Goal: Obtain resource: Obtain resource

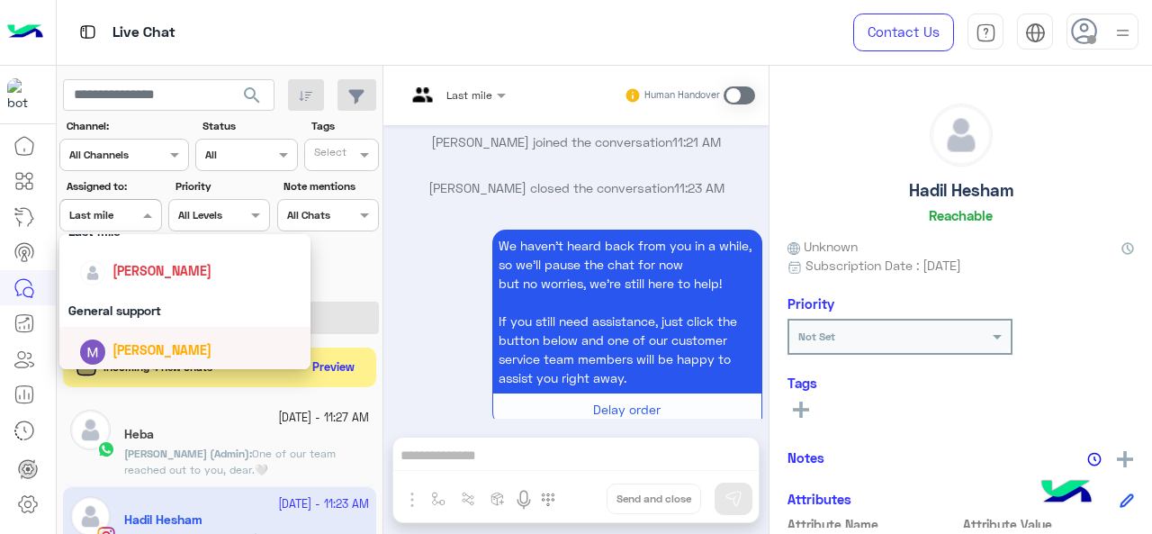
scroll to position [353, 0]
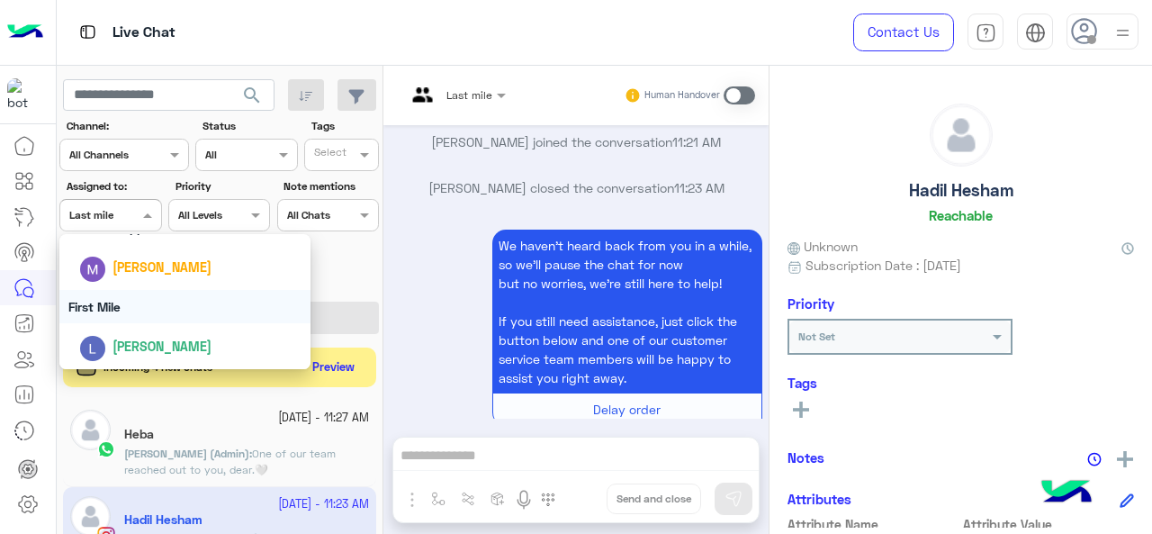
click at [99, 309] on div "First Mile" at bounding box center [185, 306] width 252 height 33
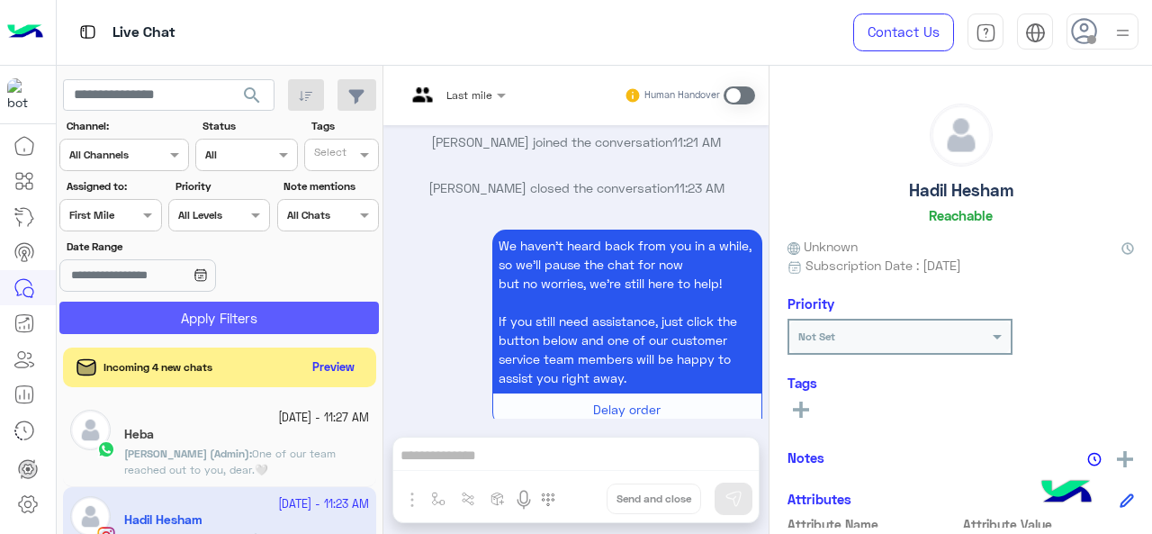
click at [106, 310] on button "Apply Filters" at bounding box center [218, 317] width 319 height 32
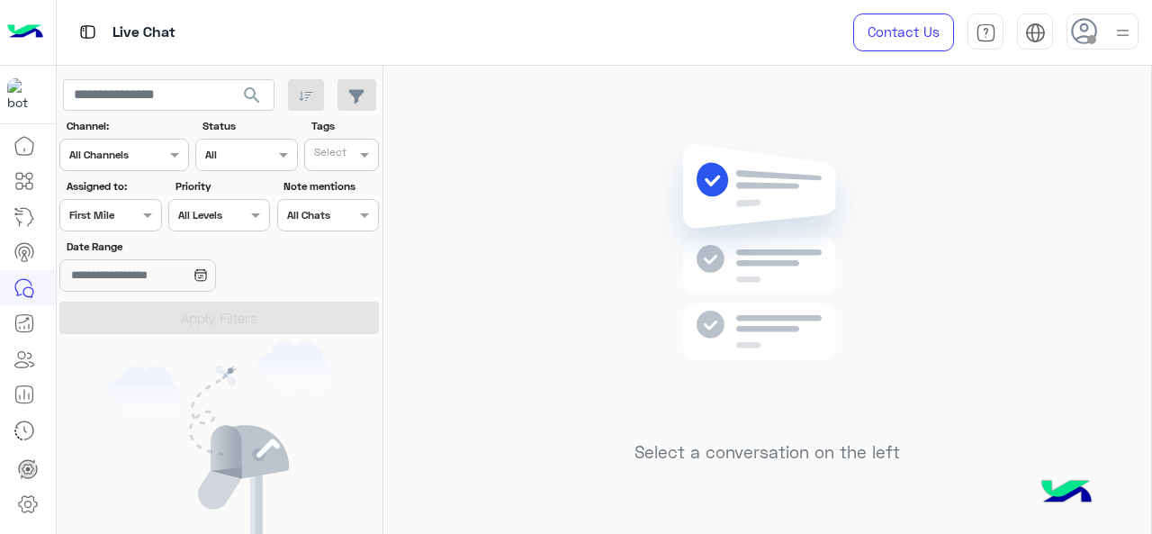
click at [104, 222] on div "First Mile" at bounding box center [91, 215] width 45 height 16
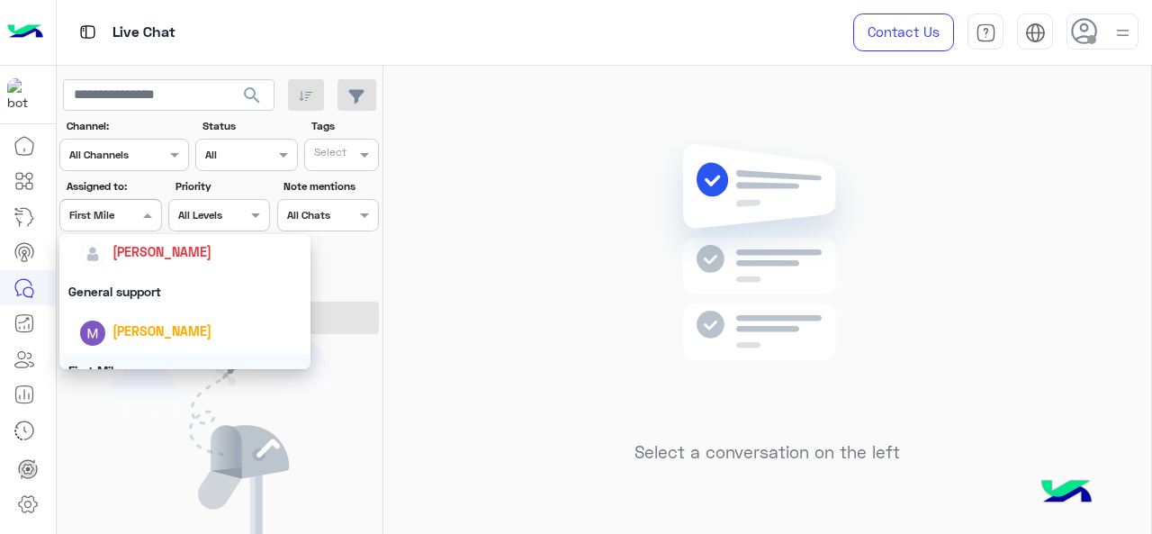
scroll to position [263, 0]
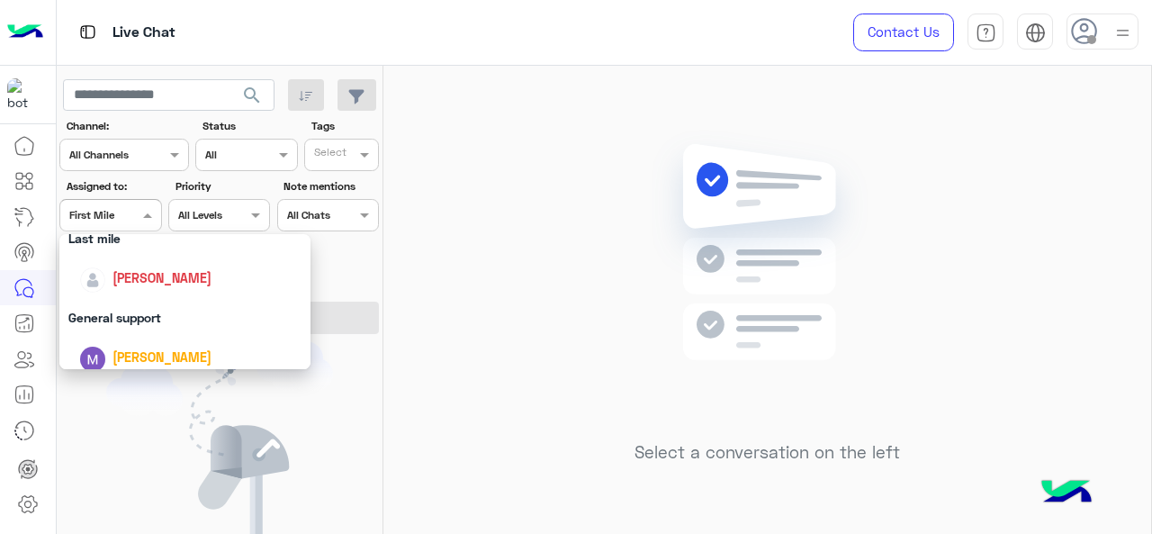
click at [120, 314] on div "General support" at bounding box center [185, 317] width 252 height 33
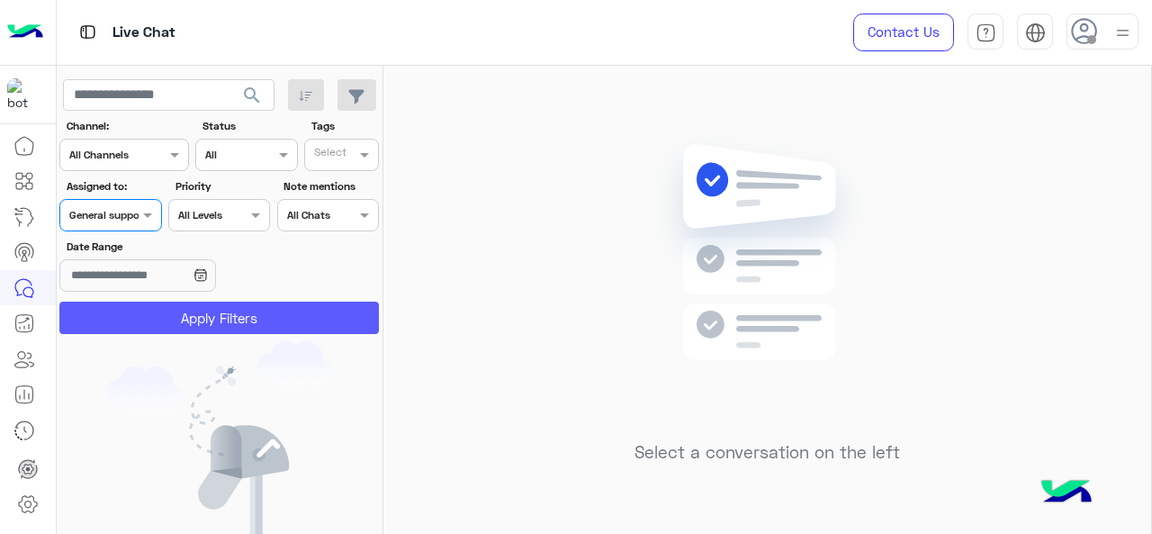
click at [120, 314] on button "Apply Filters" at bounding box center [218, 317] width 319 height 32
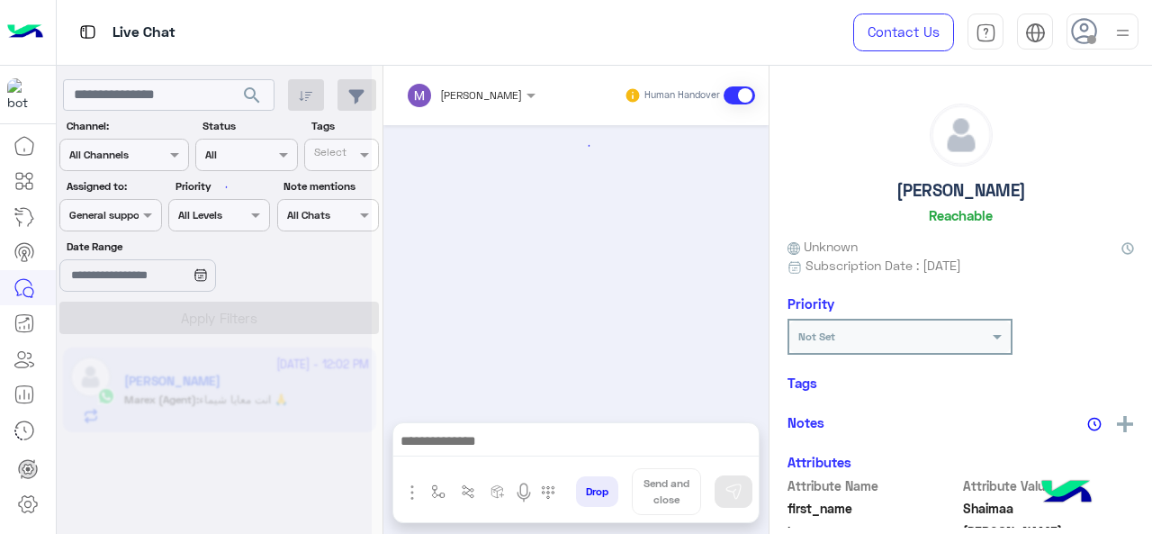
scroll to position [686, 0]
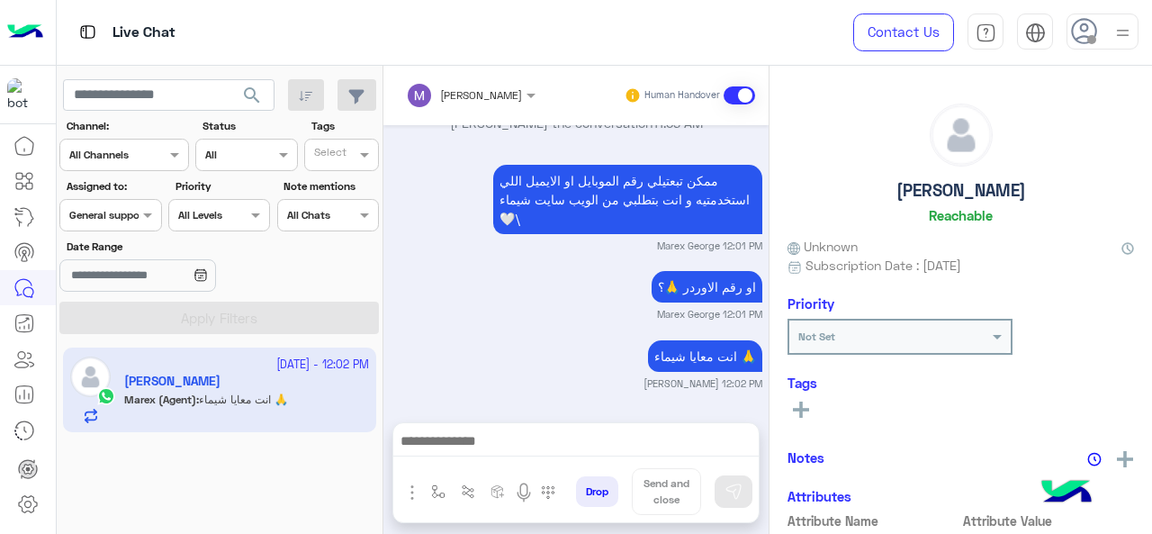
click at [140, 211] on span at bounding box center [150, 214] width 22 height 19
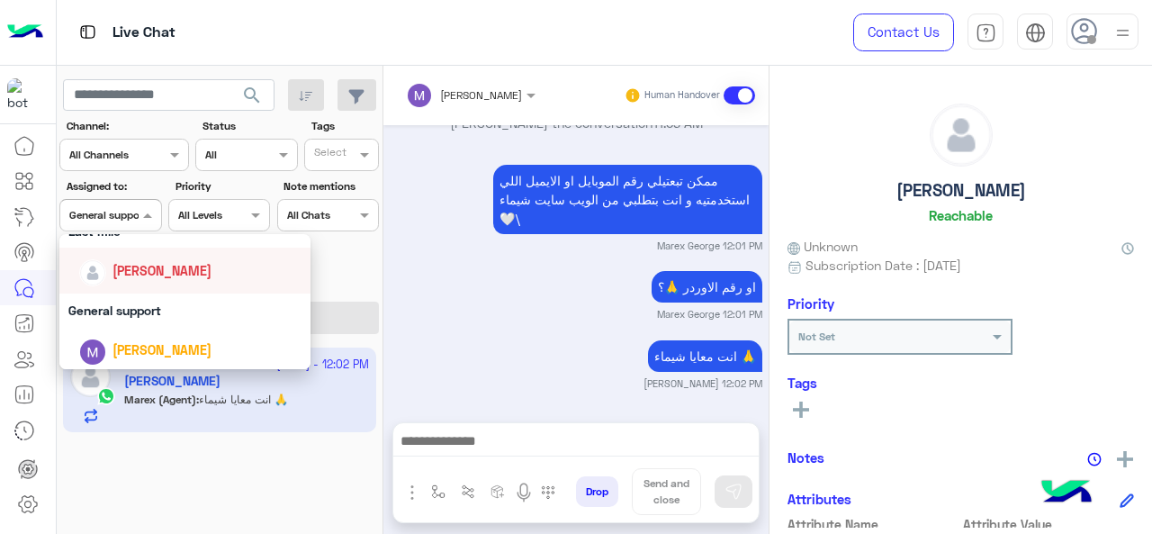
scroll to position [263, 0]
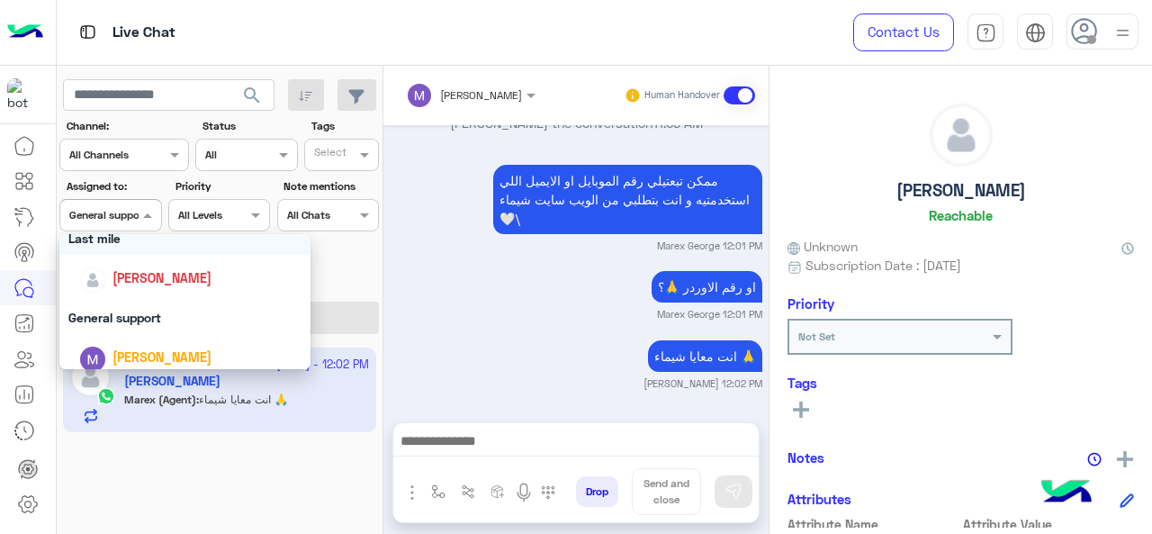
click at [146, 247] on div "Last mile" at bounding box center [185, 237] width 252 height 33
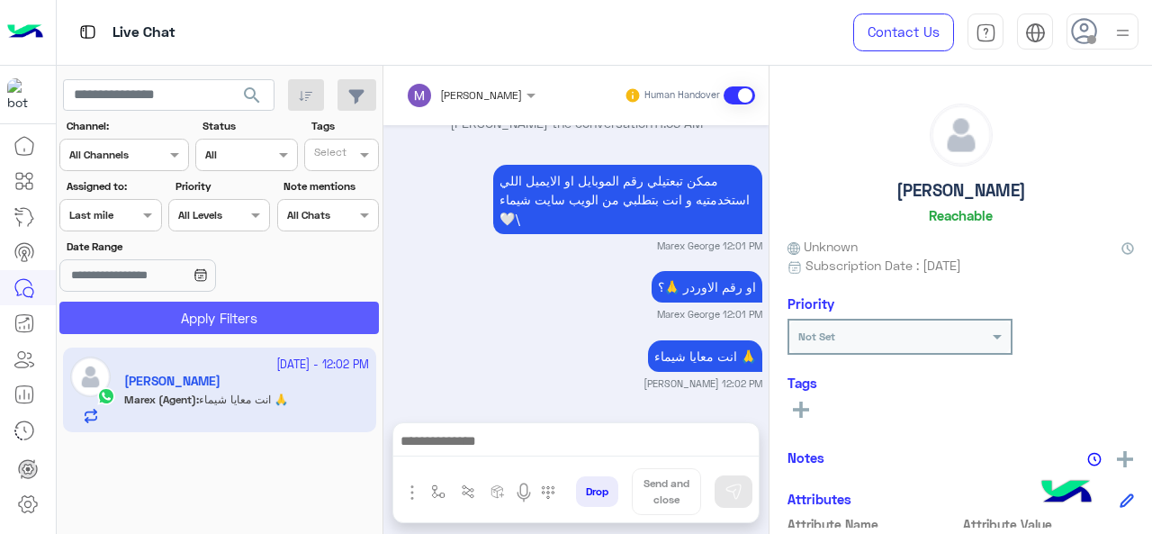
click at [162, 319] on button "Apply Filters" at bounding box center [218, 317] width 319 height 32
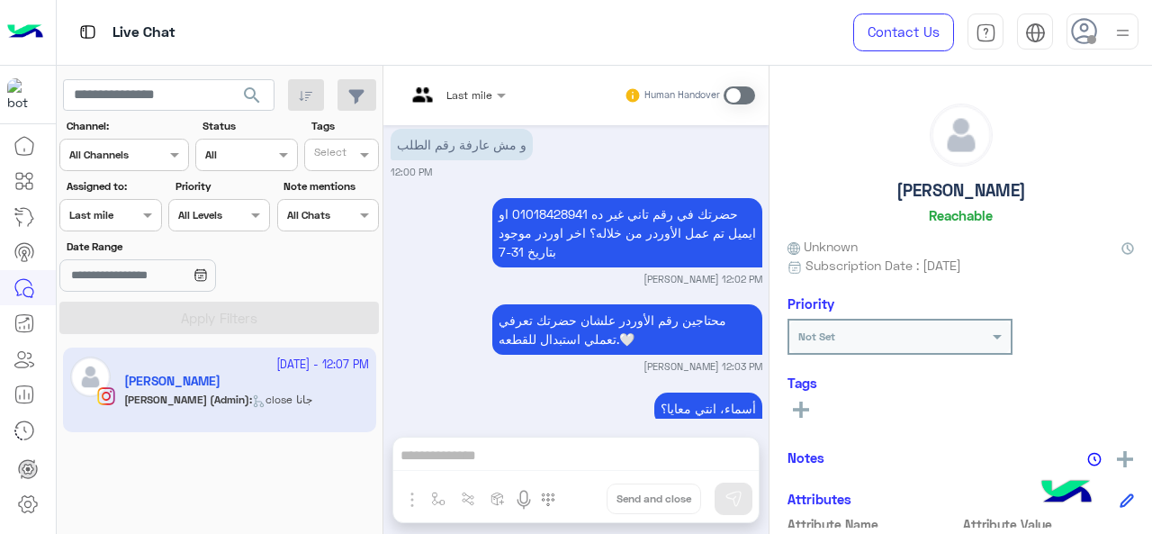
scroll to position [803, 0]
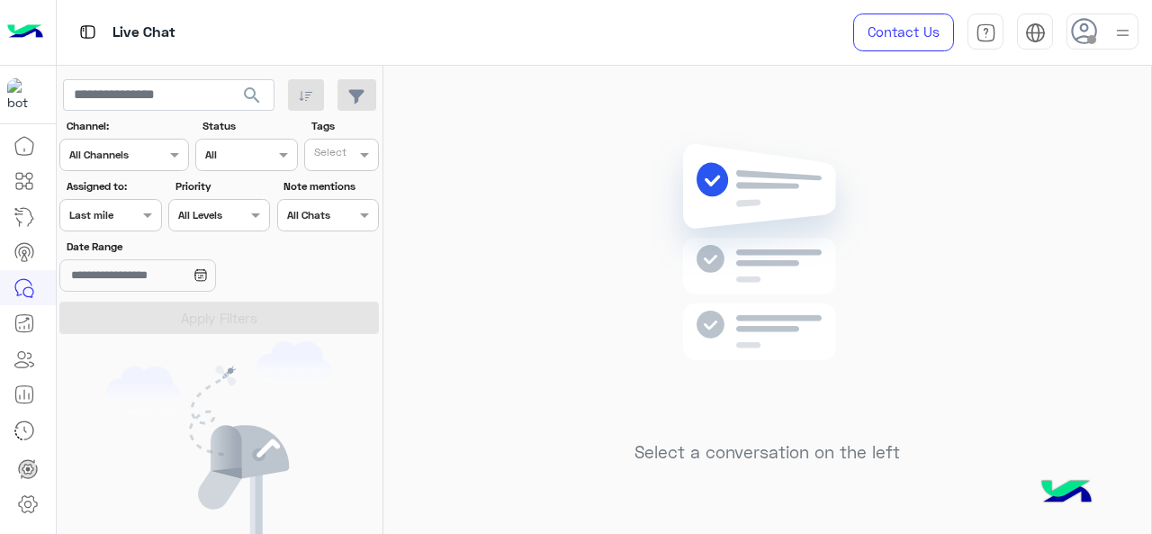
click at [120, 213] on div at bounding box center [110, 212] width 100 height 17
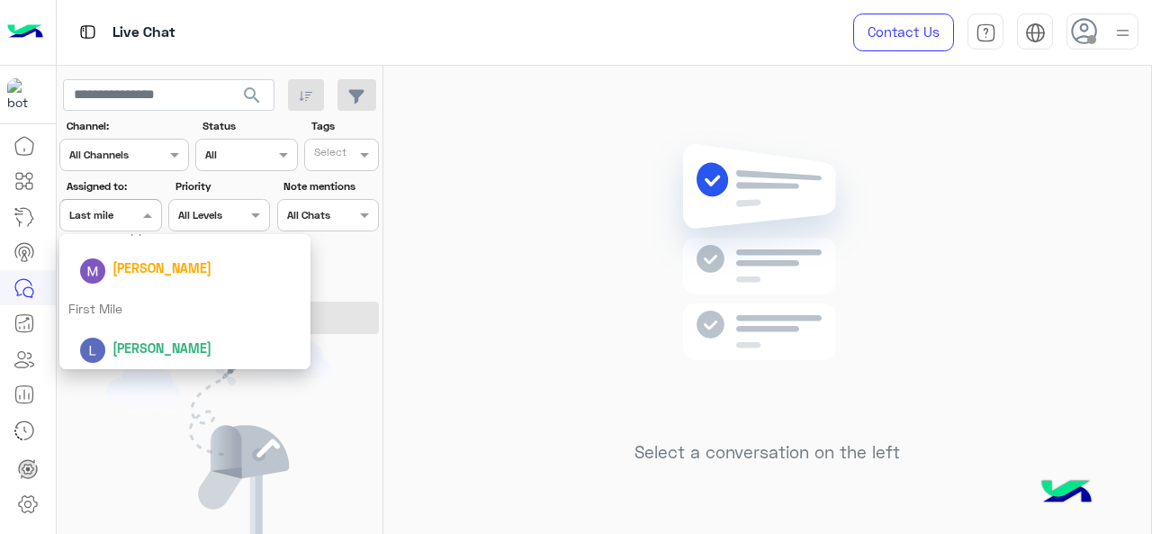
scroll to position [355, 0]
click at [119, 312] on div "First Mile" at bounding box center [185, 306] width 252 height 33
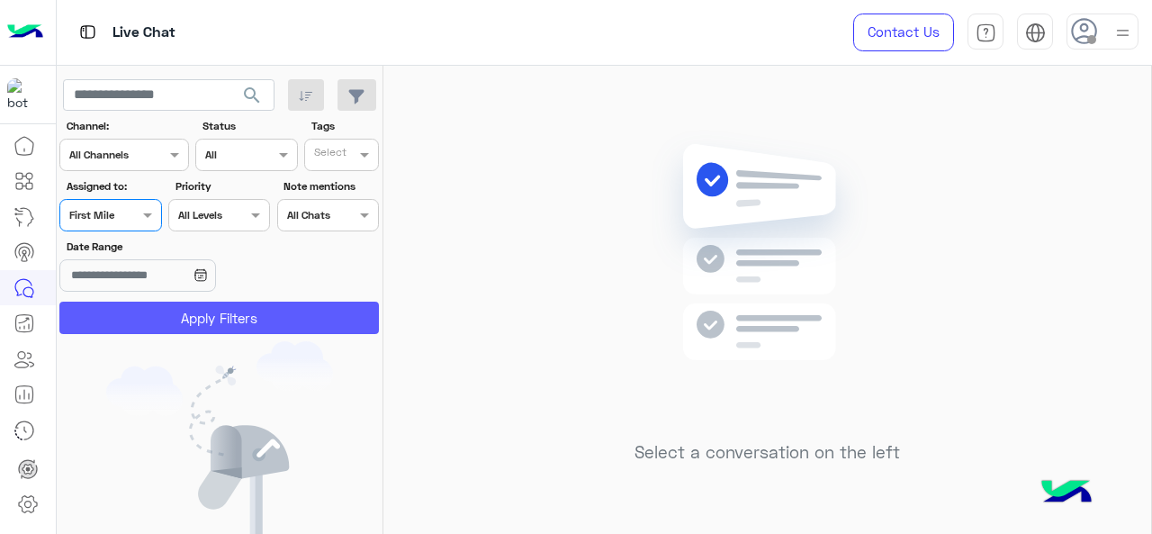
click at [119, 312] on button "Apply Filters" at bounding box center [218, 317] width 319 height 32
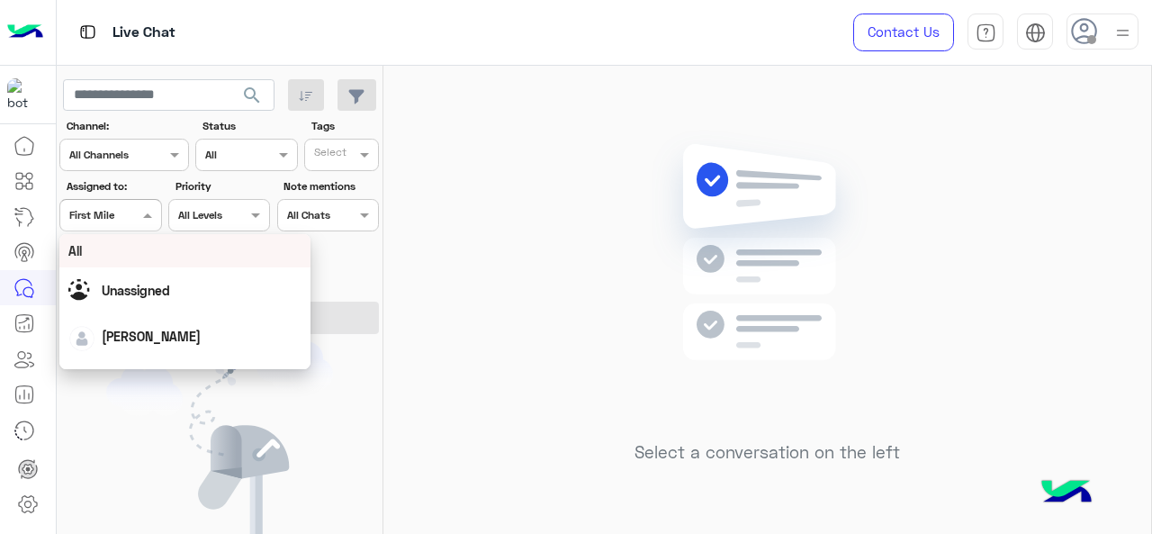
click at [146, 213] on span at bounding box center [150, 214] width 22 height 19
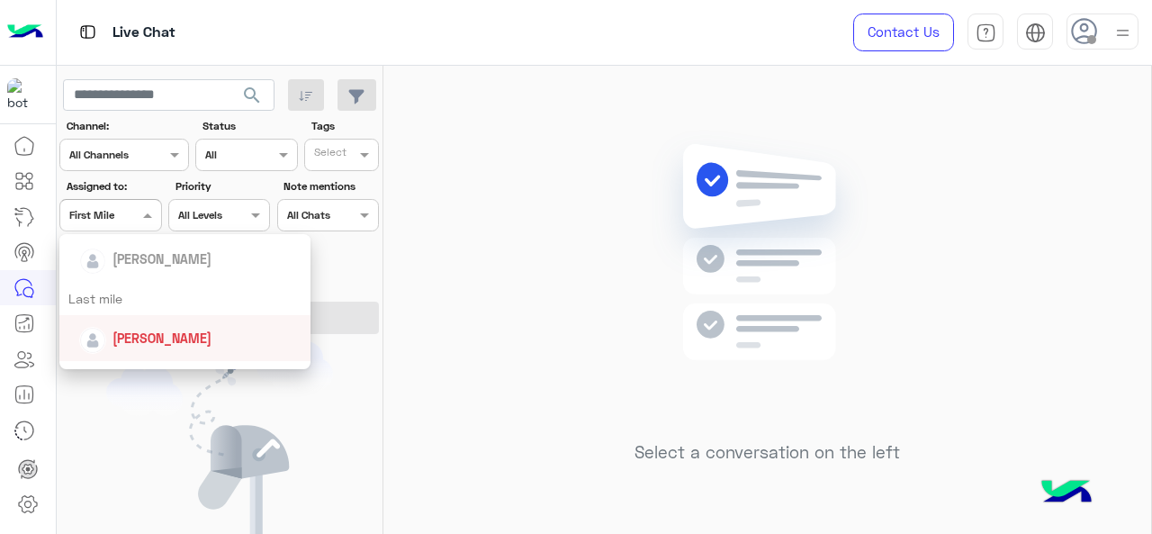
scroll to position [180, 0]
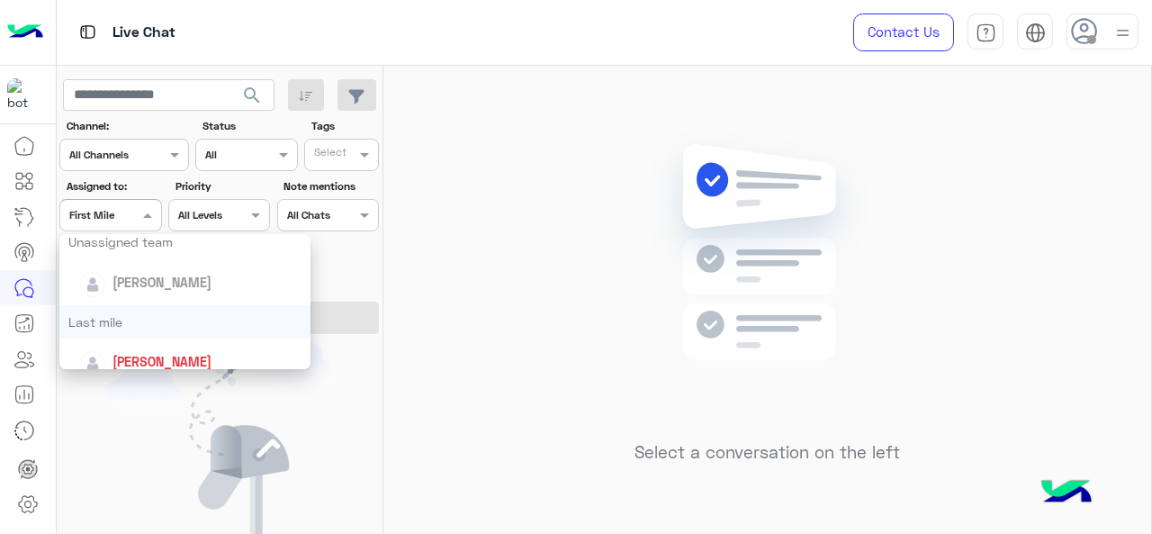
click at [153, 310] on div "Last mile" at bounding box center [185, 321] width 252 height 33
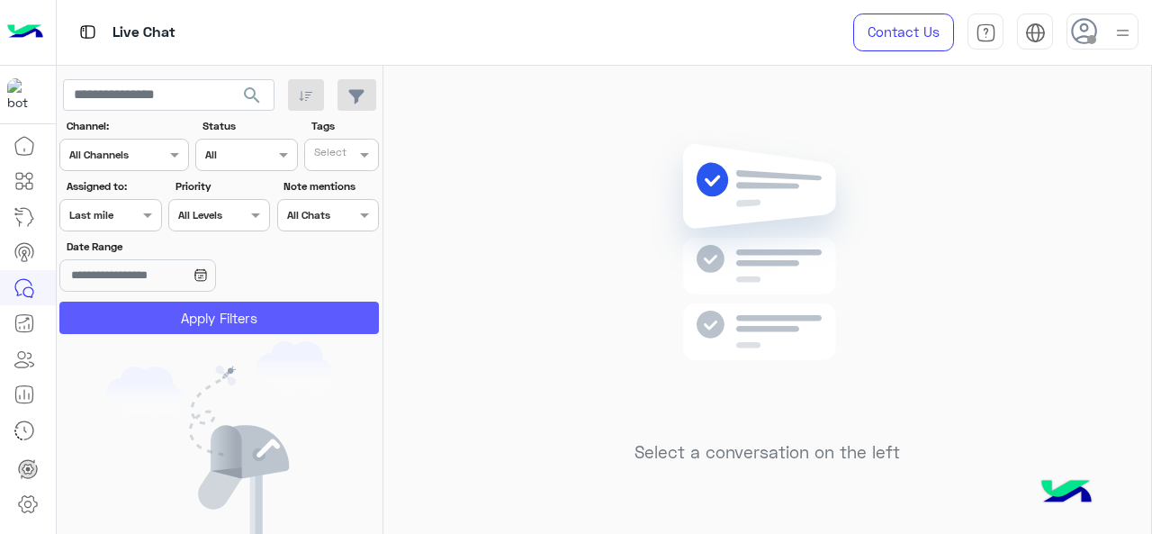
click at [153, 310] on button "Apply Filters" at bounding box center [218, 317] width 319 height 32
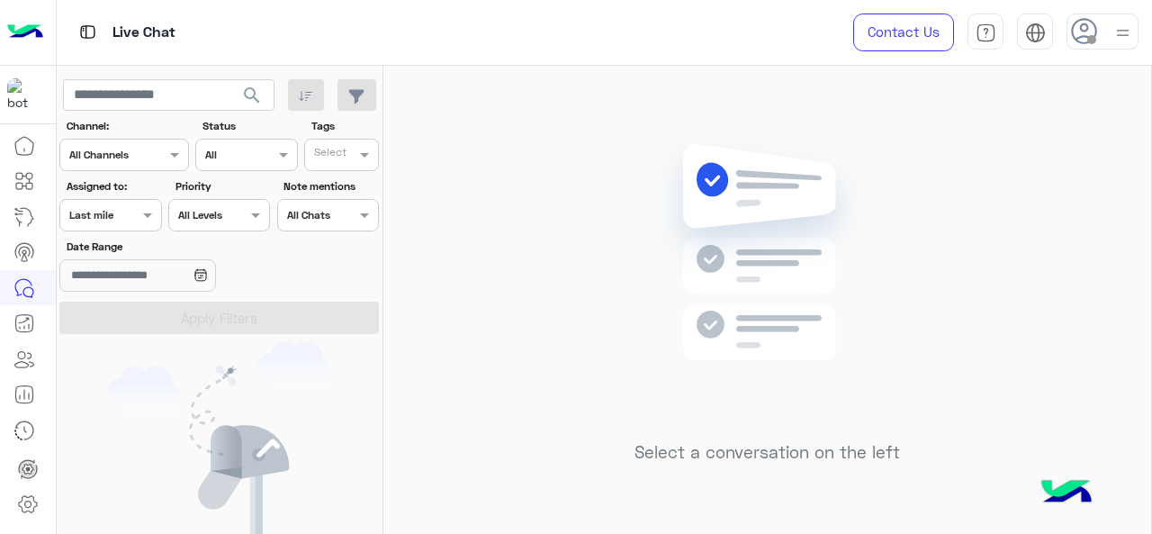
click at [140, 213] on span at bounding box center [150, 214] width 22 height 19
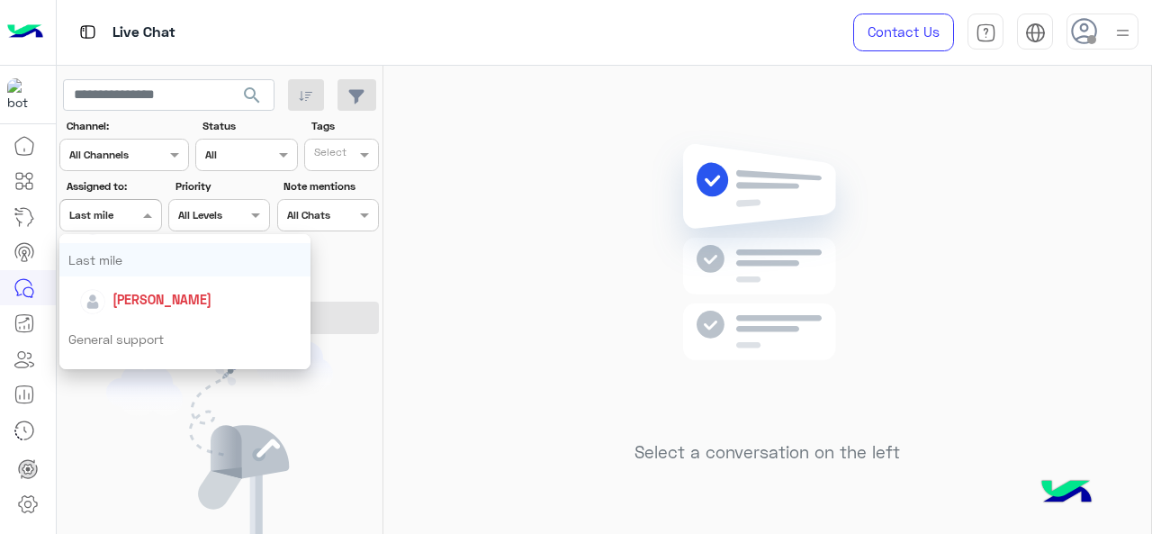
scroll to position [270, 0]
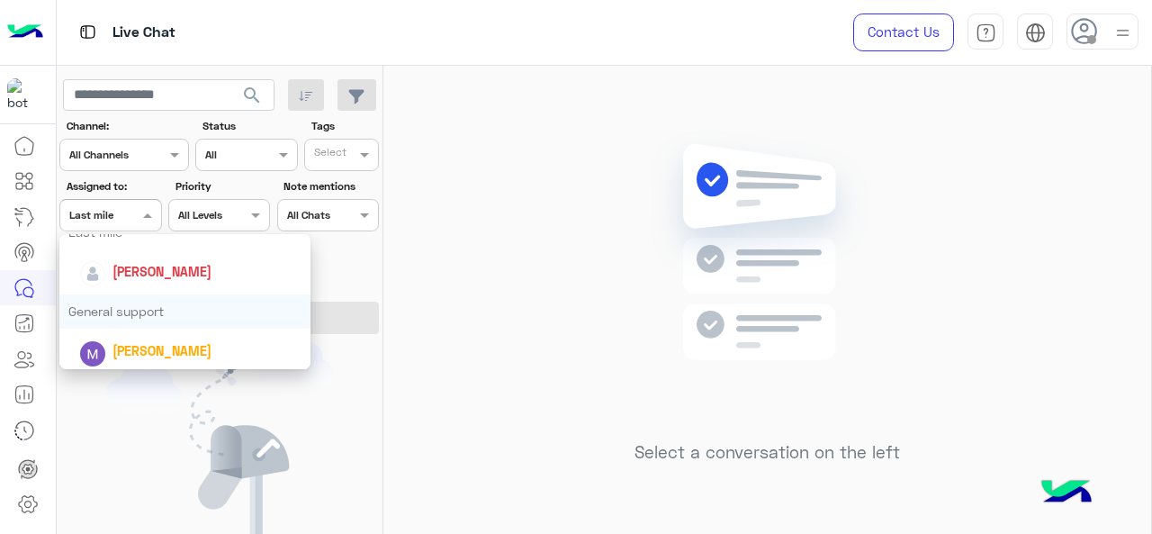
click at [122, 311] on div "General support" at bounding box center [185, 310] width 252 height 33
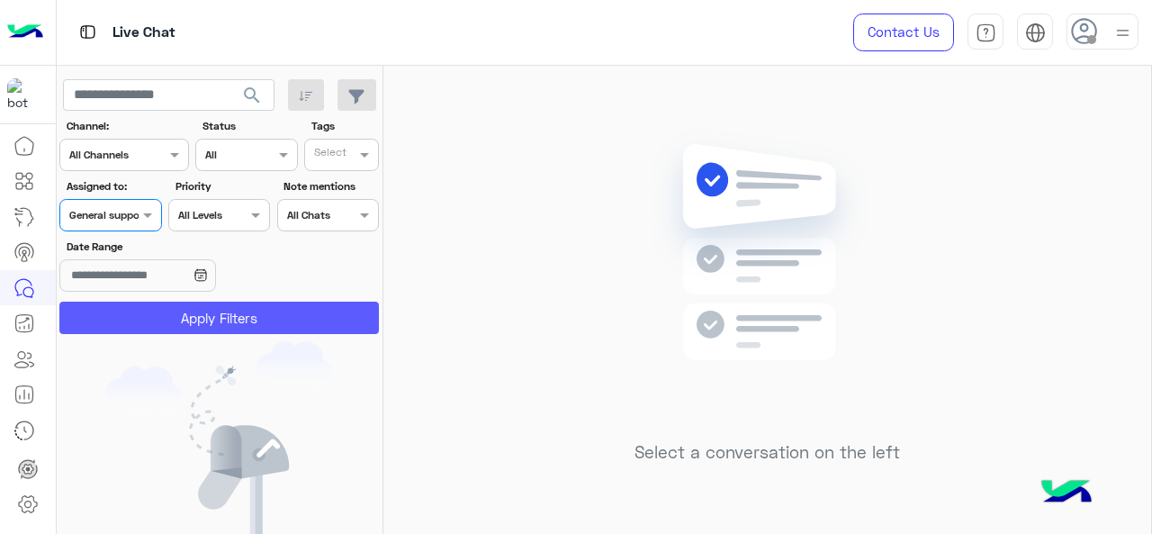
click at [124, 314] on button "Apply Filters" at bounding box center [218, 317] width 319 height 32
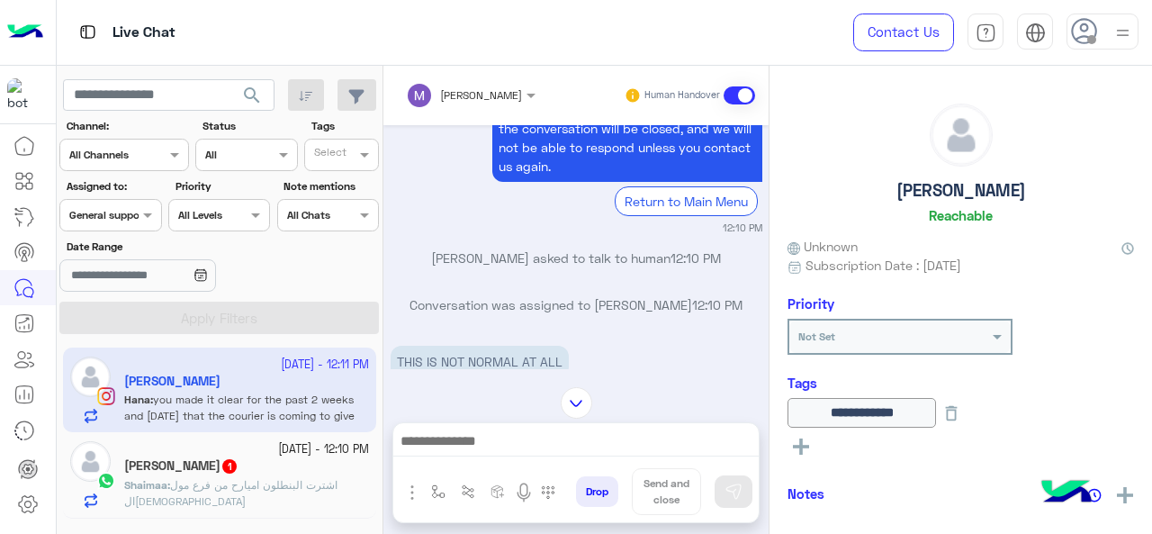
scroll to position [436, 0]
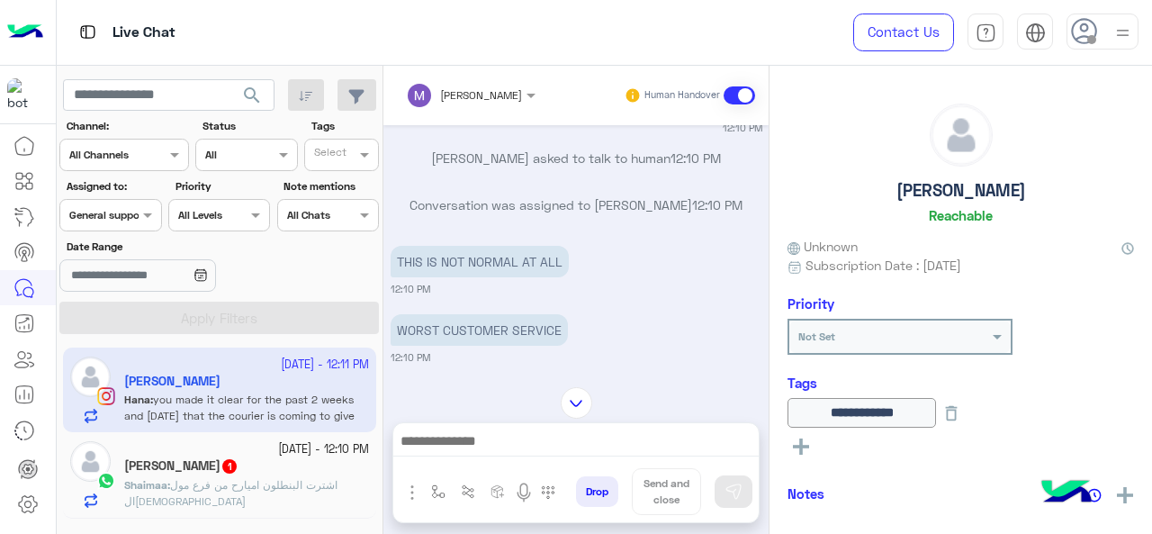
click at [499, 107] on div "[PERSON_NAME]" at bounding box center [464, 95] width 116 height 36
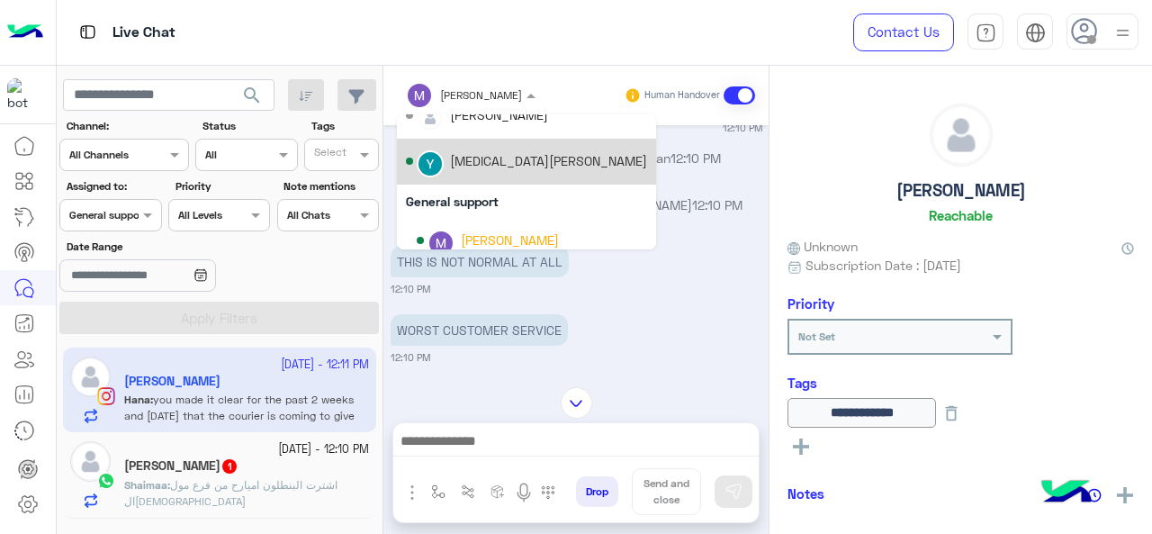
scroll to position [270, 0]
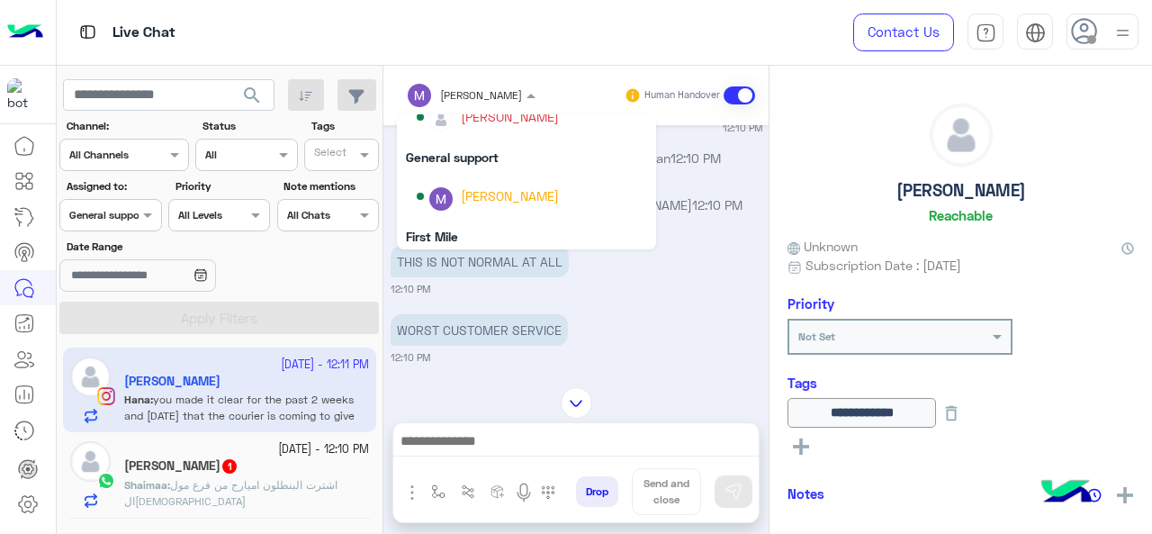
drag, startPoint x: 695, startPoint y: 266, endPoint x: 530, endPoint y: 298, distance: 167.7
click at [695, 267] on div "THIS IS NOT NORMAL AT ALL 12:10 PM" at bounding box center [577, 268] width 372 height 55
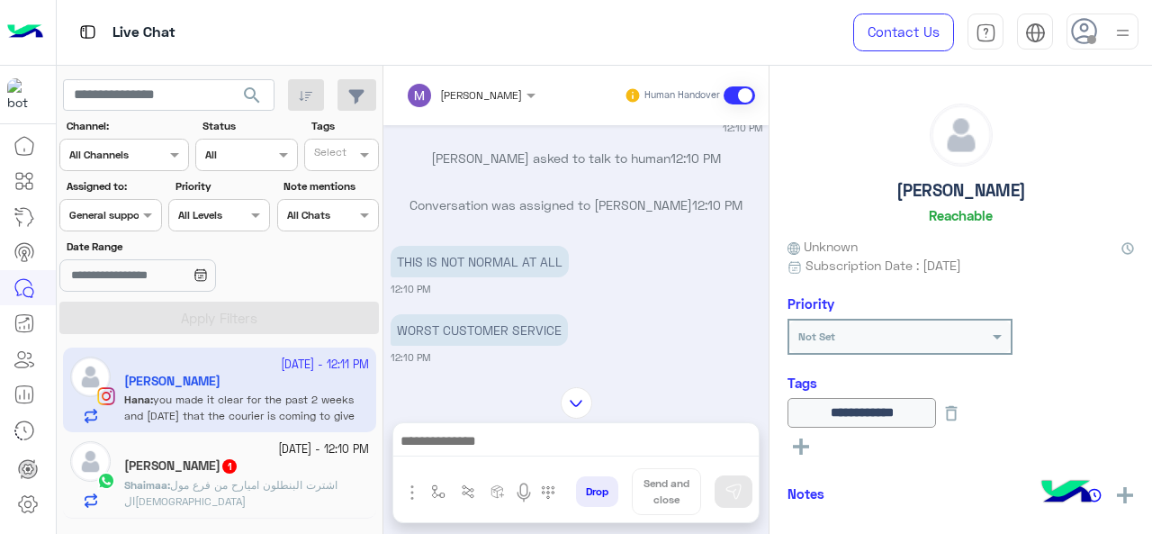
click at [235, 472] on div "Shaimaa Anwar 1" at bounding box center [246, 467] width 245 height 19
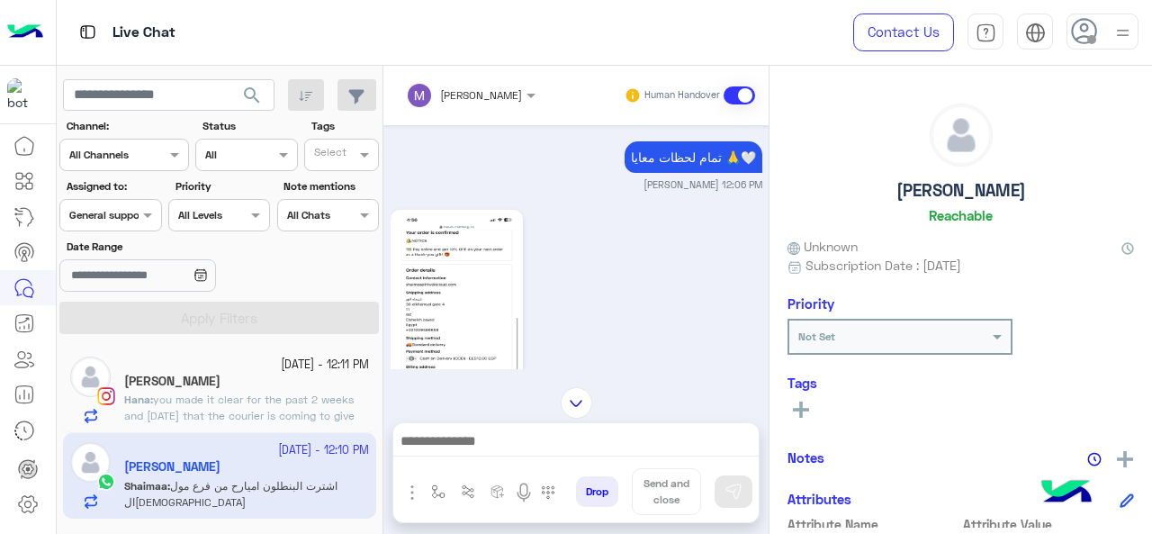
scroll to position [671, 0]
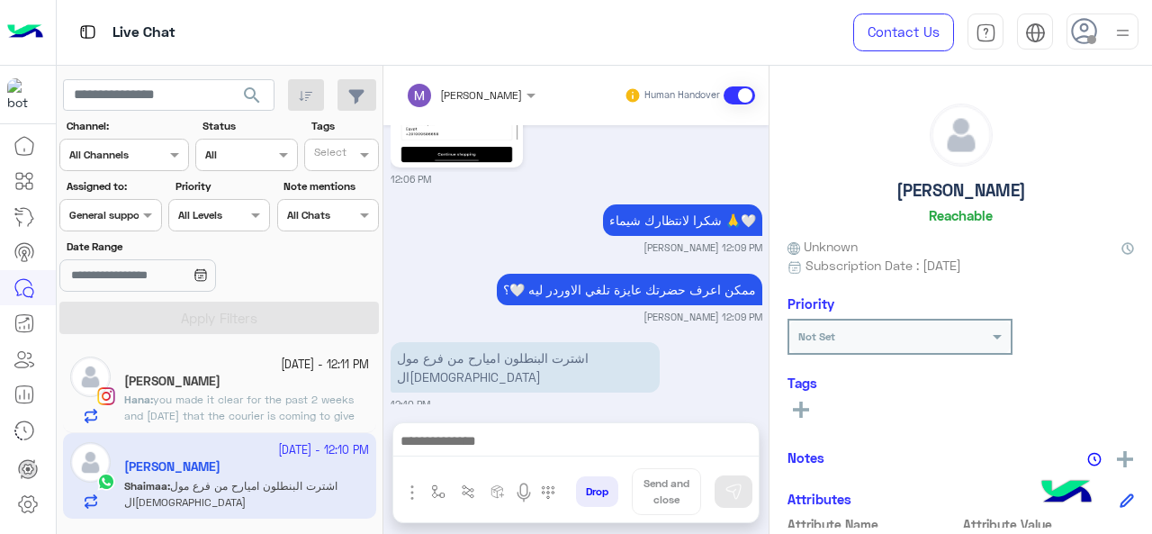
click at [270, 377] on div "[PERSON_NAME]" at bounding box center [246, 382] width 245 height 19
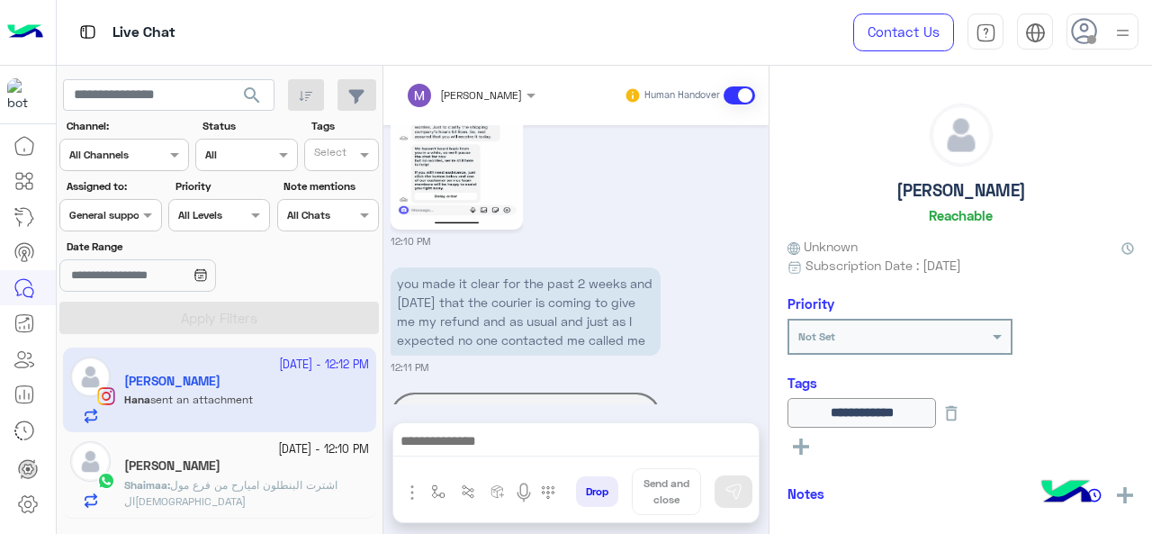
scroll to position [972, 0]
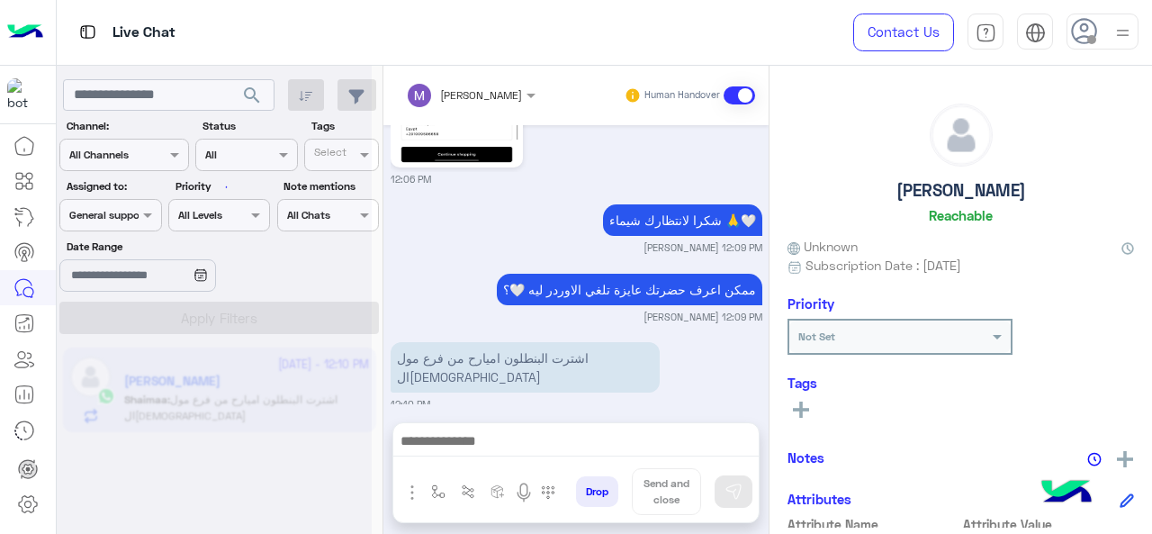
scroll to position [914, 0]
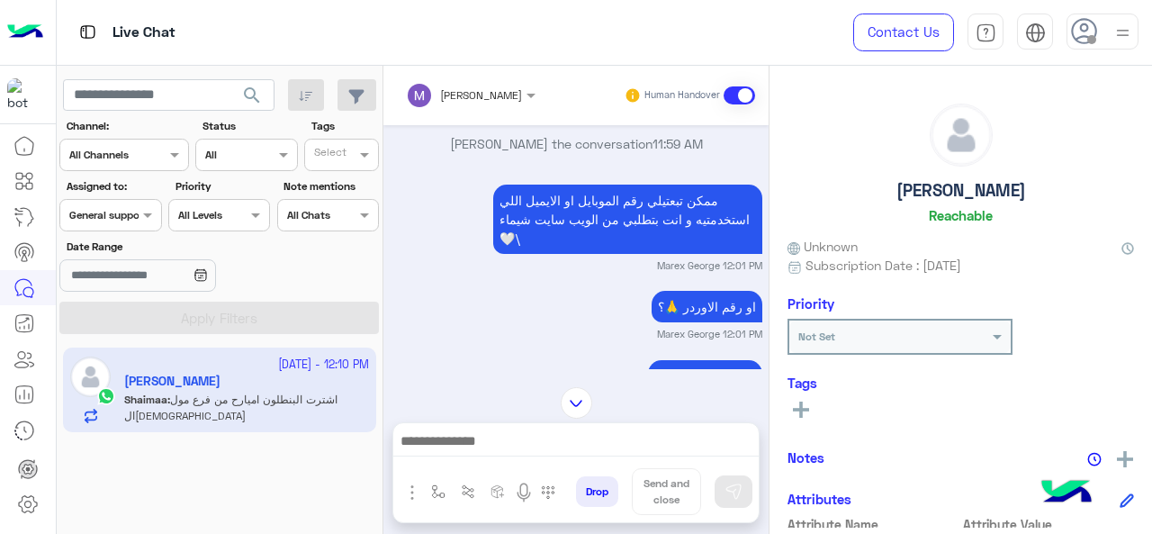
click at [136, 218] on div at bounding box center [110, 212] width 100 height 17
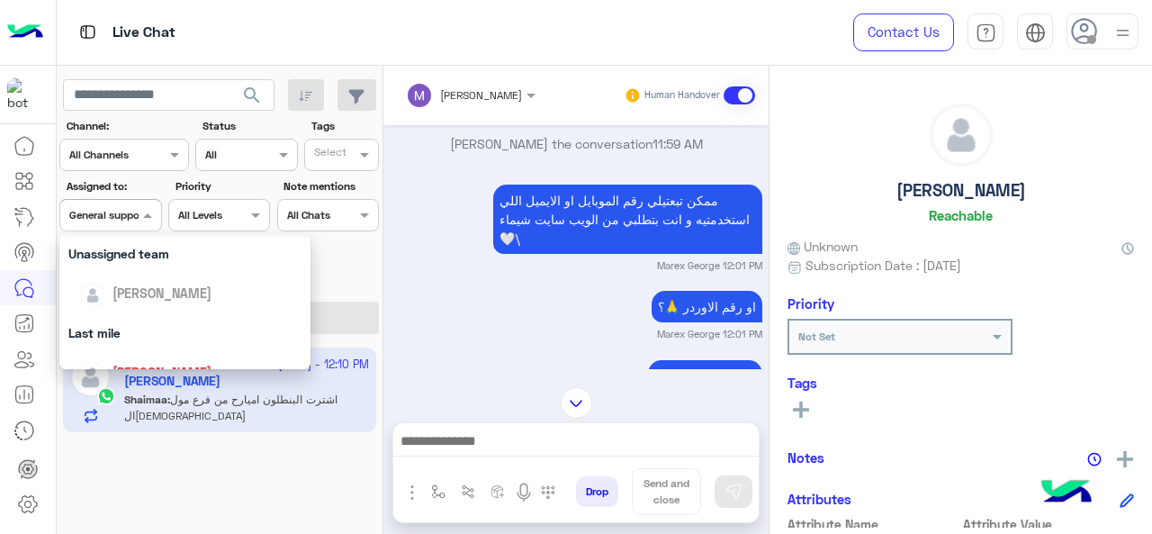
scroll to position [270, 0]
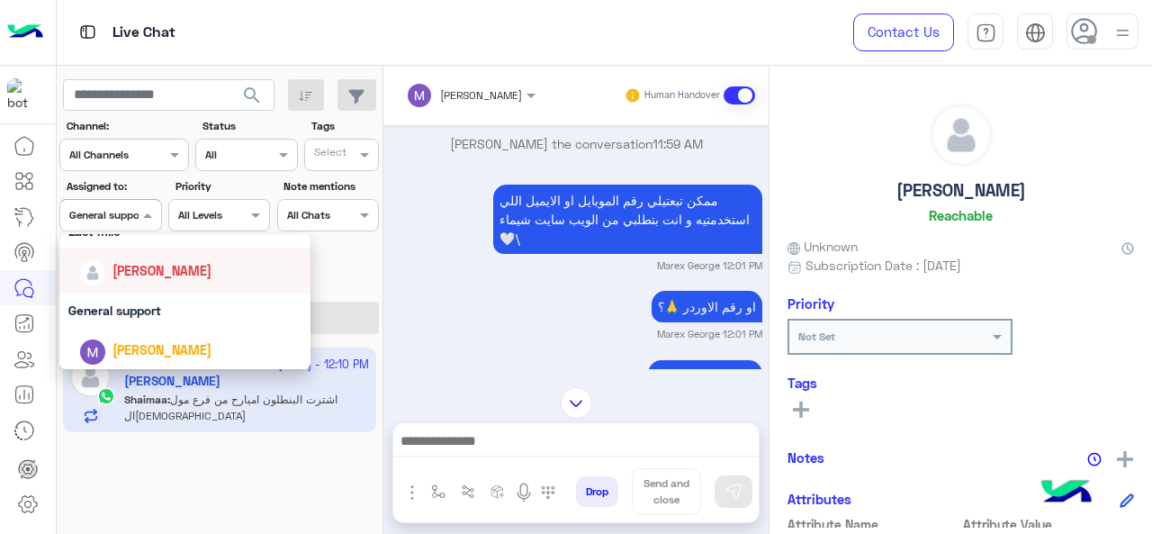
click at [170, 271] on span "[PERSON_NAME]" at bounding box center [161, 270] width 99 height 15
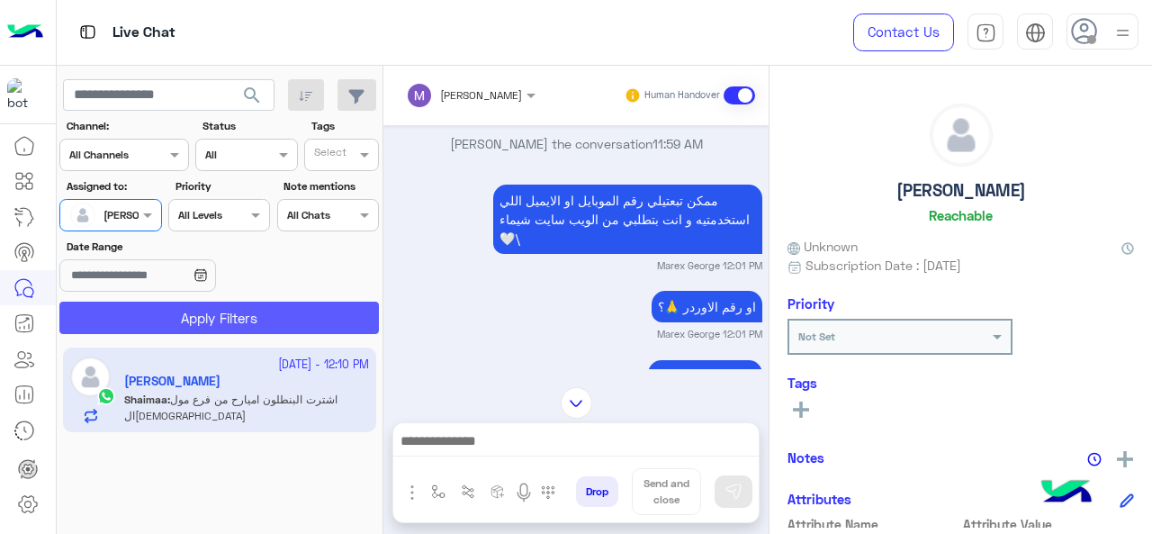
click at [214, 319] on button "Apply Filters" at bounding box center [218, 317] width 319 height 32
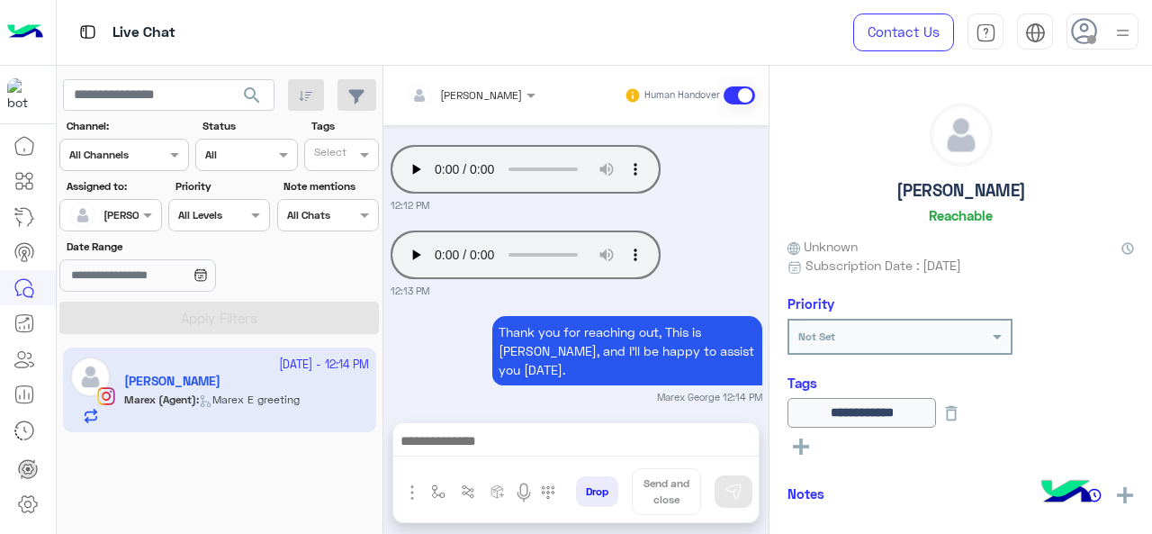
scroll to position [2797, 0]
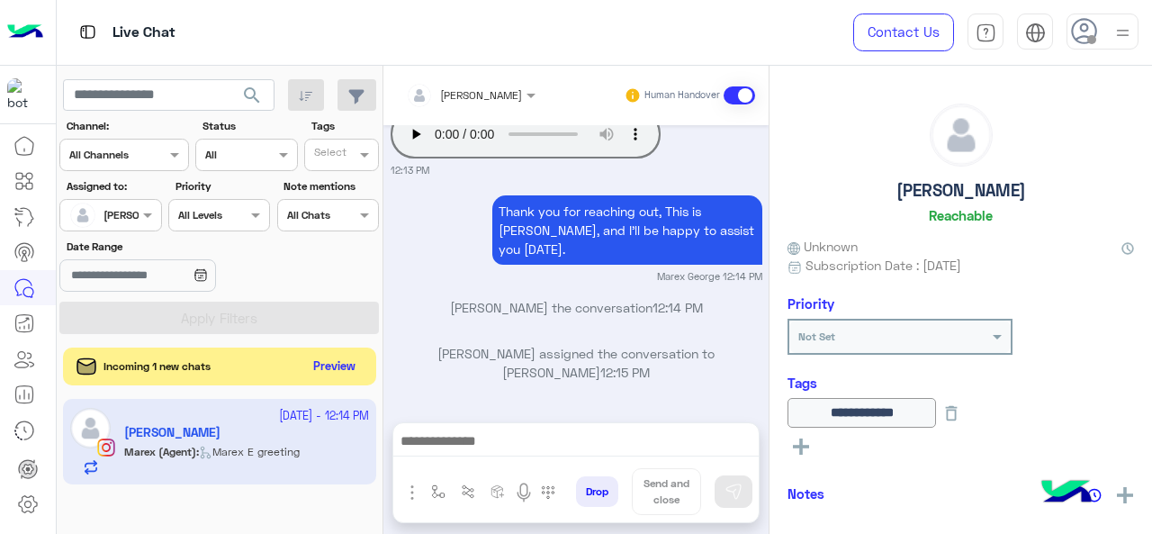
click at [331, 370] on button "Preview" at bounding box center [335, 367] width 56 height 24
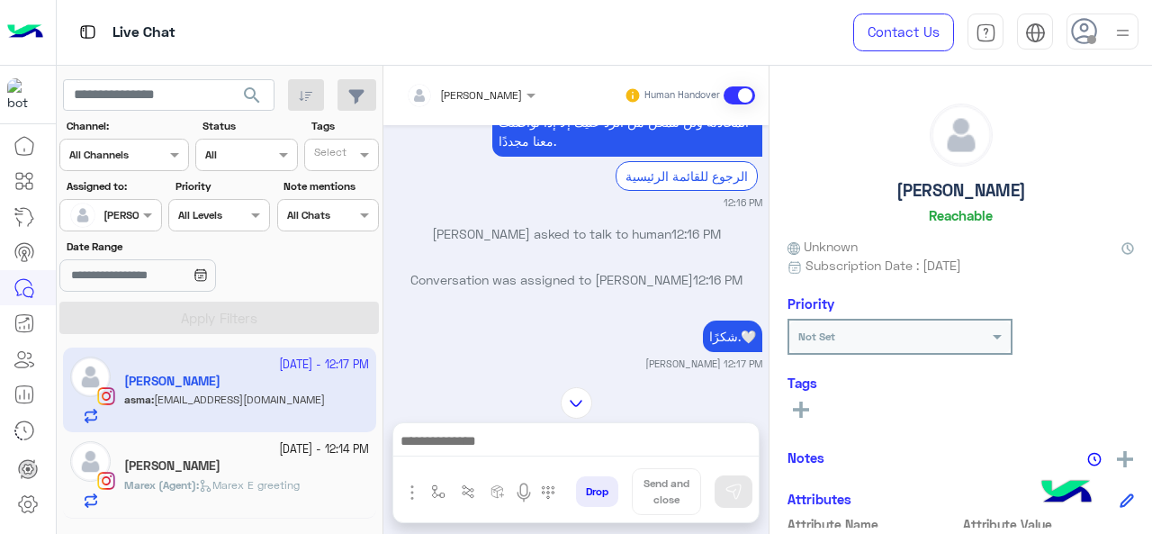
scroll to position [1508, 0]
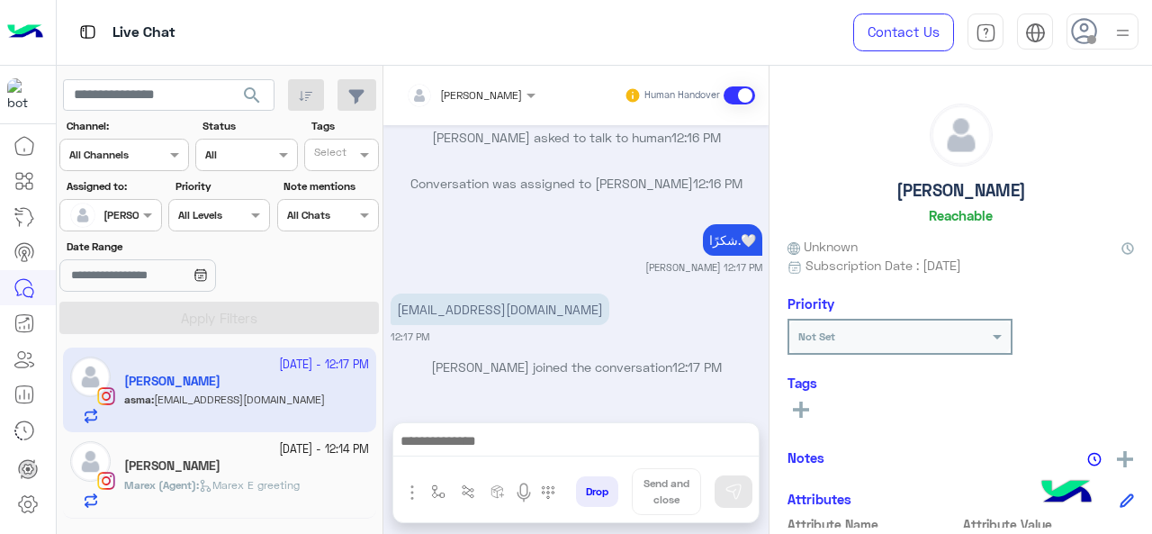
click at [279, 449] on small "15 October - 12:14 PM" at bounding box center [324, 449] width 90 height 17
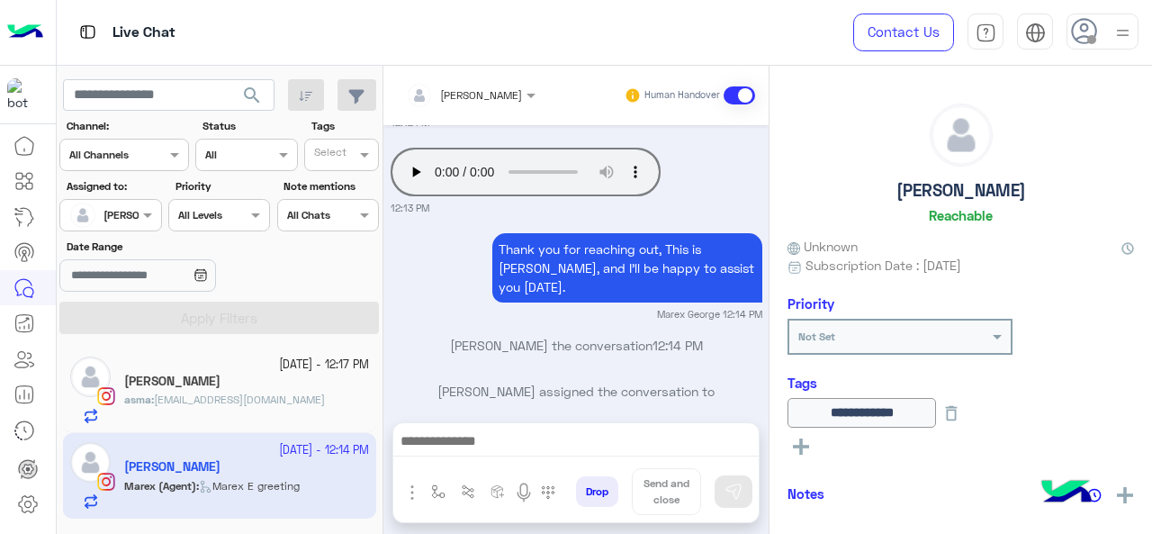
scroll to position [737, 0]
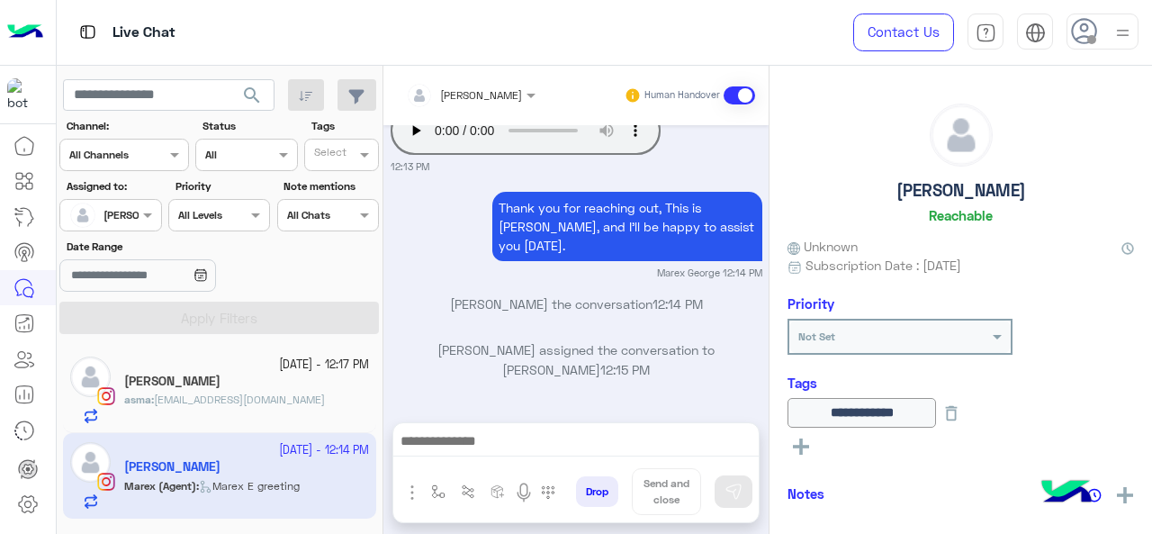
click at [137, 224] on div "[PERSON_NAME]" at bounding box center [103, 215] width 68 height 36
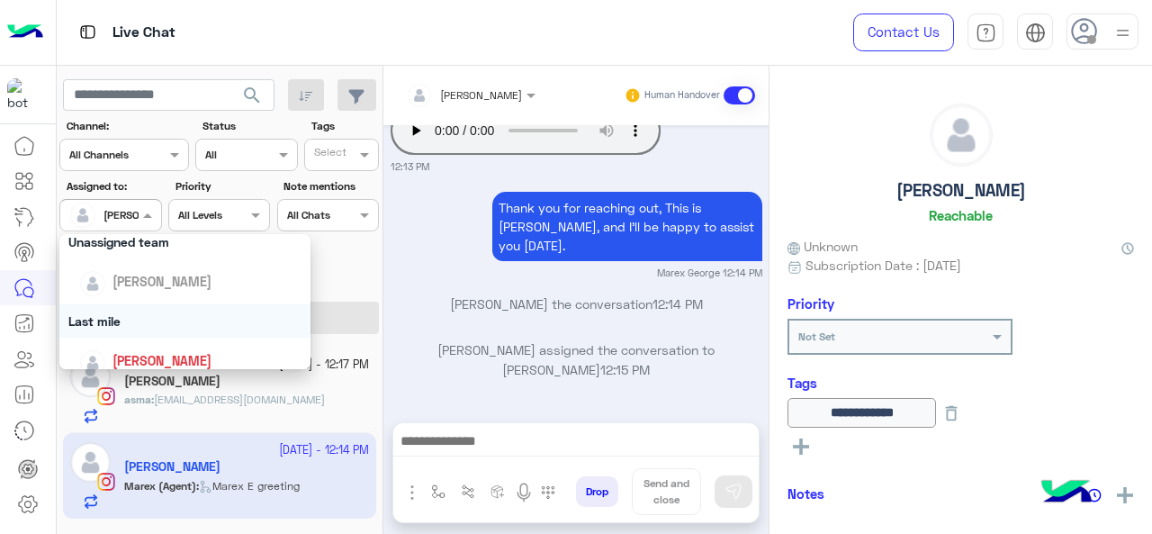
scroll to position [270, 0]
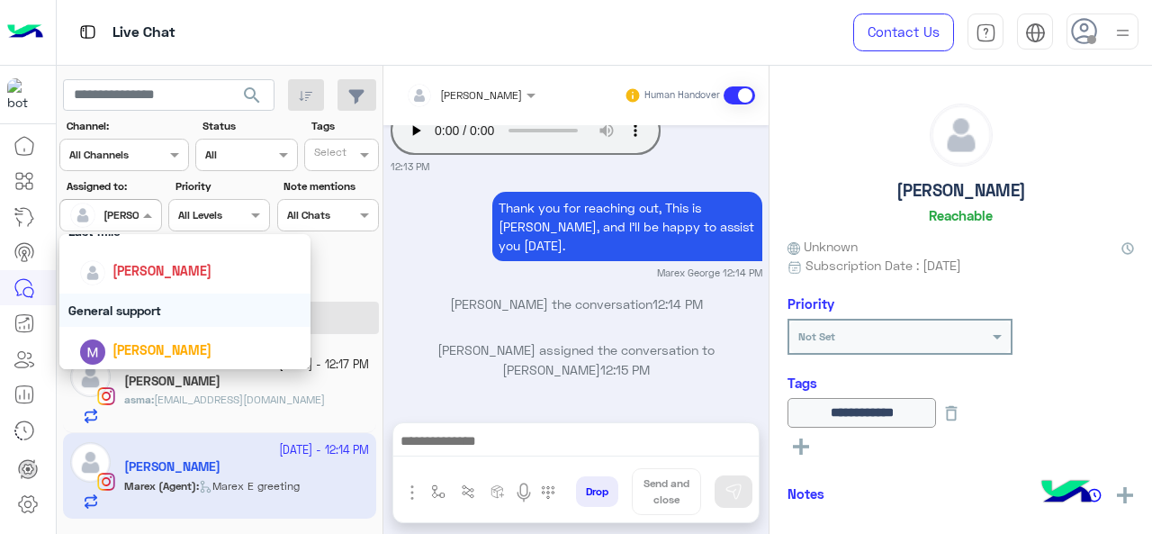
click at [122, 309] on div "General support" at bounding box center [185, 309] width 252 height 33
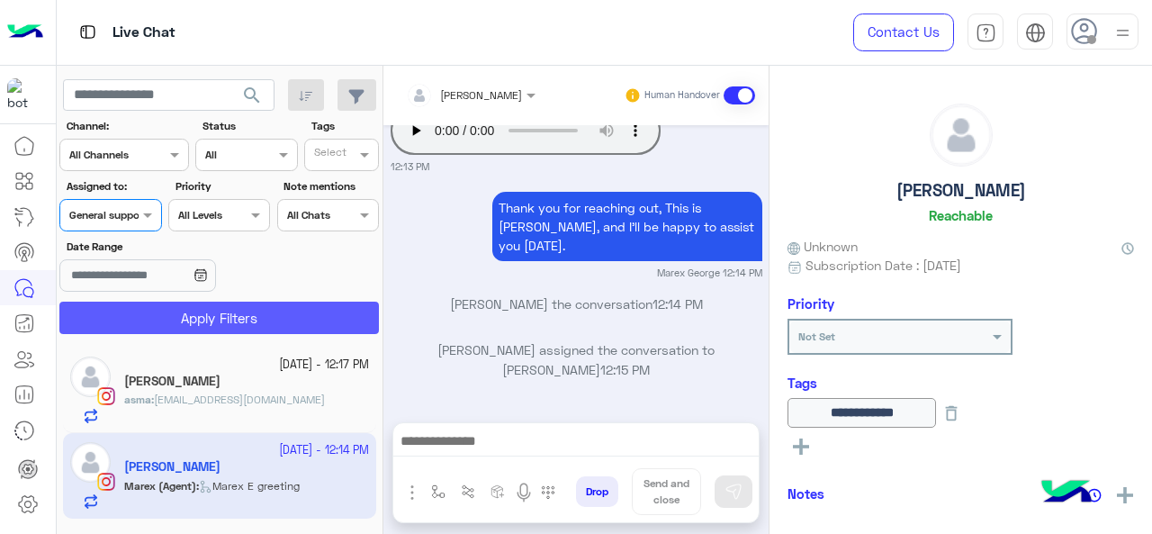
click at [122, 309] on button "Apply Filters" at bounding box center [218, 317] width 319 height 32
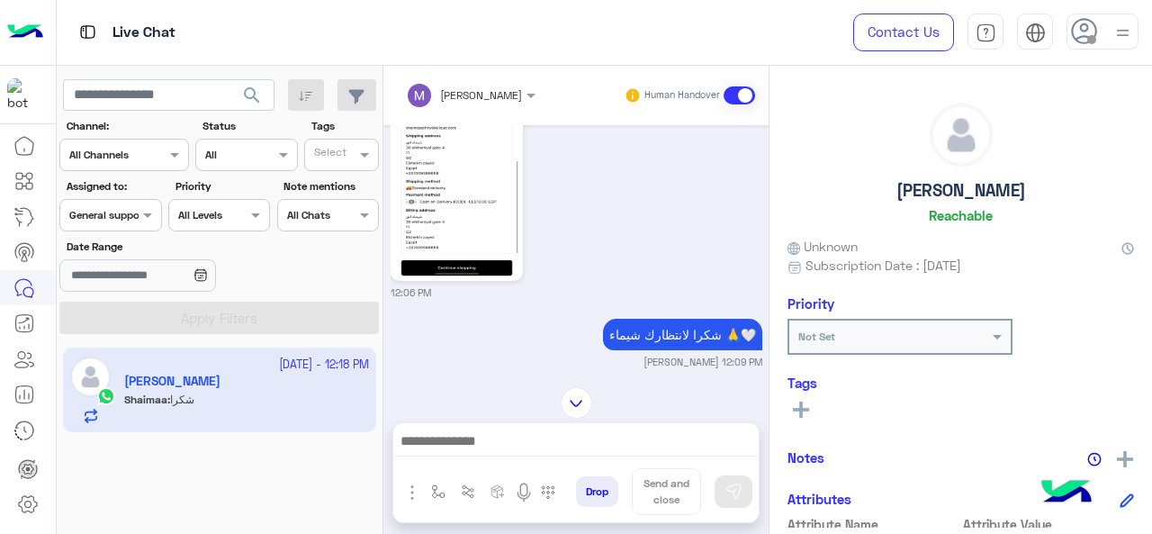
scroll to position [292, 0]
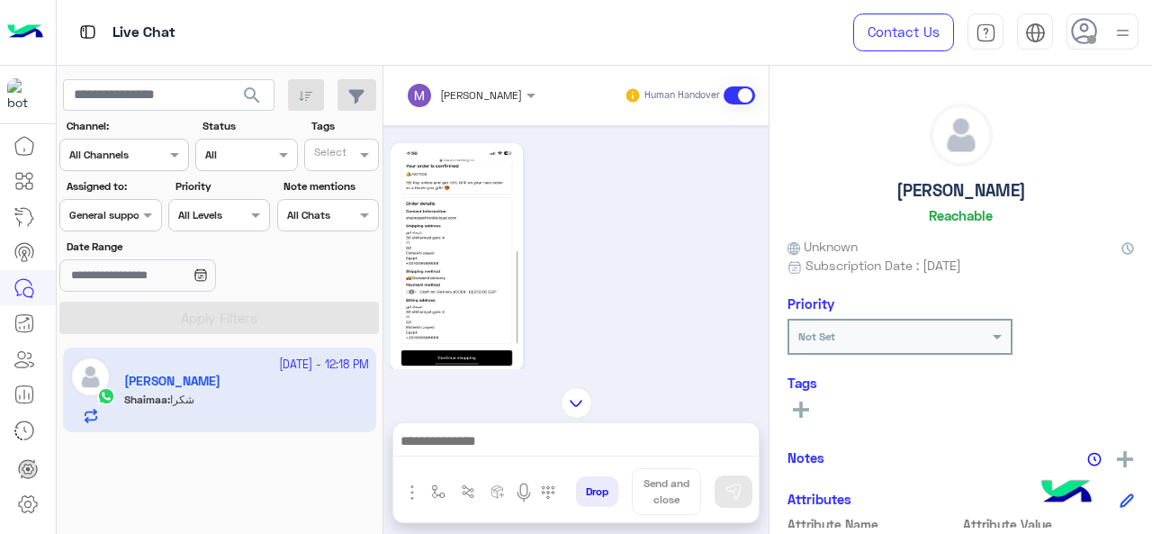
click at [126, 226] on div "Assigned on General support" at bounding box center [110, 215] width 102 height 32
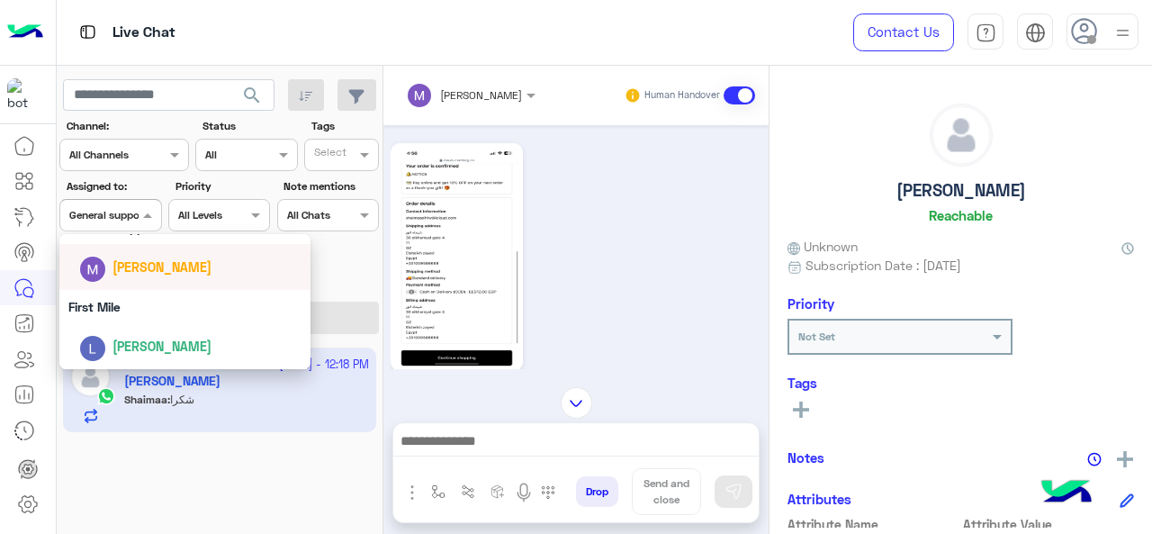
scroll to position [353, 0]
click at [130, 300] on div "First Mile" at bounding box center [185, 306] width 252 height 33
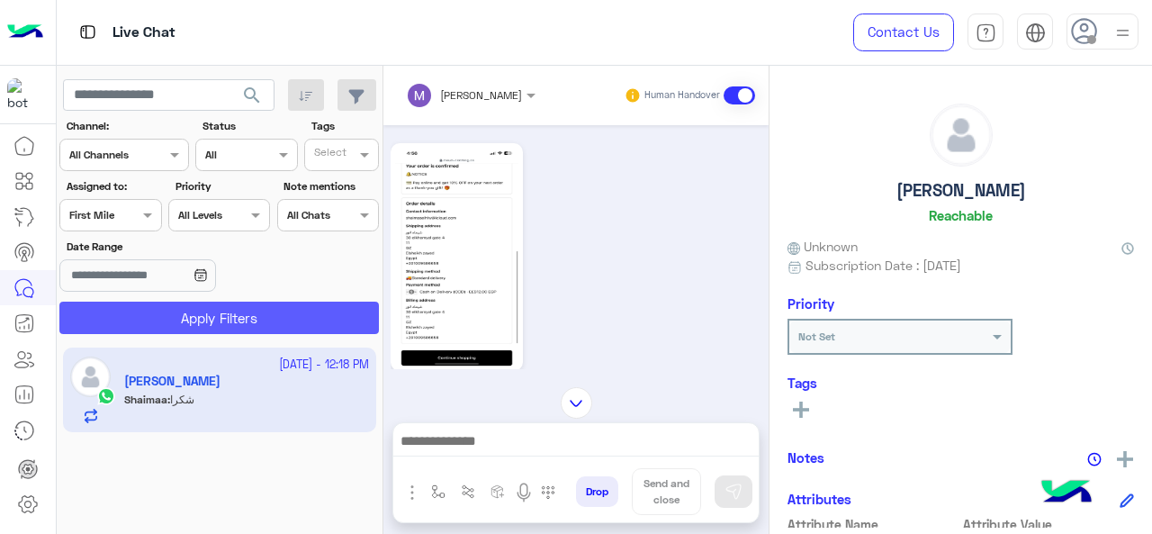
click at [134, 316] on button "Apply Filters" at bounding box center [218, 317] width 319 height 32
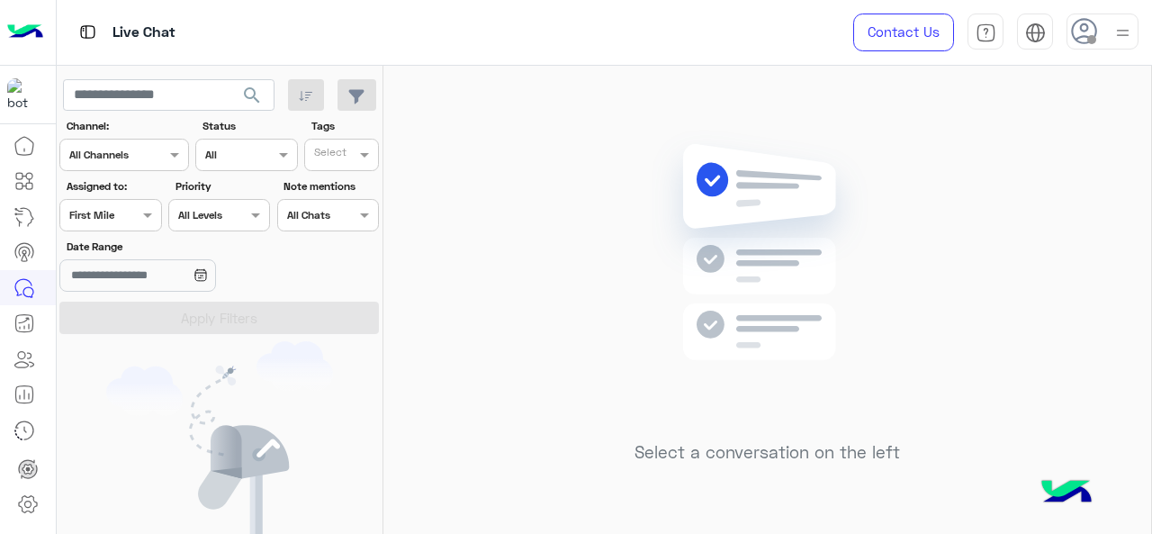
click at [119, 221] on div "Assigned on First Mile" at bounding box center [98, 215] width 77 height 16
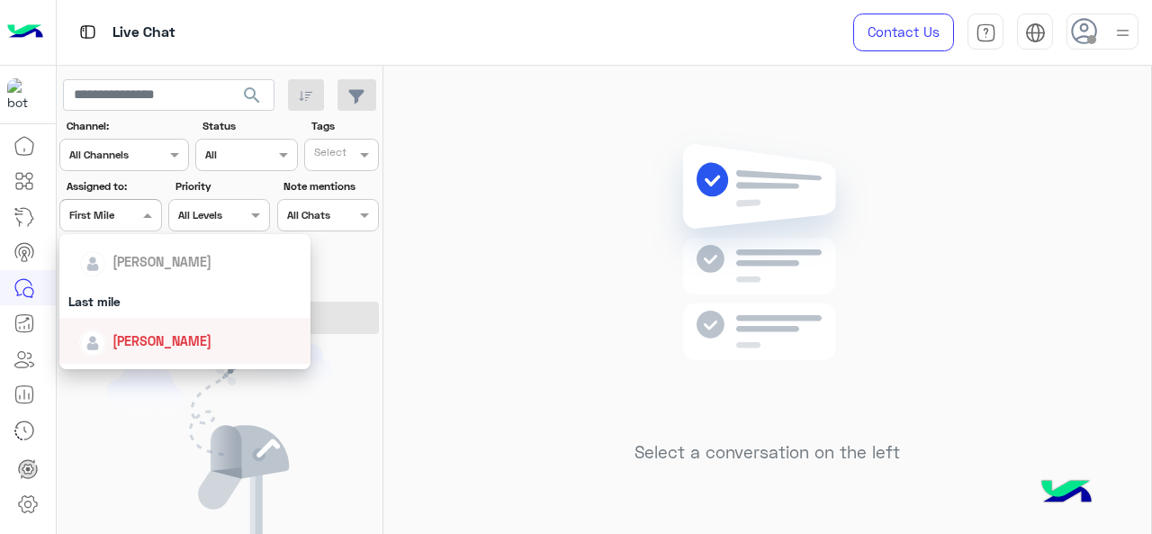
scroll to position [180, 0]
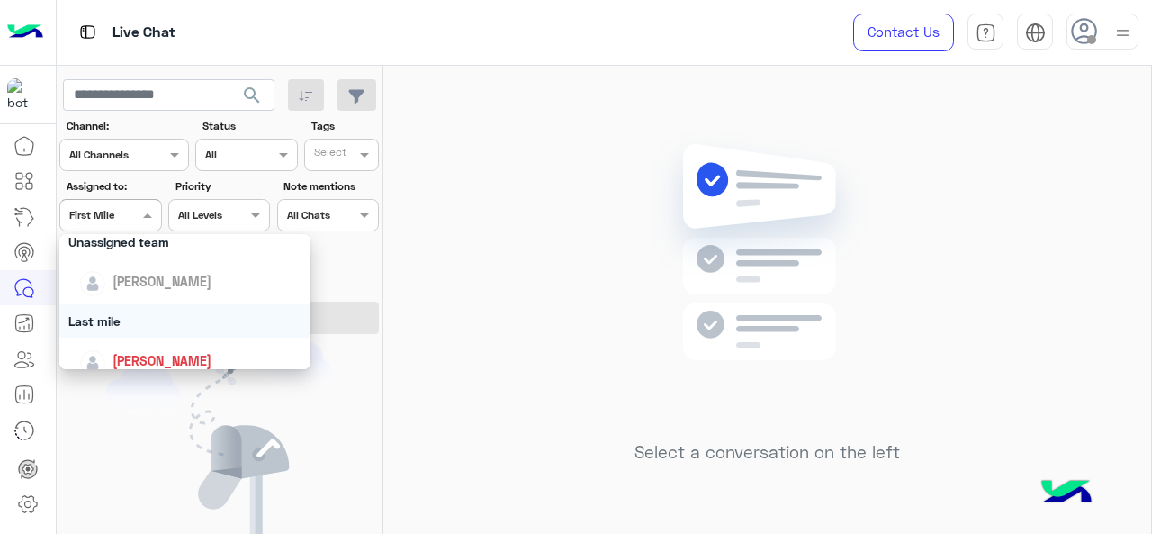
click at [128, 314] on div "Last mile" at bounding box center [185, 320] width 252 height 33
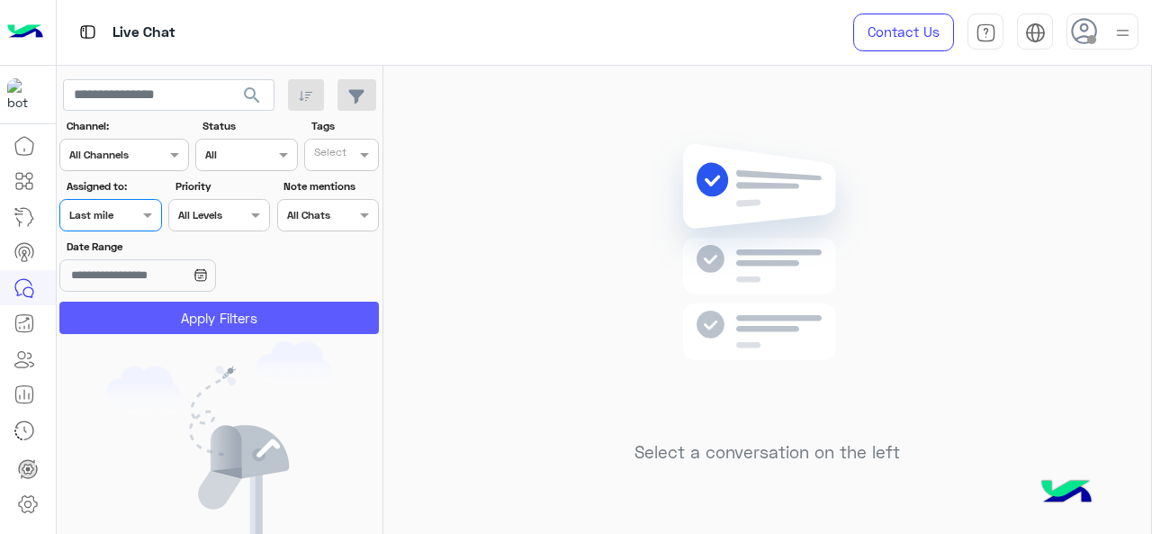
click at [128, 314] on button "Apply Filters" at bounding box center [218, 317] width 319 height 32
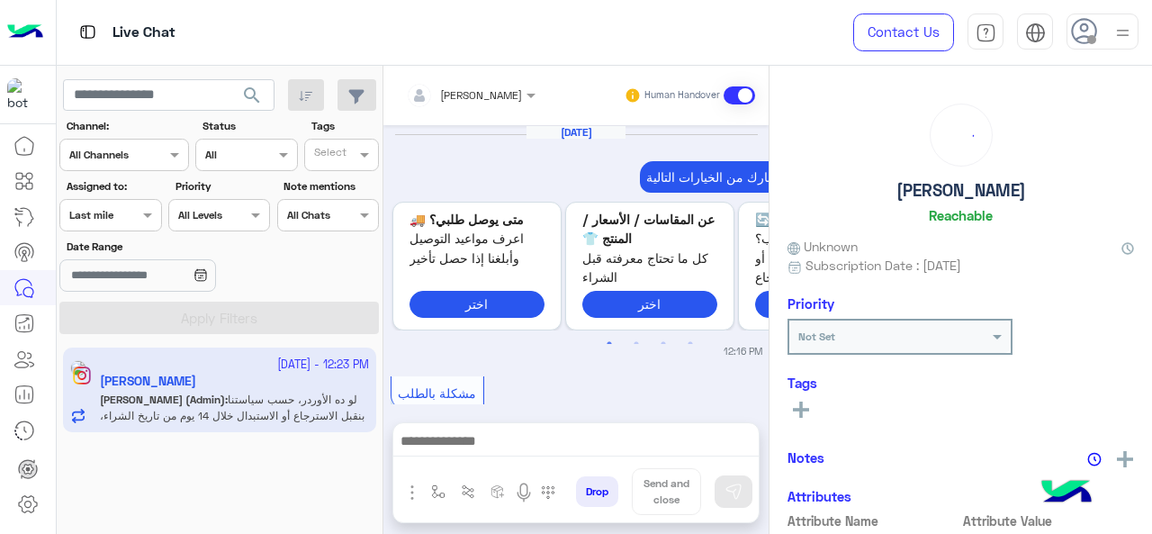
scroll to position [702, 0]
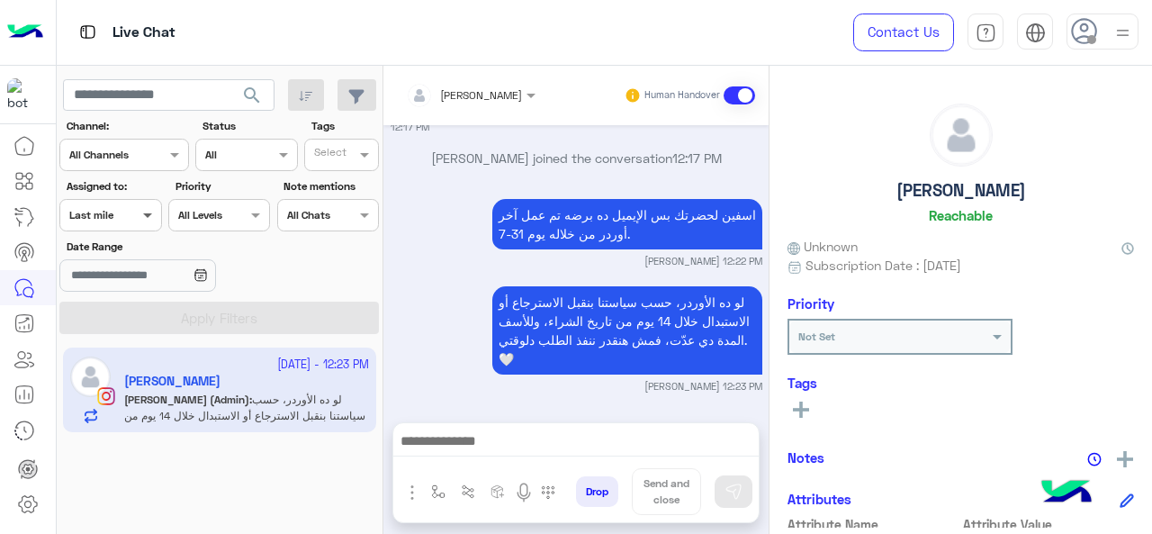
click at [139, 215] on span at bounding box center [150, 214] width 22 height 19
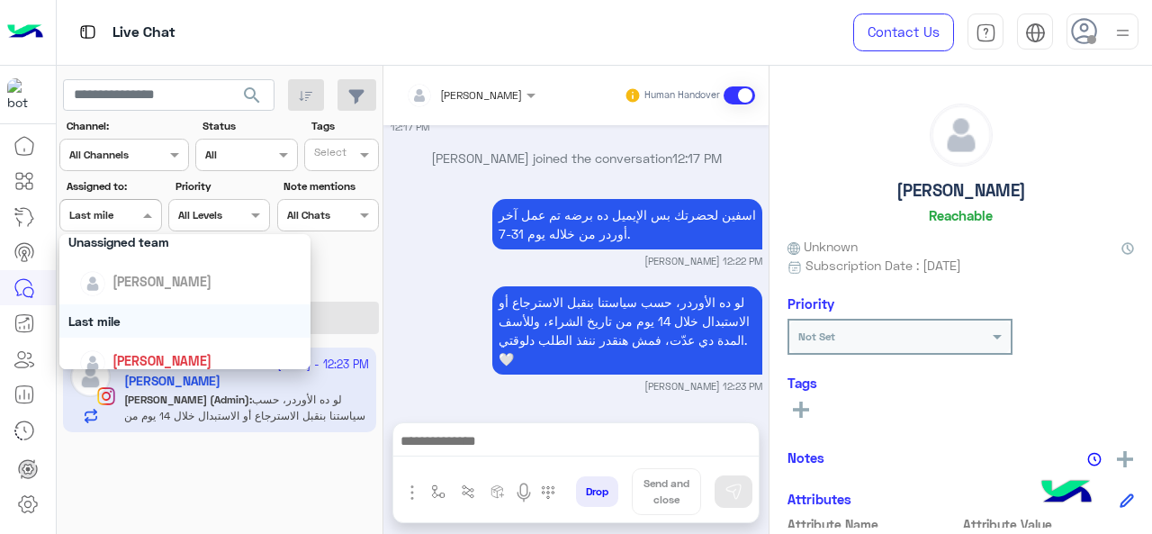
scroll to position [270, 0]
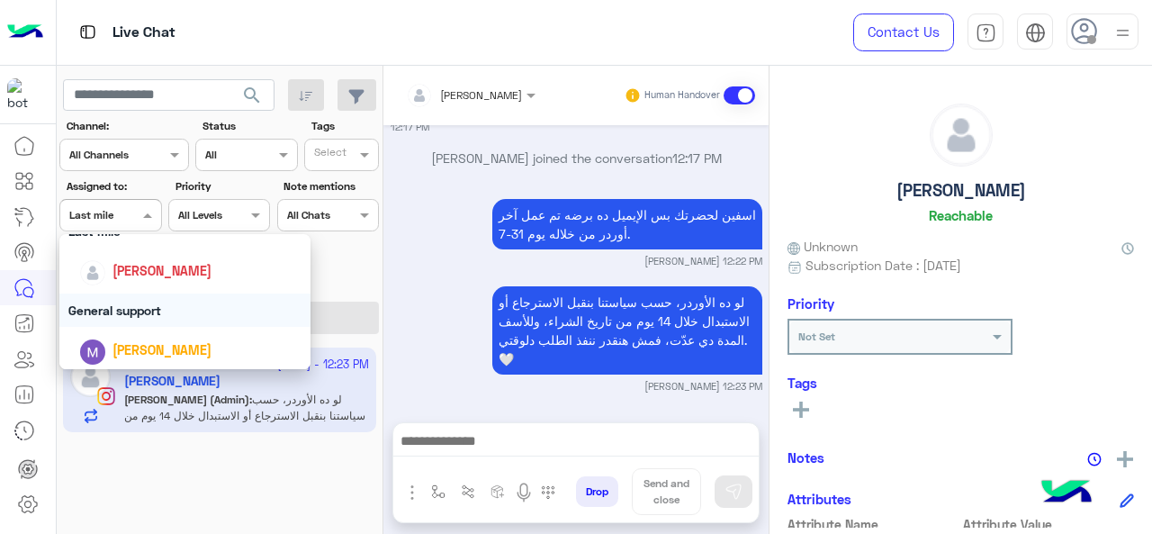
click at [150, 306] on div "General support" at bounding box center [185, 309] width 252 height 33
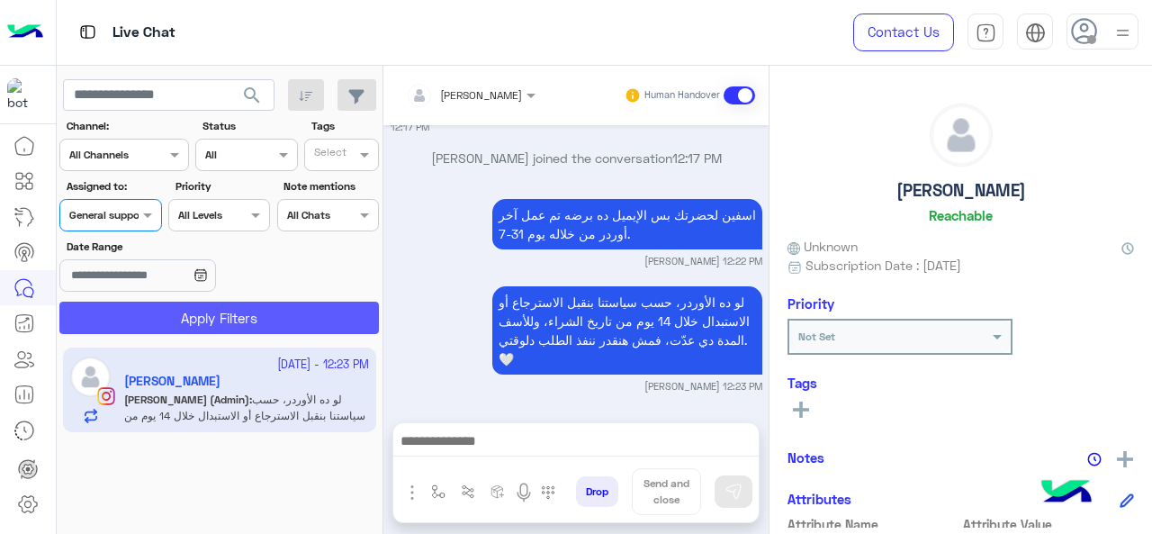
click at [162, 307] on button "Apply Filters" at bounding box center [218, 317] width 319 height 32
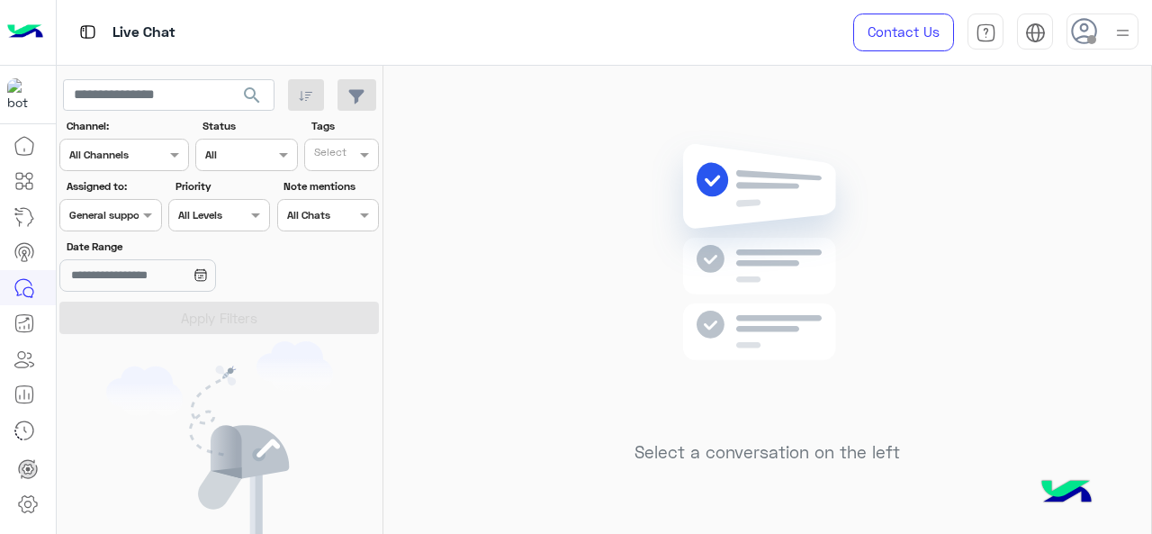
click at [115, 223] on div "Assigned on General support" at bounding box center [110, 215] width 102 height 32
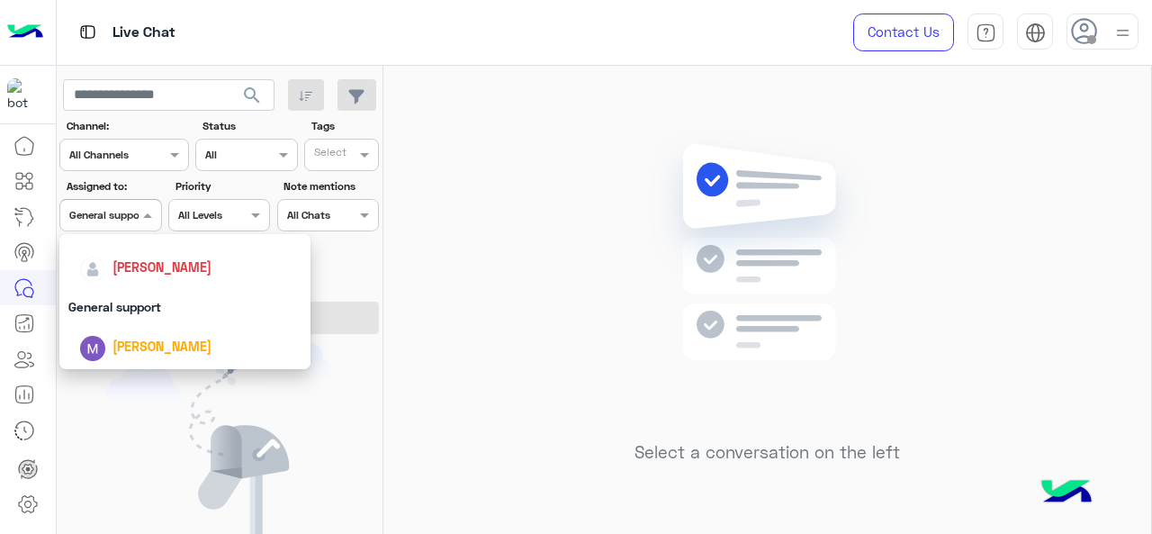
scroll to position [353, 0]
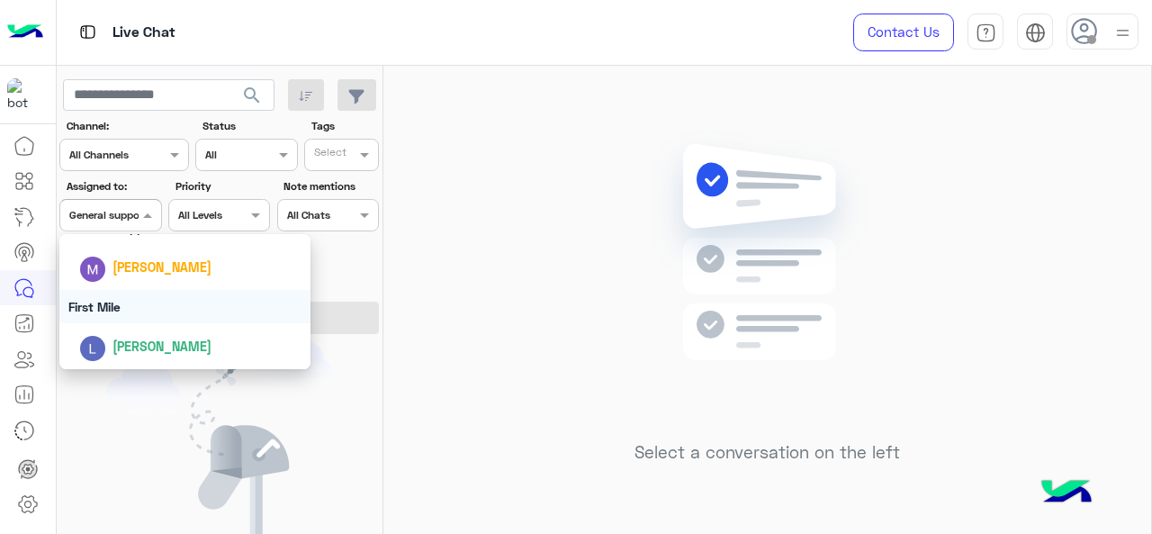
click at [130, 321] on div "First Mile" at bounding box center [185, 306] width 252 height 33
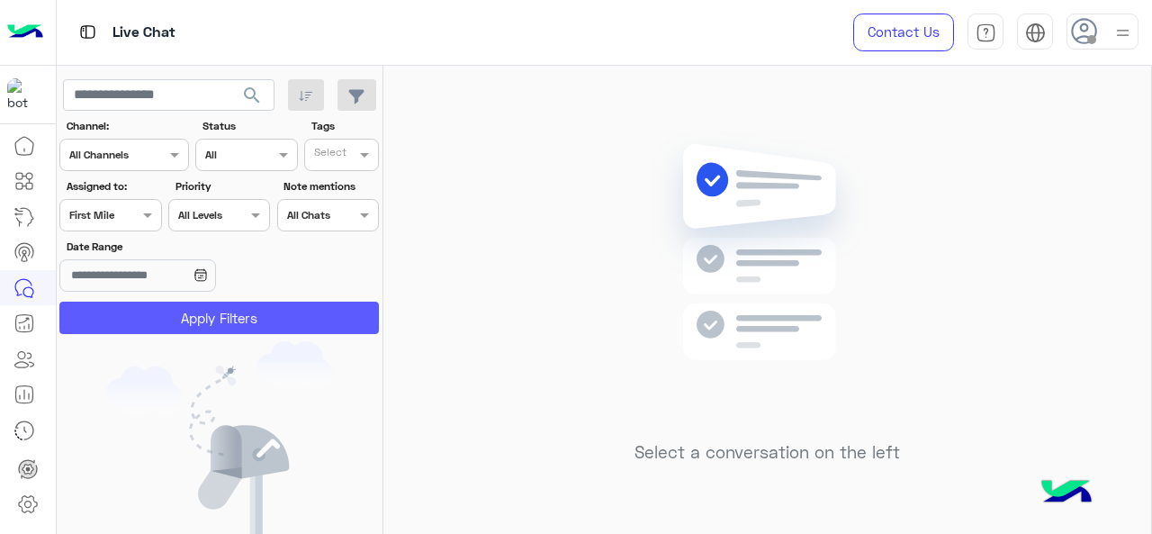
click at [135, 317] on button "Apply Filters" at bounding box center [218, 317] width 319 height 32
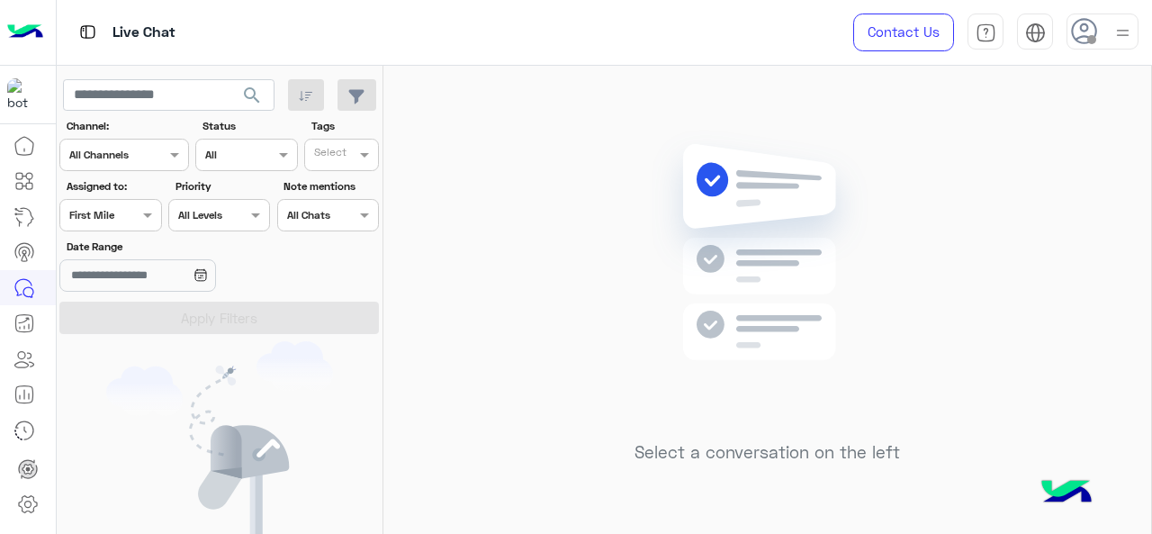
click at [136, 220] on div "Assigned on First Mile" at bounding box center [98, 215] width 77 height 16
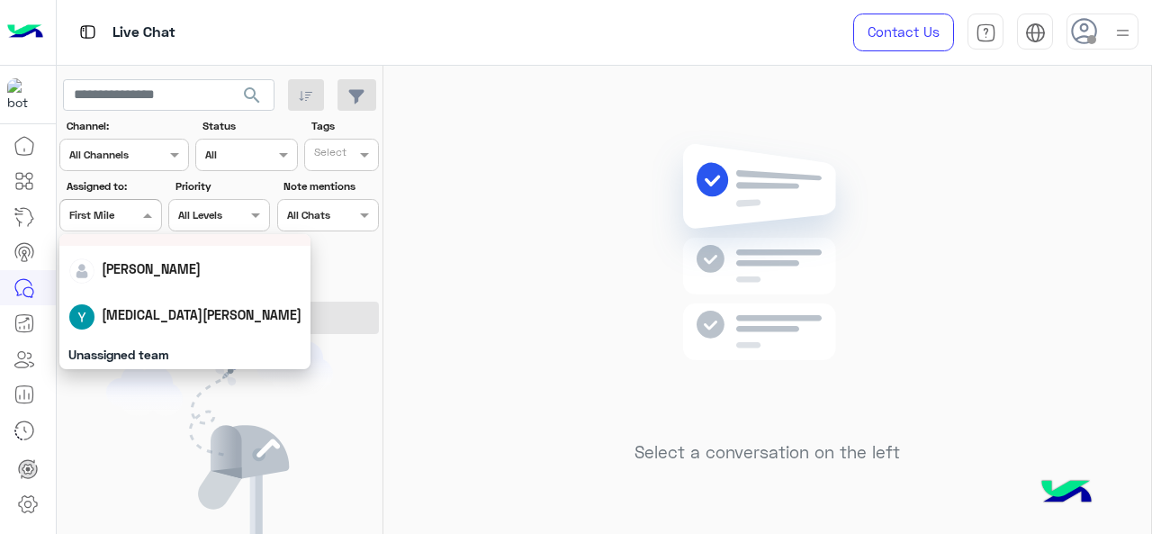
scroll to position [180, 0]
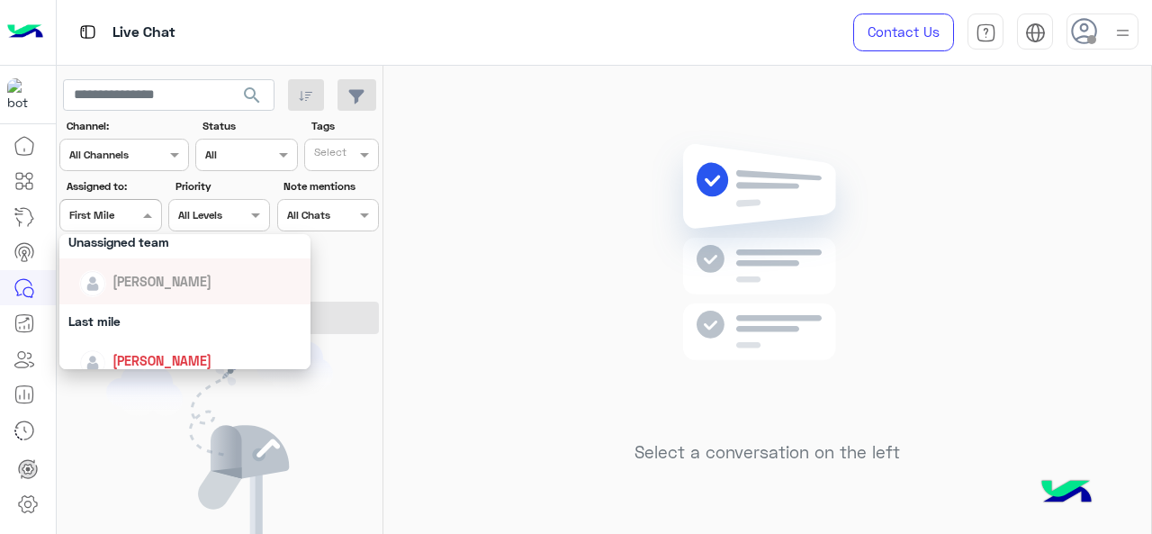
click at [558, 332] on div "Select a conversation on the left" at bounding box center [767, 303] width 768 height 475
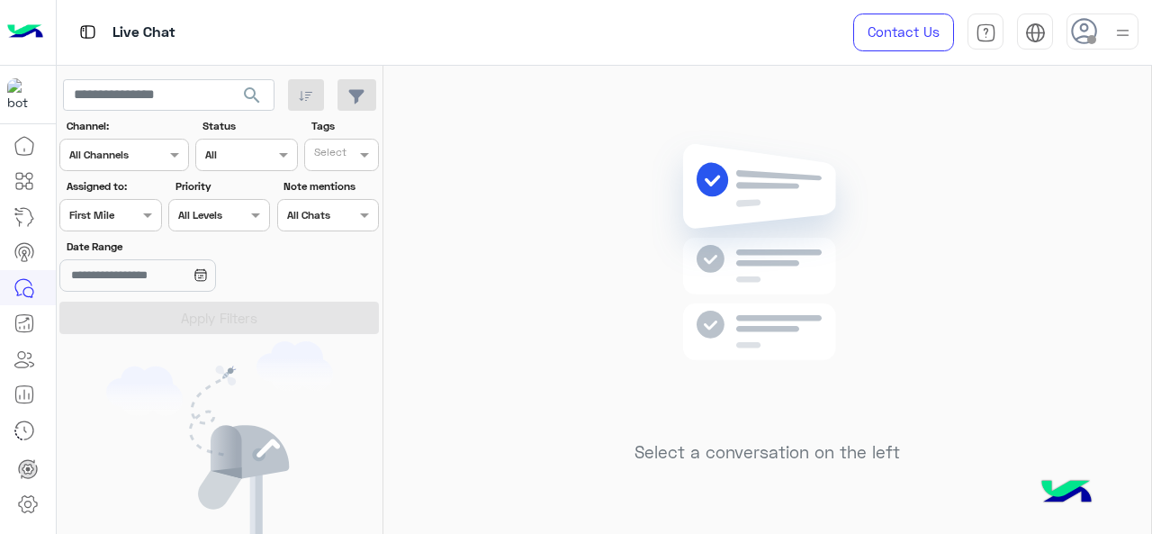
click at [112, 210] on div at bounding box center [110, 212] width 100 height 17
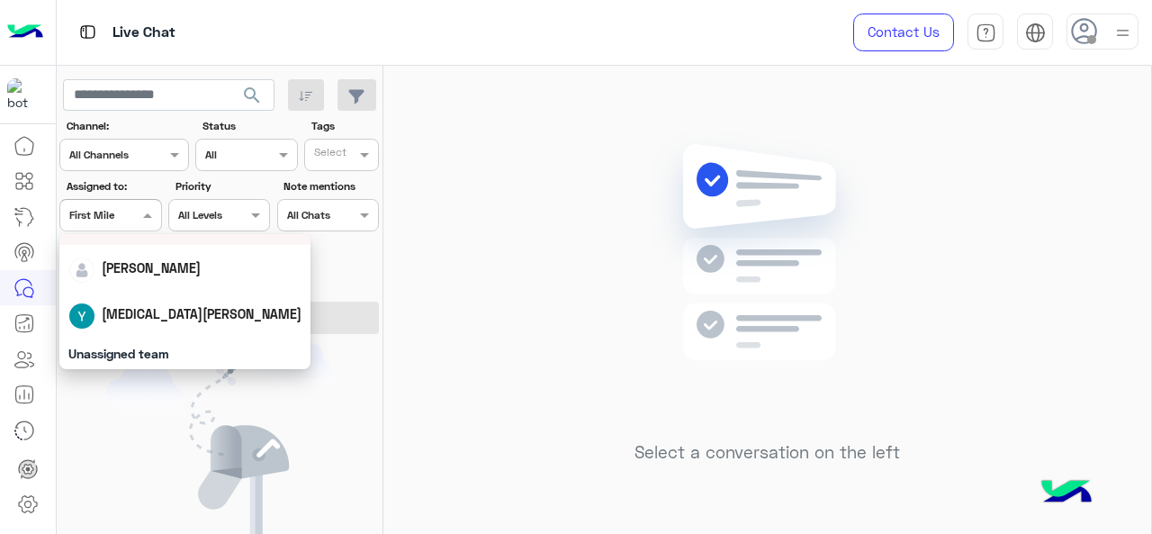
scroll to position [90, 0]
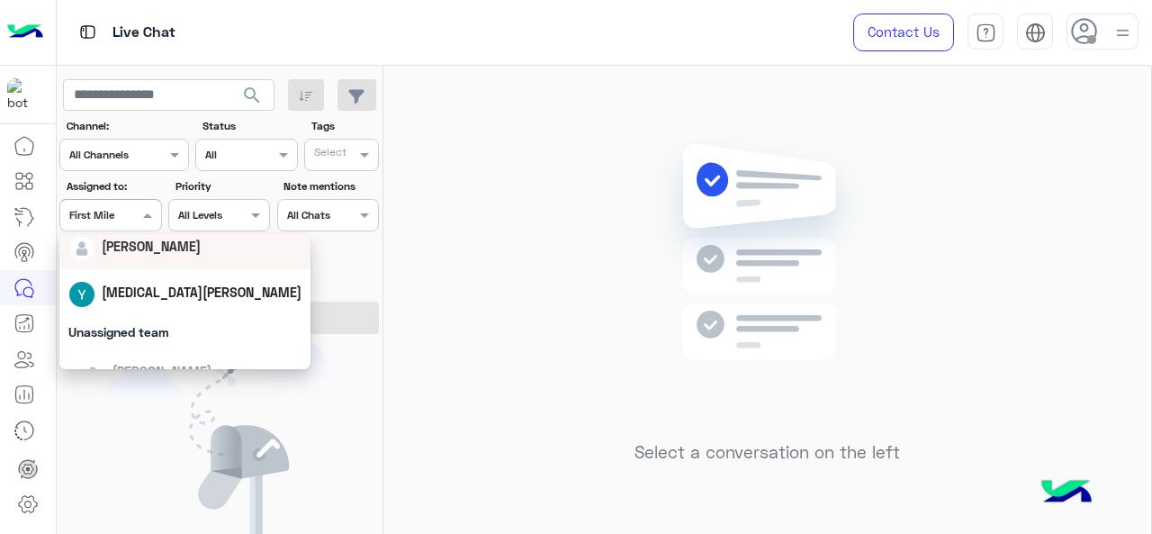
click at [144, 258] on div "[PERSON_NAME]" at bounding box center [185, 245] width 234 height 31
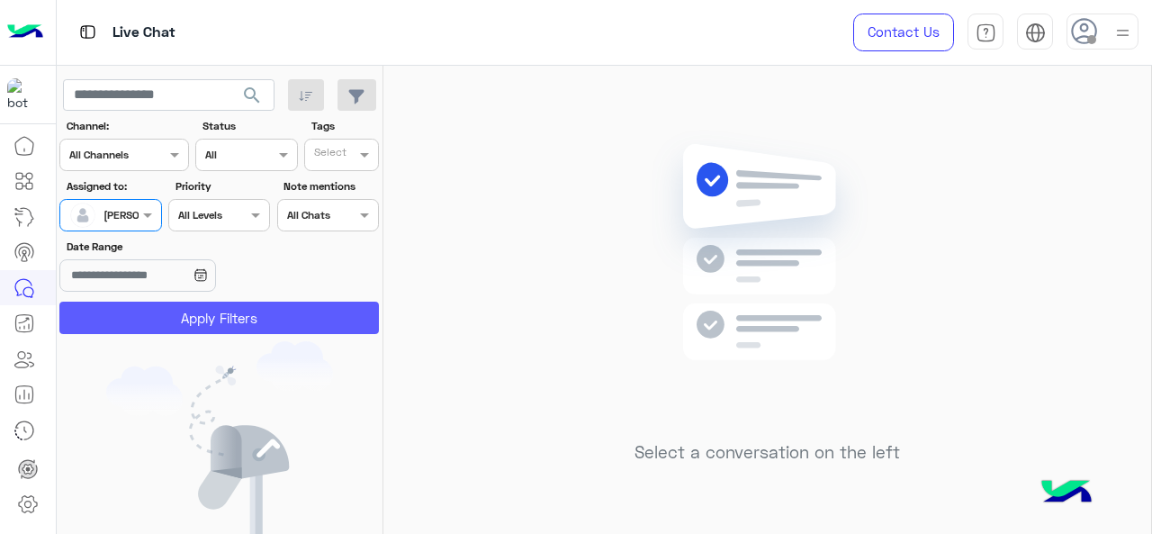
click at [136, 314] on button "Apply Filters" at bounding box center [218, 317] width 319 height 32
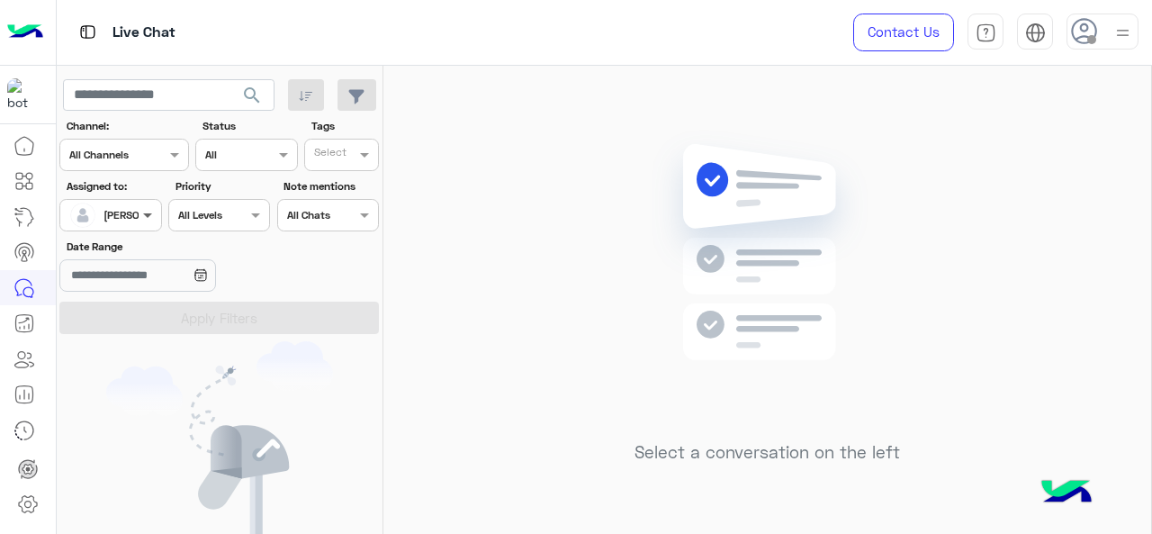
click at [144, 212] on span at bounding box center [150, 214] width 22 height 19
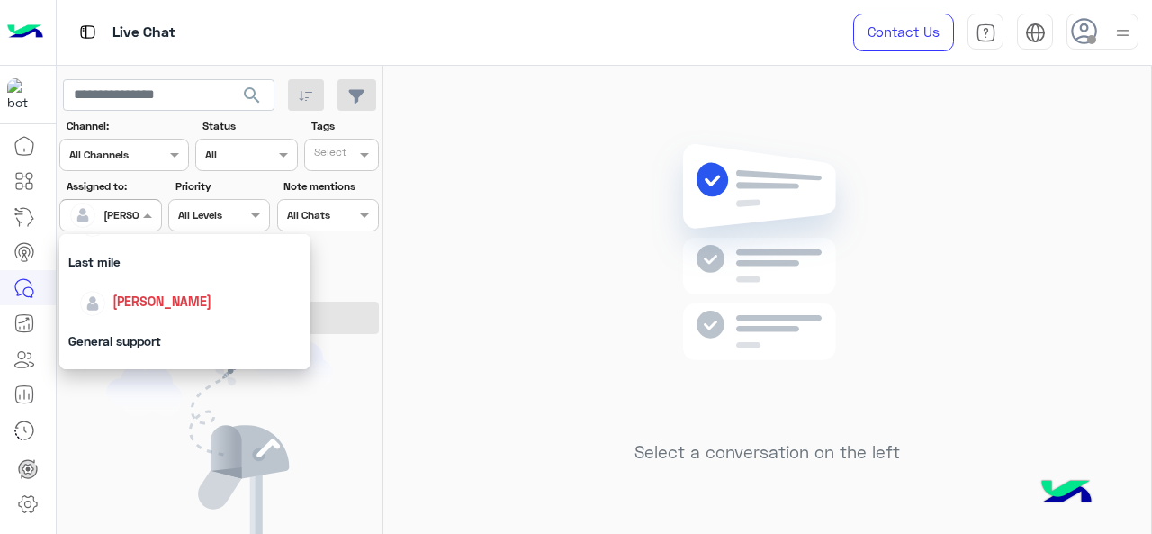
scroll to position [270, 0]
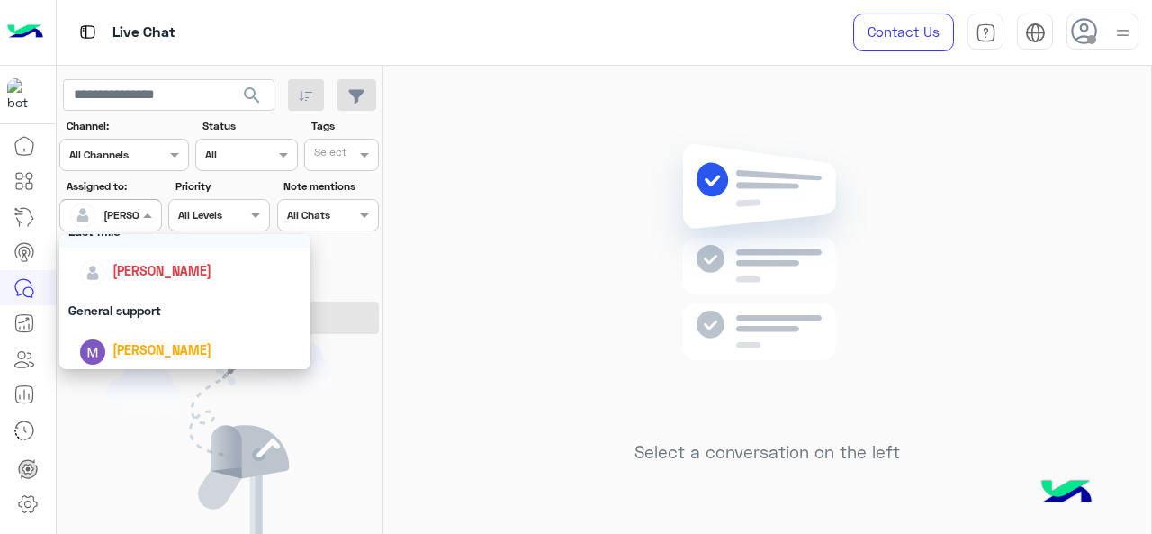
click at [115, 244] on div "Last mile" at bounding box center [185, 230] width 252 height 33
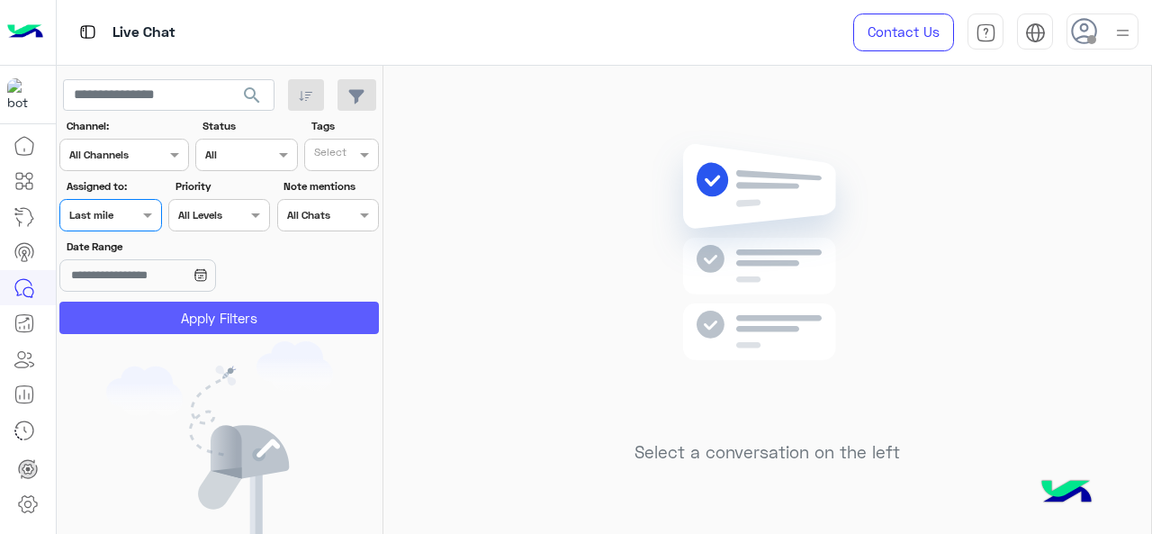
click at [193, 311] on button "Apply Filters" at bounding box center [218, 317] width 319 height 32
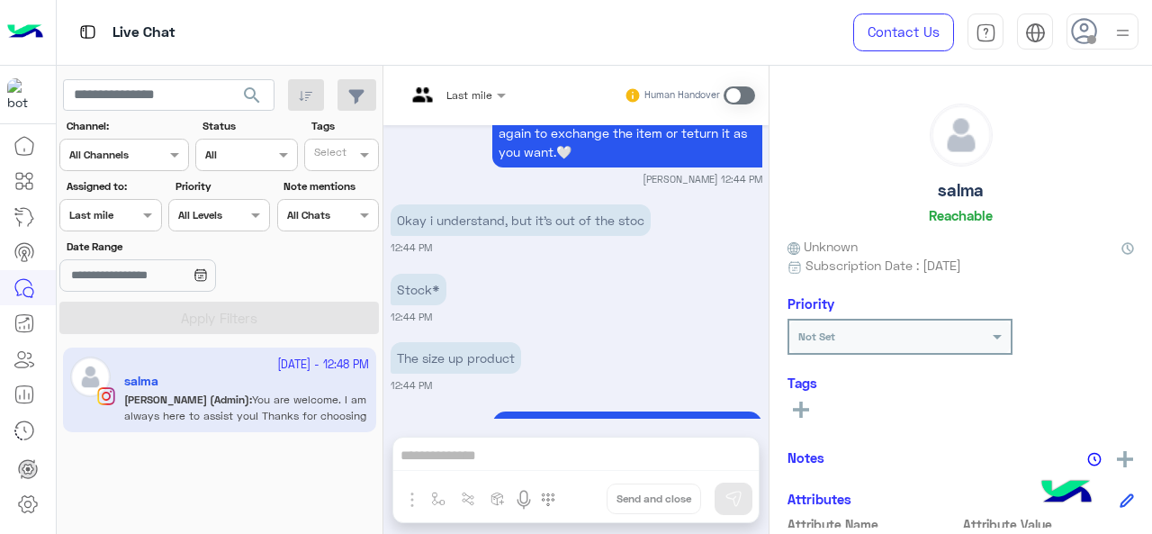
scroll to position [1085, 0]
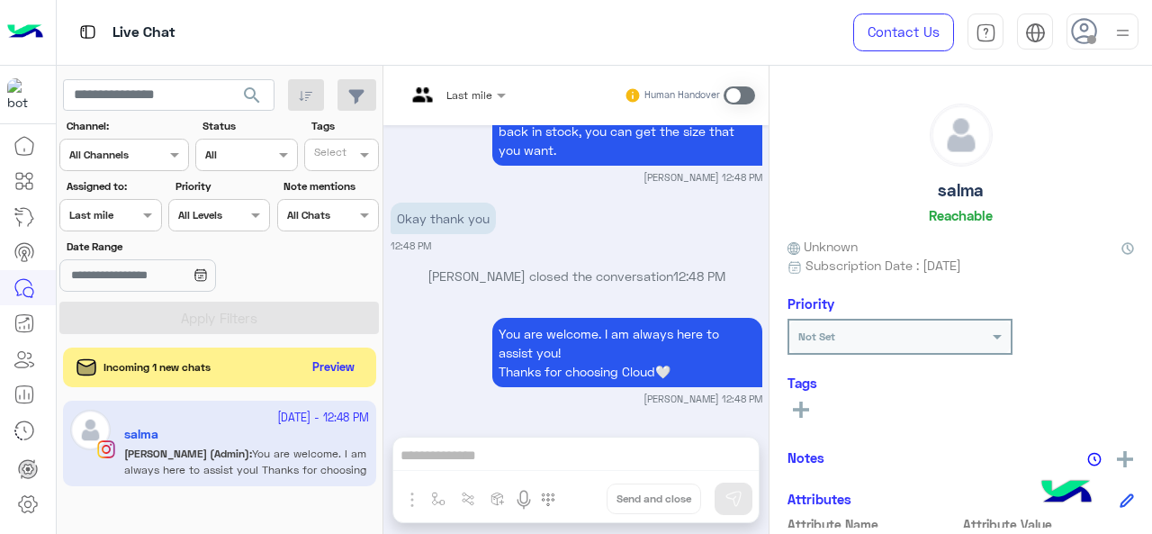
click at [131, 229] on div "Assigned on Last mile" at bounding box center [110, 215] width 102 height 32
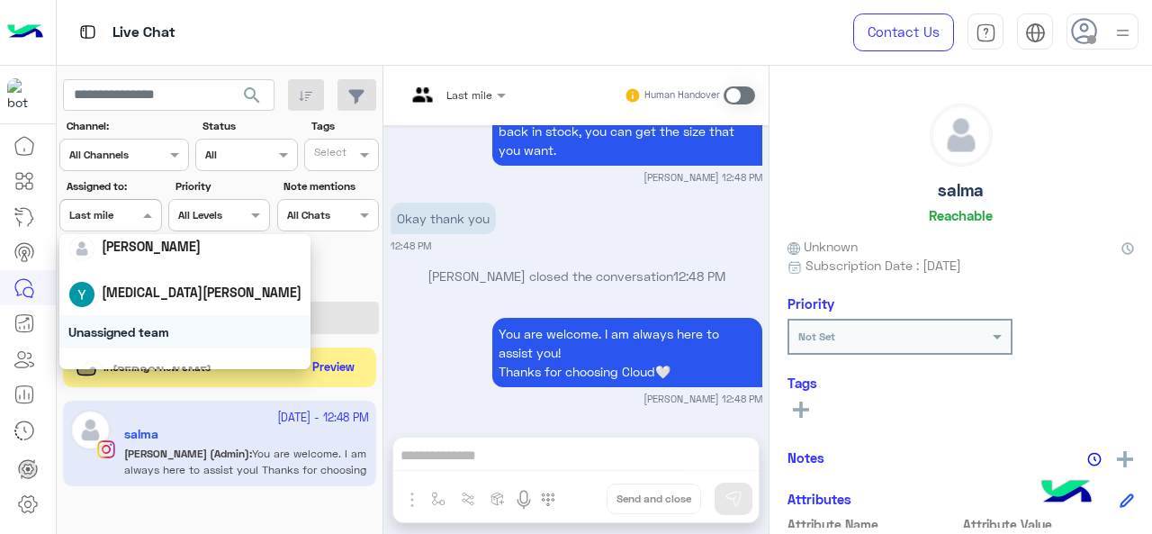
scroll to position [180, 0]
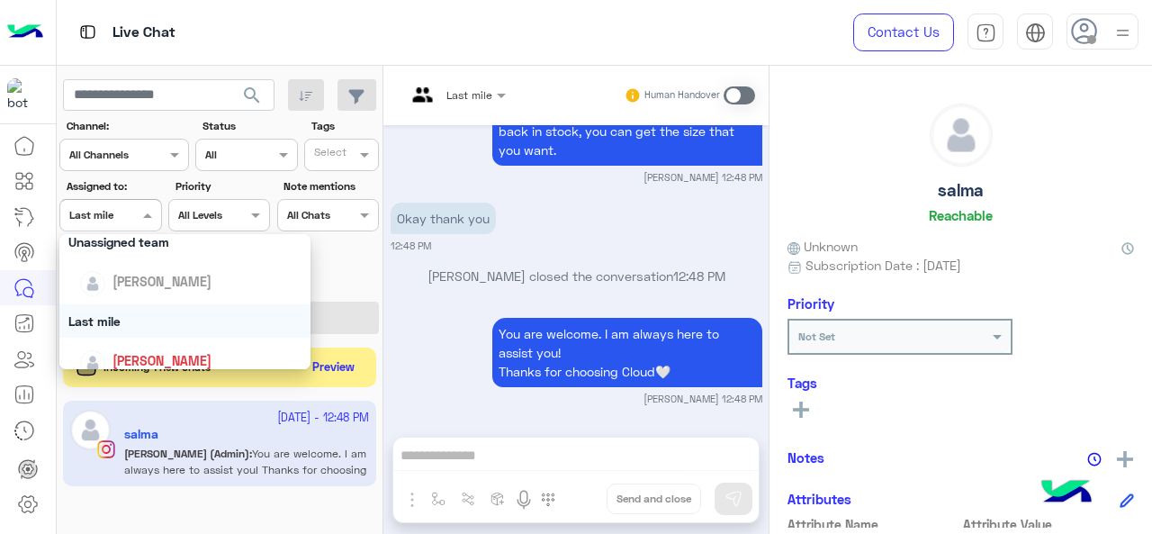
click at [131, 324] on div "Last mile" at bounding box center [185, 320] width 252 height 33
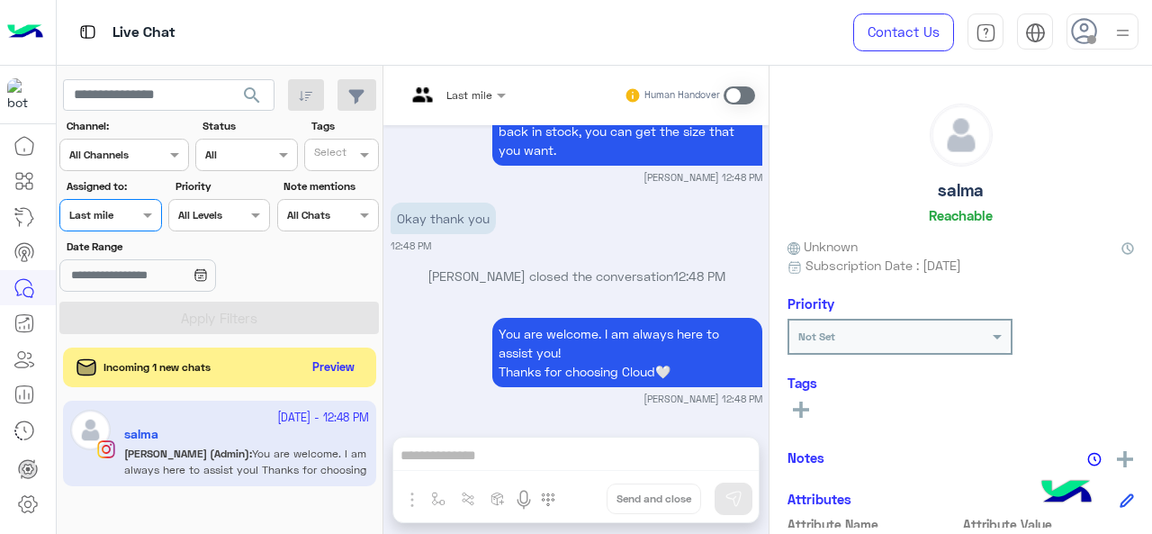
click at [86, 226] on div "Assigned on Last mile" at bounding box center [110, 215] width 102 height 32
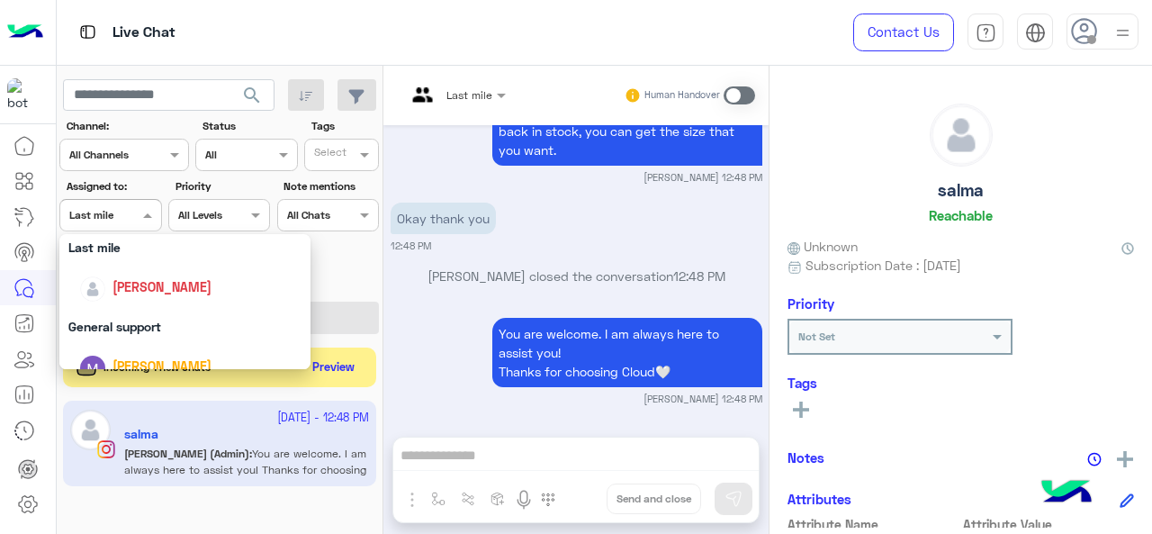
scroll to position [270, 0]
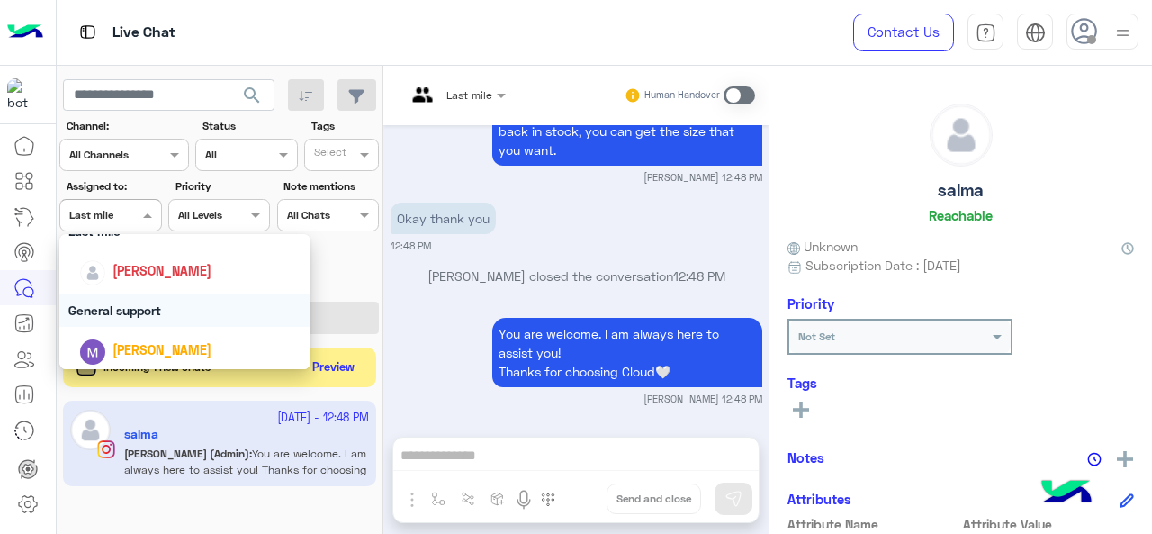
click at [107, 312] on div "General support" at bounding box center [185, 309] width 252 height 33
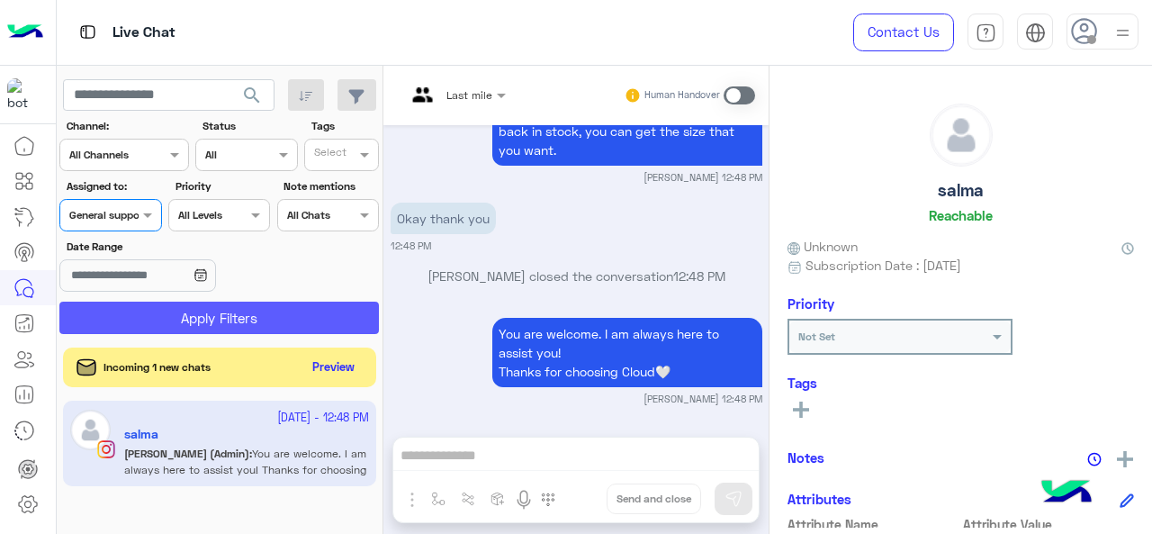
click at [107, 312] on button "Apply Filters" at bounding box center [218, 317] width 319 height 32
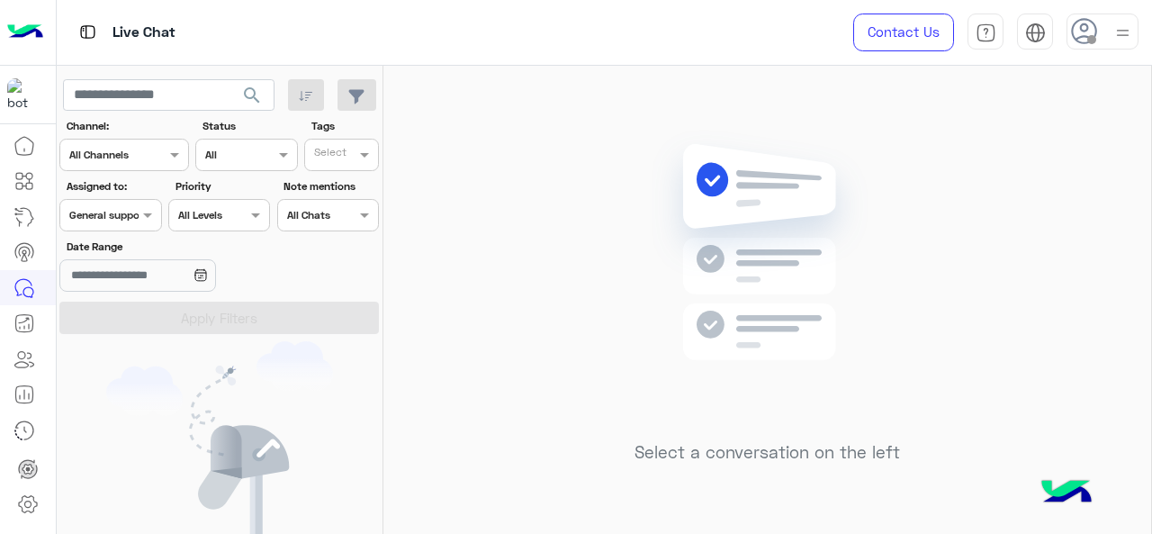
click at [120, 219] on div at bounding box center [110, 212] width 100 height 17
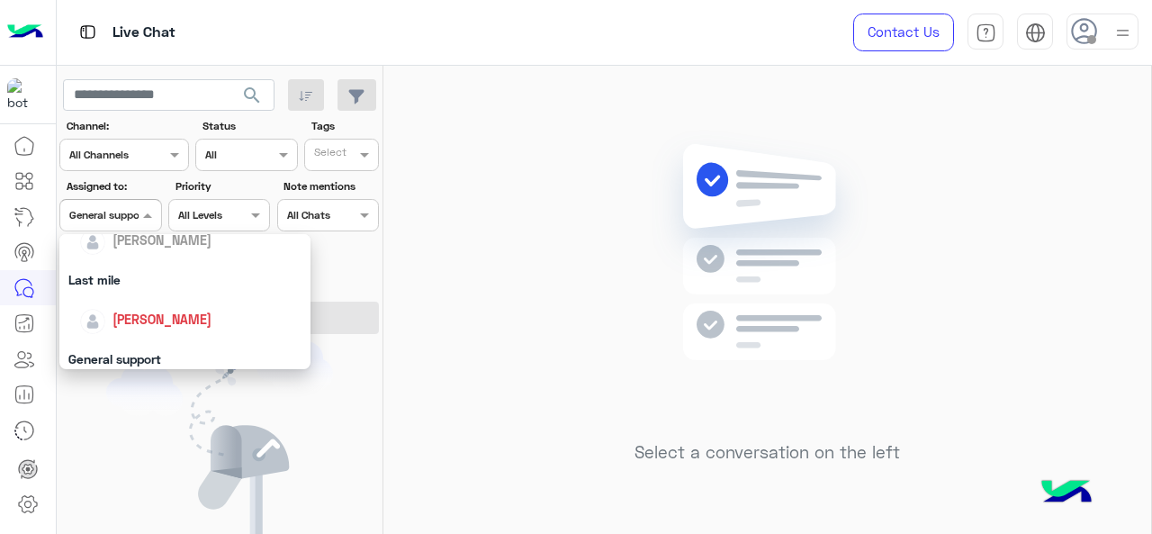
scroll to position [353, 0]
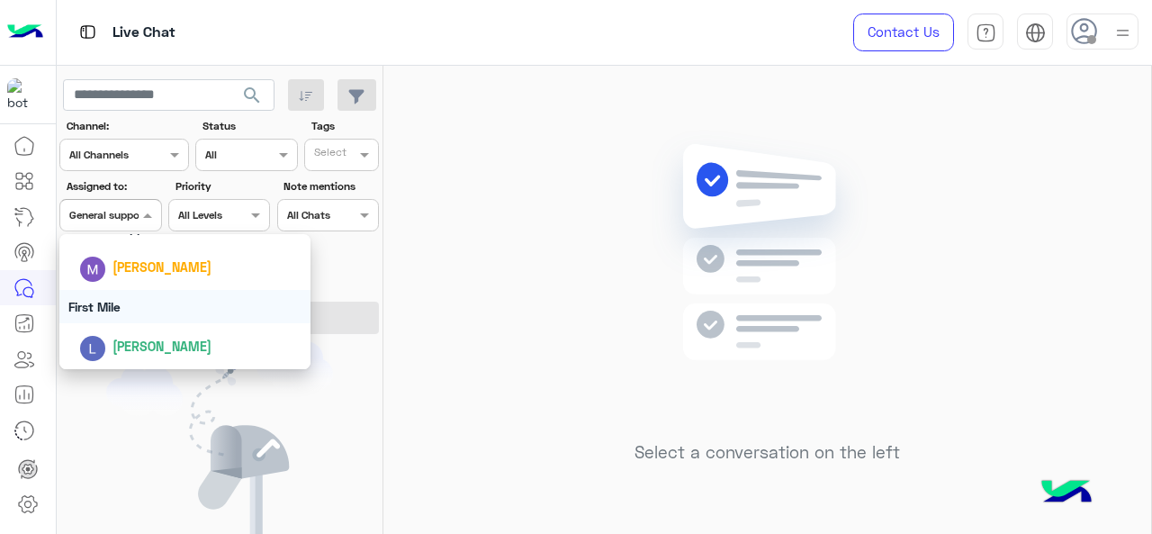
click at [120, 301] on div "First Mile" at bounding box center [185, 306] width 252 height 33
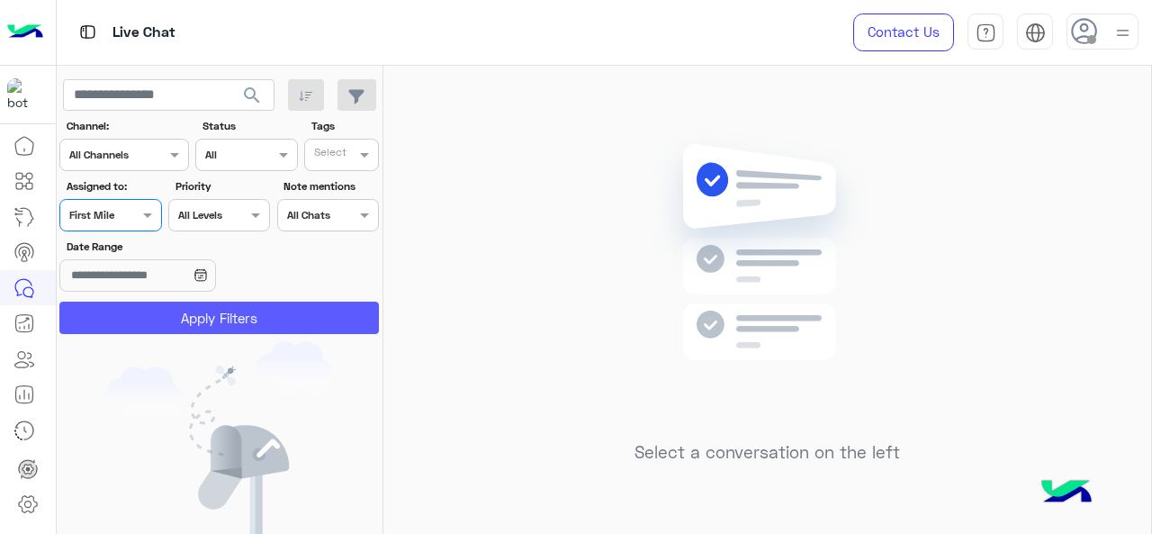
click at [120, 314] on button "Apply Filters" at bounding box center [218, 317] width 319 height 32
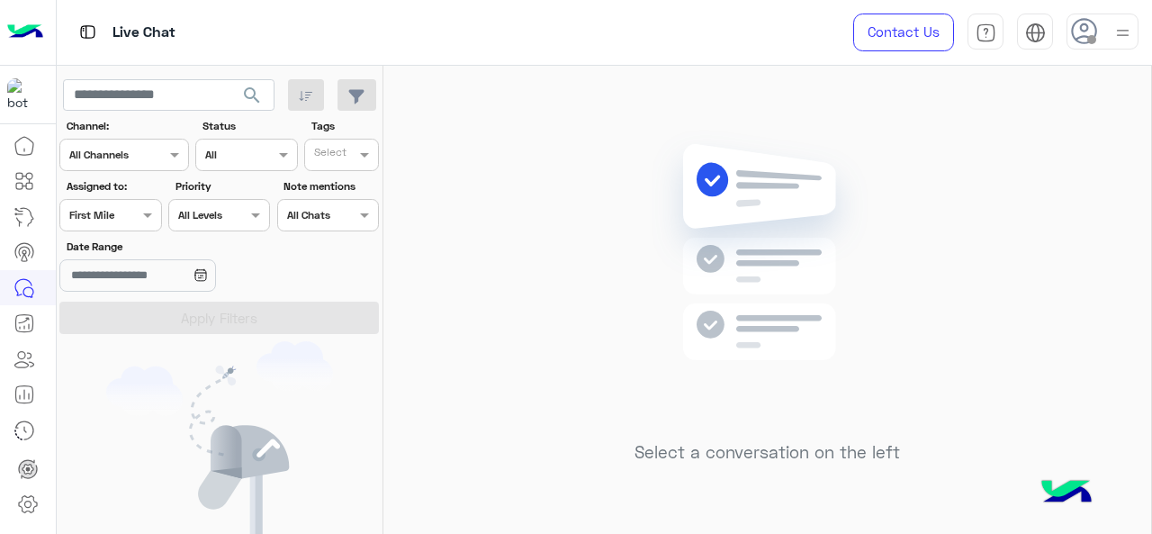
click at [132, 210] on div at bounding box center [110, 212] width 100 height 17
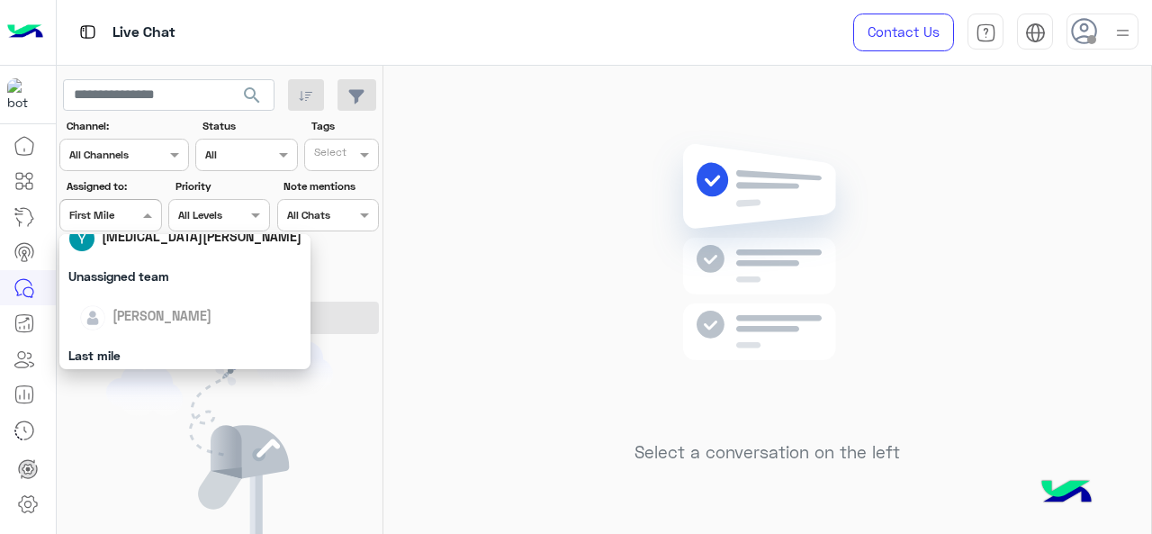
scroll to position [270, 0]
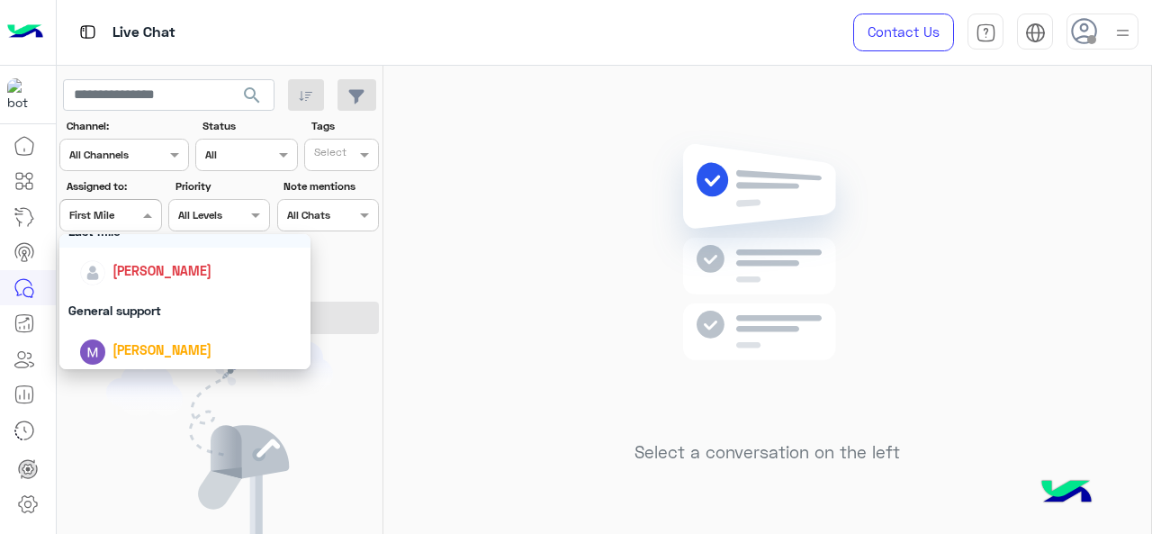
click at [103, 247] on div "Last mile" at bounding box center [185, 230] width 252 height 33
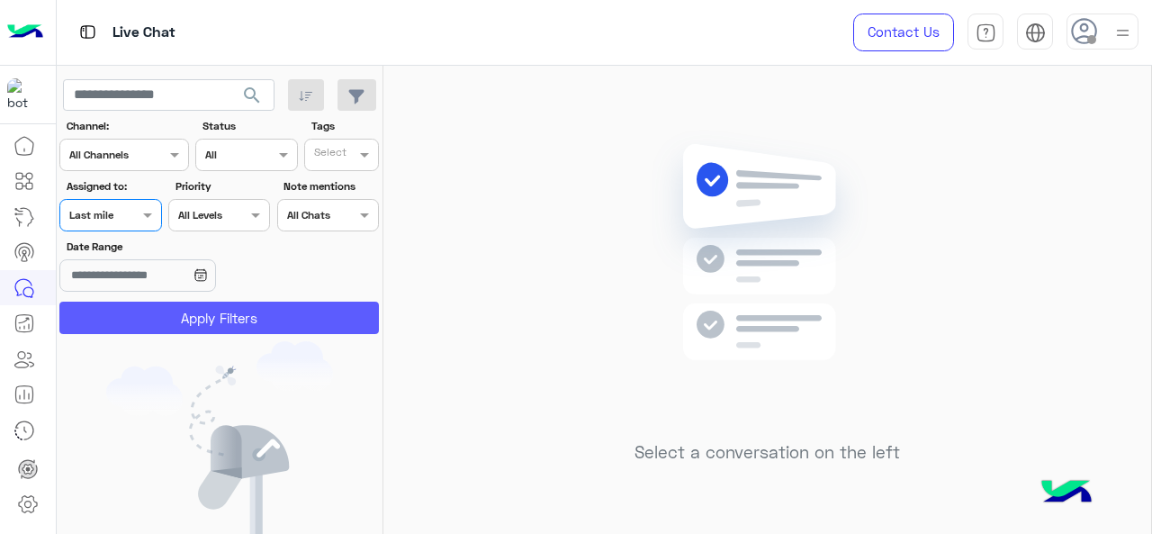
click at [176, 311] on button "Apply Filters" at bounding box center [218, 317] width 319 height 32
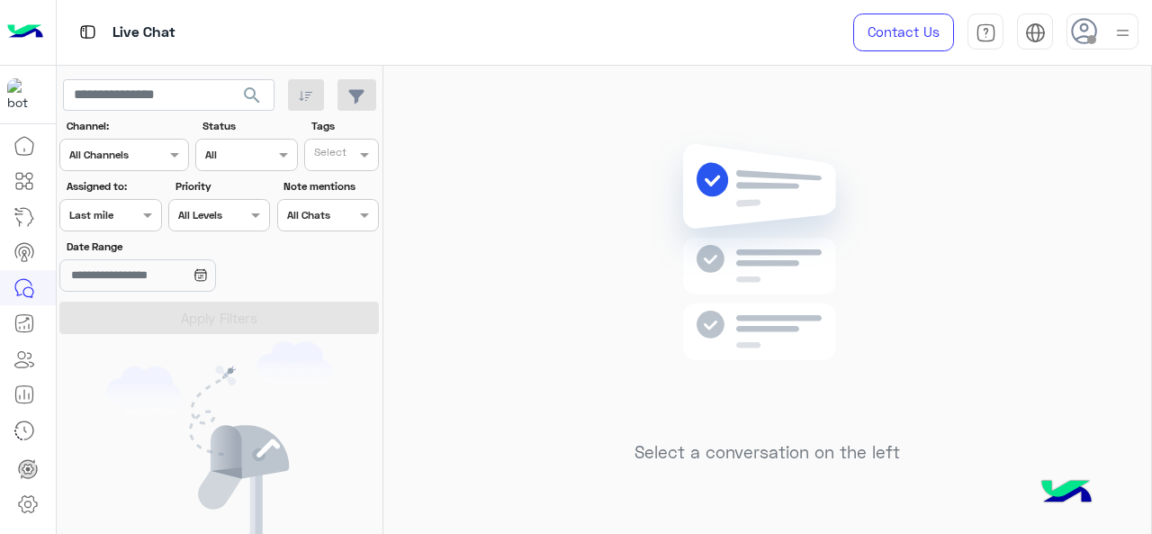
click at [133, 217] on div at bounding box center [110, 212] width 100 height 17
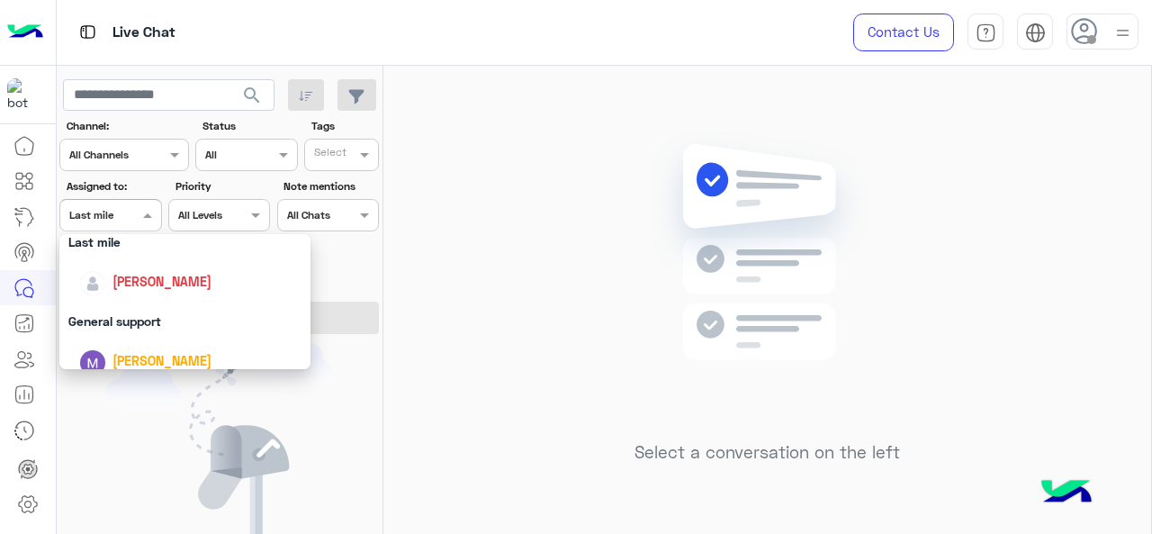
scroll to position [353, 0]
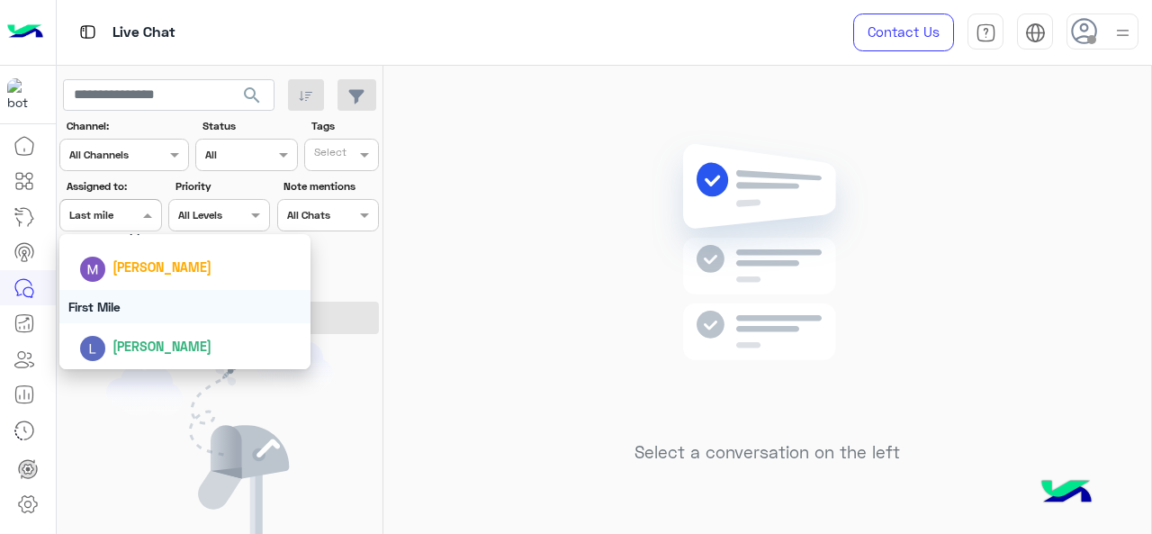
click at [149, 304] on div "First Mile" at bounding box center [185, 306] width 252 height 33
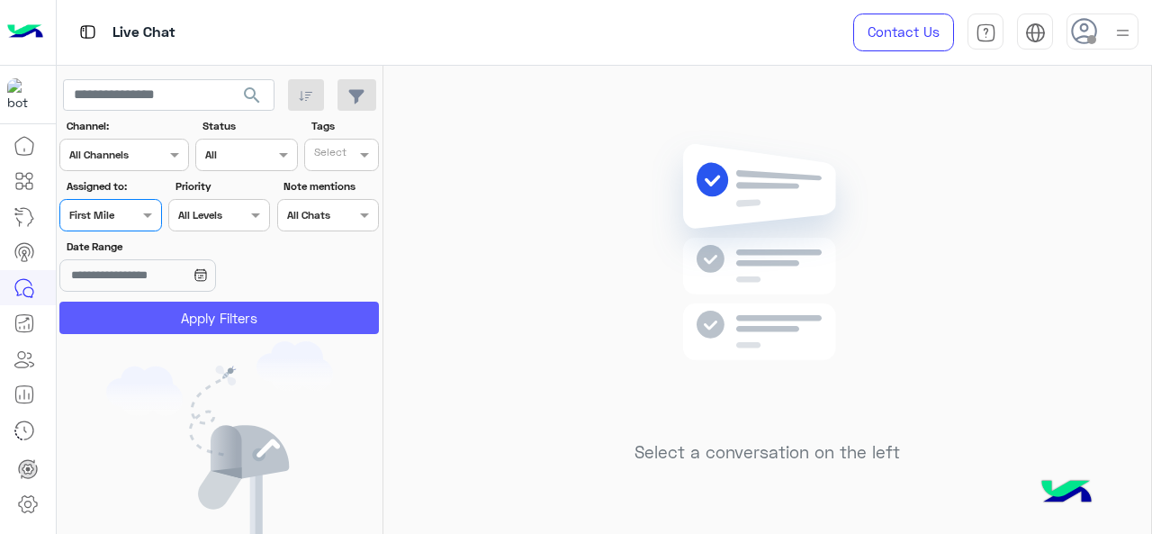
click at [149, 321] on button "Apply Filters" at bounding box center [218, 317] width 319 height 32
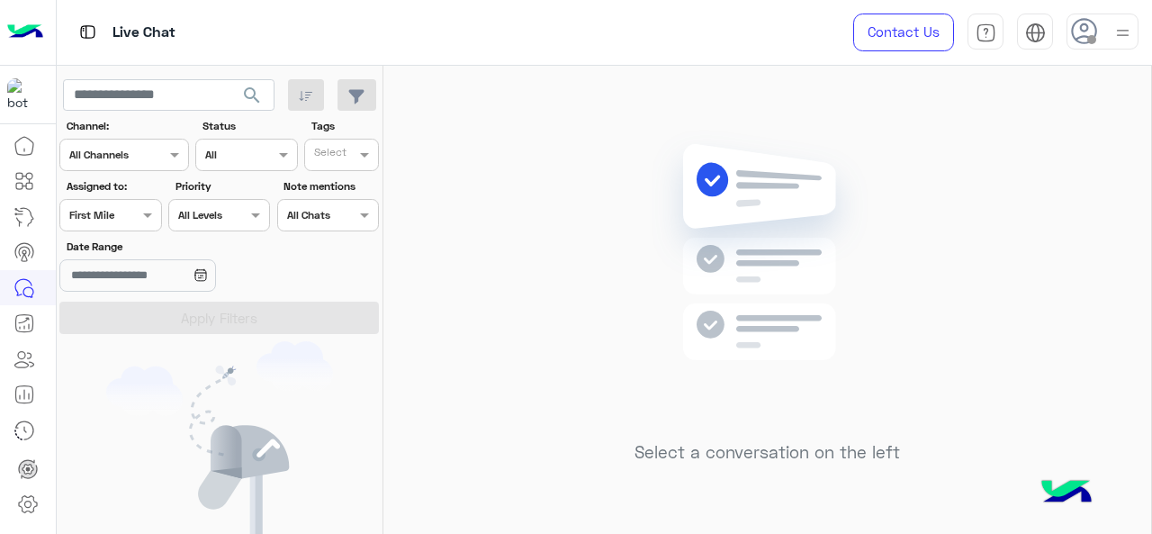
click at [132, 219] on div at bounding box center [110, 212] width 100 height 17
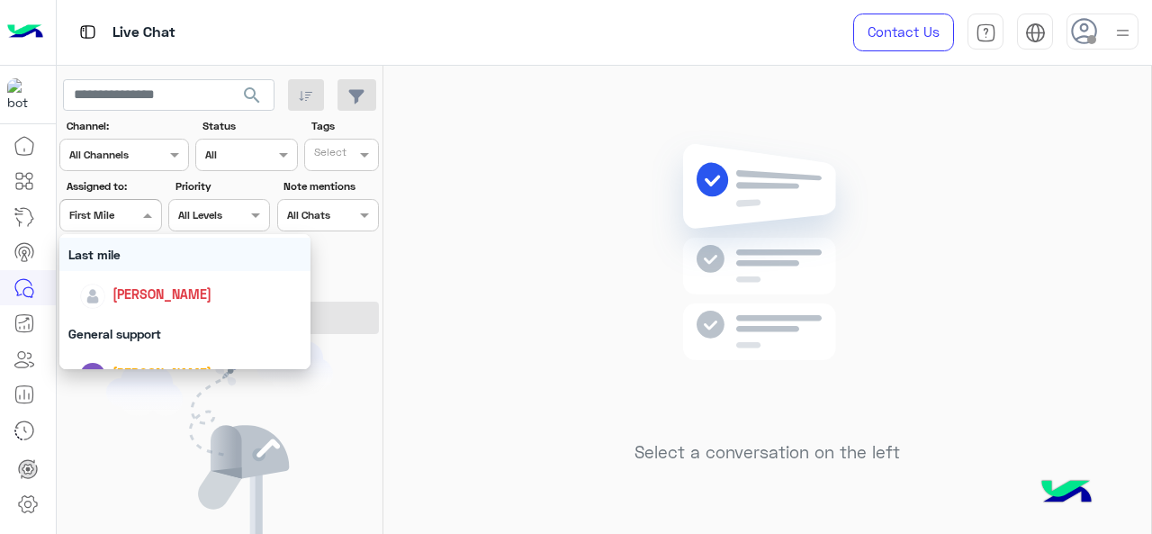
scroll to position [270, 0]
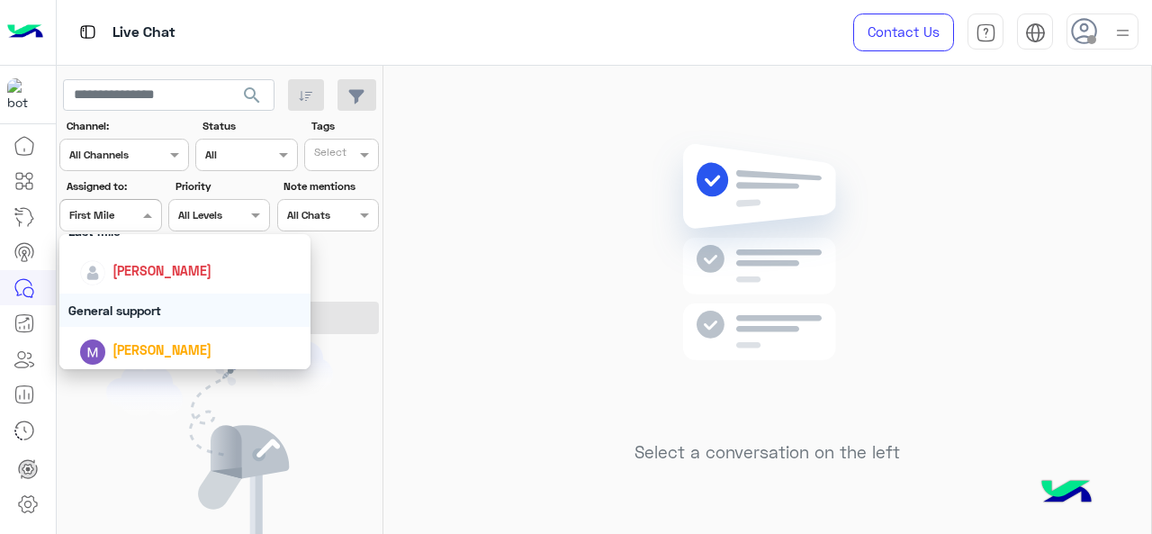
click at [110, 314] on div "General support" at bounding box center [185, 309] width 252 height 33
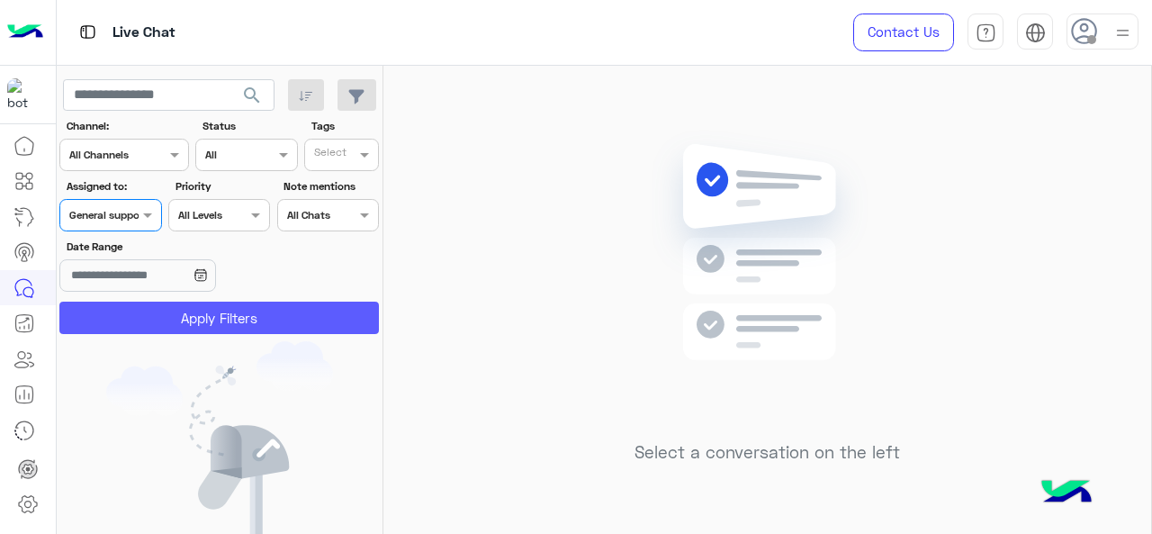
click at [110, 314] on button "Apply Filters" at bounding box center [218, 317] width 319 height 32
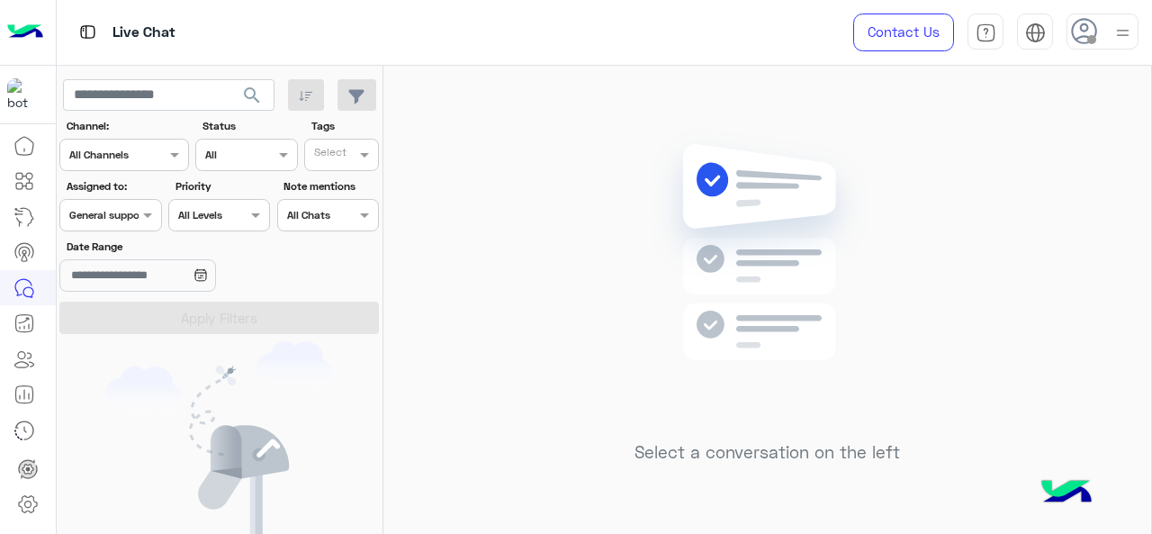
click at [107, 214] on input "text" at bounding box center [89, 213] width 41 height 16
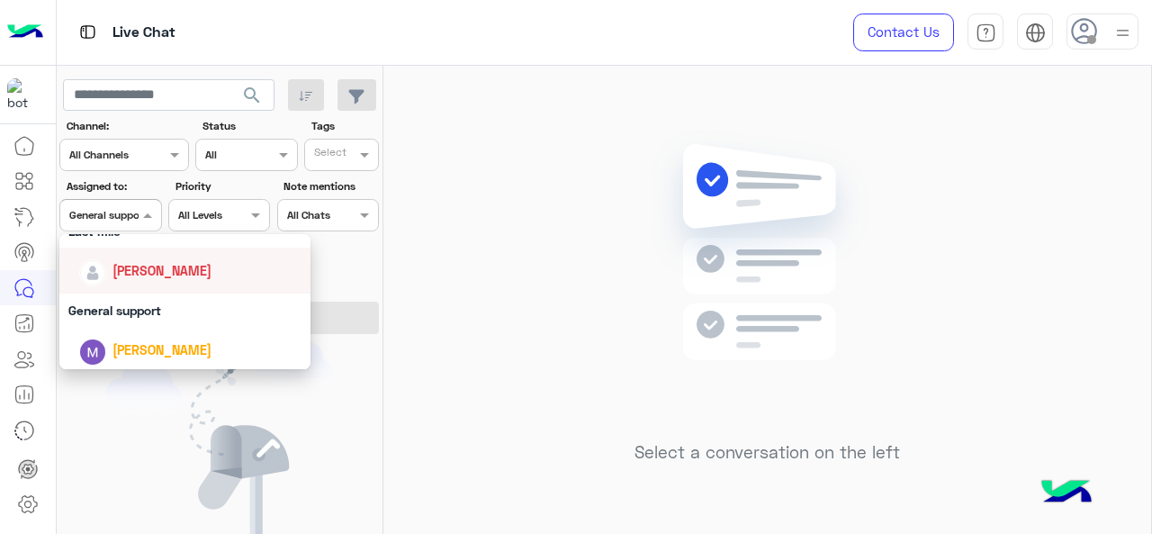
scroll to position [180, 0]
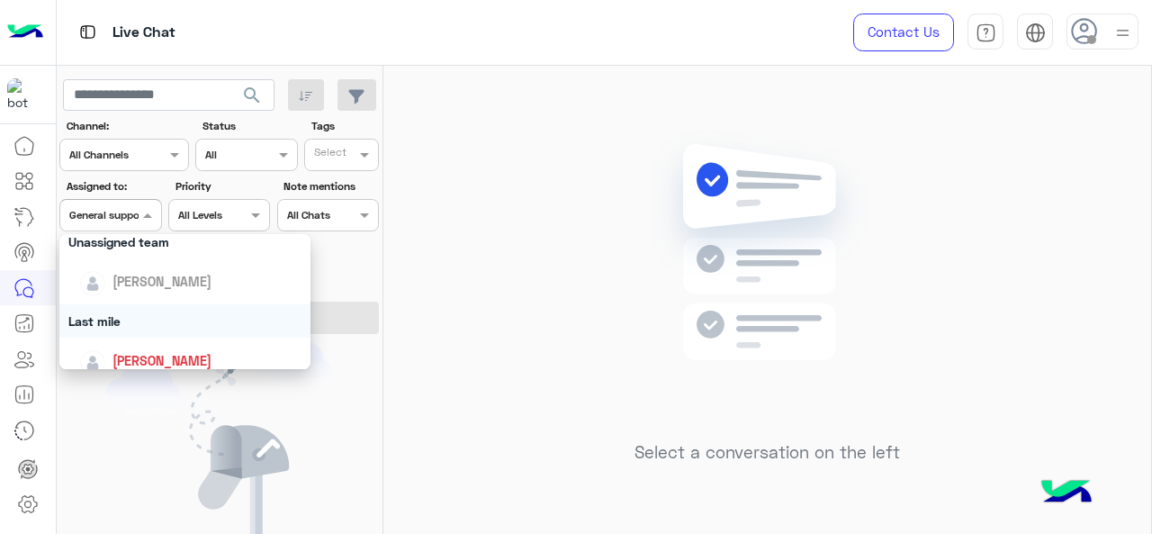
click at [123, 325] on div "Last mile" at bounding box center [185, 320] width 252 height 33
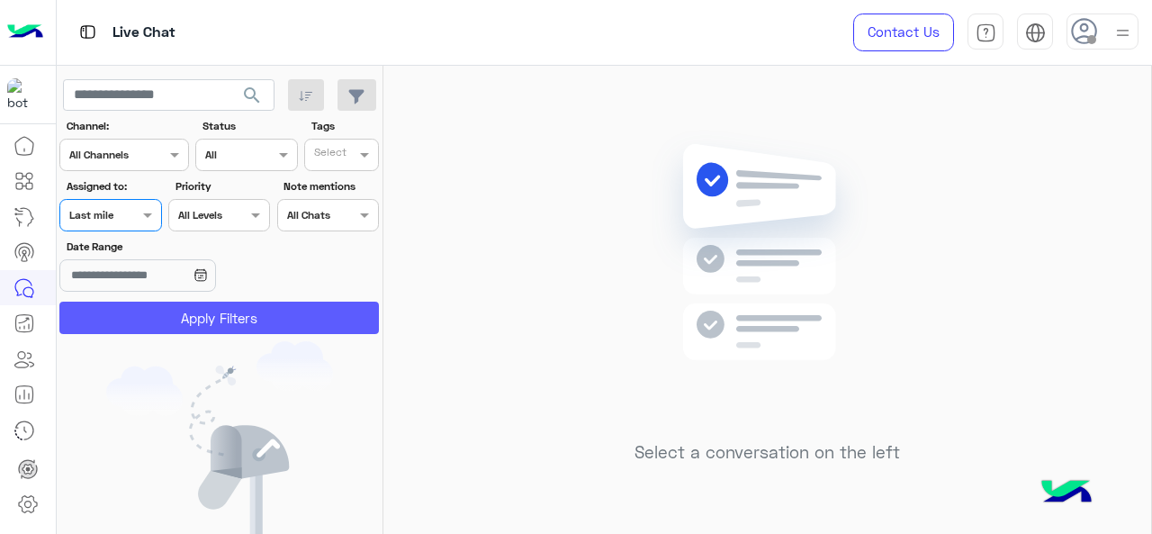
click at [123, 325] on button "Apply Filters" at bounding box center [218, 317] width 319 height 32
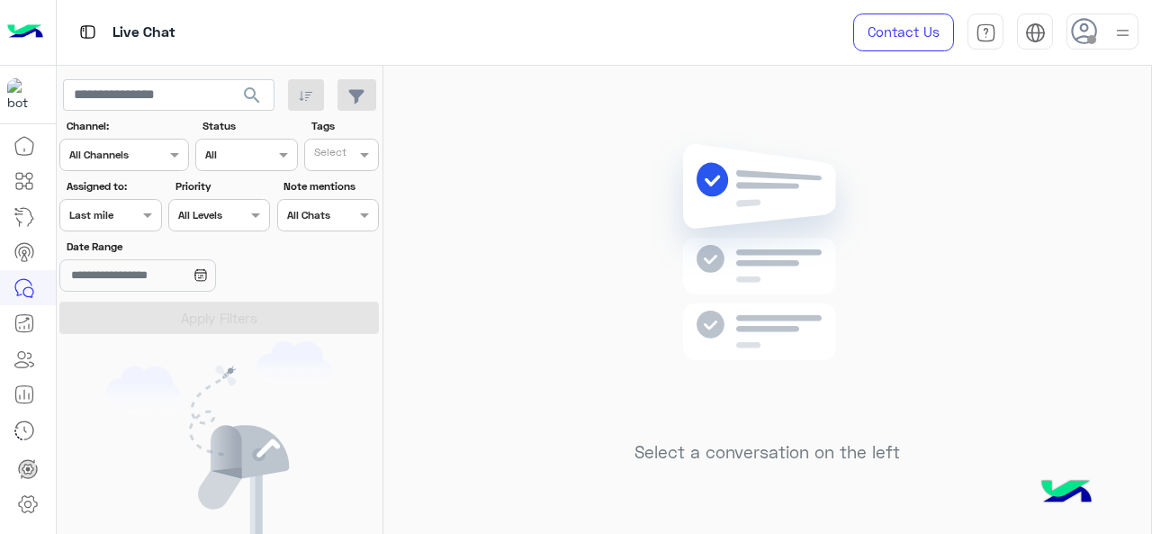
click at [106, 219] on input "text" at bounding box center [89, 213] width 41 height 16
click at [630, 256] on div "Select a conversation on the left" at bounding box center [767, 303] width 768 height 475
click at [121, 211] on div at bounding box center [110, 212] width 100 height 17
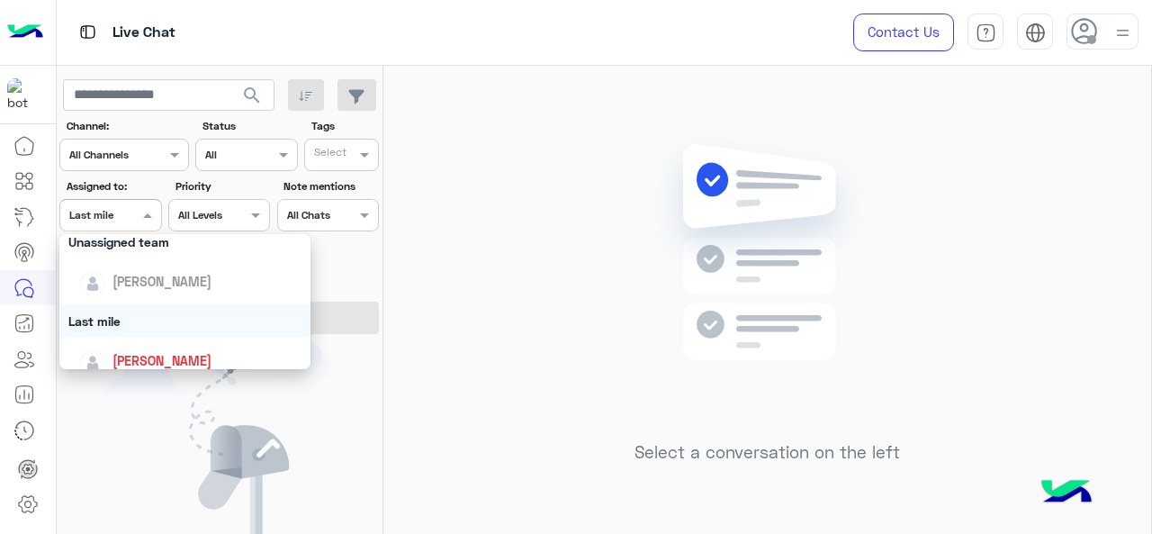
click at [152, 319] on div "Last mile" at bounding box center [185, 320] width 252 height 33
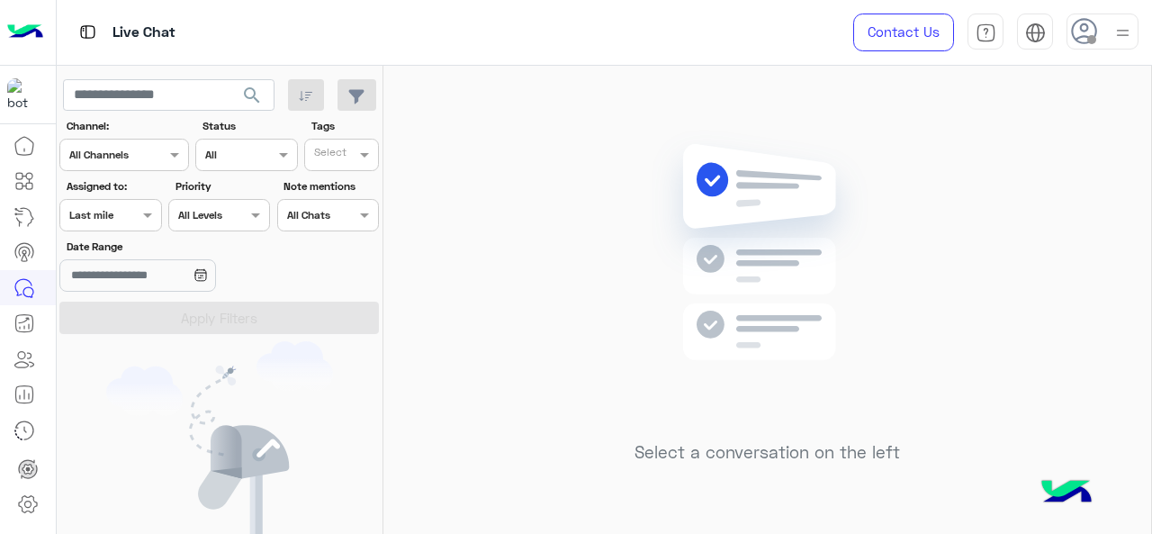
click at [131, 217] on div at bounding box center [110, 212] width 100 height 17
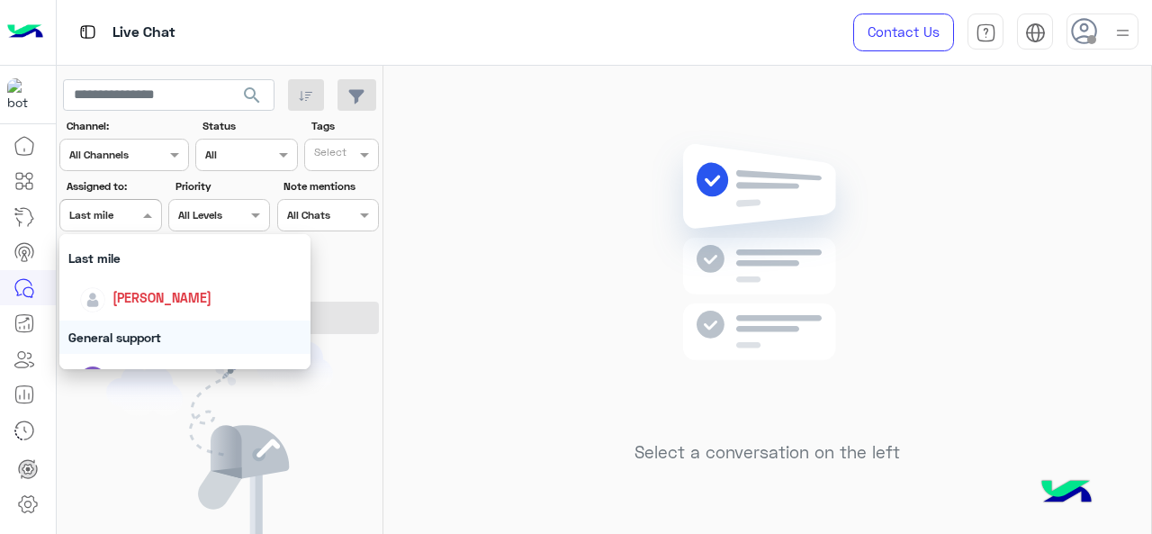
scroll to position [263, 0]
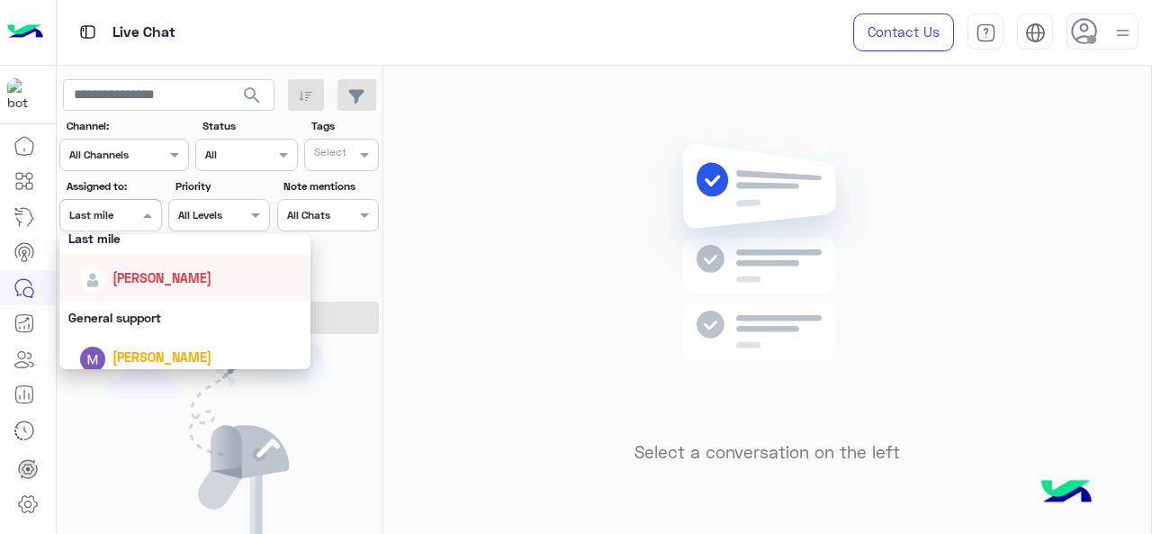
click at [175, 273] on span "[PERSON_NAME]" at bounding box center [161, 277] width 99 height 15
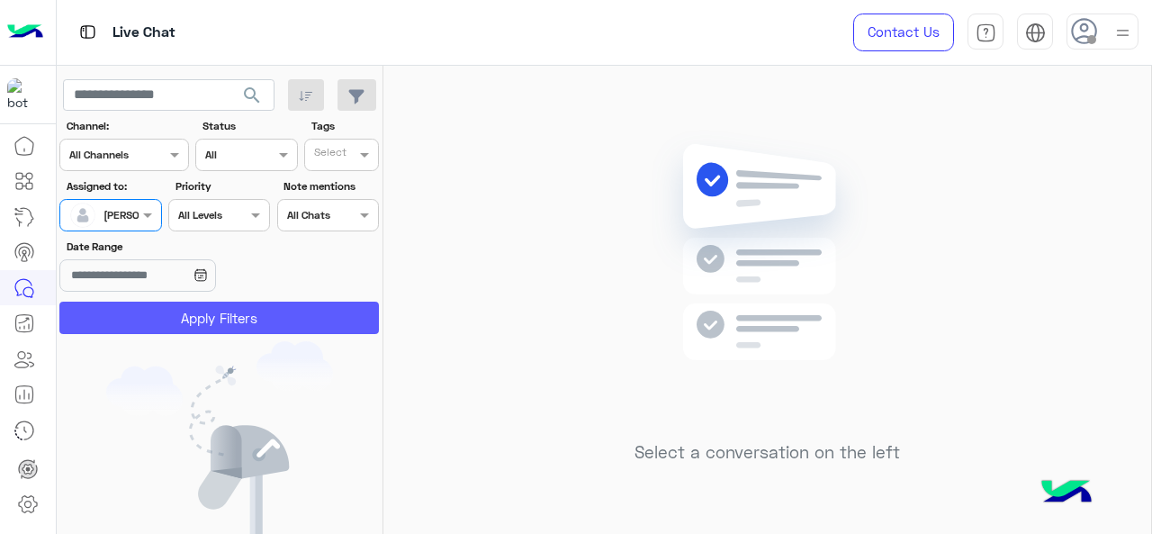
click at [199, 328] on button "Apply Filters" at bounding box center [218, 317] width 319 height 32
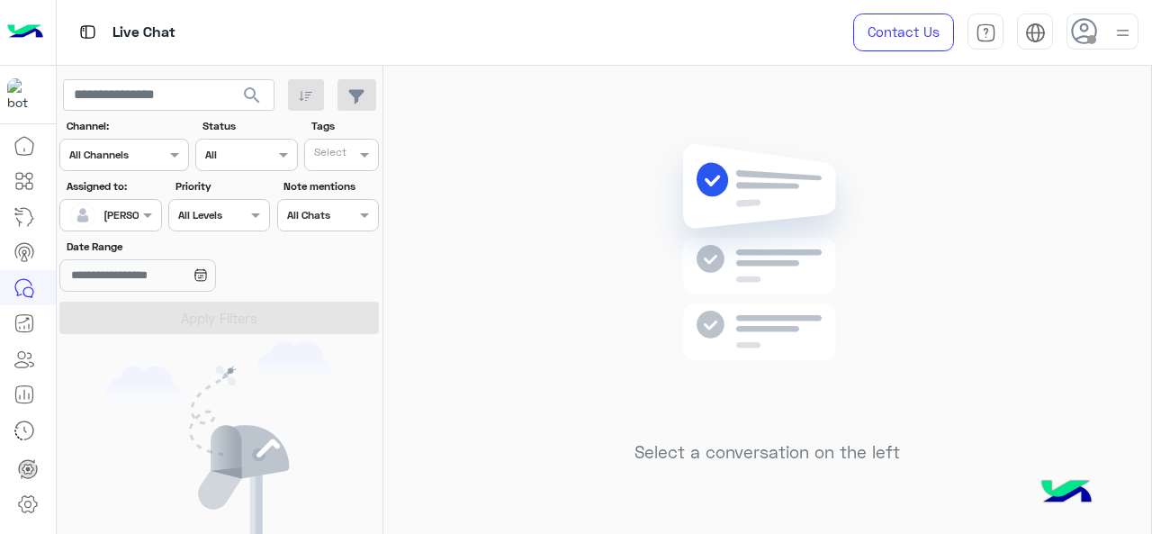
click at [144, 215] on span at bounding box center [150, 214] width 22 height 19
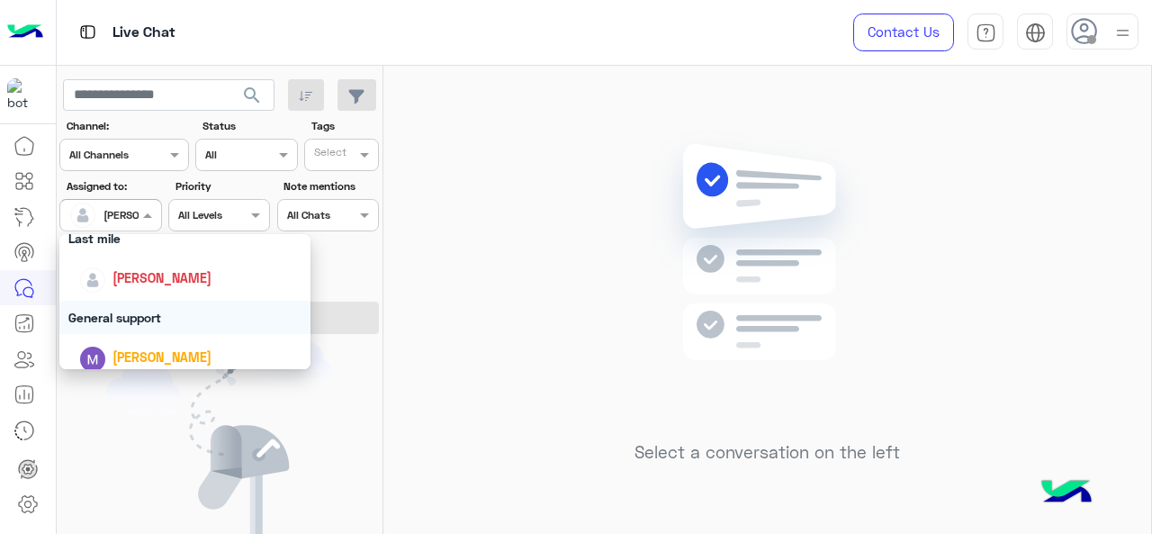
click at [145, 319] on div "General support" at bounding box center [185, 317] width 252 height 33
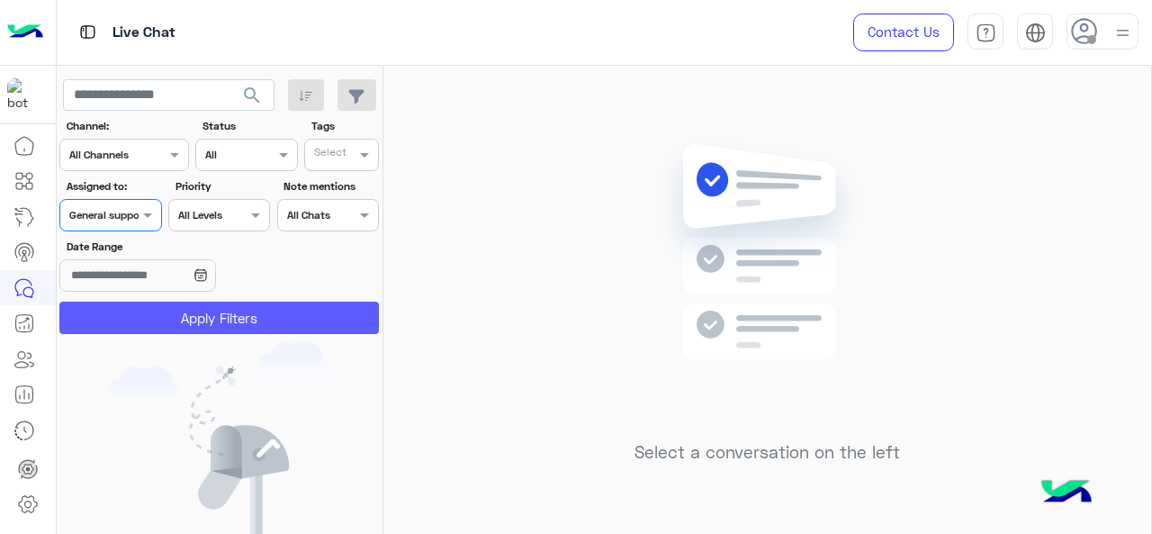
click at [145, 319] on button "Apply Filters" at bounding box center [218, 317] width 319 height 32
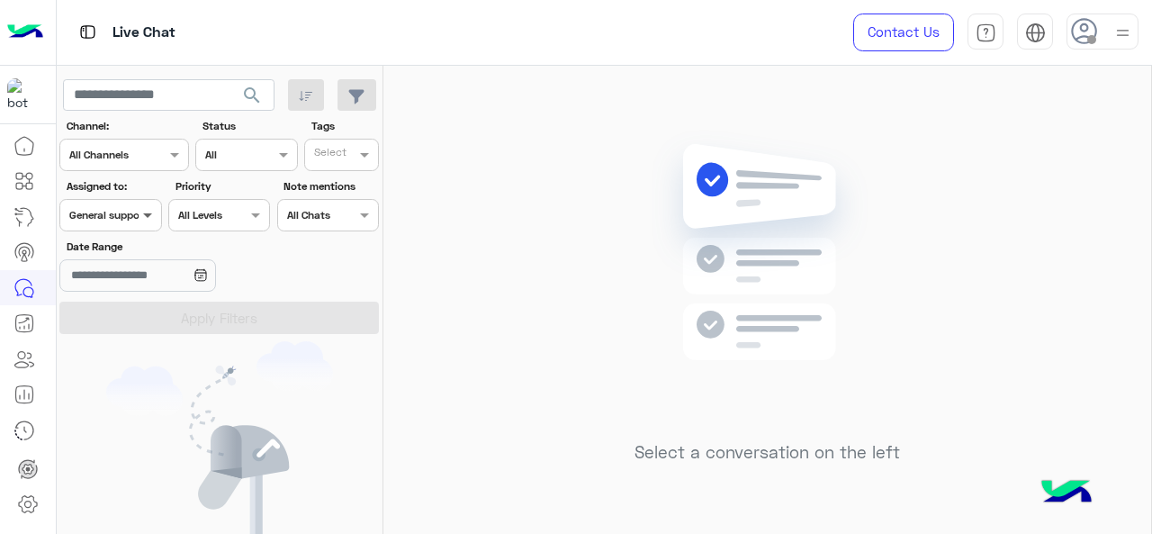
click at [139, 211] on span at bounding box center [150, 214] width 22 height 19
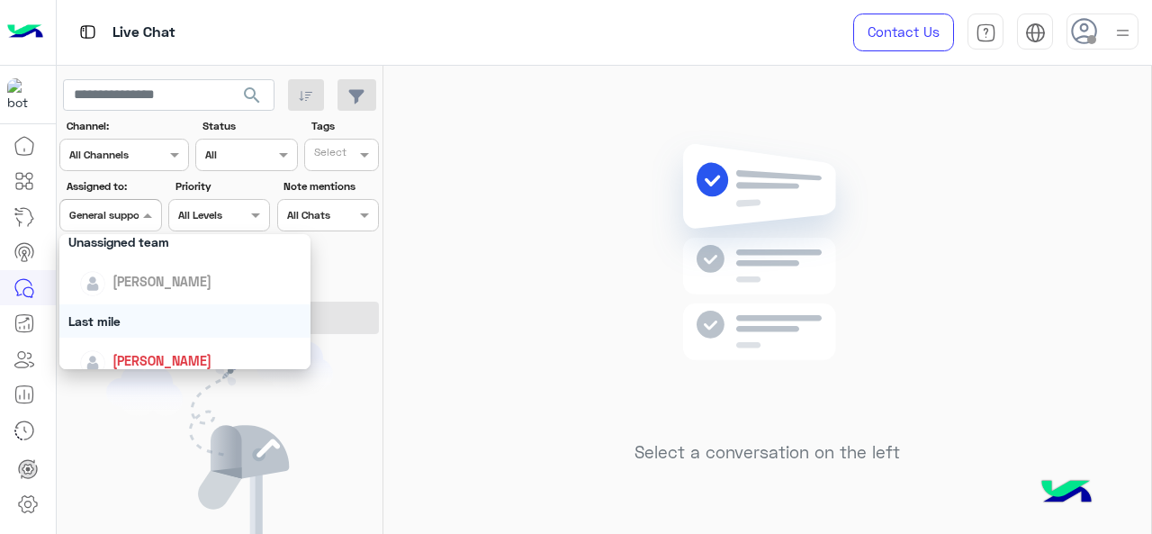
scroll to position [270, 0]
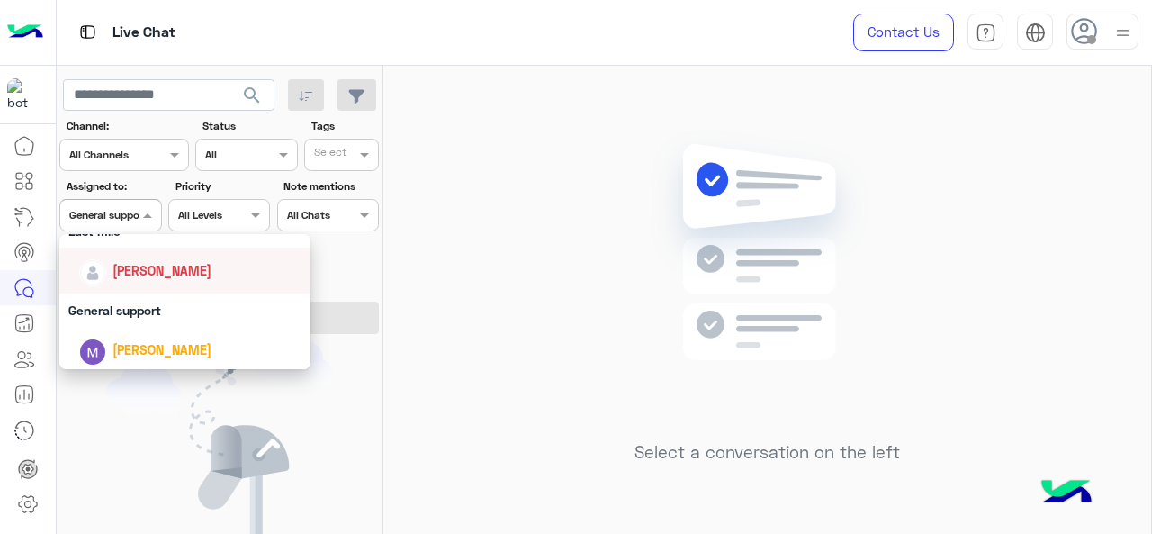
click at [158, 264] on span "[PERSON_NAME]" at bounding box center [161, 270] width 99 height 15
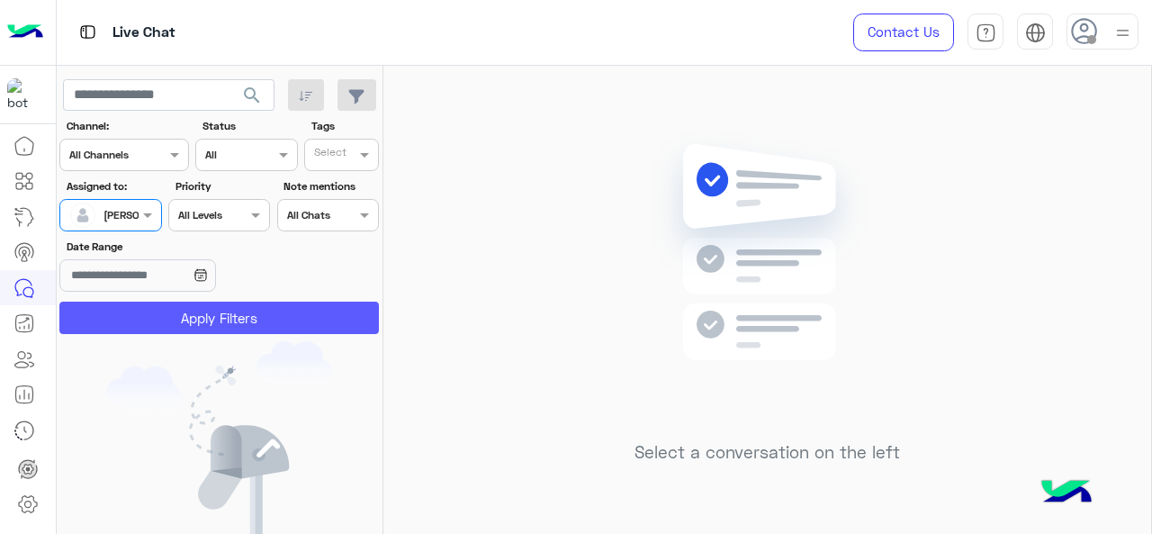
click at [158, 312] on button "Apply Filters" at bounding box center [218, 317] width 319 height 32
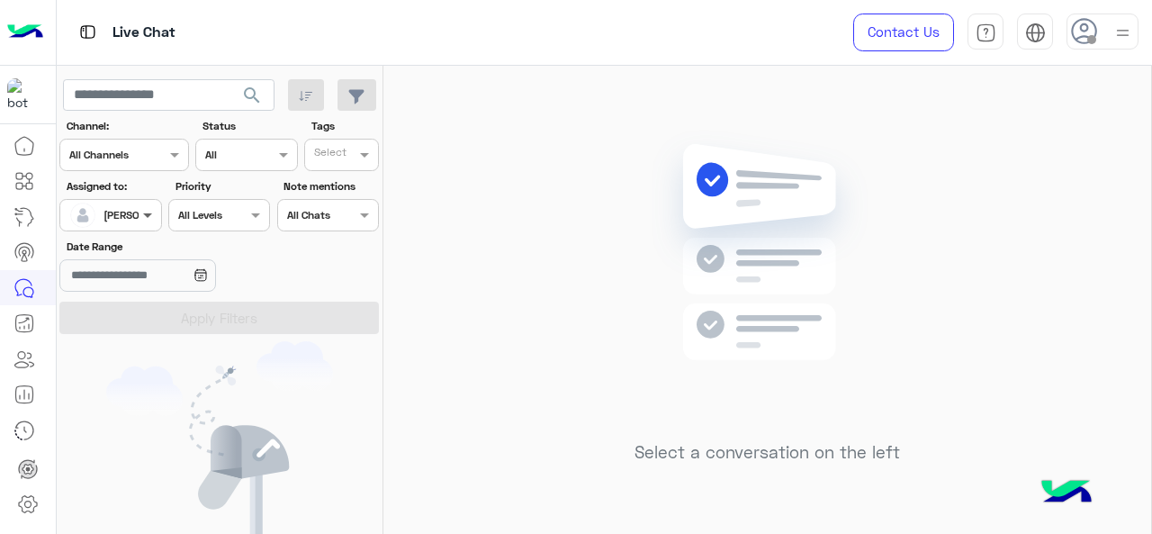
click at [142, 208] on span at bounding box center [150, 214] width 22 height 19
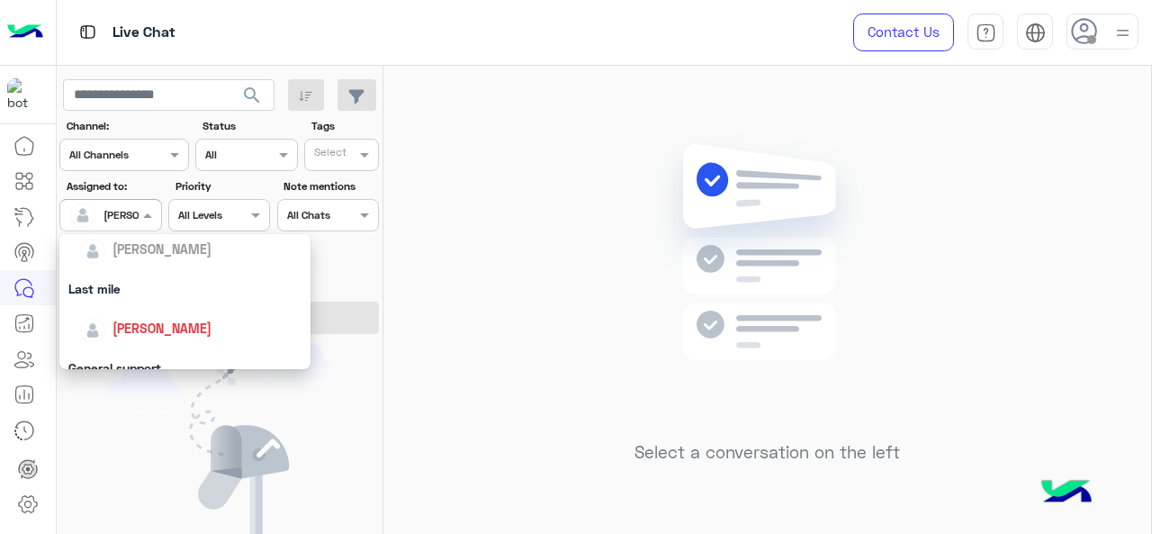
scroll to position [353, 0]
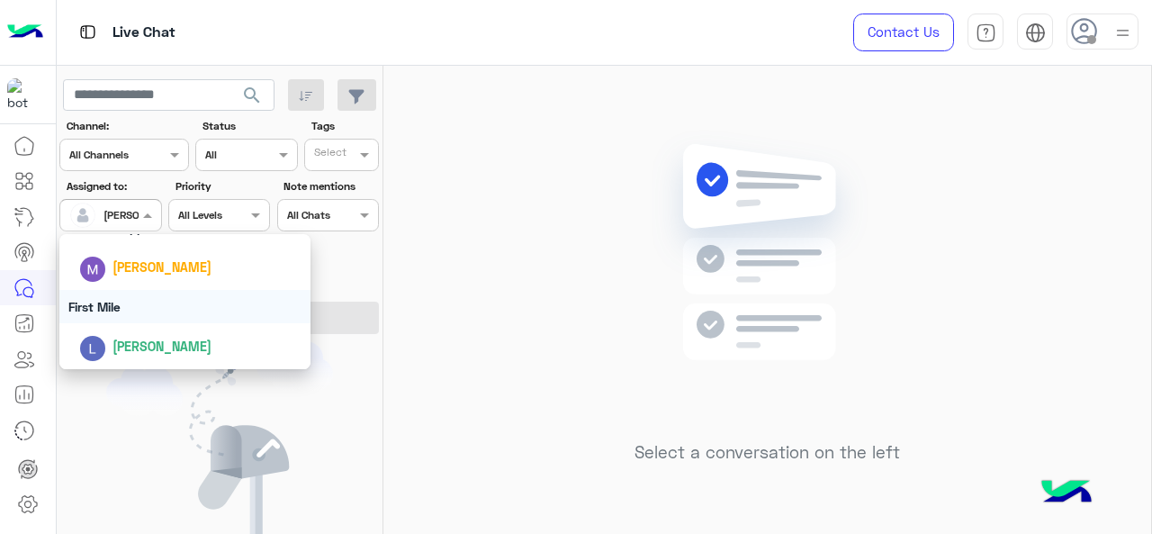
click at [143, 275] on div "[PERSON_NAME]" at bounding box center [161, 266] width 99 height 19
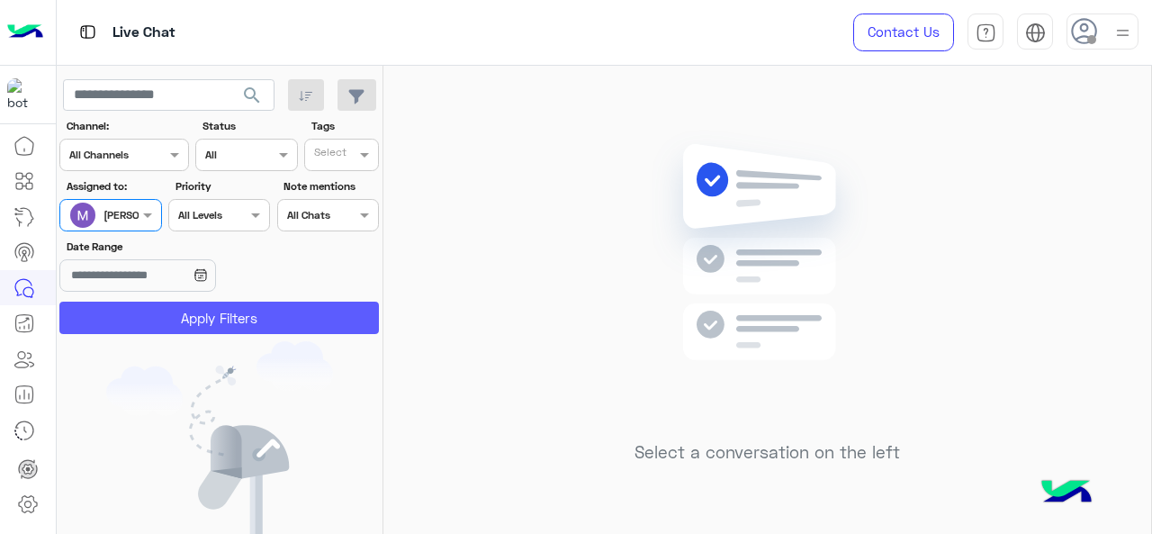
click at [157, 313] on button "Apply Filters" at bounding box center [218, 317] width 319 height 32
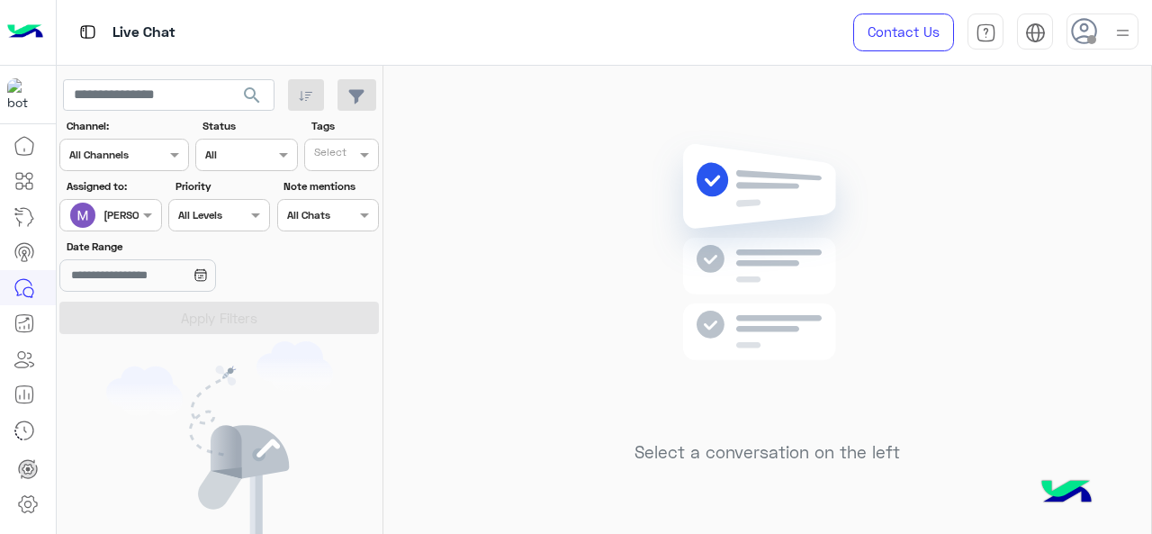
click at [136, 214] on div at bounding box center [110, 212] width 100 height 17
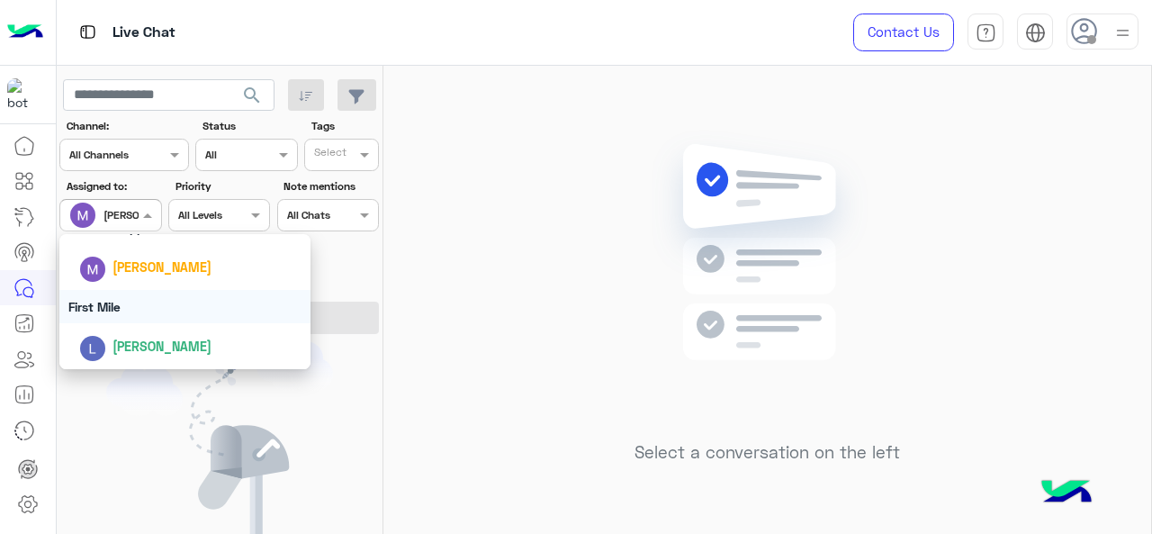
click at [130, 312] on div "First Mile" at bounding box center [185, 306] width 252 height 33
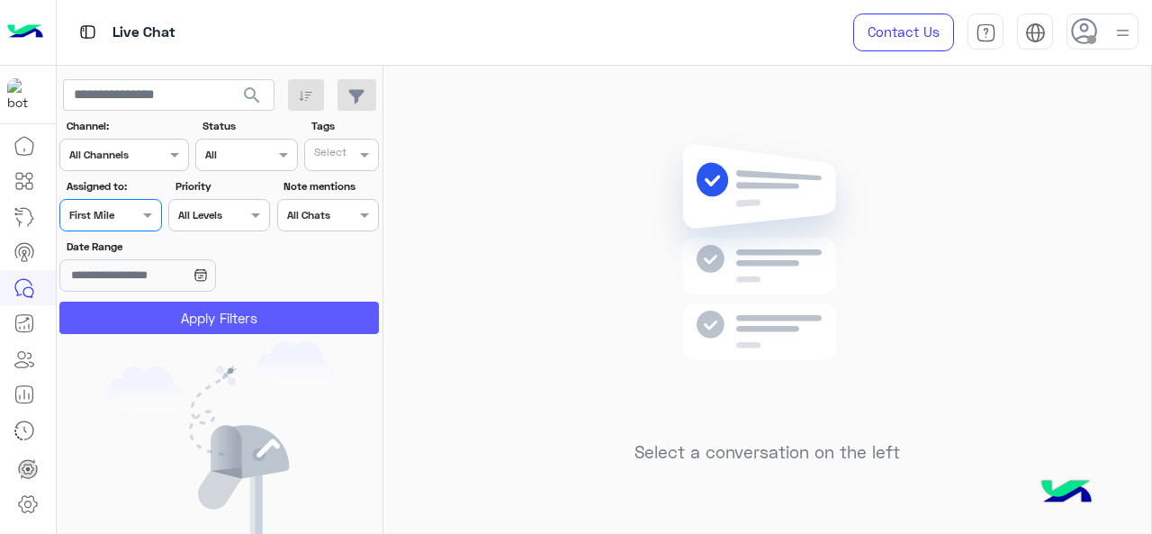
click at [136, 314] on button "Apply Filters" at bounding box center [218, 317] width 319 height 32
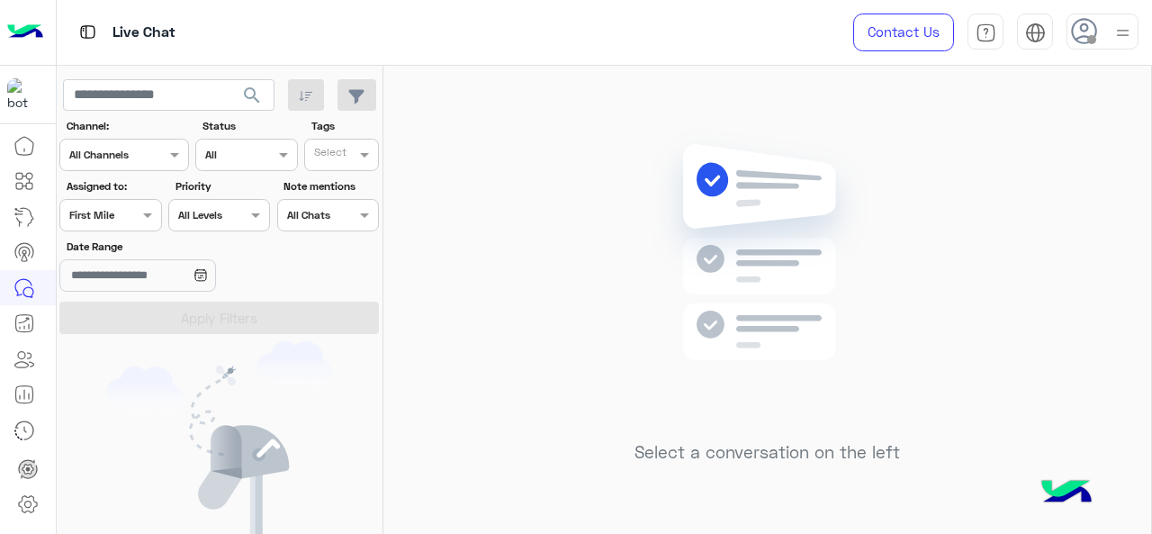
drag, startPoint x: 133, startPoint y: 212, endPoint x: 153, endPoint y: 226, distance: 24.0
click at [133, 213] on div at bounding box center [110, 212] width 100 height 17
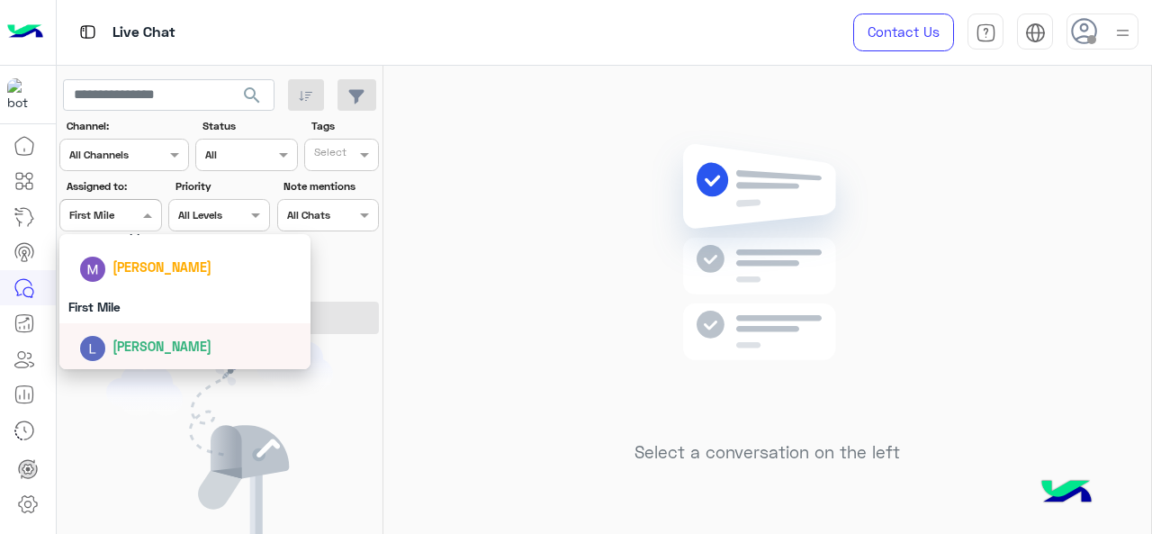
click at [133, 346] on span "[PERSON_NAME]" at bounding box center [161, 345] width 99 height 15
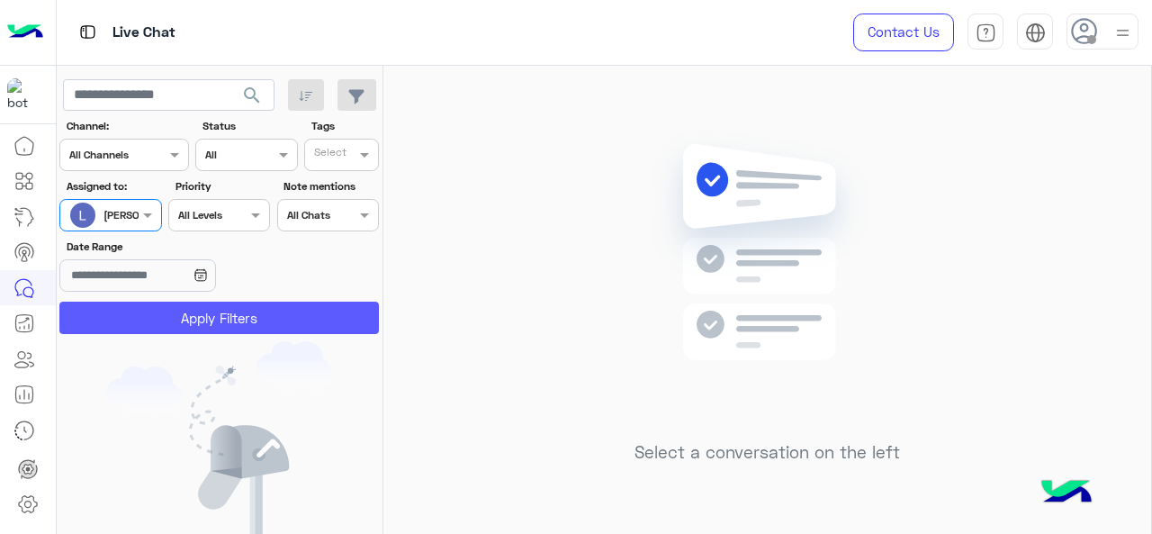
click at [124, 321] on button "Apply Filters" at bounding box center [218, 317] width 319 height 32
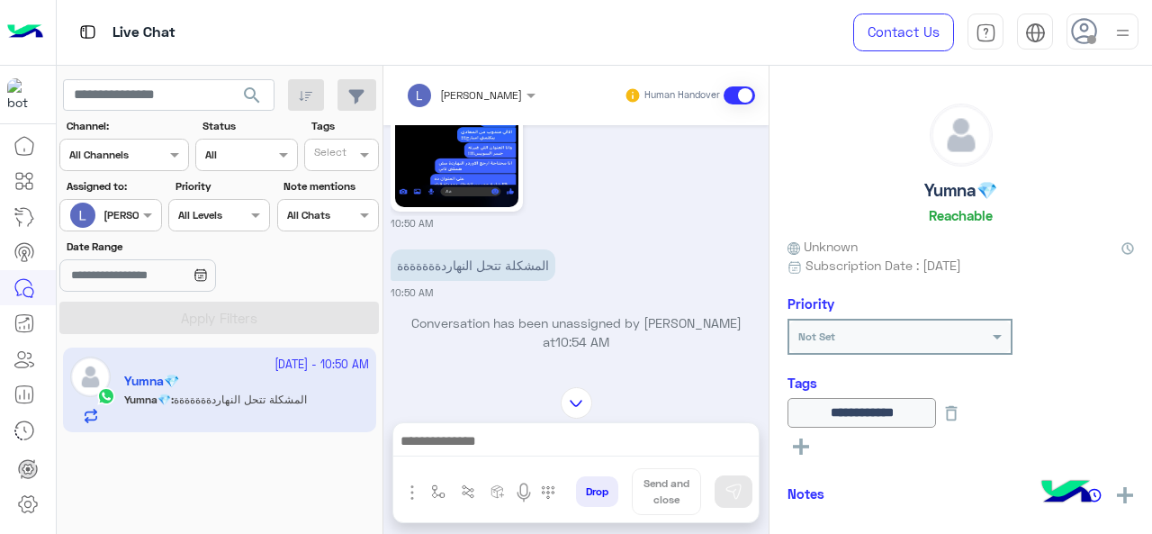
scroll to position [1907, 0]
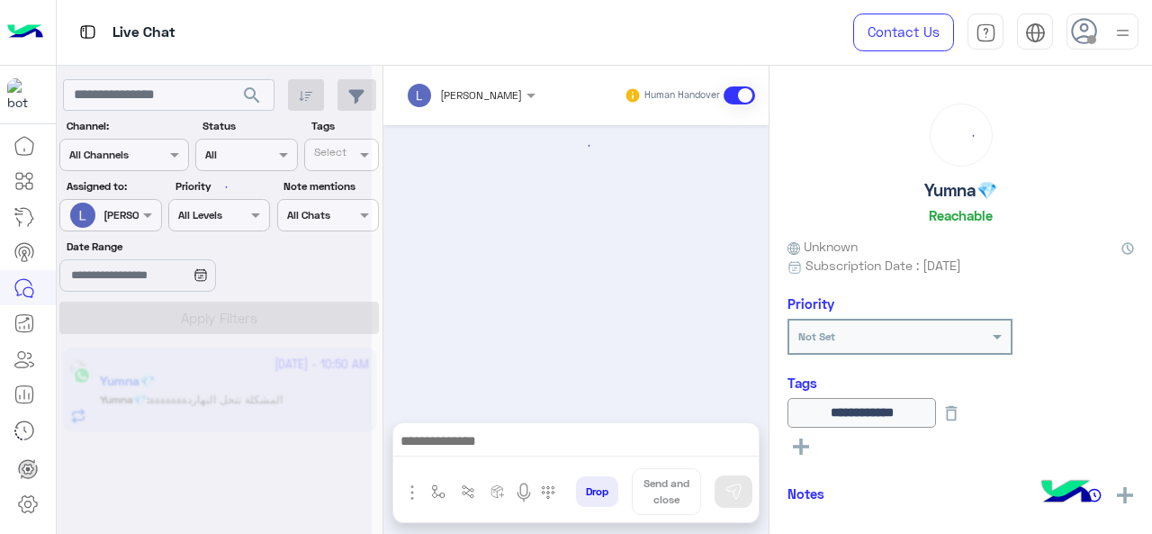
scroll to position [752, 0]
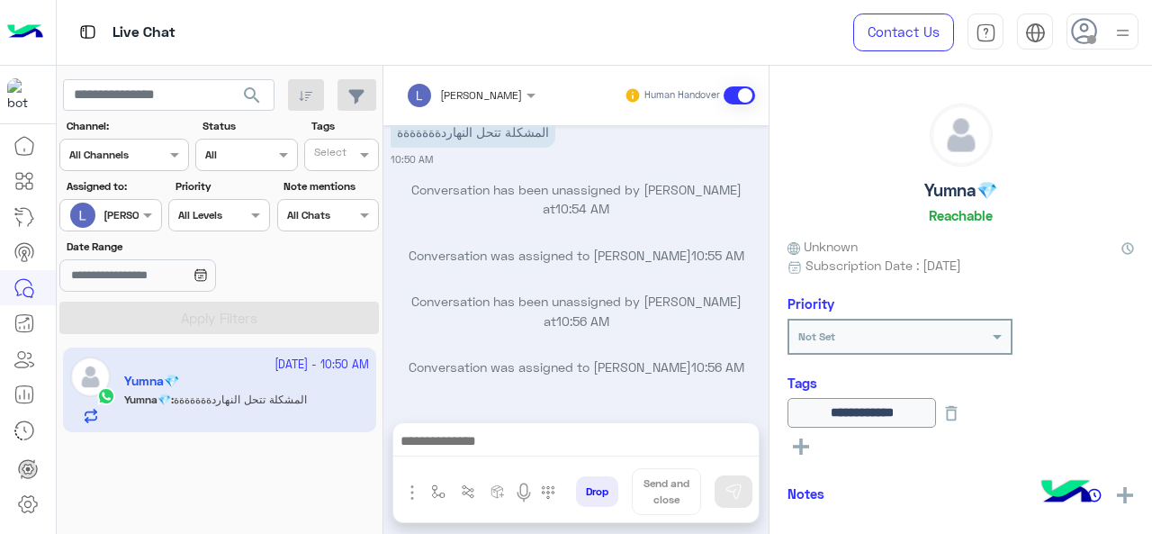
click at [503, 100] on span "[PERSON_NAME]" at bounding box center [481, 94] width 82 height 13
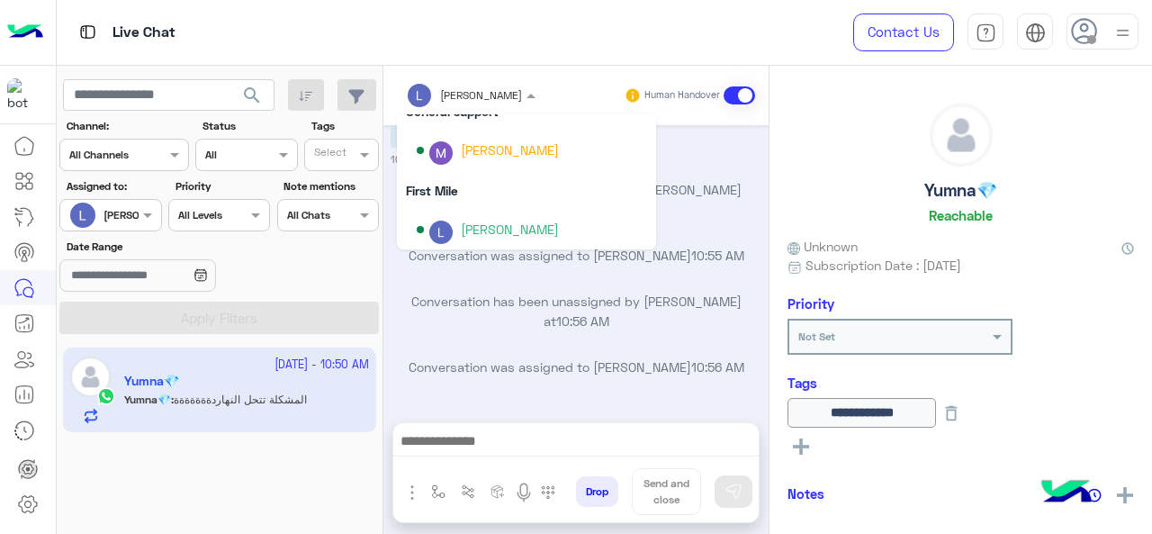
scroll to position [274, 0]
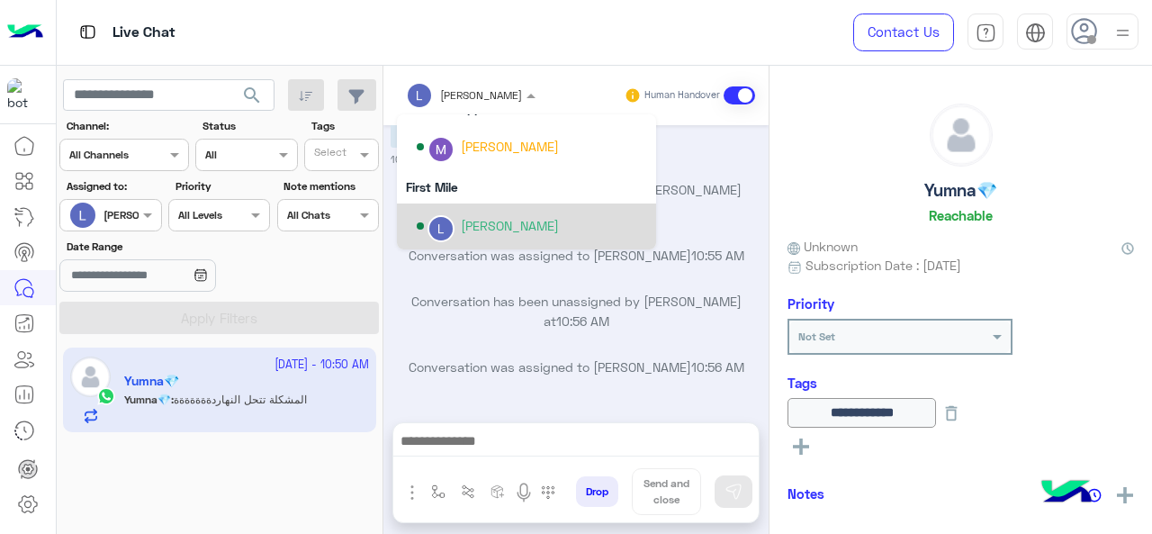
click at [617, 210] on p "Conversation has been unassigned by Jana Aboelseoud at 10:54 AM" at bounding box center [577, 199] width 372 height 39
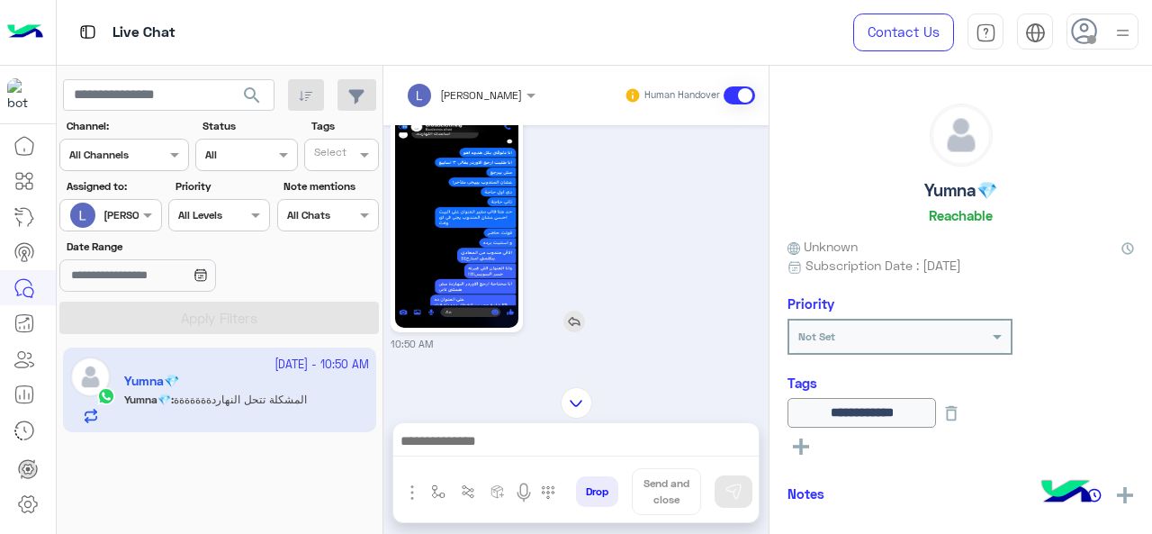
scroll to position [752, 0]
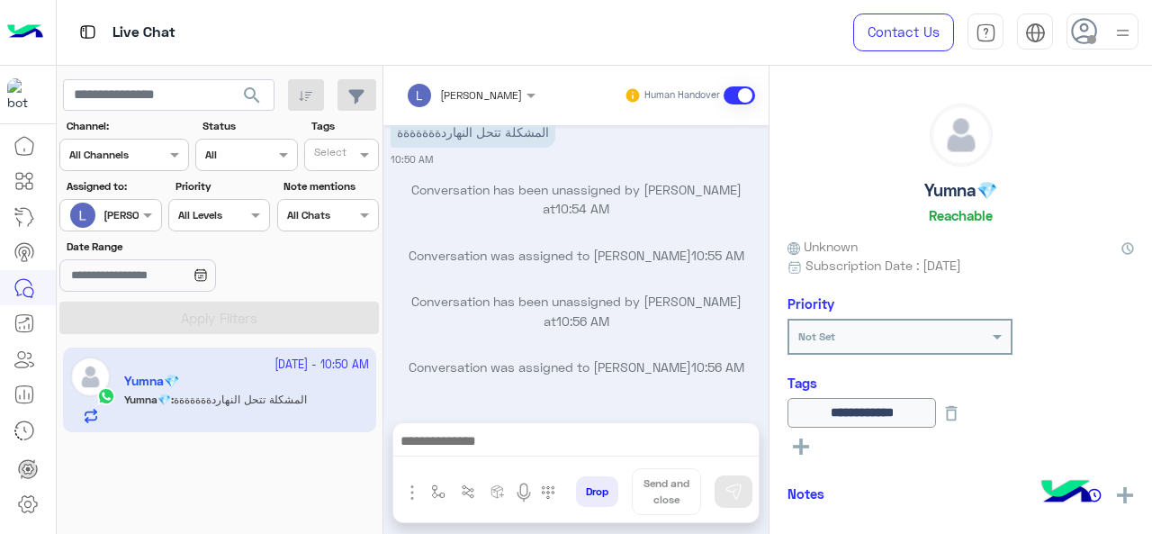
click at [498, 91] on div at bounding box center [471, 92] width 148 height 17
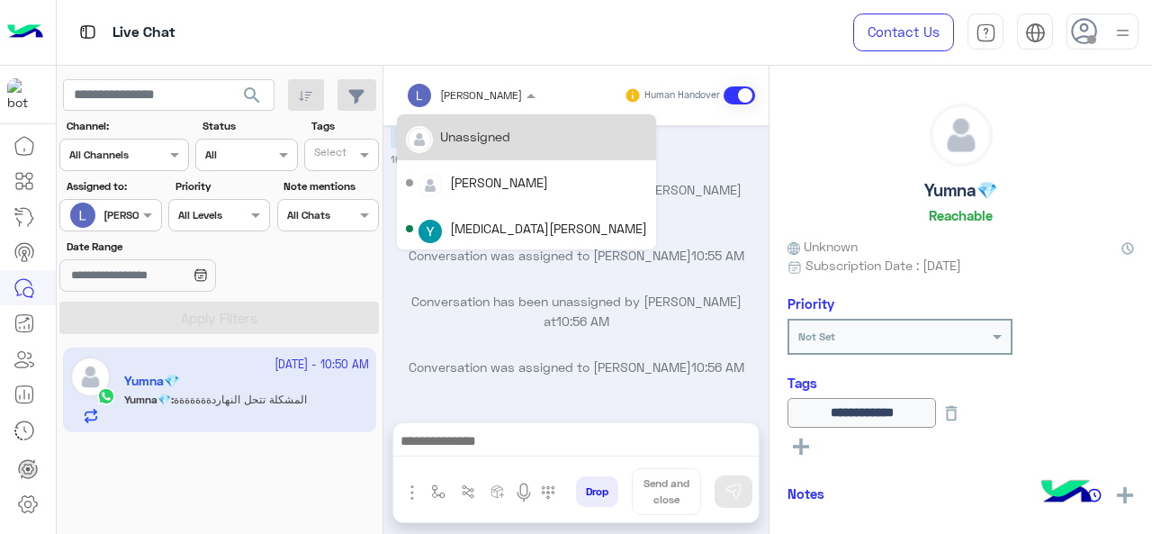
click at [476, 130] on div "Unassigned" at bounding box center [475, 136] width 70 height 19
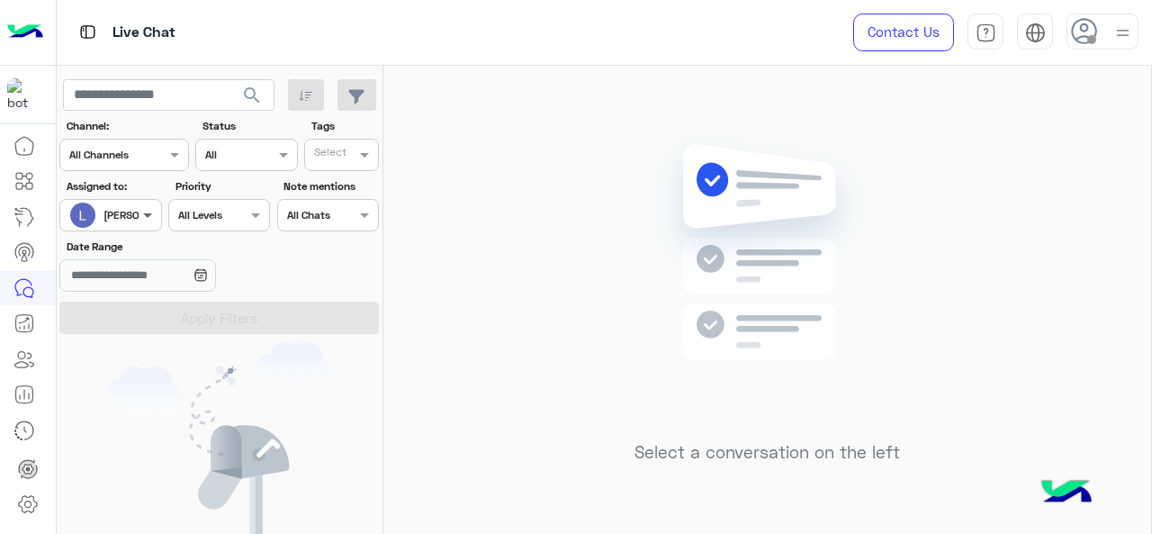
click at [145, 210] on span at bounding box center [150, 214] width 22 height 19
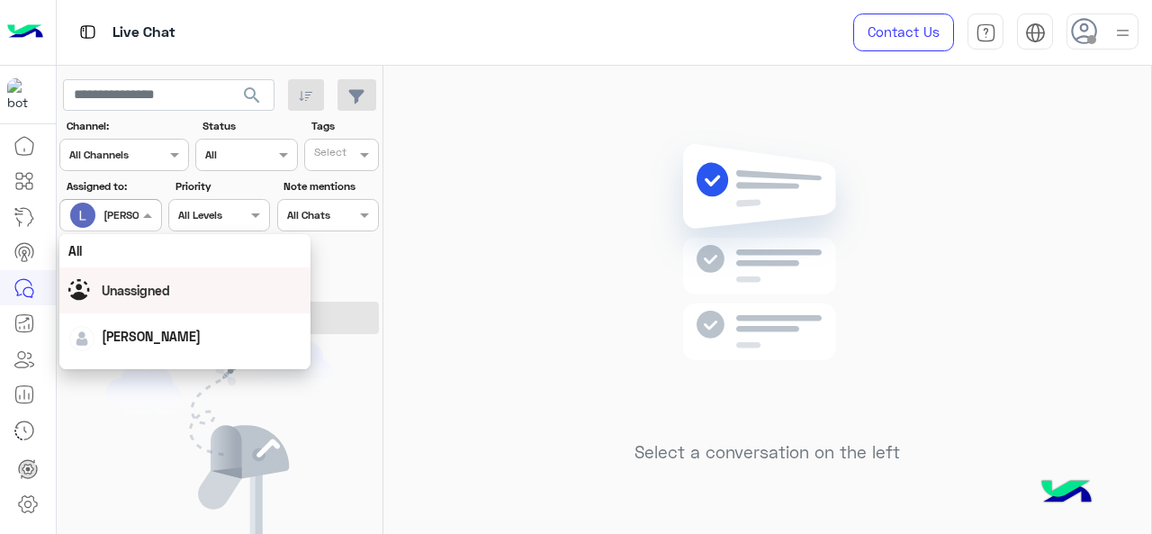
click at [155, 281] on div "Unassigned" at bounding box center [136, 290] width 68 height 19
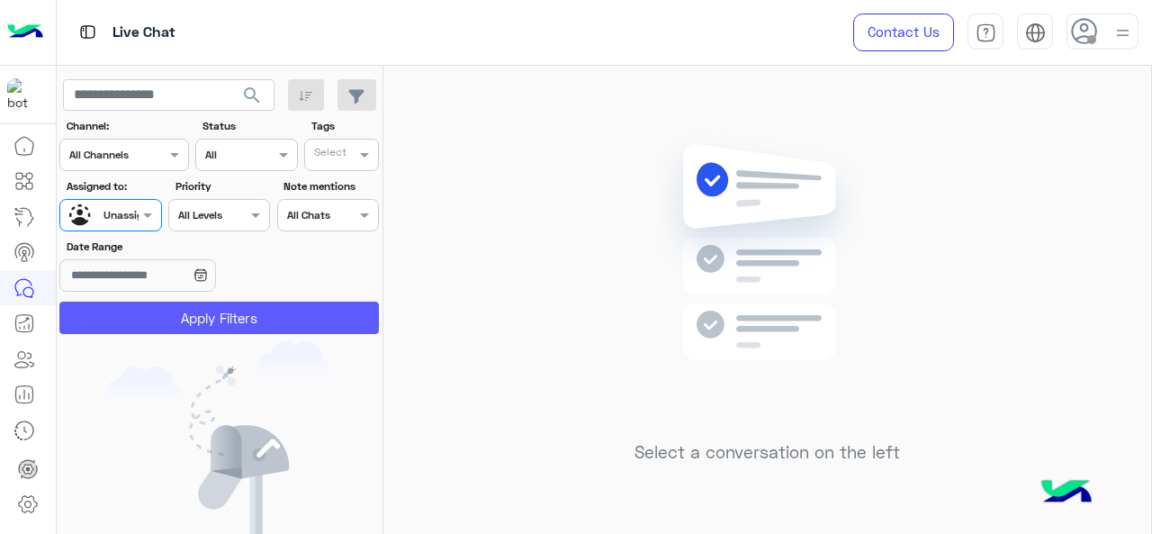
click at [177, 305] on button "Apply Filters" at bounding box center [218, 317] width 319 height 32
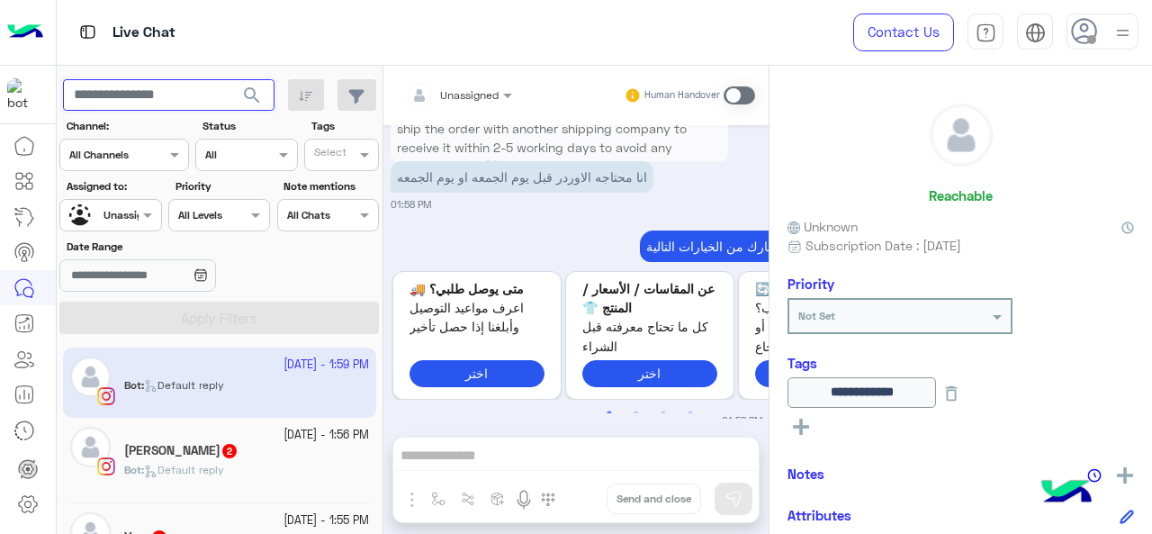
click at [192, 97] on input "text" at bounding box center [168, 95] width 211 height 32
click at [249, 94] on span "search" at bounding box center [252, 96] width 22 height 22
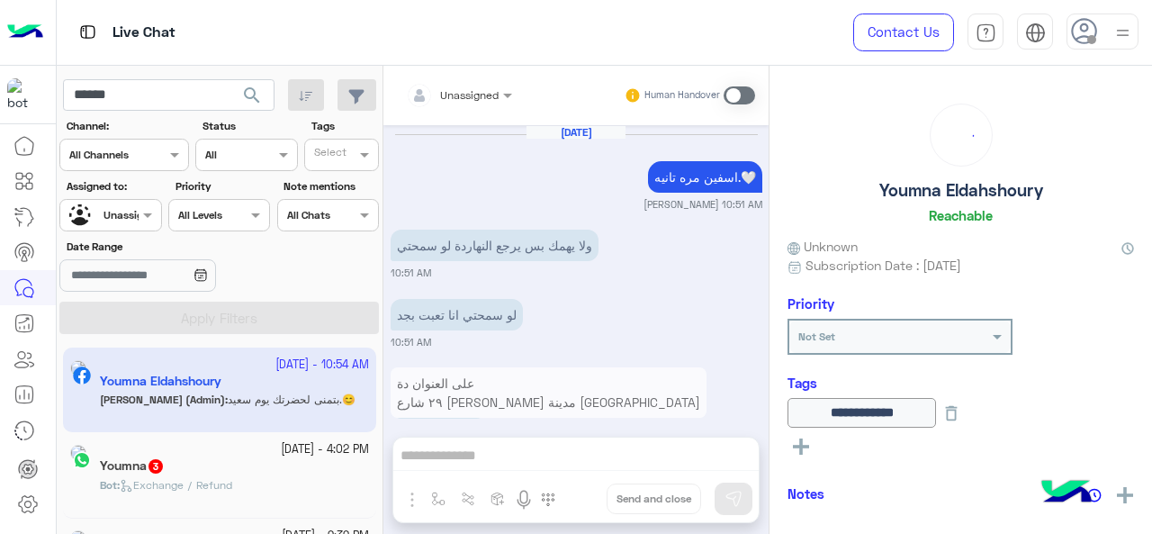
scroll to position [470, 0]
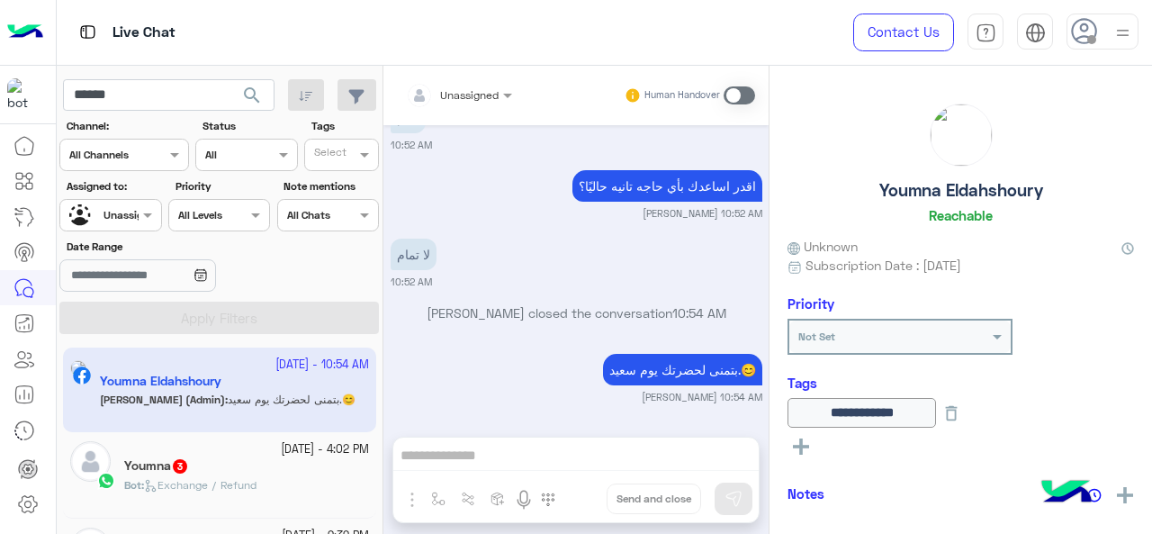
click at [246, 461] on div "Youmna 3" at bounding box center [246, 467] width 245 height 19
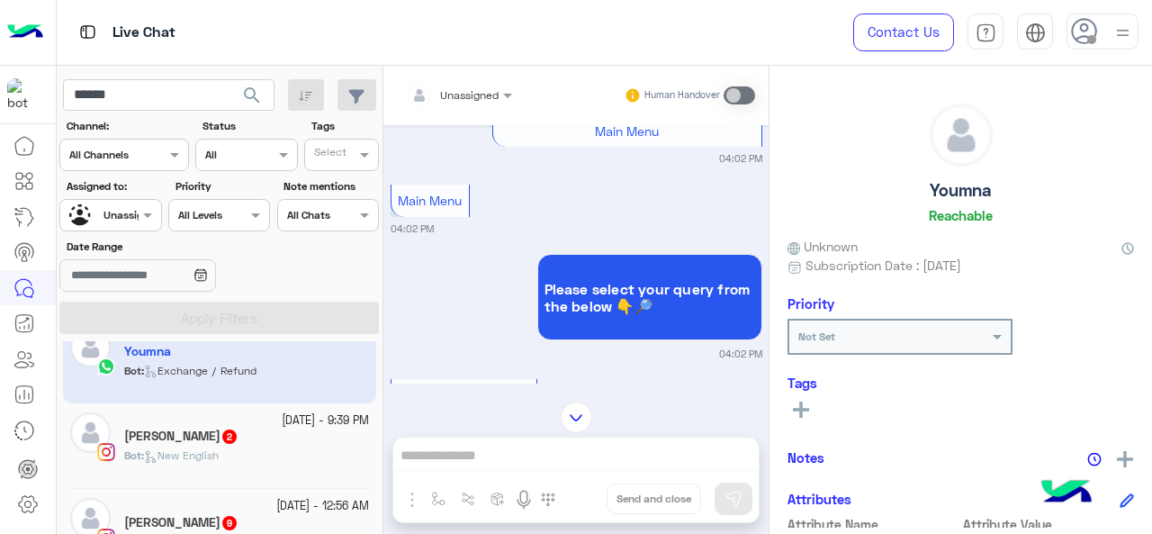
scroll to position [180, 0]
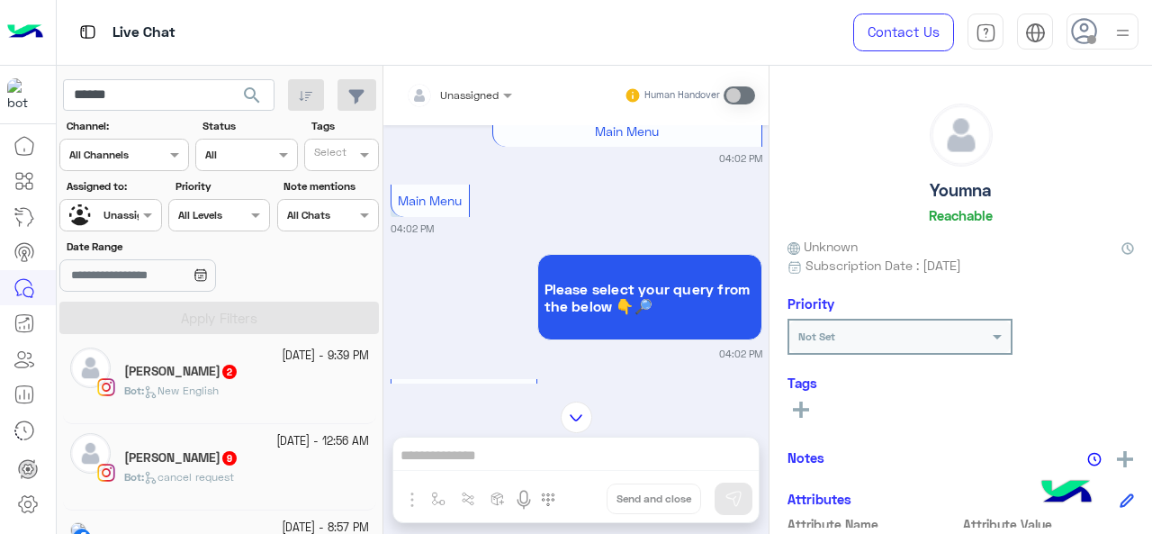
click at [284, 386] on div "Bot : New English" at bounding box center [246, 397] width 245 height 31
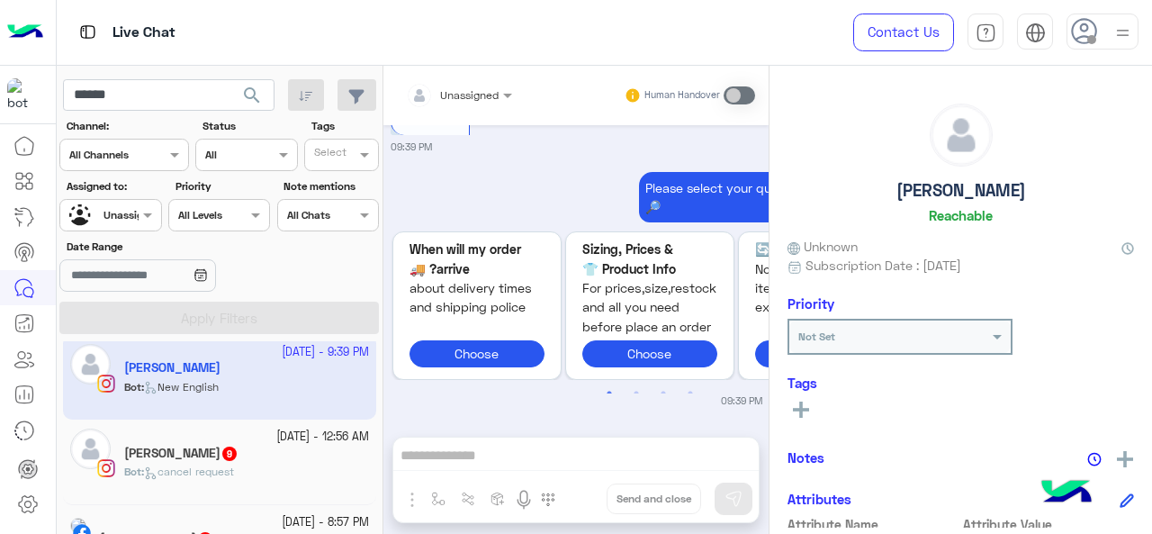
scroll to position [180, 0]
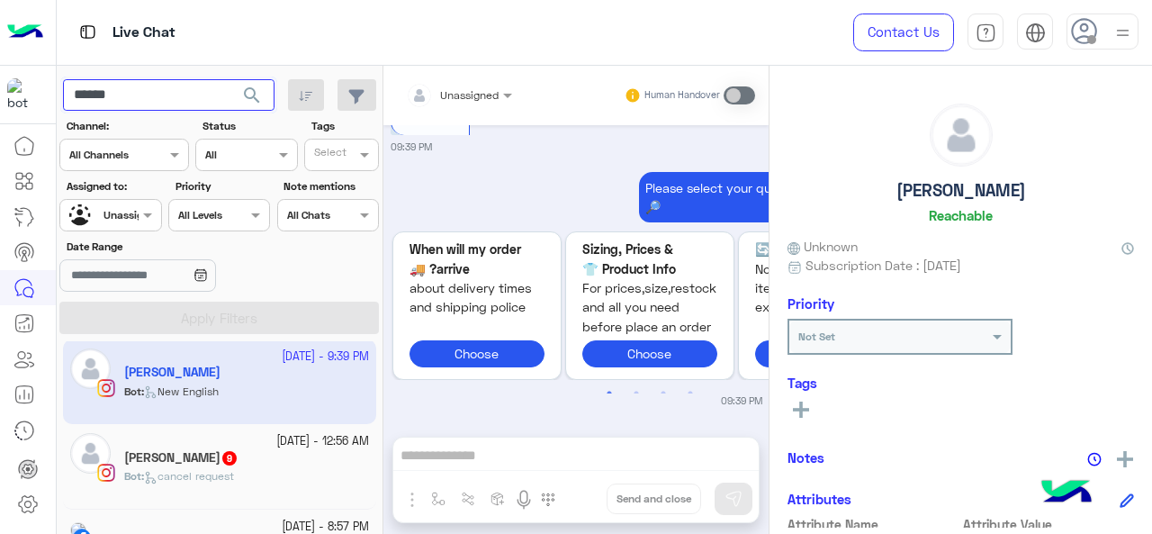
click at [163, 100] on input "******" at bounding box center [168, 95] width 211 height 32
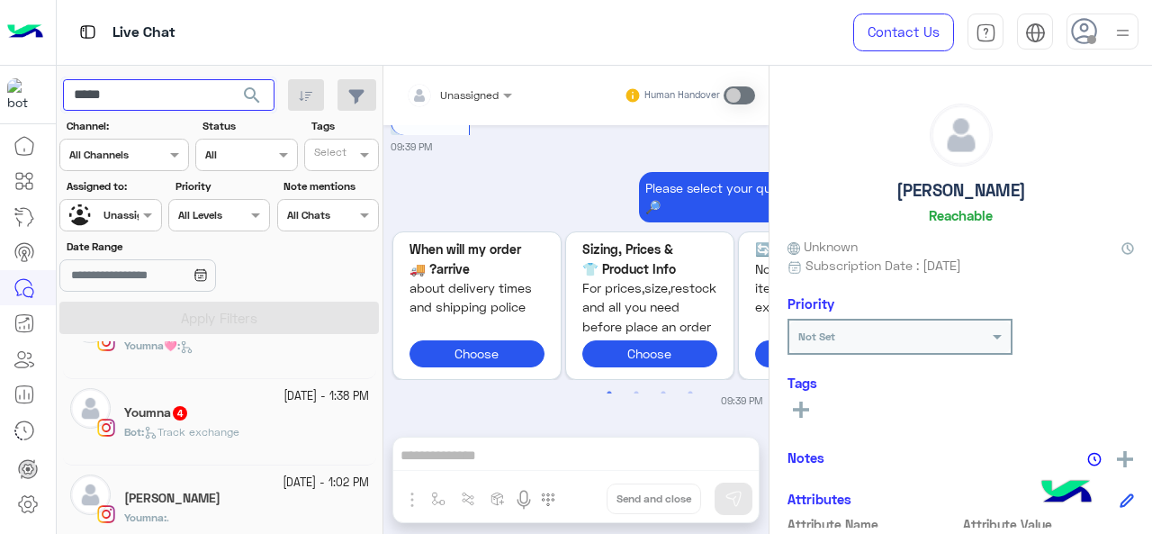
scroll to position [308, 0]
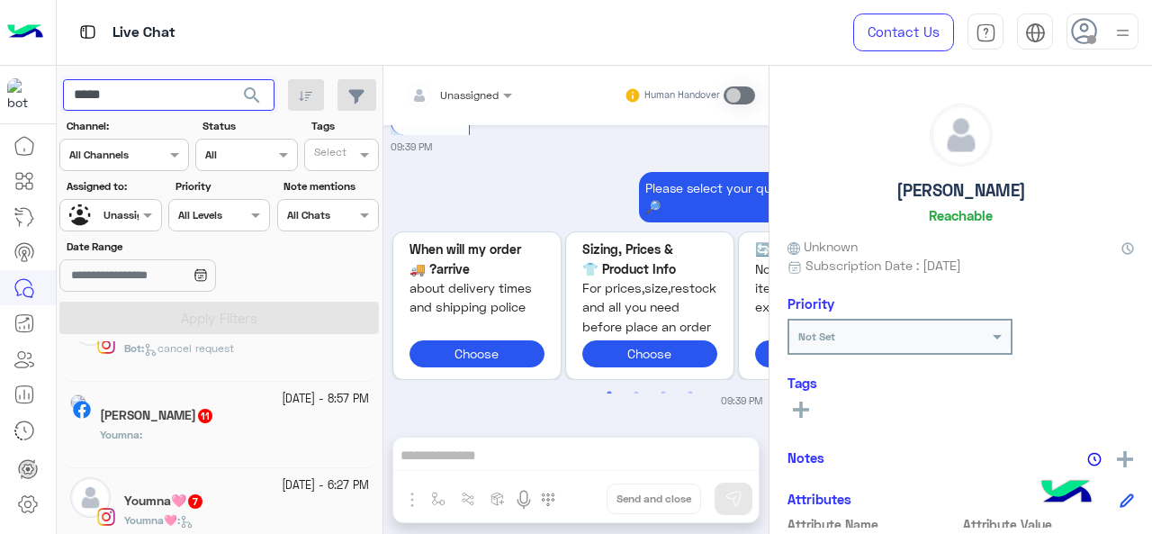
click at [153, 84] on input "*****" at bounding box center [168, 95] width 211 height 32
type input "******"
click at [230, 79] on button "search" at bounding box center [252, 98] width 44 height 39
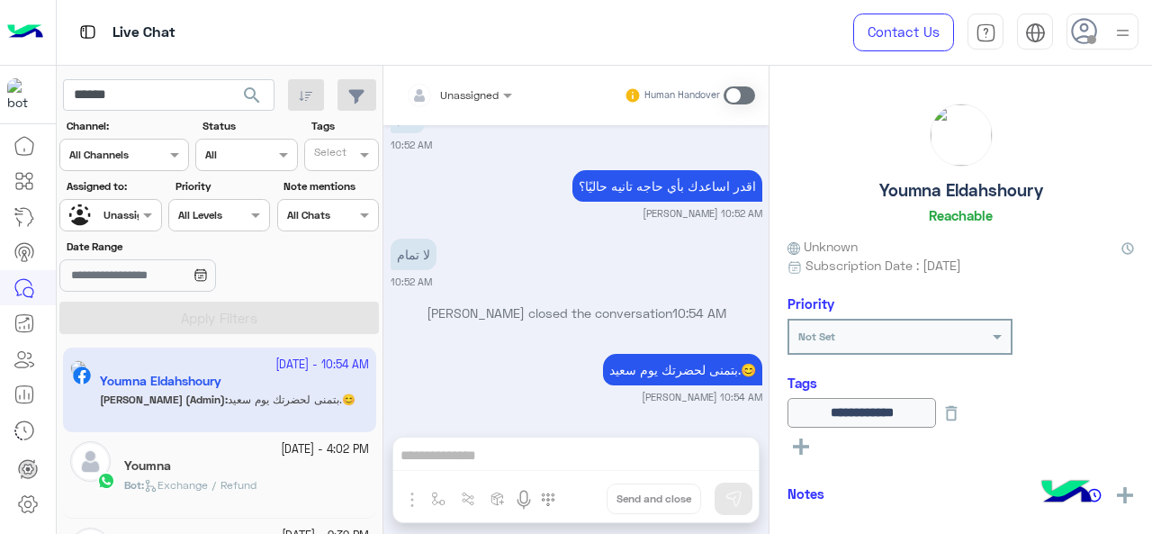
click at [112, 215] on div at bounding box center [110, 212] width 100 height 17
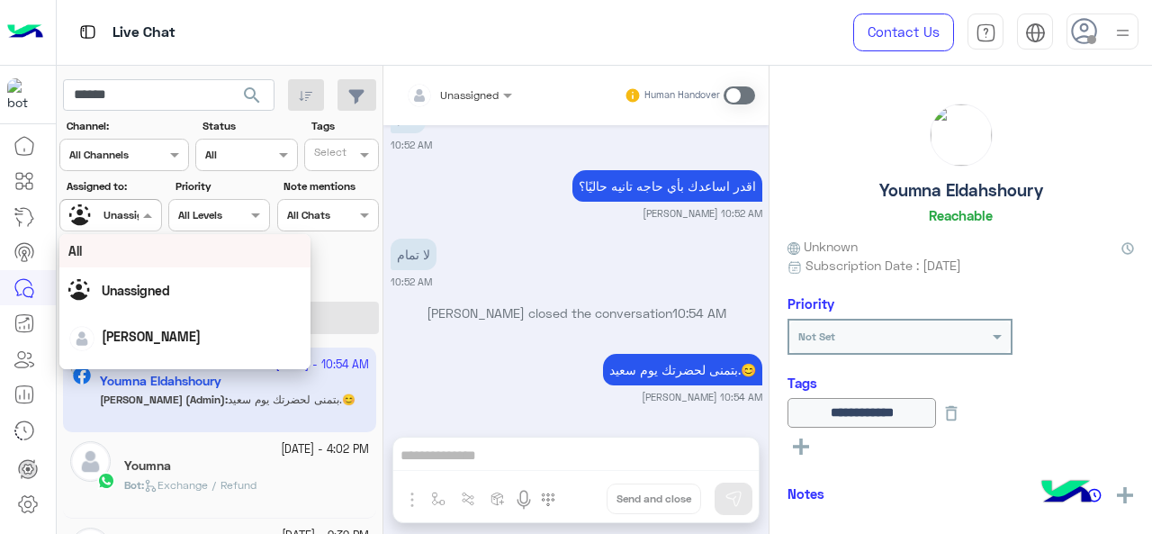
click at [140, 262] on div "All" at bounding box center [185, 250] width 252 height 33
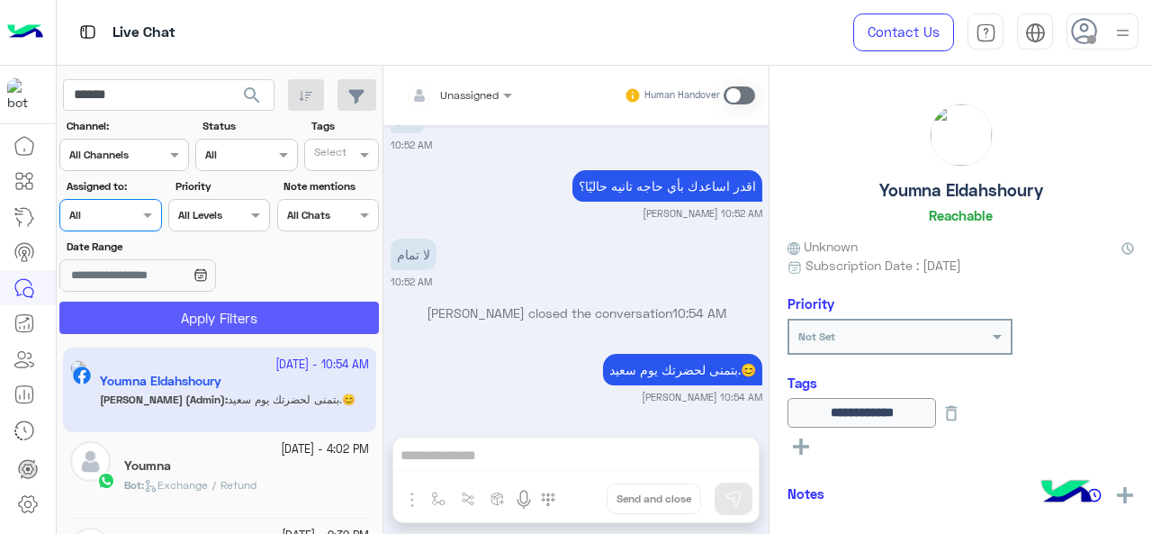
click at [184, 323] on button "Apply Filters" at bounding box center [218, 317] width 319 height 32
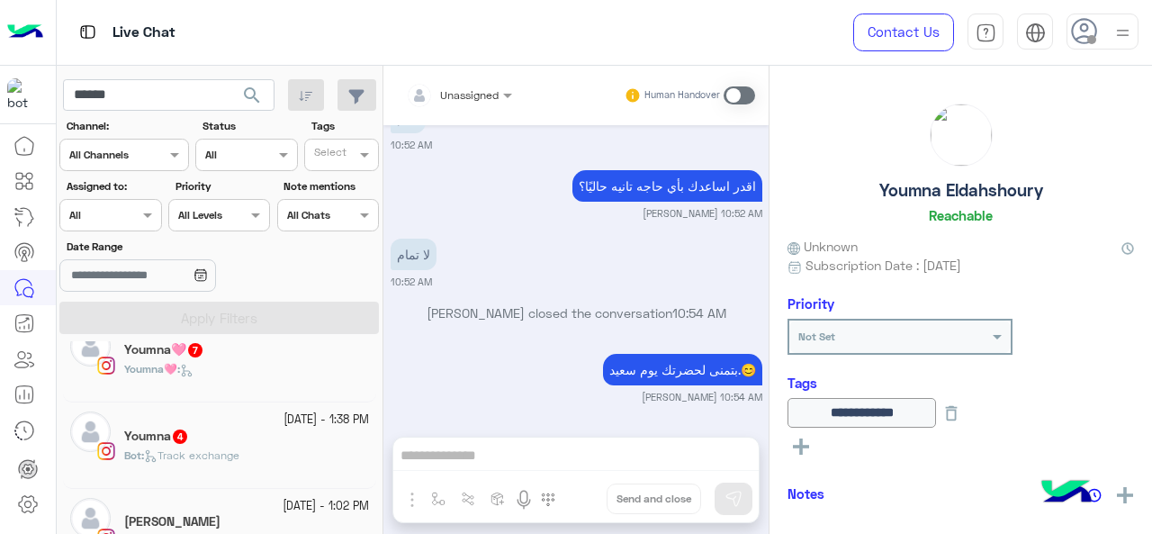
scroll to position [668, 0]
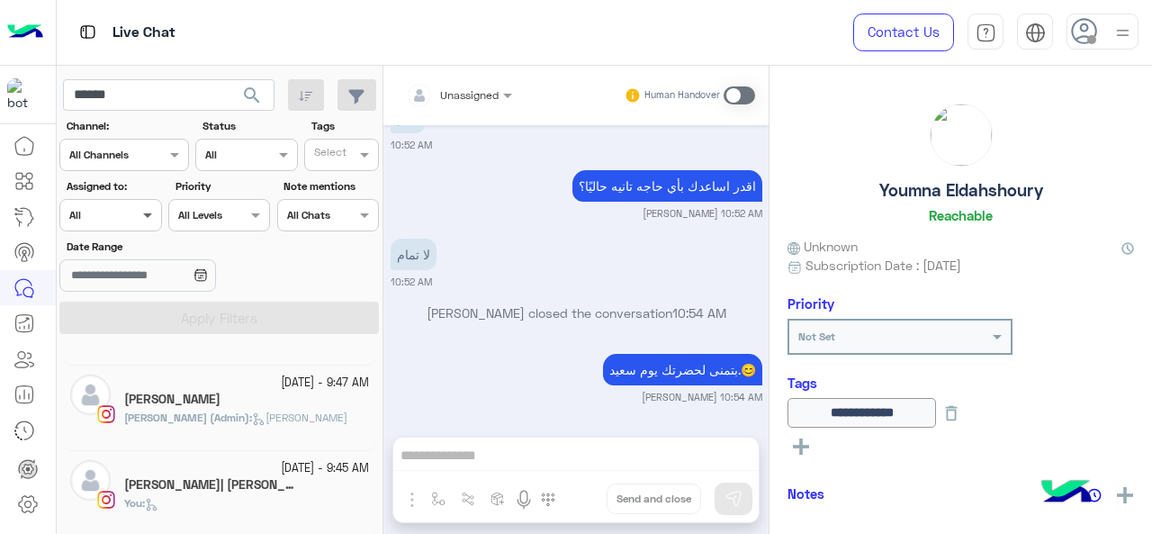
click at [145, 214] on span at bounding box center [150, 214] width 22 height 19
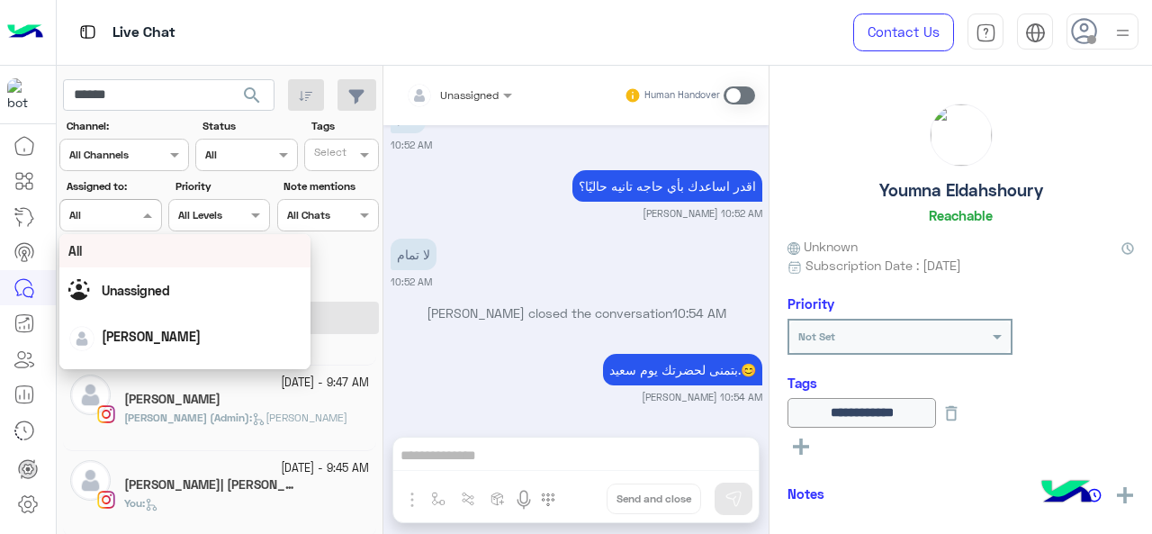
click at [148, 258] on div "All" at bounding box center [185, 250] width 234 height 19
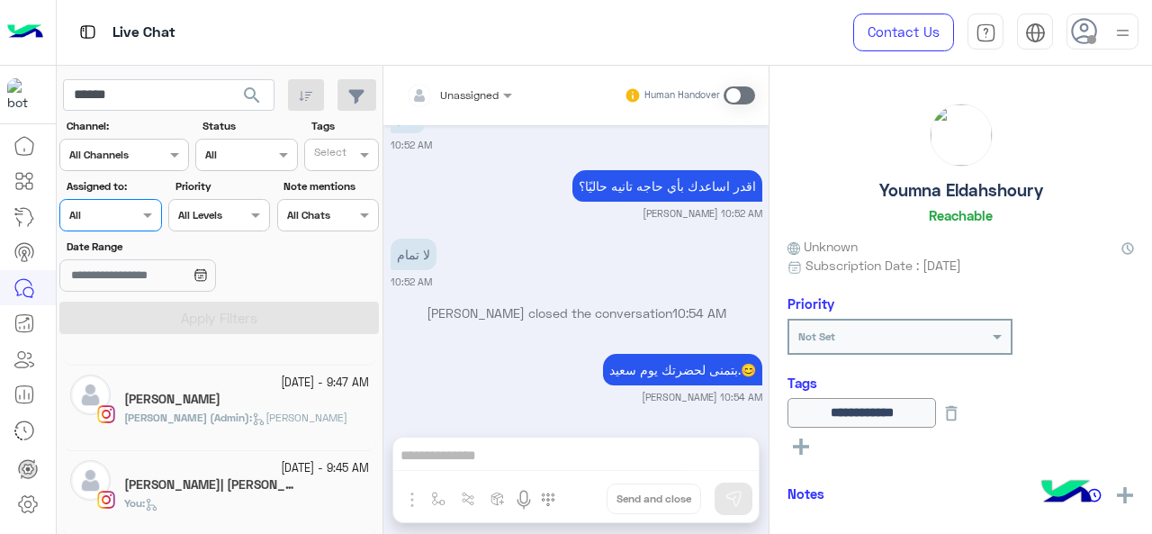
click at [119, 210] on div at bounding box center [110, 212] width 100 height 17
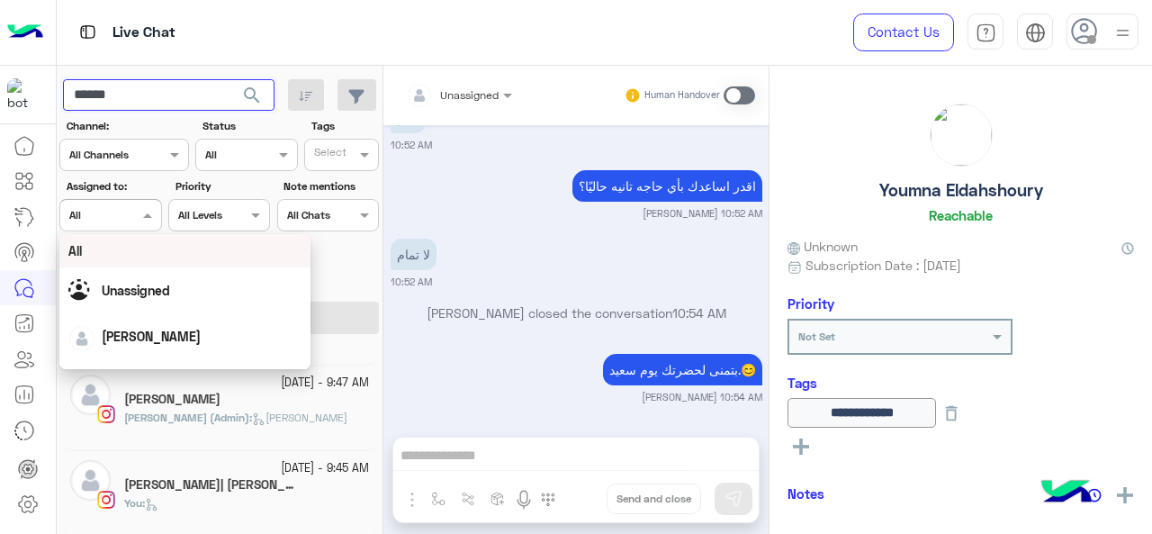
click at [193, 95] on input "******" at bounding box center [168, 95] width 211 height 32
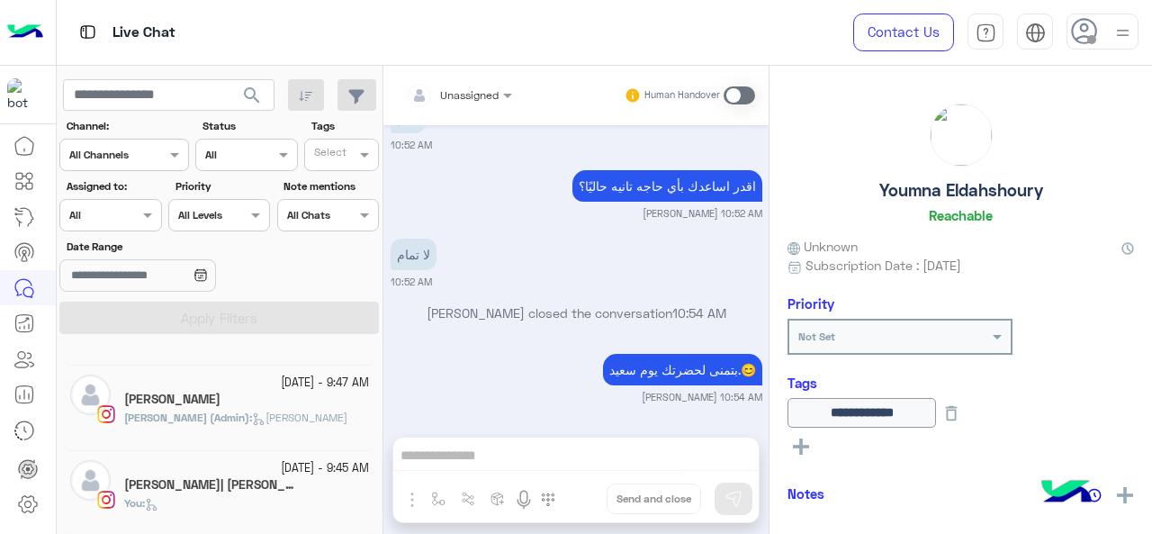
click at [261, 96] on span "search" at bounding box center [252, 96] width 22 height 22
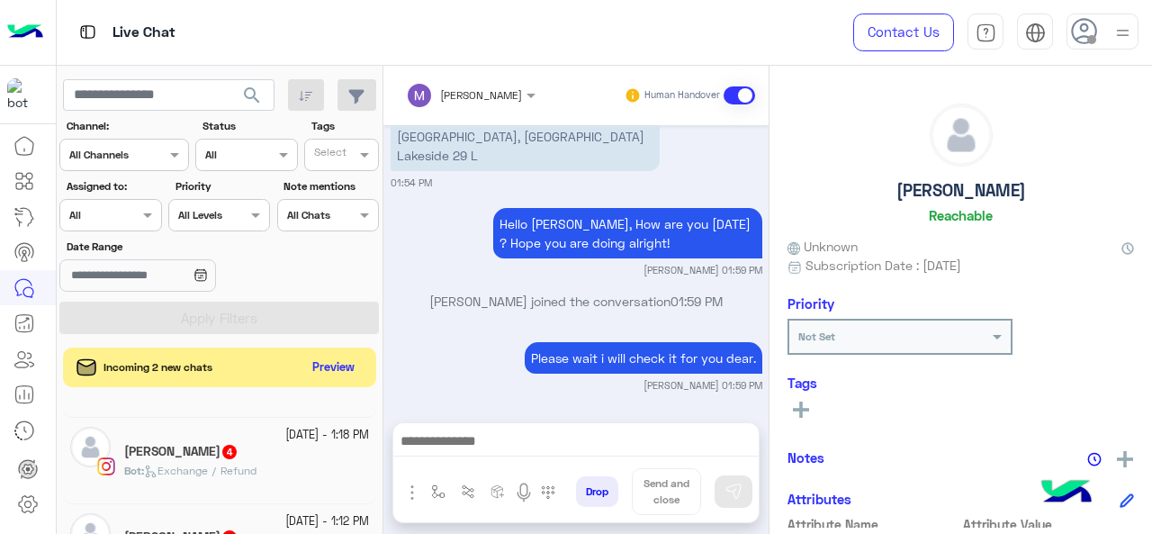
scroll to position [804, 0]
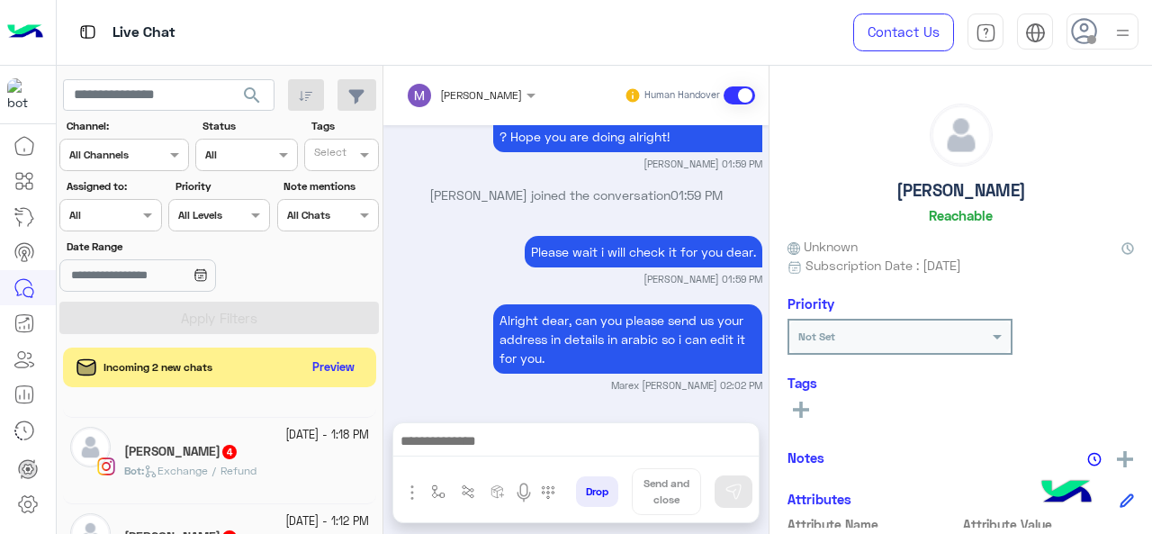
click at [103, 219] on input "text" at bounding box center [89, 213] width 41 height 16
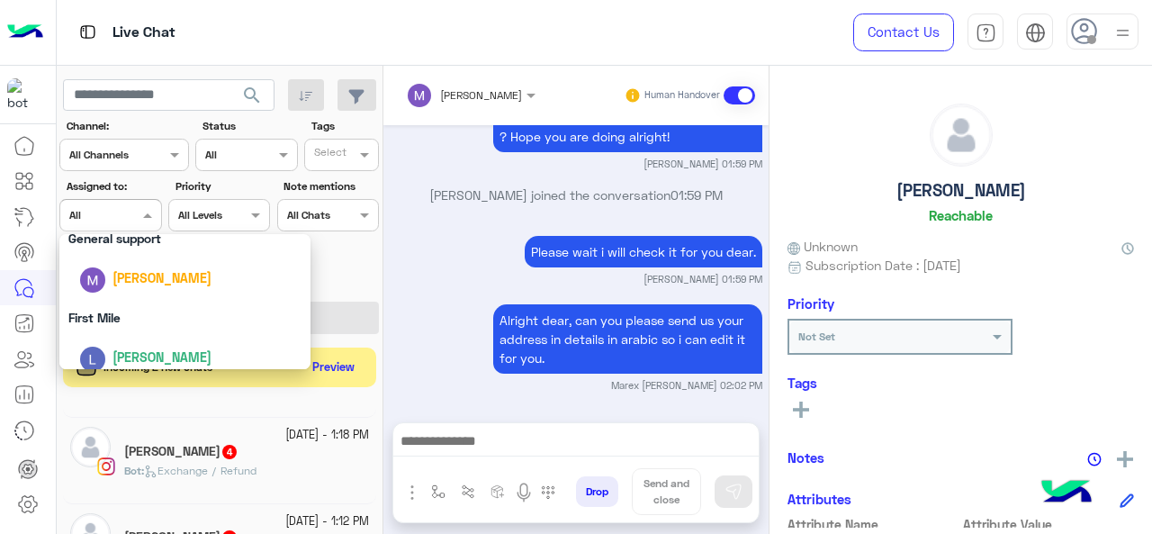
scroll to position [353, 0]
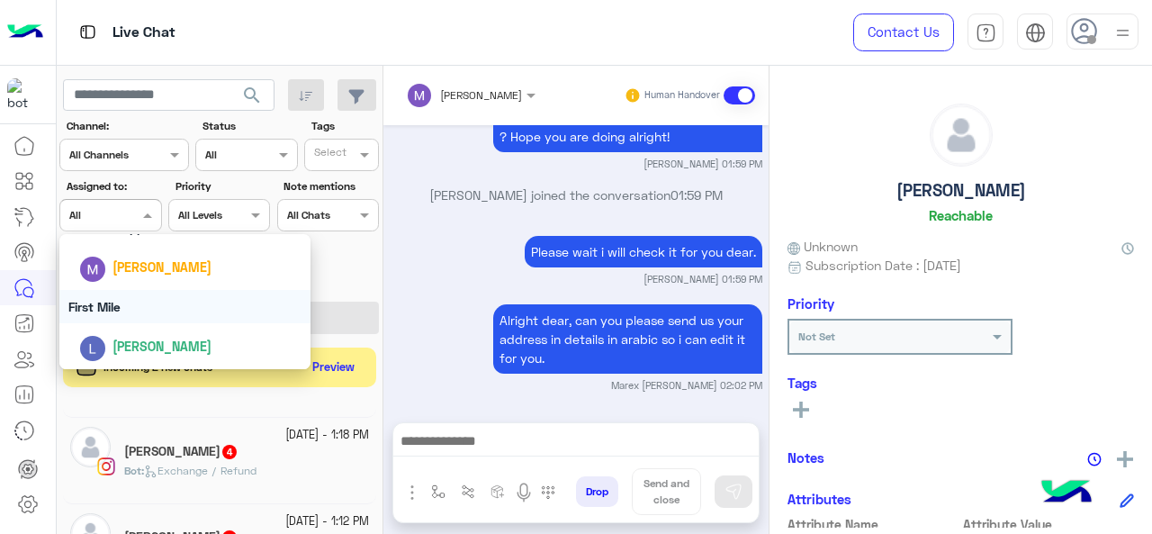
click at [86, 320] on div "First Mile" at bounding box center [185, 306] width 252 height 33
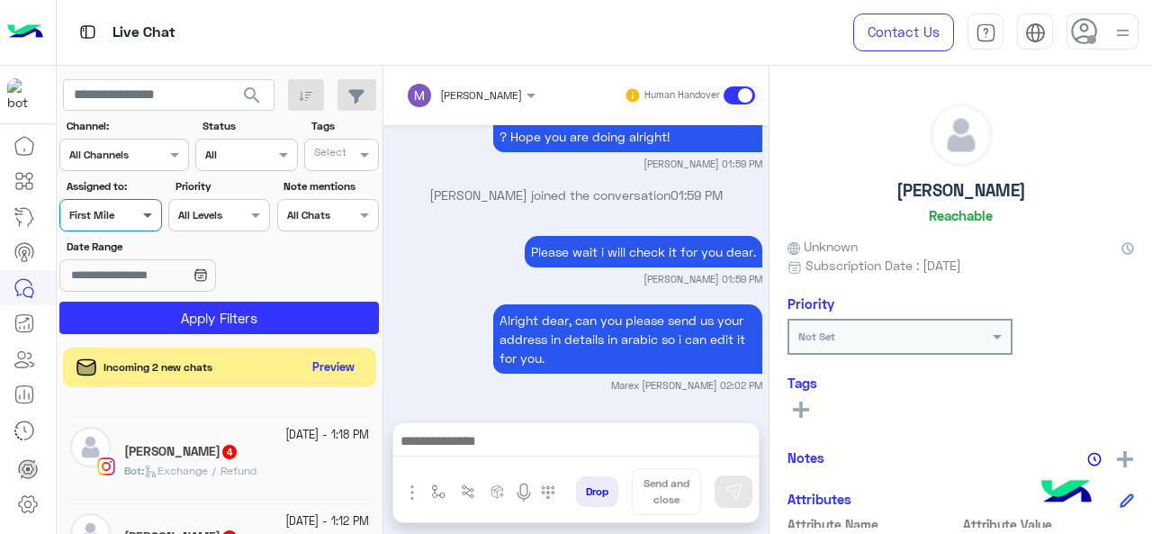
click at [139, 220] on span at bounding box center [150, 214] width 22 height 19
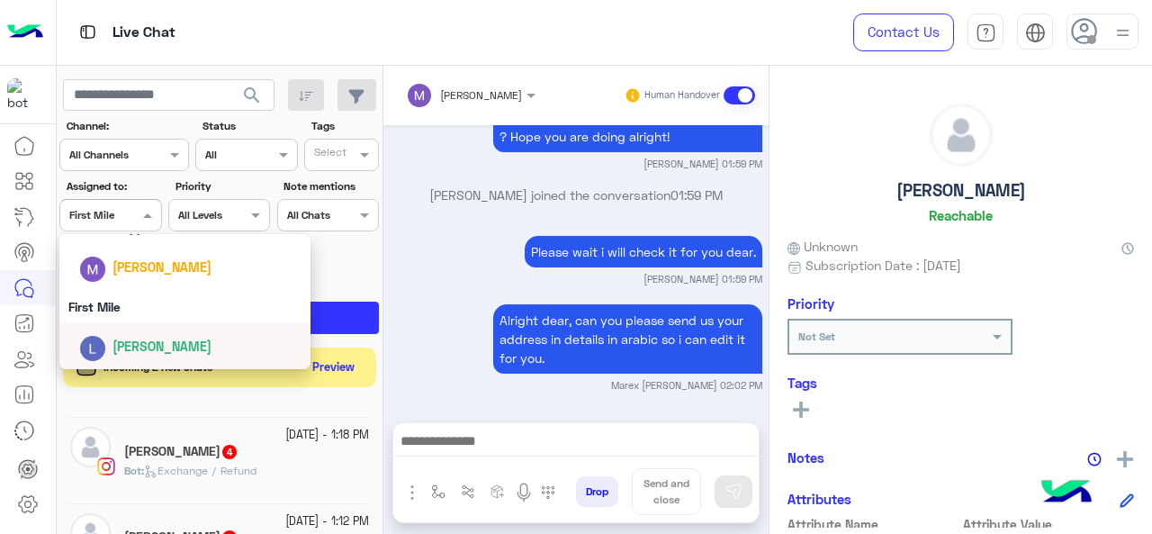
click at [139, 347] on span "[PERSON_NAME]" at bounding box center [161, 345] width 99 height 15
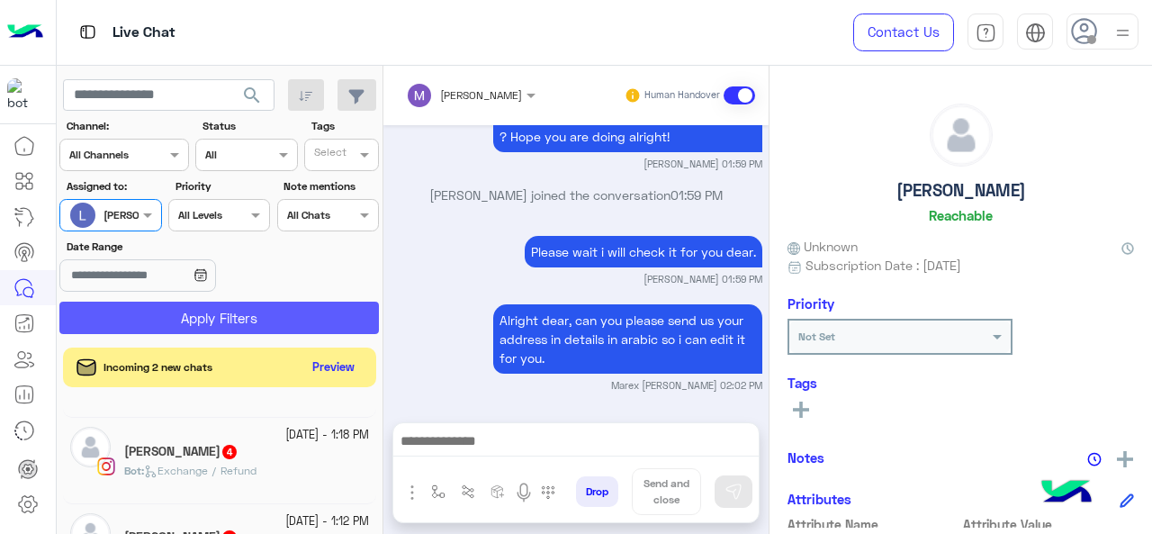
click at [167, 321] on button "Apply Filters" at bounding box center [218, 317] width 319 height 32
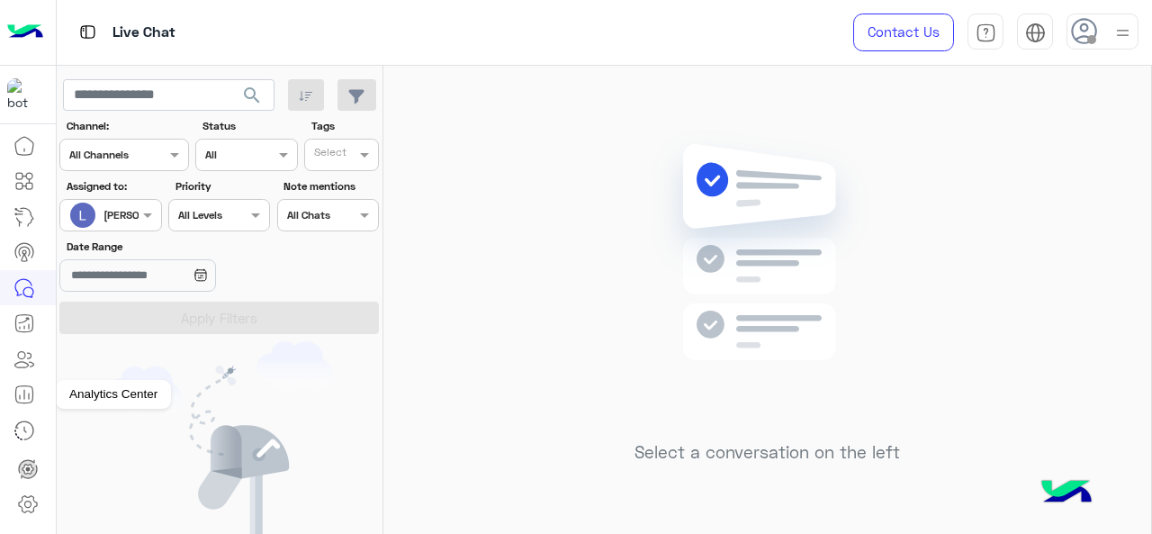
click at [27, 391] on icon at bounding box center [24, 394] width 22 height 22
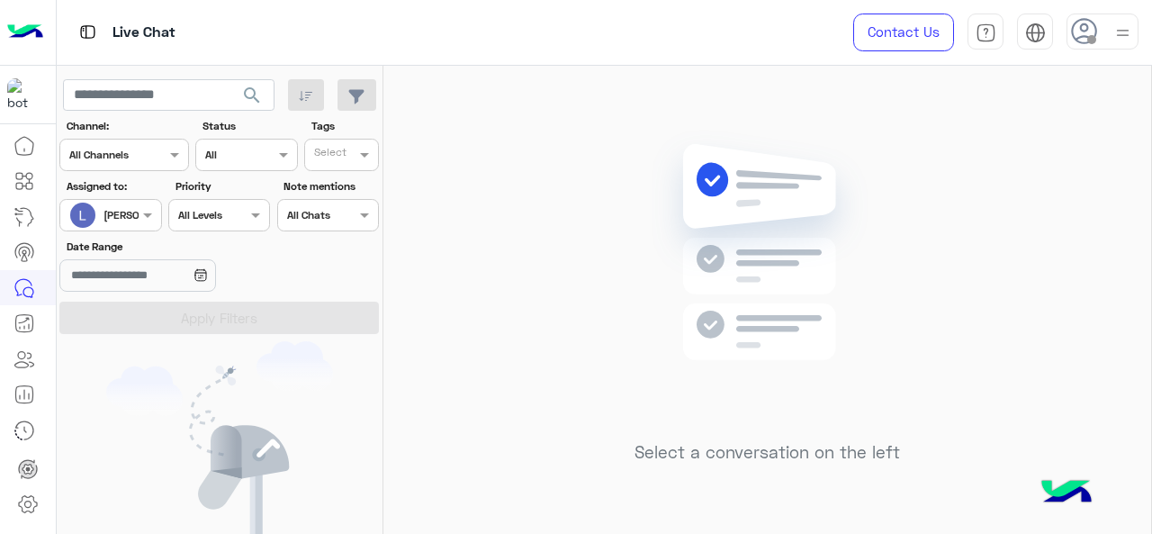
click at [27, 391] on icon at bounding box center [24, 394] width 22 height 22
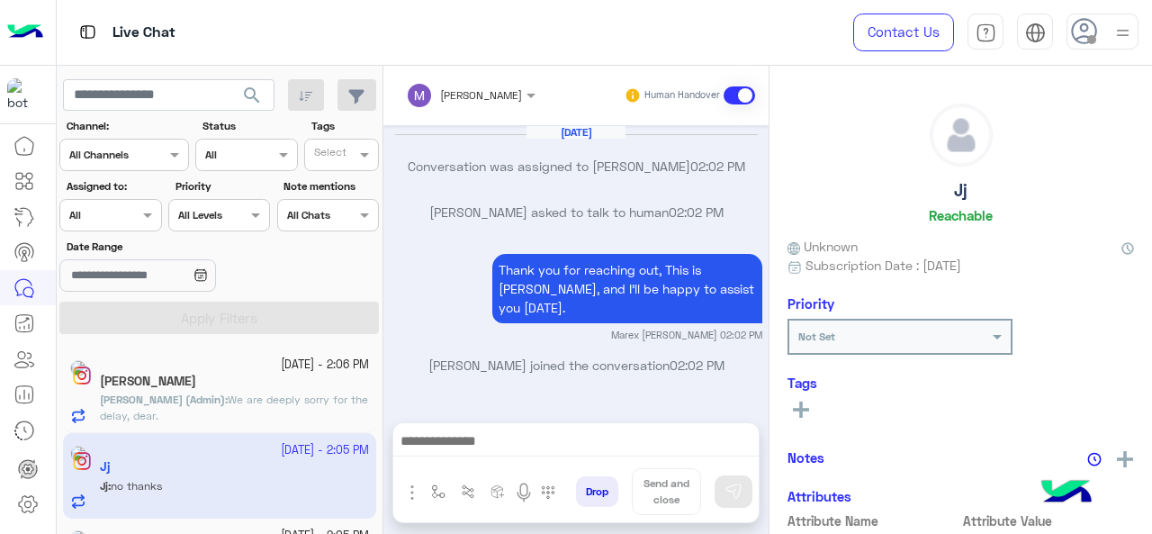
scroll to position [502, 0]
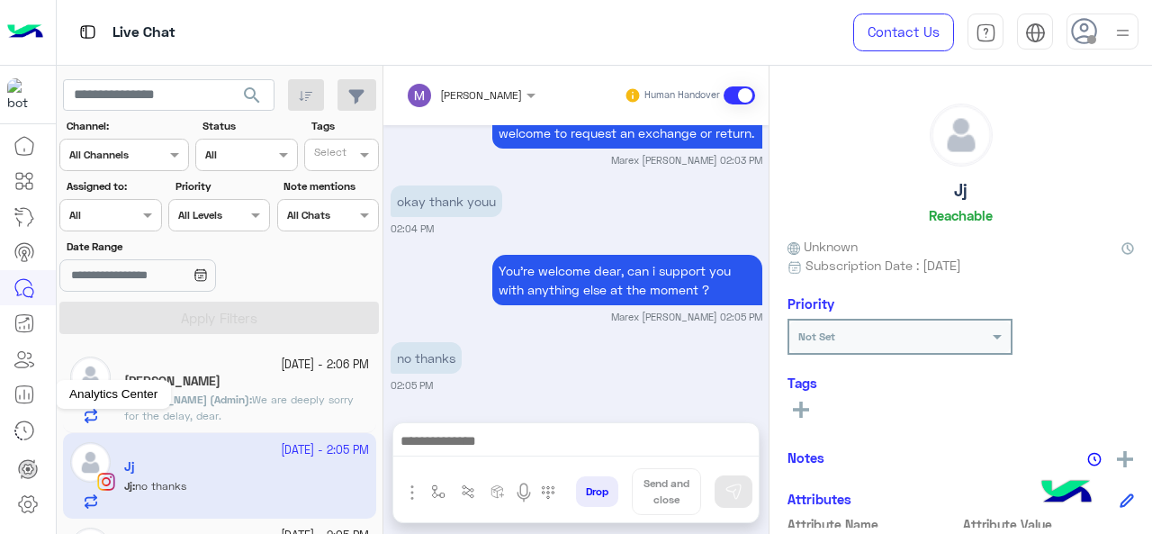
click at [31, 397] on icon at bounding box center [24, 394] width 22 height 22
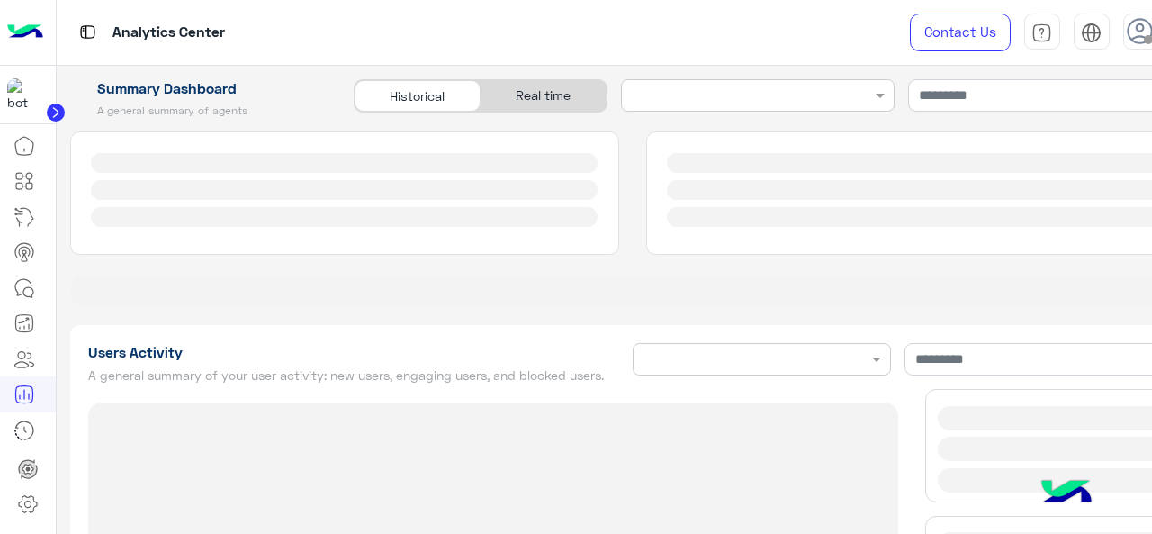
type input "**********"
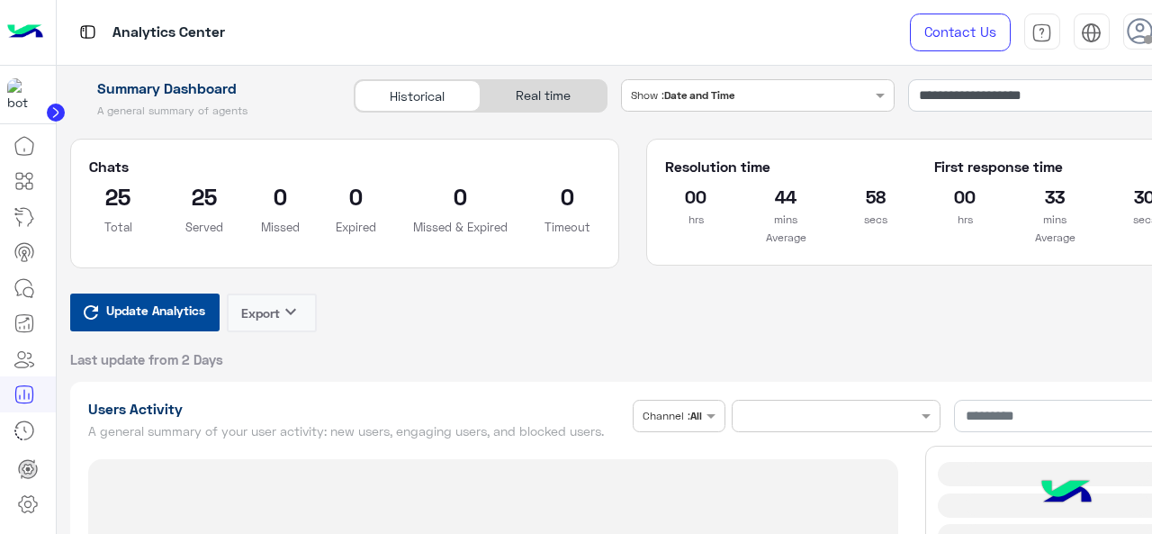
type input "**********"
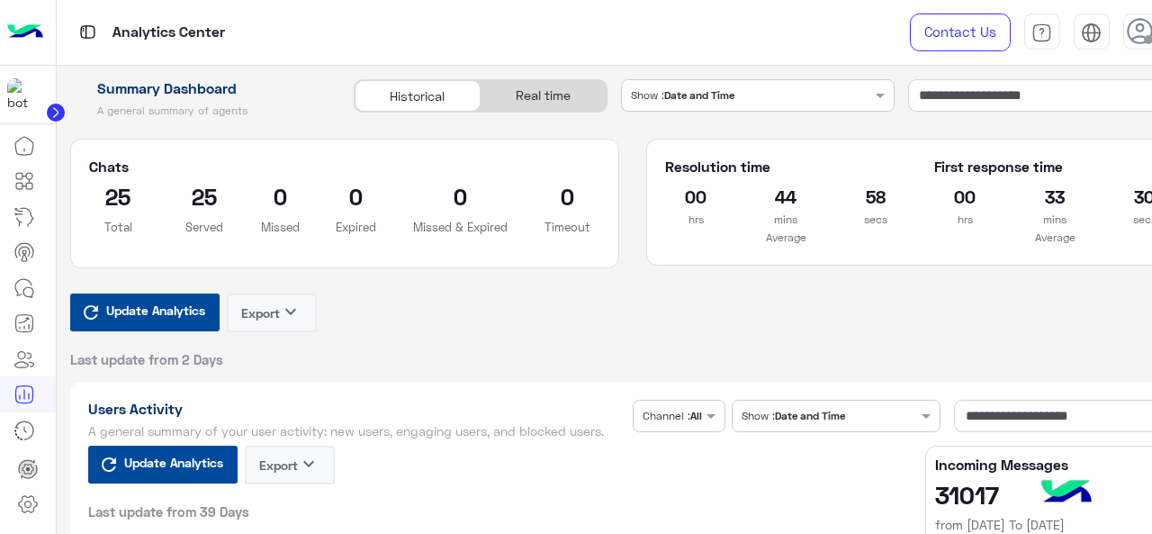
type input "**********"
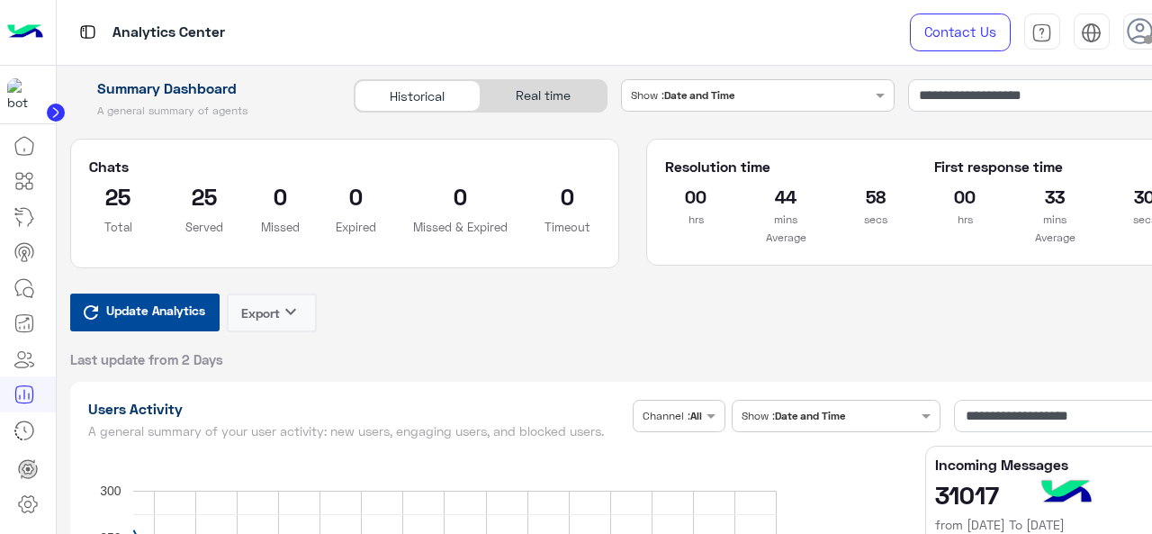
type input "**********"
click at [984, 96] on input "**********" at bounding box center [1051, 95] width 287 height 32
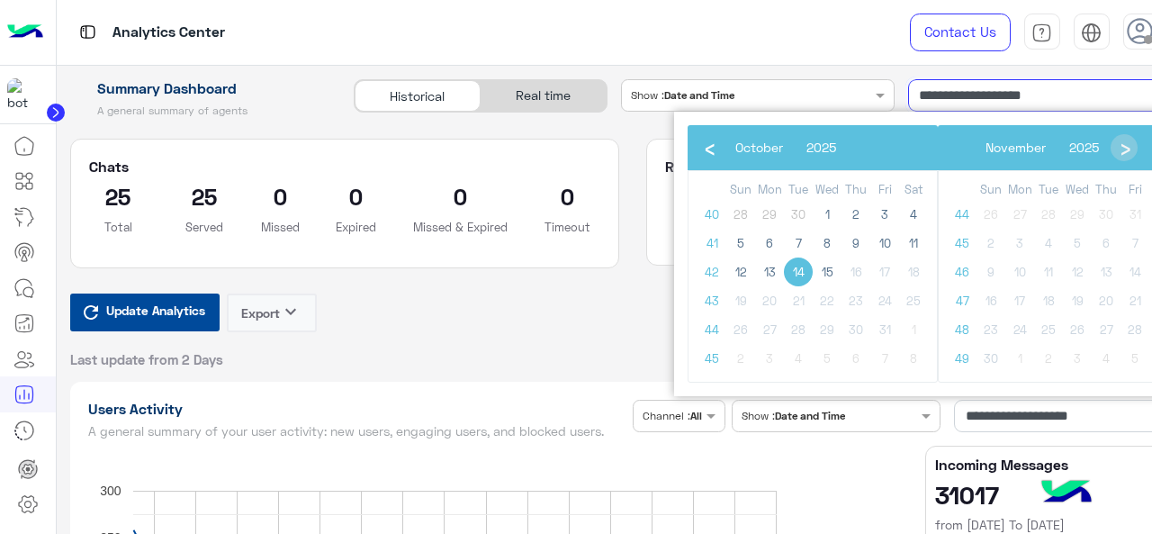
type input "**********"
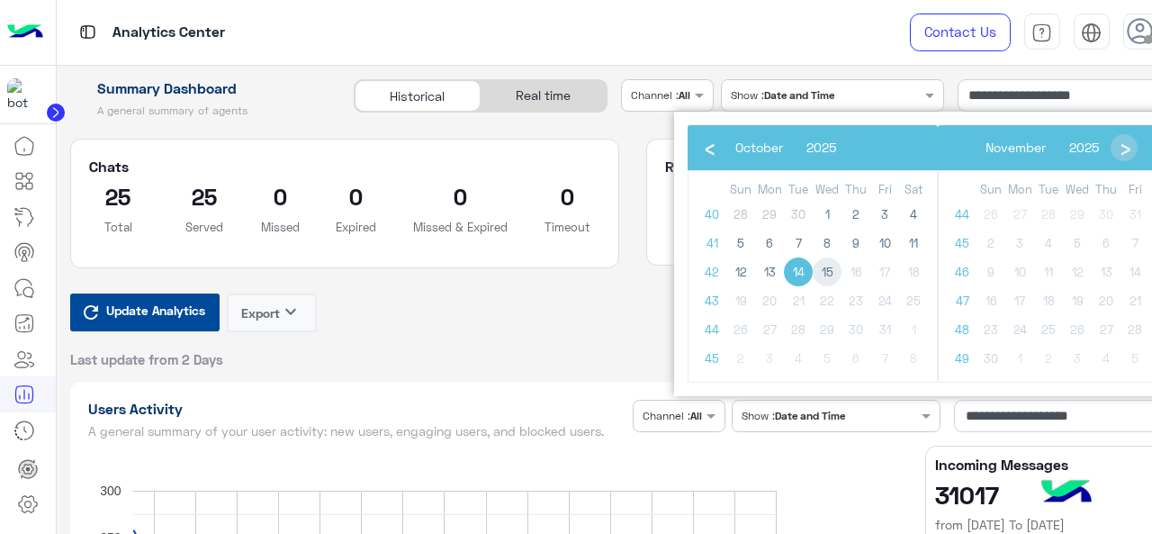
click at [821, 275] on span "15" at bounding box center [827, 271] width 29 height 29
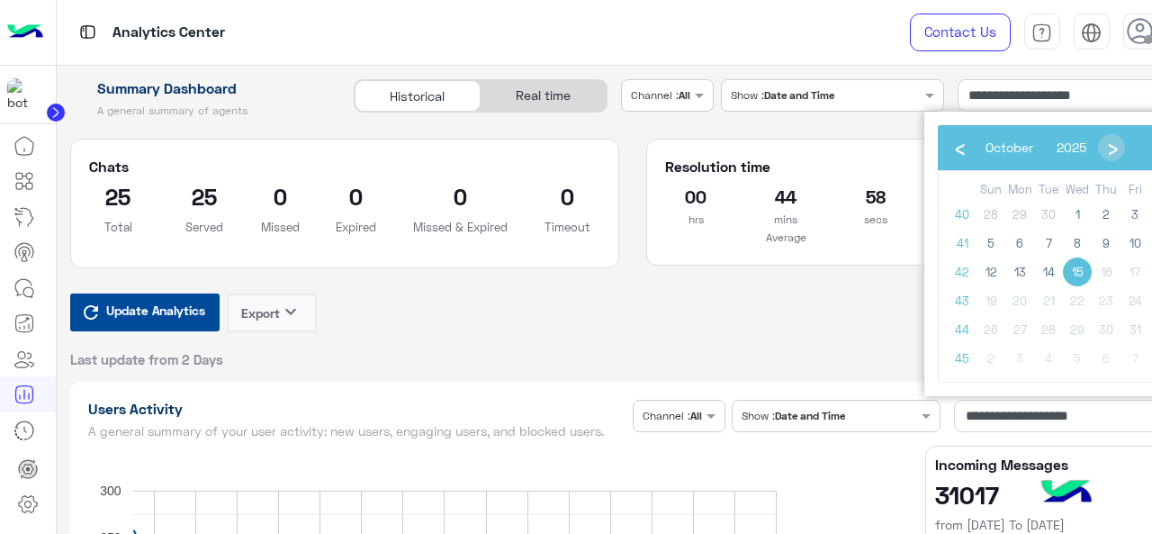
type input "**********"
click at [1076, 279] on span "15" at bounding box center [1077, 271] width 29 height 29
type input "**********"
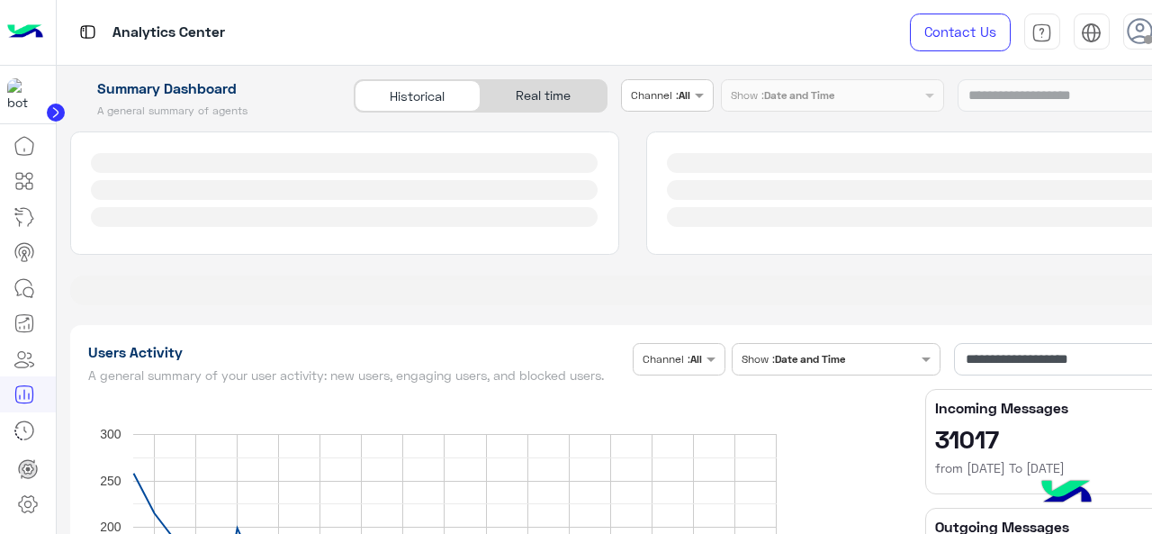
type input "**********"
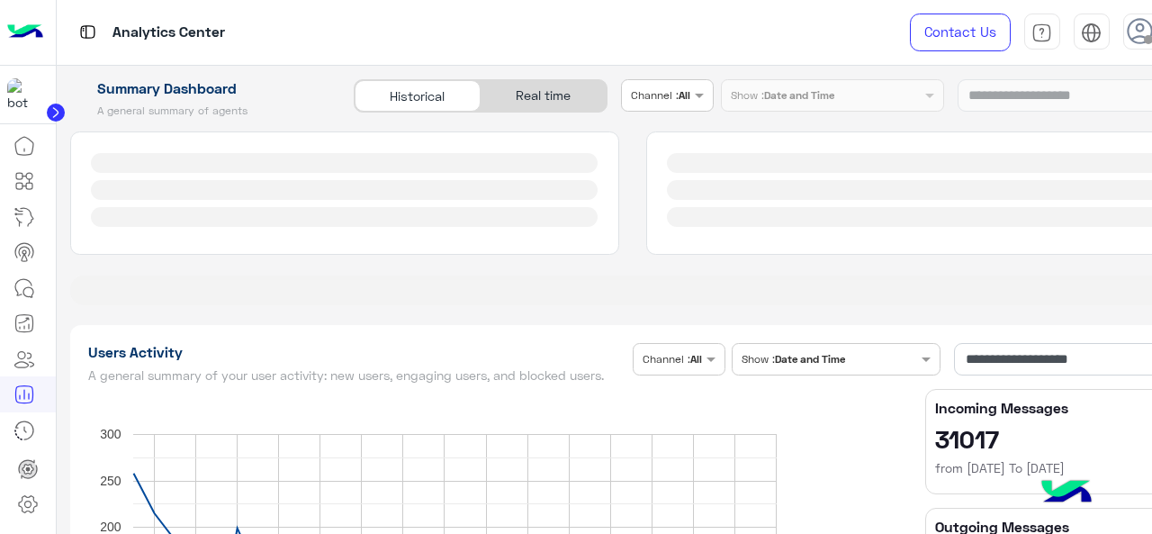
type input "**********"
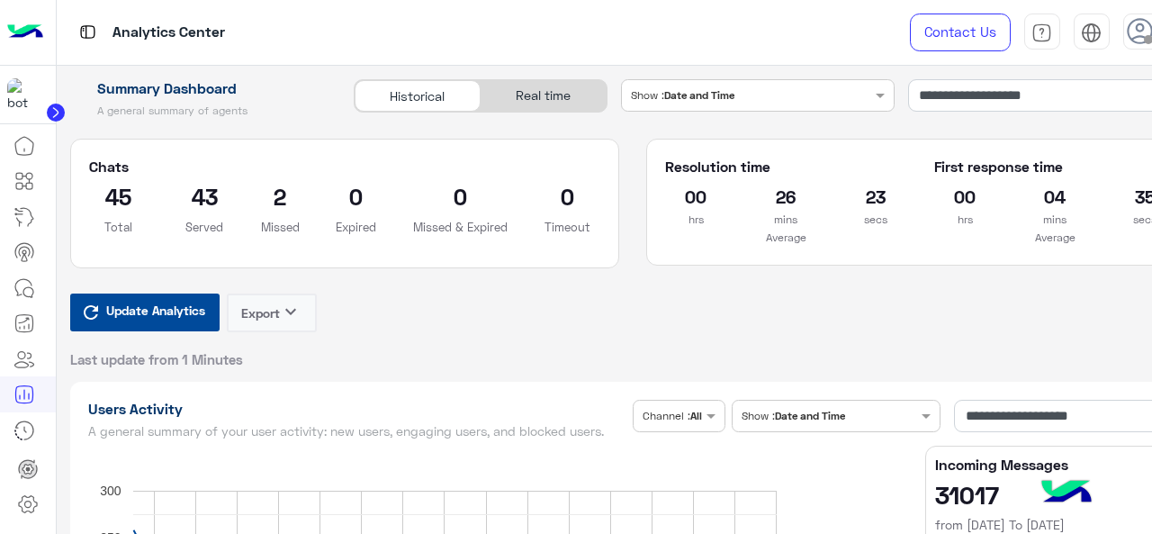
type input "**********"
click at [1009, 94] on input "**********" at bounding box center [1051, 95] width 287 height 32
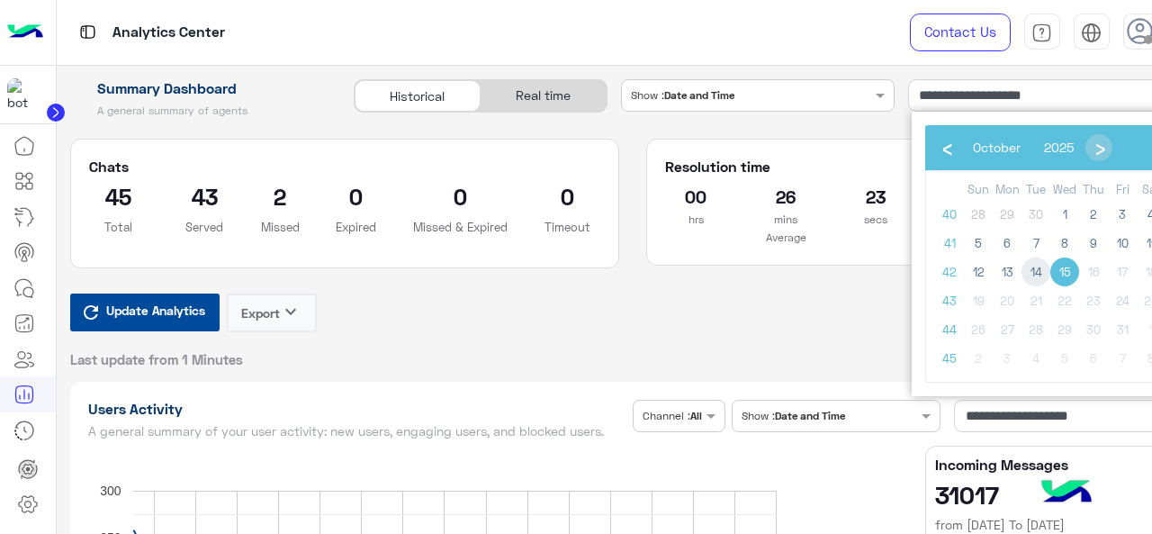
click at [1023, 267] on tr "42 12 13 14 15 16 17 18" at bounding box center [1050, 271] width 230 height 29
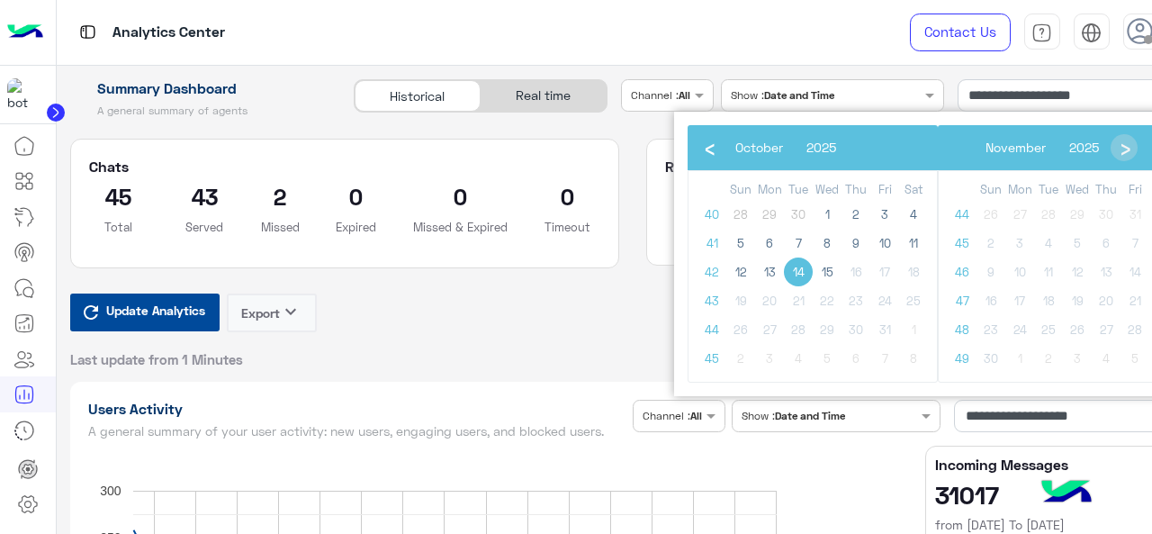
type input "**********"
click at [790, 272] on span "14" at bounding box center [798, 271] width 29 height 29
type input "**********"
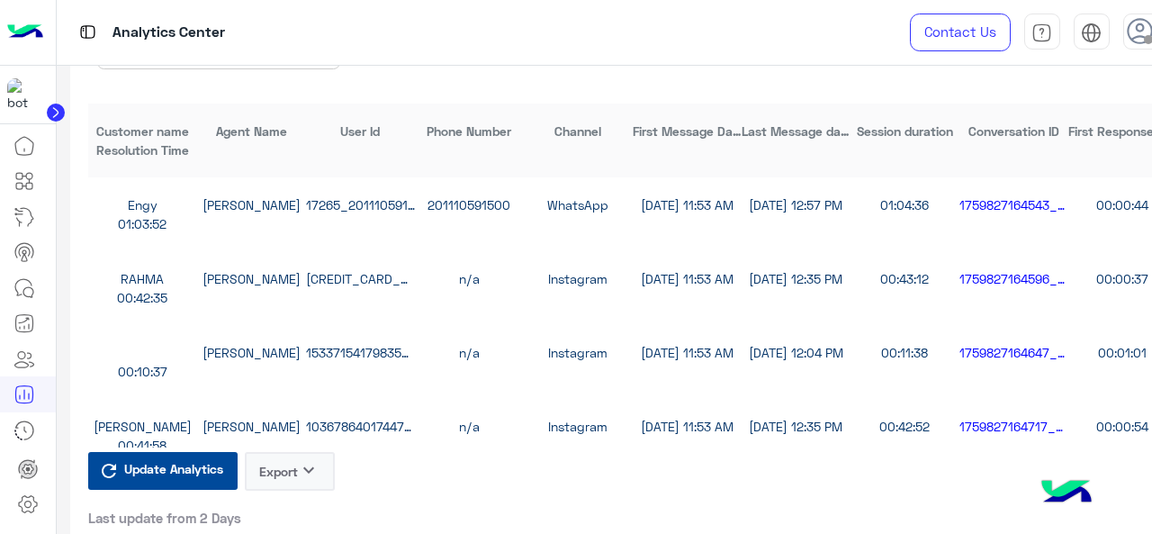
scroll to position [4859, 0]
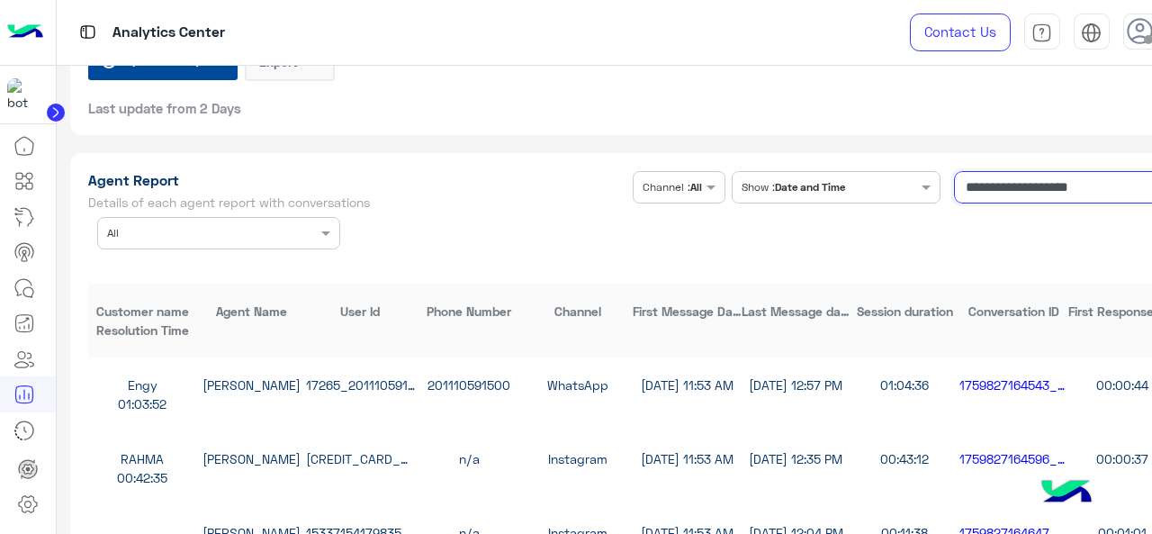
click at [1004, 195] on input "**********" at bounding box center [1065, 187] width 222 height 32
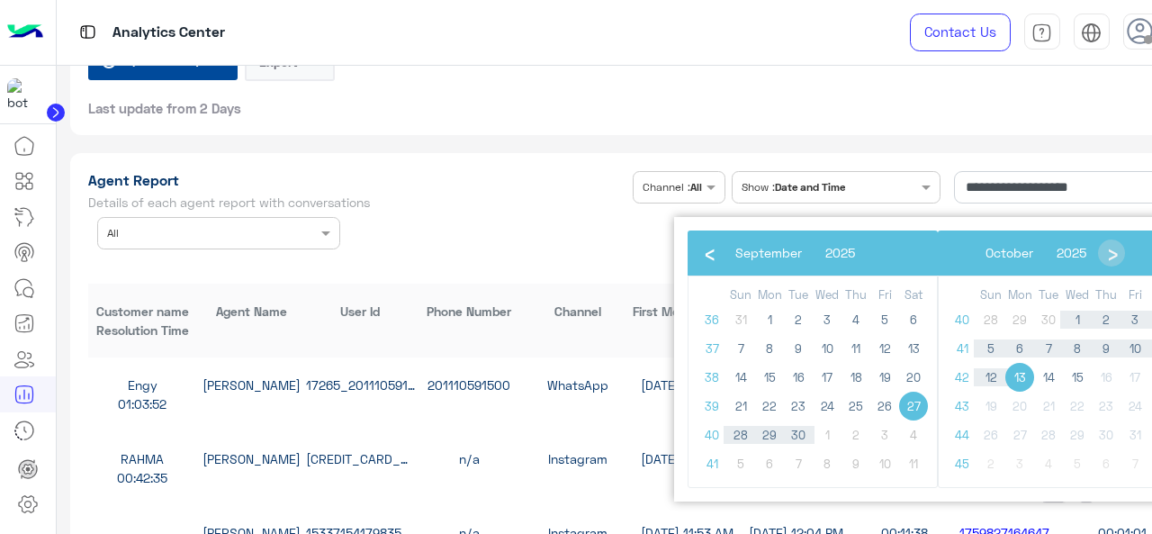
click at [912, 409] on span "27" at bounding box center [913, 405] width 29 height 29
click at [1046, 379] on span "14" at bounding box center [1048, 377] width 29 height 29
type input "**********"
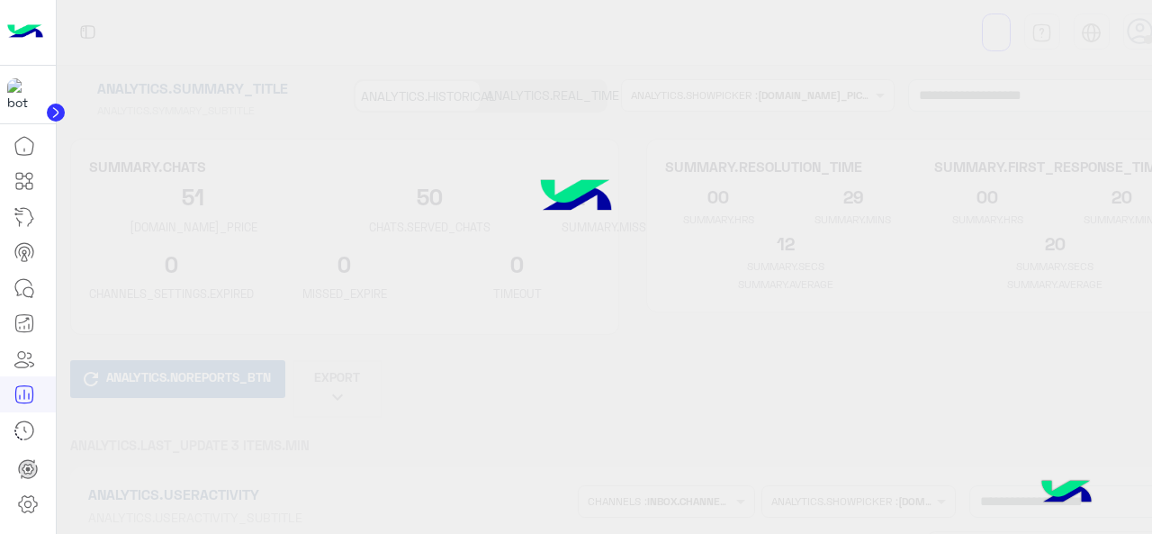
type input "**********"
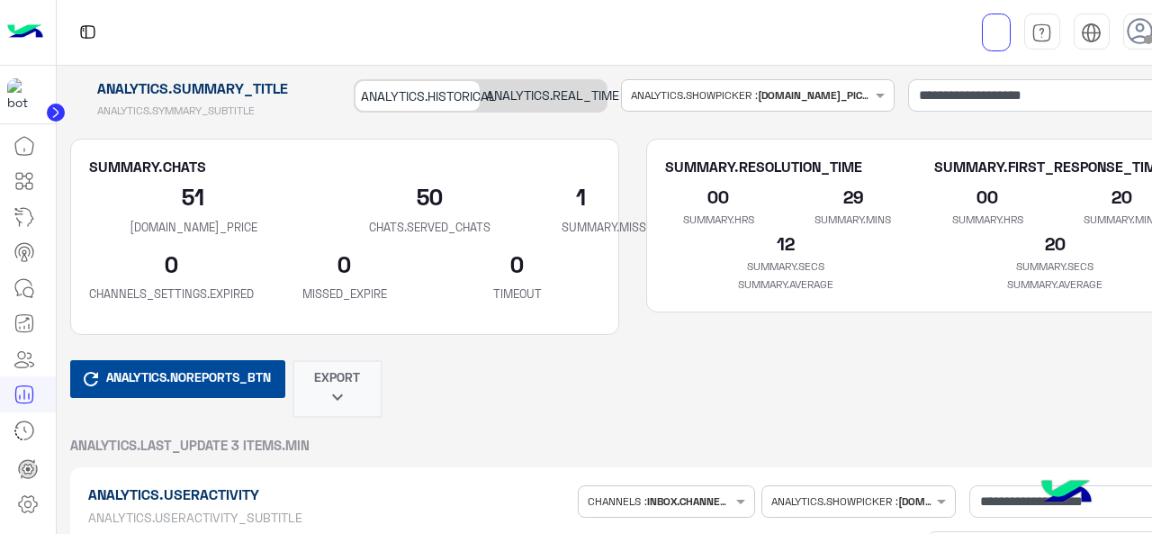
type input "**********"
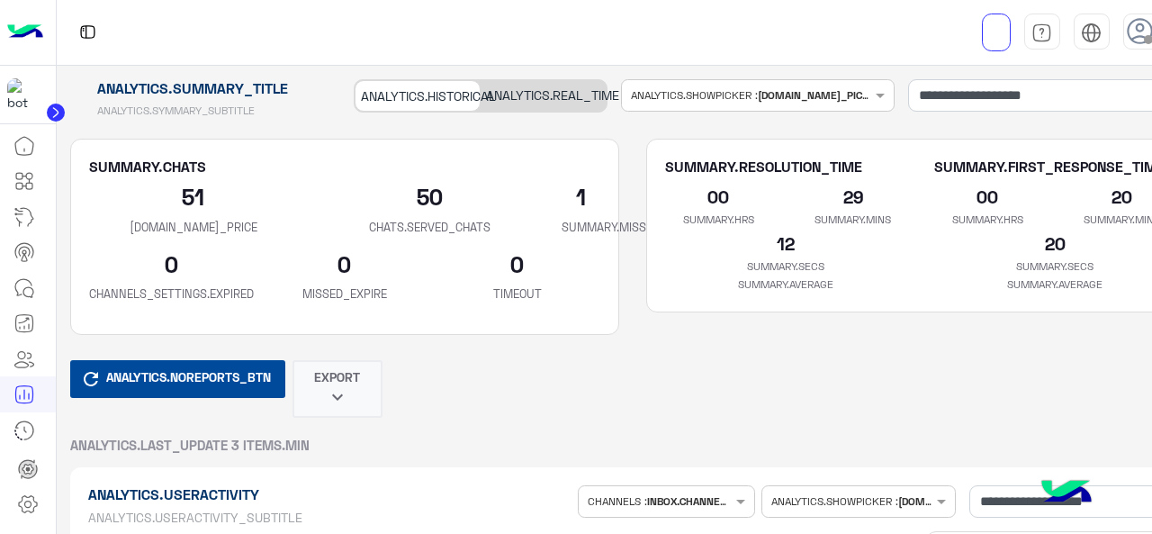
type input "**********"
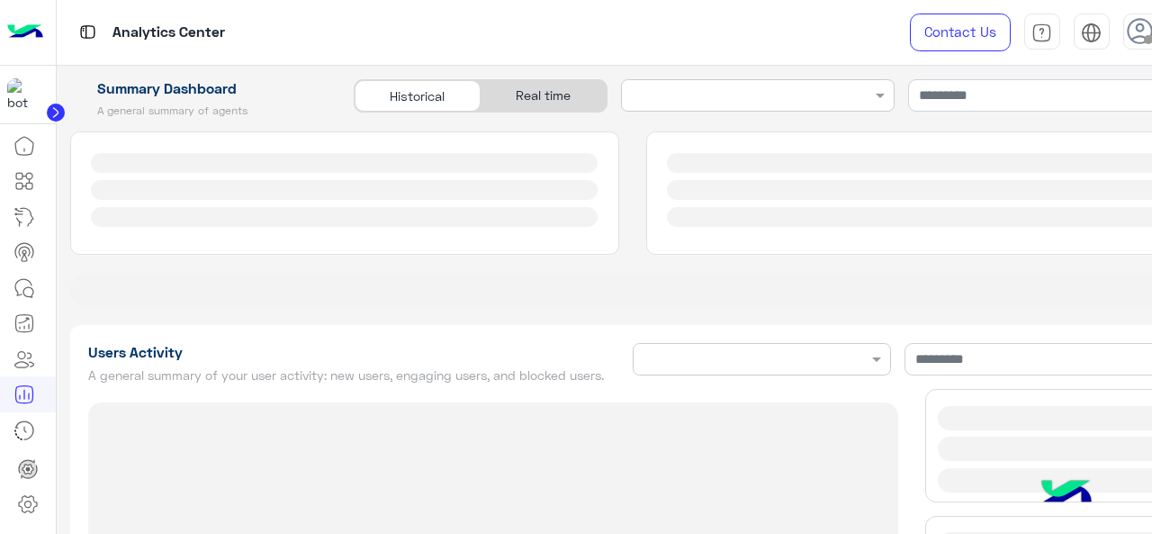
type input "**********"
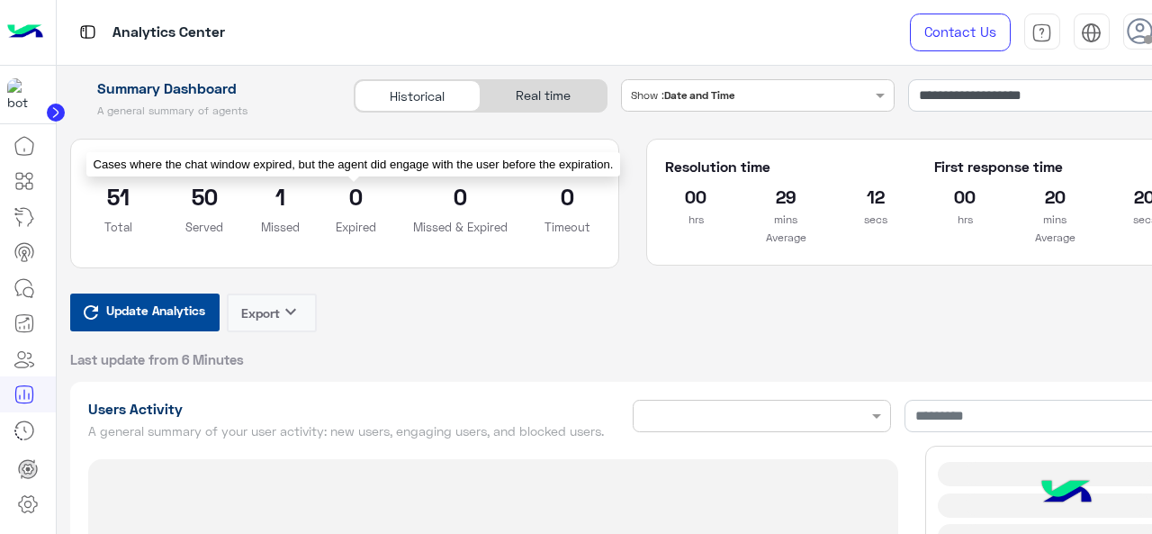
type input "**********"
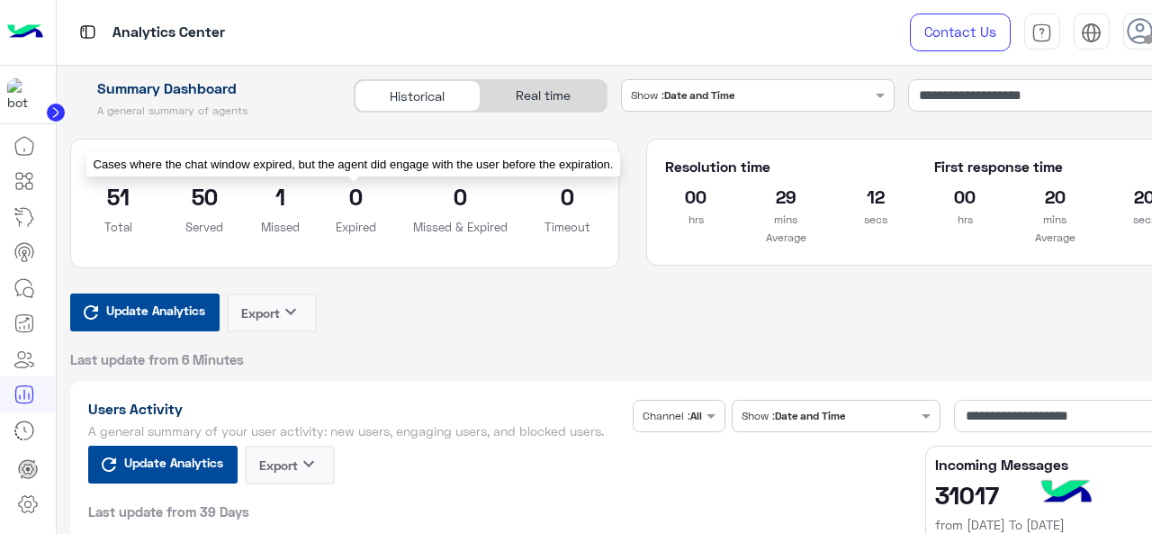
type input "**********"
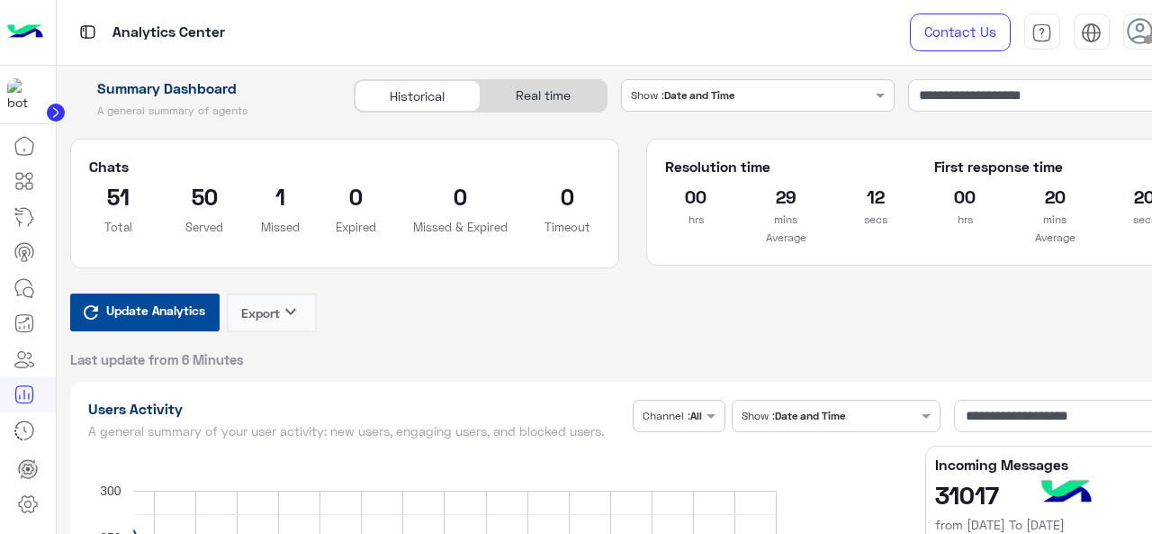
type input "**********"
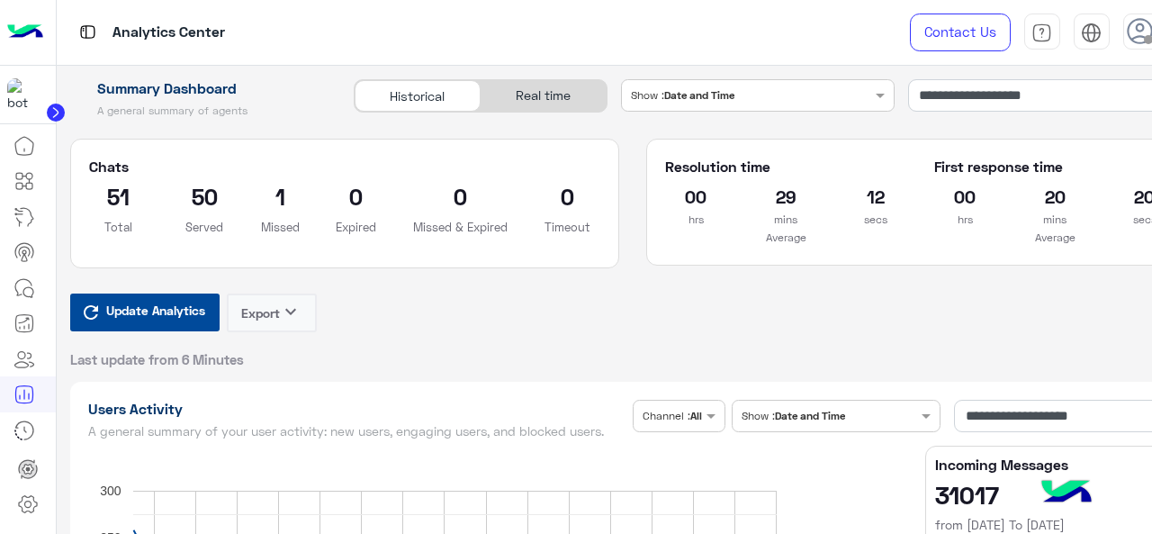
type input "**********"
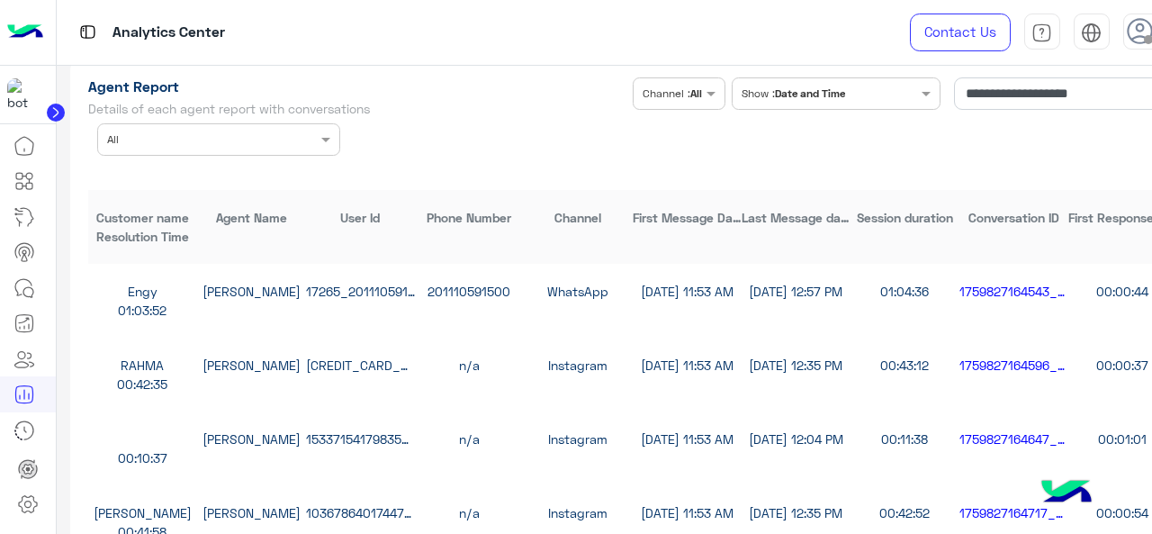
scroll to position [5039, 0]
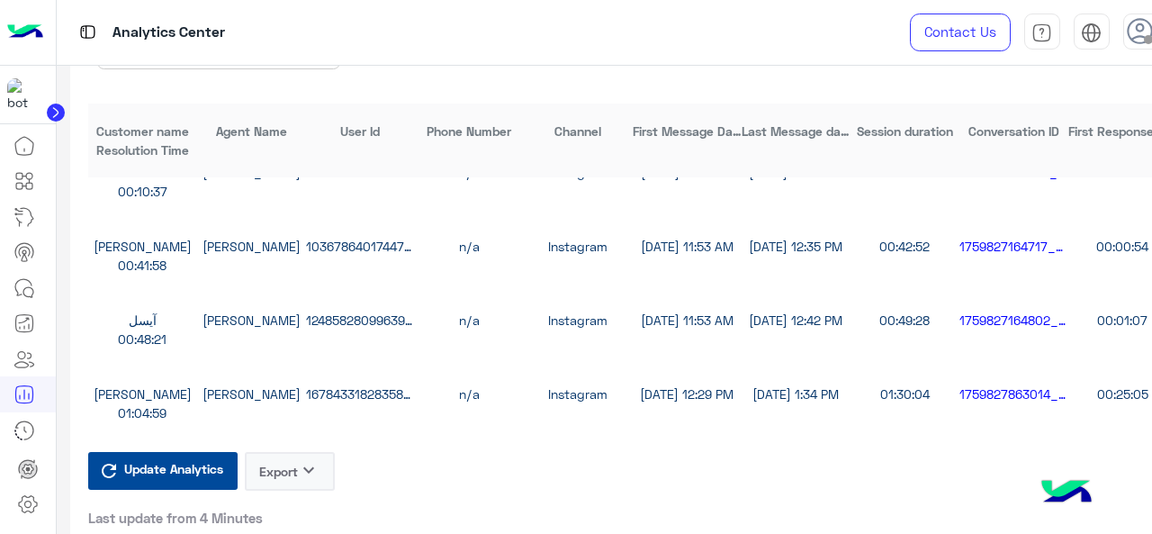
click at [270, 467] on button "Export keyboard_arrow_down" at bounding box center [290, 471] width 90 height 39
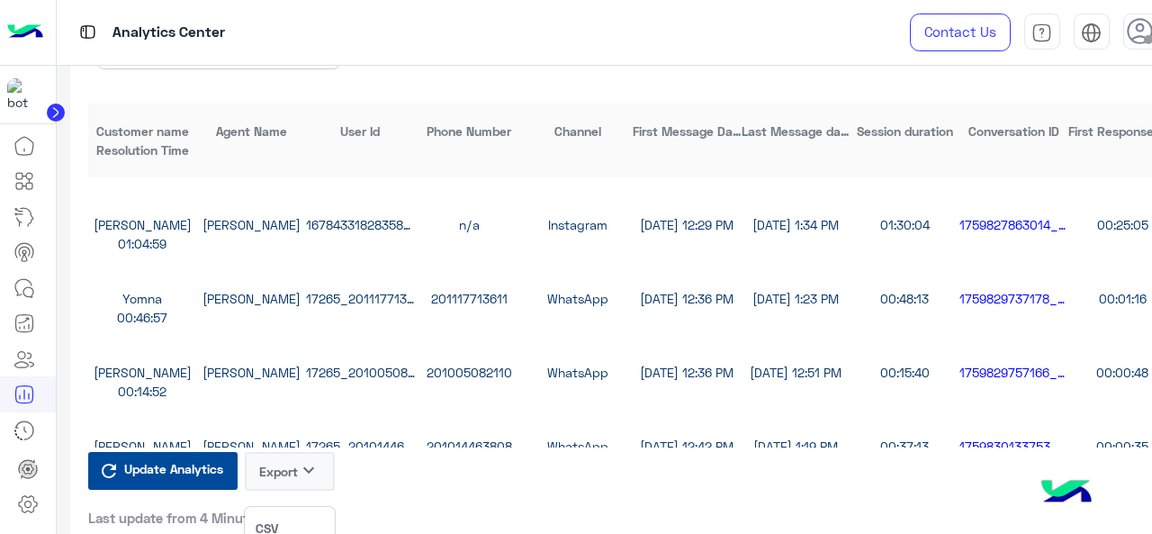
scroll to position [360, 0]
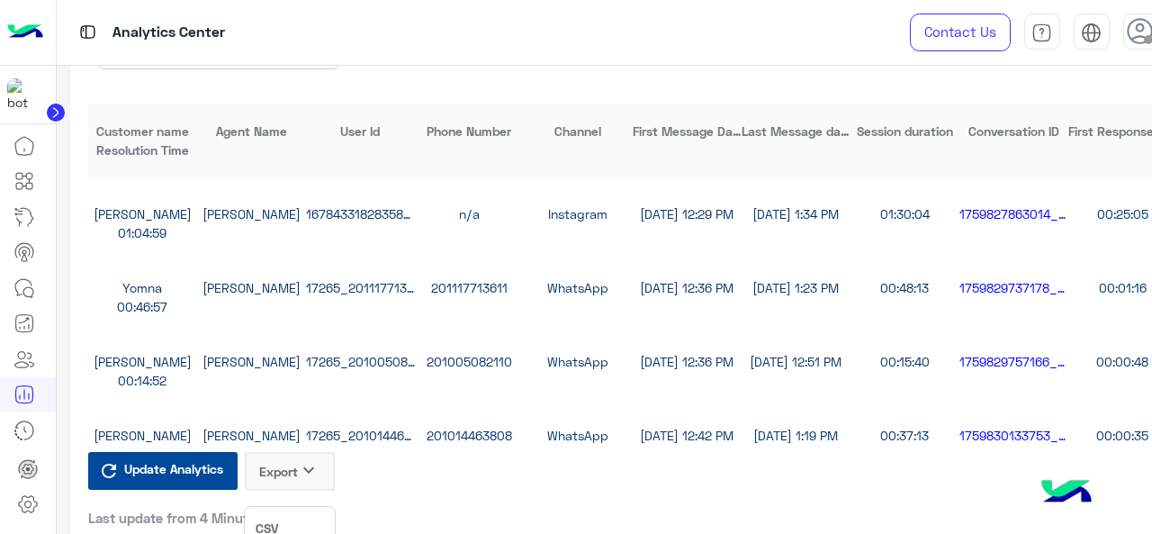
click at [303, 515] on button "CSV" at bounding box center [290, 529] width 90 height 32
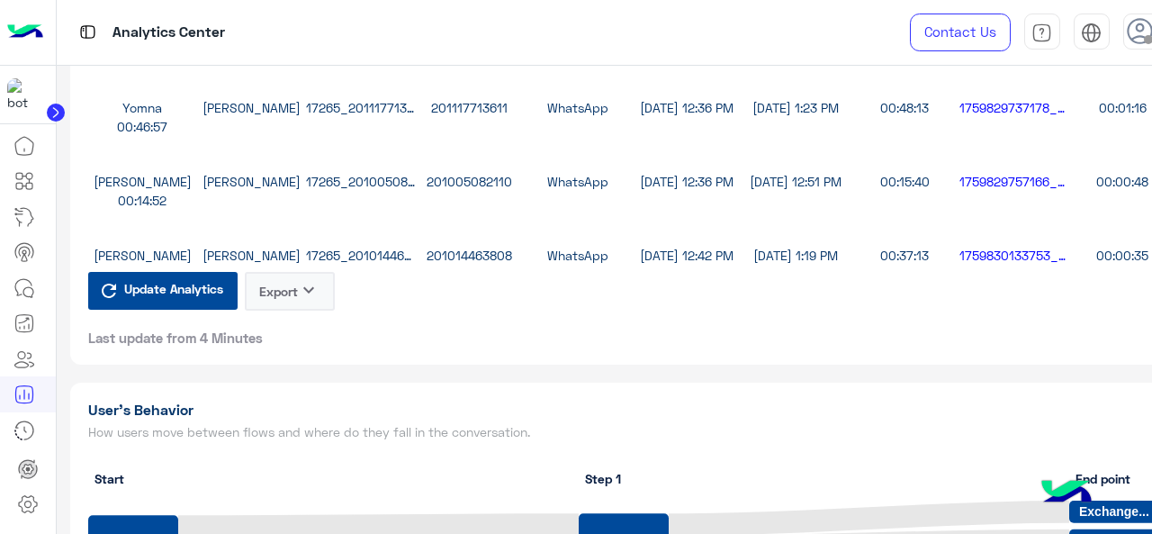
click at [302, 292] on icon "keyboard_arrow_down" at bounding box center [309, 290] width 22 height 22
click at [318, 361] on button "CSV" at bounding box center [290, 349] width 90 height 32
click at [301, 300] on icon "keyboard_arrow_down" at bounding box center [309, 290] width 22 height 22
click at [292, 340] on button "CSV" at bounding box center [290, 349] width 90 height 32
click at [296, 306] on button "Export keyboard_arrow_down" at bounding box center [290, 291] width 90 height 39
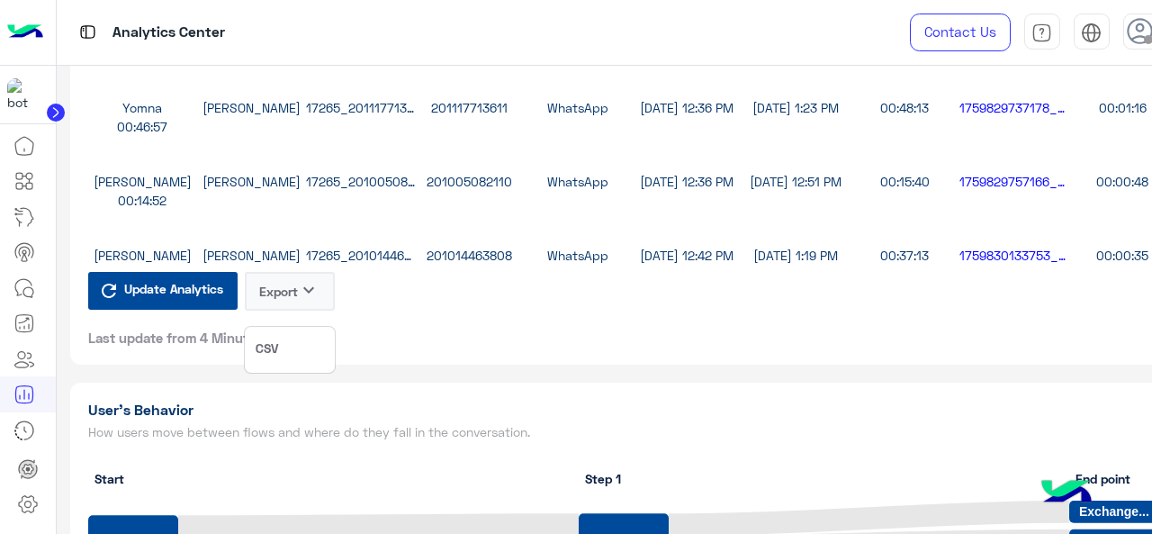
click at [290, 336] on button "CSV" at bounding box center [290, 349] width 90 height 32
click at [300, 295] on icon "keyboard_arrow_down" at bounding box center [309, 290] width 22 height 22
click at [283, 337] on button "CSV" at bounding box center [290, 349] width 90 height 32
click at [294, 290] on button "Export keyboard_arrow_down" at bounding box center [290, 291] width 90 height 39
click at [277, 356] on span "CSV" at bounding box center [267, 347] width 22 height 19
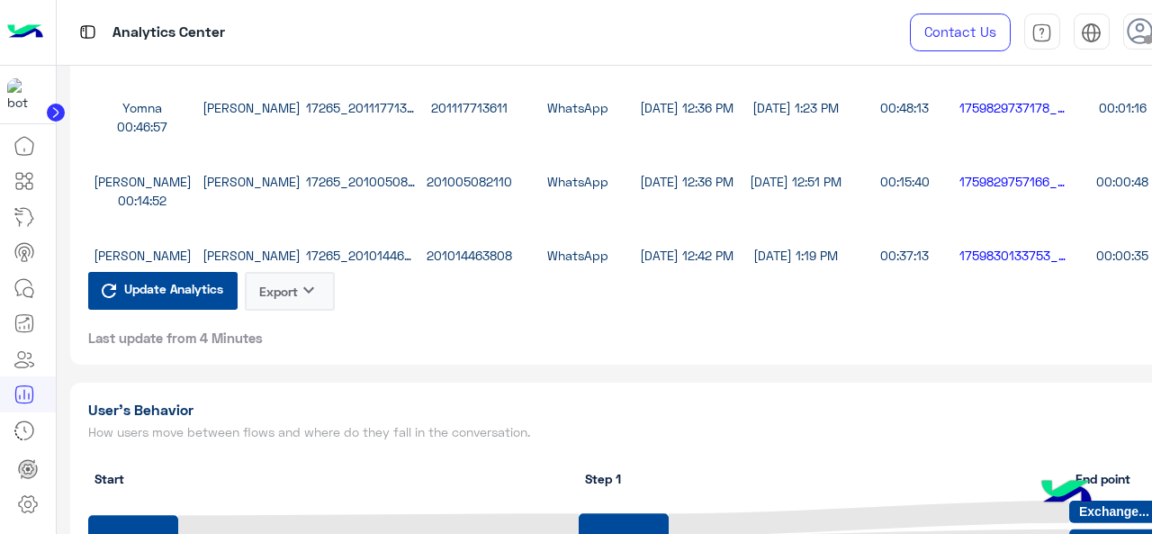
click at [282, 292] on button "Export keyboard_arrow_down" at bounding box center [290, 291] width 90 height 39
click at [265, 330] on div "CSV" at bounding box center [290, 350] width 92 height 48
click at [277, 297] on button "Export keyboard_arrow_down" at bounding box center [290, 291] width 90 height 39
click at [265, 350] on span "CSV" at bounding box center [267, 347] width 22 height 19
click at [271, 303] on button "Export keyboard_arrow_down" at bounding box center [290, 291] width 90 height 39
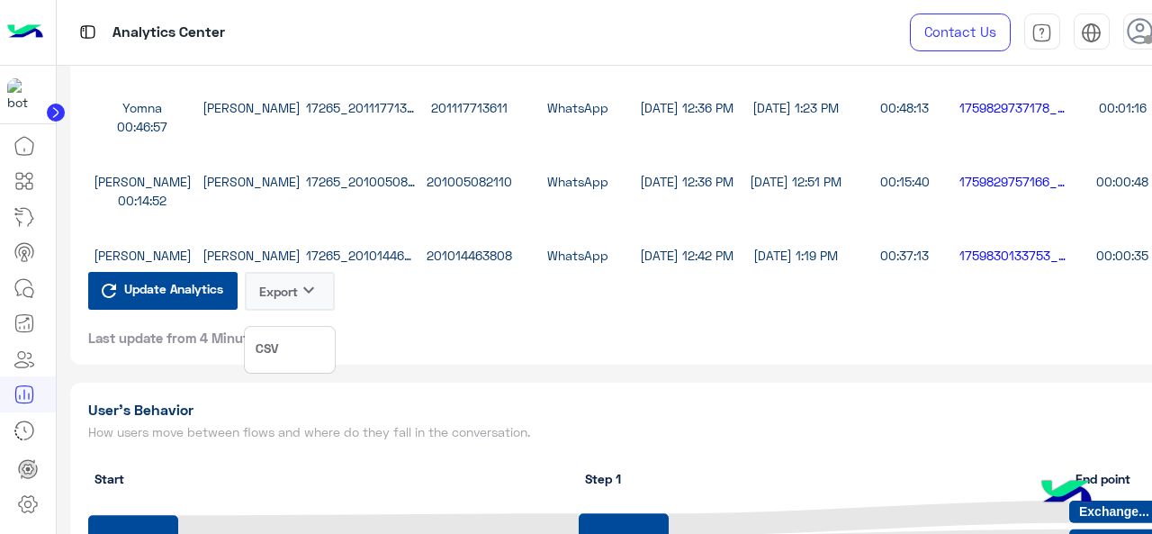
click at [265, 342] on span "CSV" at bounding box center [267, 347] width 22 height 19
click at [272, 308] on button "Export keyboard_arrow_down" at bounding box center [290, 291] width 90 height 39
click at [262, 367] on div "CSV" at bounding box center [290, 350] width 92 height 48
click at [274, 310] on button "Export keyboard_arrow_down" at bounding box center [290, 291] width 90 height 39
click at [265, 362] on button "CSV" at bounding box center [290, 349] width 90 height 32
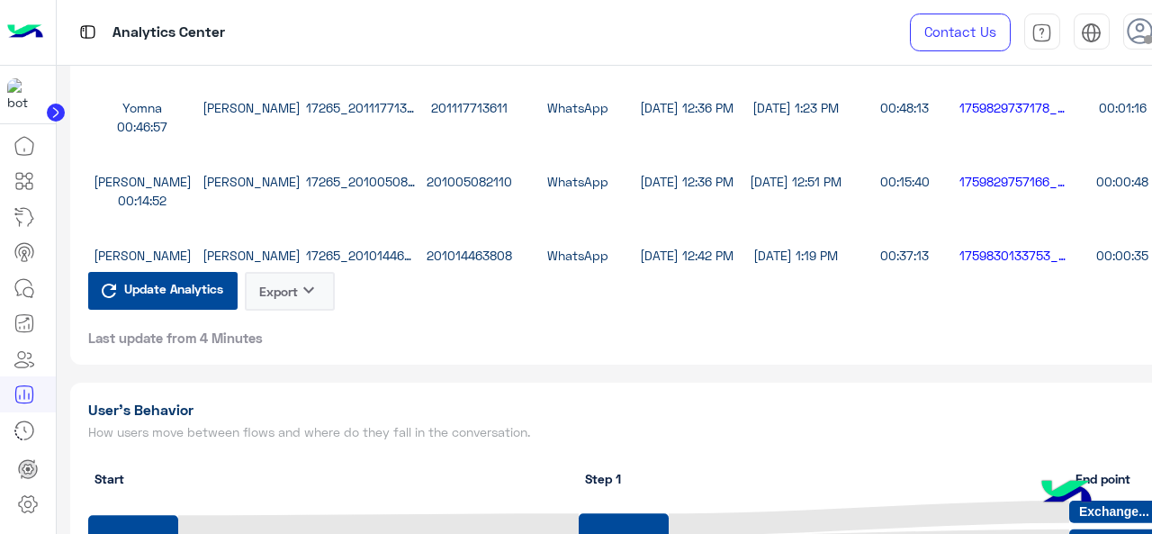
click at [284, 306] on button "Export keyboard_arrow_down" at bounding box center [290, 291] width 90 height 39
click at [299, 354] on button "CSV" at bounding box center [290, 349] width 90 height 32
click at [288, 295] on button "Export keyboard_arrow_down" at bounding box center [290, 291] width 90 height 39
click at [284, 344] on button "CSV" at bounding box center [290, 349] width 90 height 32
click at [284, 344] on div "Update Analytics Export keyboard_arrow_down Last update from 4 Minutes" at bounding box center [211, 309] width 247 height 75
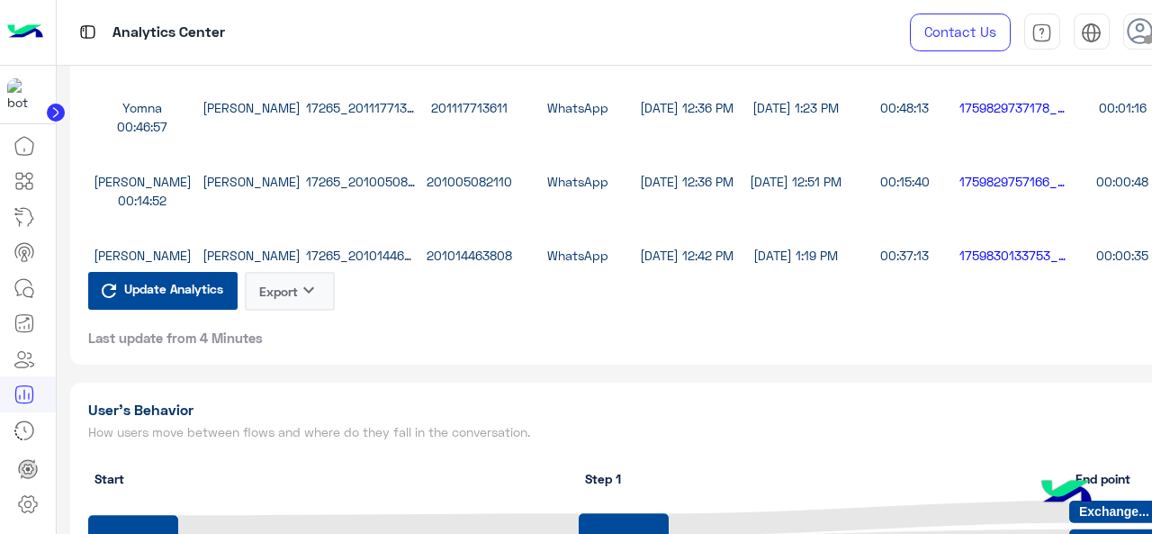
click at [301, 310] on button "Export keyboard_arrow_down" at bounding box center [290, 291] width 90 height 39
click at [305, 345] on button "CSV" at bounding box center [290, 349] width 90 height 32
click at [302, 346] on div "Update Analytics Export keyboard_arrow_down Last update from 4 Minutes" at bounding box center [211, 309] width 247 height 75
click at [310, 301] on icon "keyboard_arrow_down" at bounding box center [309, 290] width 22 height 22
click at [301, 357] on button "CSV" at bounding box center [290, 349] width 90 height 32
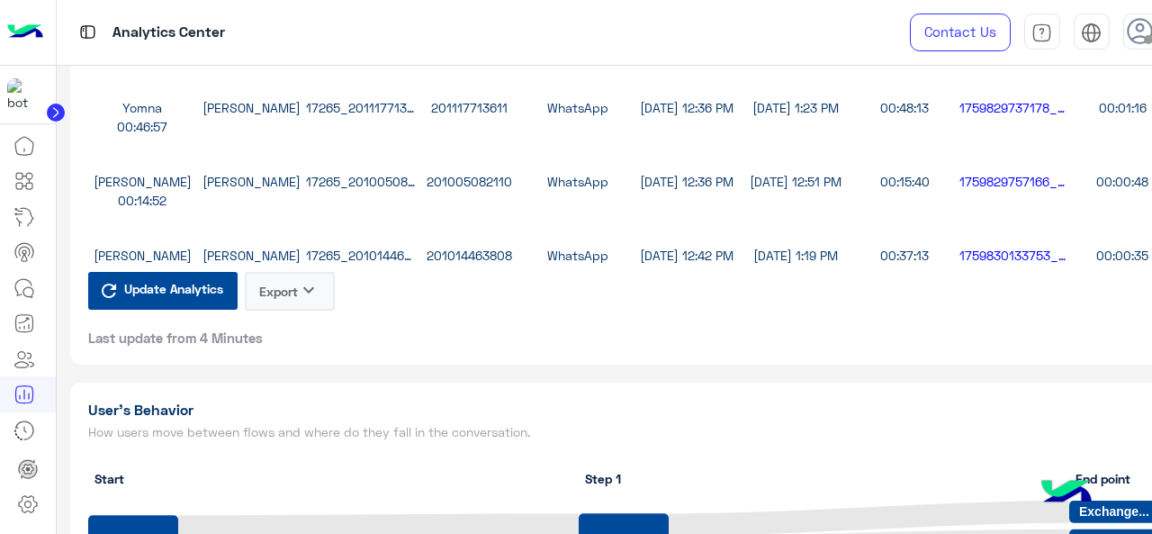
click at [301, 346] on div "Update Analytics Export keyboard_arrow_down Last update from 4 Minutes" at bounding box center [211, 309] width 247 height 75
click at [299, 293] on icon "keyboard_arrow_down" at bounding box center [309, 290] width 22 height 22
click at [310, 348] on button "CSV" at bounding box center [290, 349] width 90 height 32
click at [310, 346] on div "Update Analytics Export keyboard_arrow_down Last update from 4 Minutes" at bounding box center [211, 309] width 247 height 75
click at [315, 301] on icon "keyboard_arrow_down" at bounding box center [309, 290] width 22 height 22
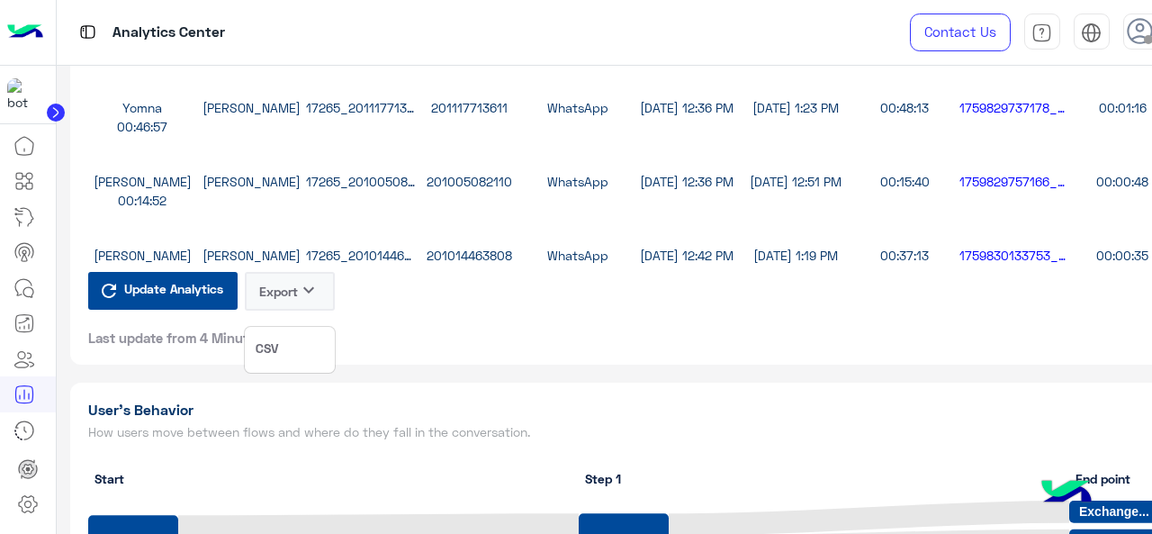
click at [312, 347] on button "CSV" at bounding box center [290, 349] width 90 height 32
click at [312, 346] on div "Update Analytics Export keyboard_arrow_down Last update from 4 Minutes" at bounding box center [211, 309] width 247 height 75
click at [312, 301] on icon "keyboard_arrow_down" at bounding box center [309, 290] width 22 height 22
click at [301, 345] on button "CSV" at bounding box center [290, 349] width 90 height 32
click at [301, 345] on div "Update Analytics Export keyboard_arrow_down Last update from 4 Minutes" at bounding box center [211, 309] width 247 height 75
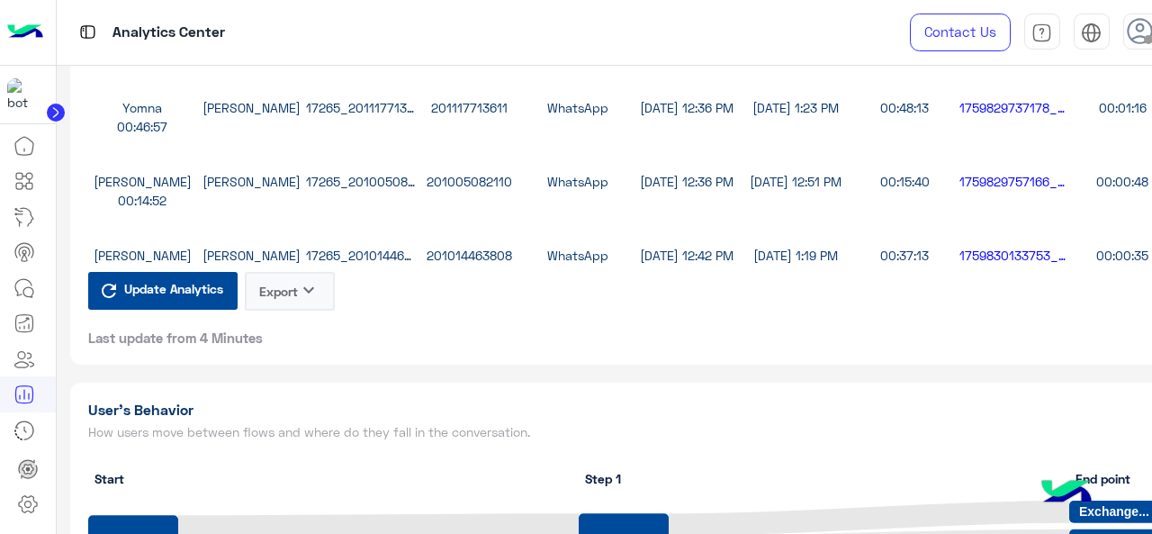
click at [301, 345] on div "Update Analytics Export keyboard_arrow_down Last update from 4 Minutes" at bounding box center [211, 309] width 247 height 75
click at [307, 301] on icon "keyboard_arrow_down" at bounding box center [309, 290] width 22 height 22
click at [297, 357] on button "CSV" at bounding box center [290, 349] width 90 height 32
click at [309, 300] on icon "keyboard_arrow_down" at bounding box center [309, 290] width 22 height 22
click at [275, 351] on span "CSV" at bounding box center [267, 347] width 22 height 19
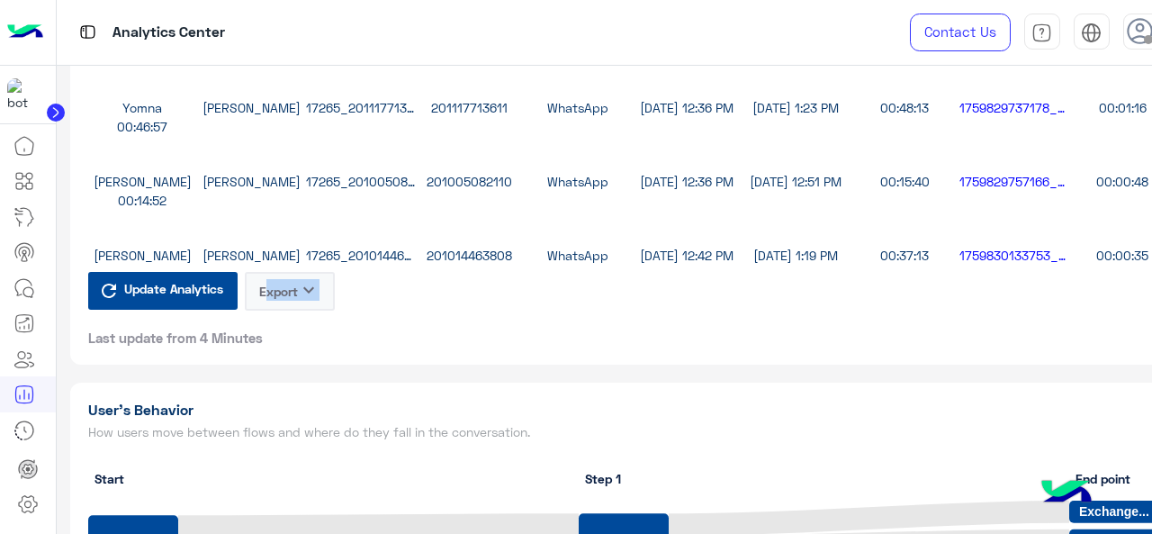
click at [284, 310] on button "Export keyboard_arrow_down" at bounding box center [290, 291] width 90 height 39
click at [292, 352] on button "CSV" at bounding box center [290, 349] width 90 height 32
click at [301, 301] on icon "keyboard_arrow_down" at bounding box center [309, 290] width 22 height 22
click at [295, 349] on button "CSV" at bounding box center [290, 349] width 90 height 32
click at [277, 346] on div "Update Analytics Export keyboard_arrow_down Last update from 4 Minutes" at bounding box center [211, 309] width 247 height 75
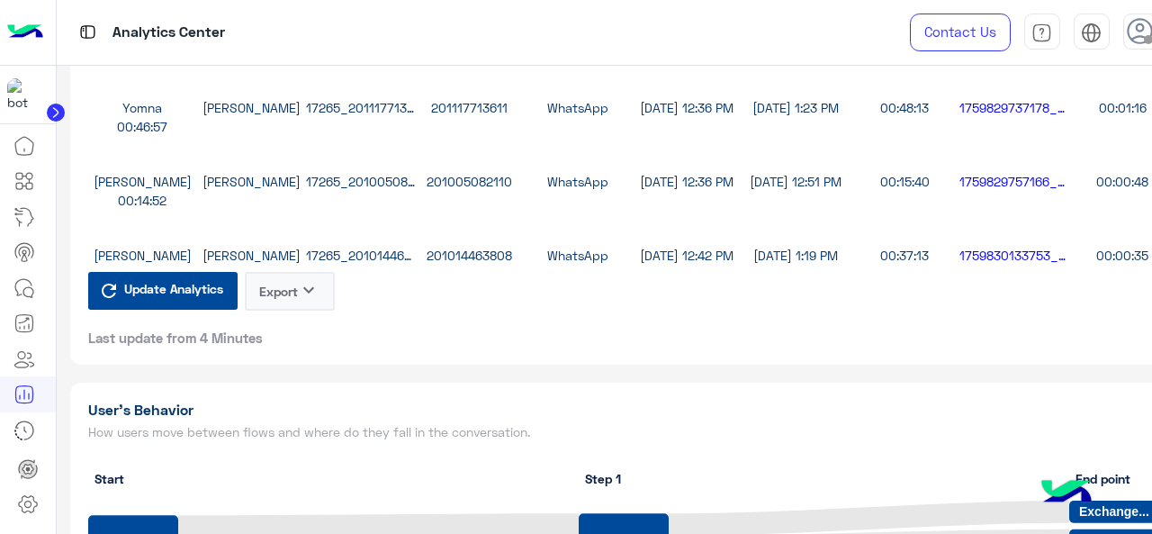
click at [295, 309] on button "Export keyboard_arrow_down" at bounding box center [290, 291] width 90 height 39
click at [300, 355] on button "CSV" at bounding box center [290, 349] width 90 height 32
click at [305, 310] on button "Export keyboard_arrow_down" at bounding box center [290, 291] width 90 height 39
click at [304, 357] on button "CSV" at bounding box center [290, 349] width 90 height 32
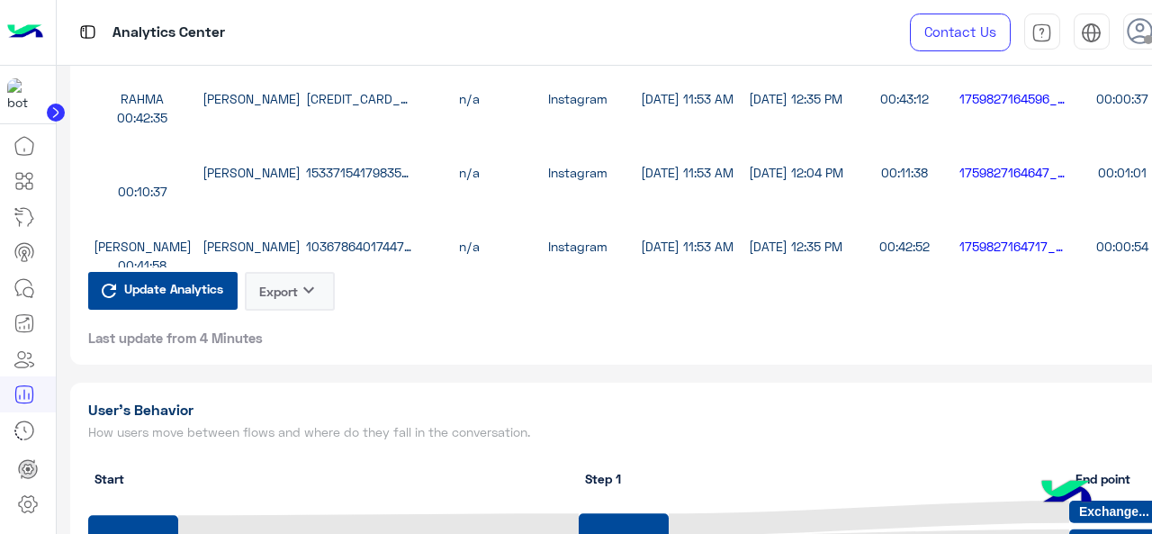
click at [316, 301] on icon "keyboard_arrow_down" at bounding box center [309, 290] width 22 height 22
click at [311, 345] on button "CSV" at bounding box center [290, 349] width 90 height 32
click at [311, 345] on div "Update Analytics Export keyboard_arrow_down Last update from 4 Minutes" at bounding box center [211, 309] width 247 height 75
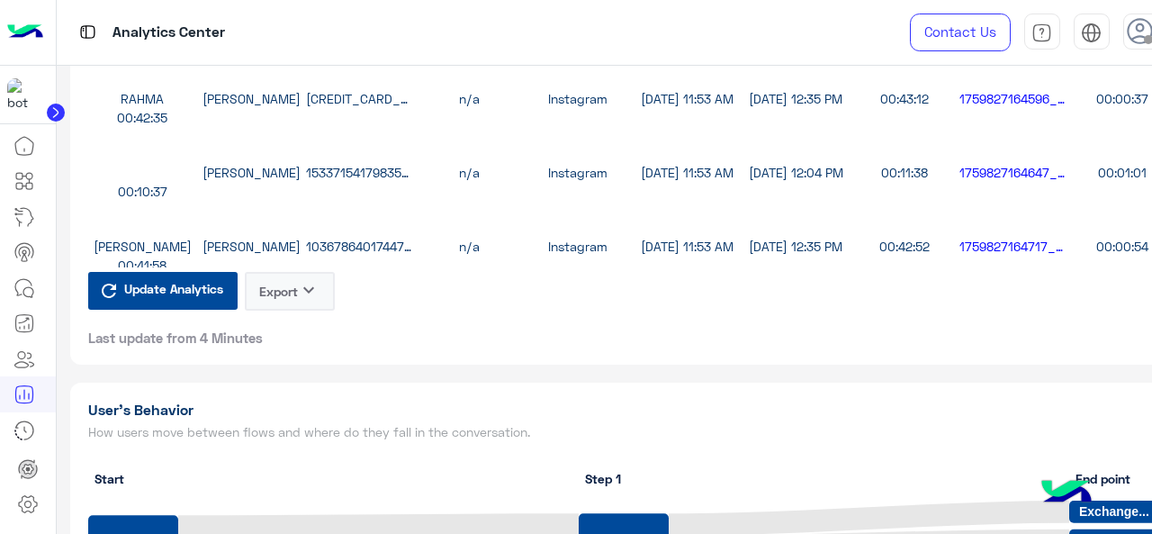
click at [313, 297] on icon "keyboard_arrow_down" at bounding box center [309, 290] width 22 height 22
click at [277, 350] on span "CSV" at bounding box center [267, 347] width 22 height 19
click at [277, 346] on div "Update Analytics Export keyboard_arrow_down Last update from 4 Minutes" at bounding box center [211, 309] width 247 height 75
click at [295, 310] on button "Export keyboard_arrow_down" at bounding box center [290, 291] width 90 height 39
click at [295, 346] on button "CSV" at bounding box center [290, 349] width 90 height 32
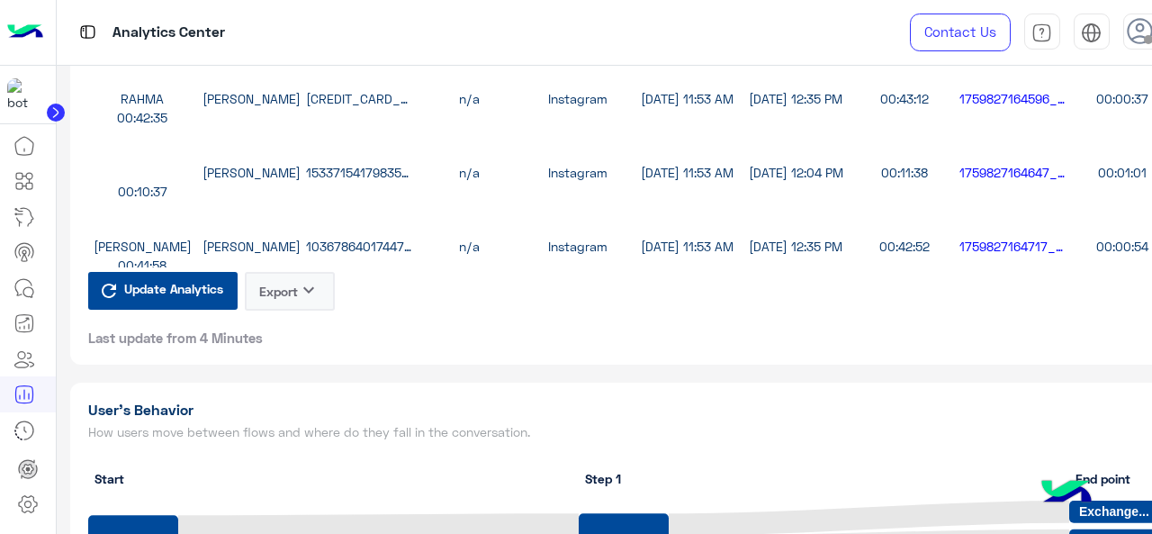
click at [295, 346] on div "Update Analytics Export keyboard_arrow_down Last update from 4 Minutes" at bounding box center [211, 309] width 247 height 75
click at [301, 299] on icon "keyboard_arrow_down" at bounding box center [309, 290] width 22 height 22
drag, startPoint x: 293, startPoint y: 331, endPoint x: 275, endPoint y: 364, distance: 37.8
click at [293, 333] on div "CSV" at bounding box center [290, 350] width 92 height 48
click at [275, 364] on div "**********" at bounding box center [632, 78] width 1125 height 571
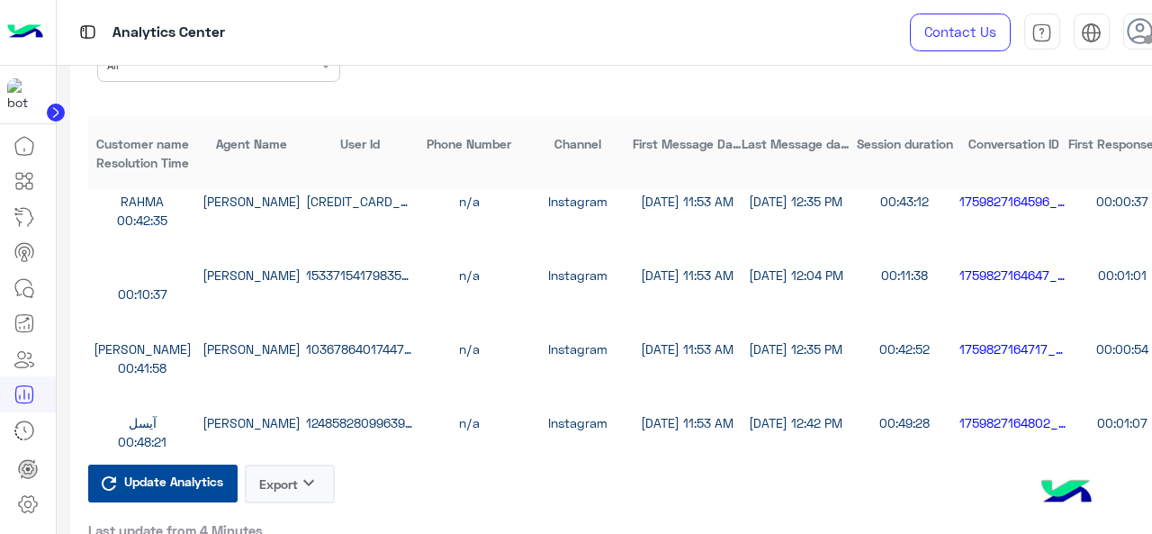
scroll to position [5129, 0]
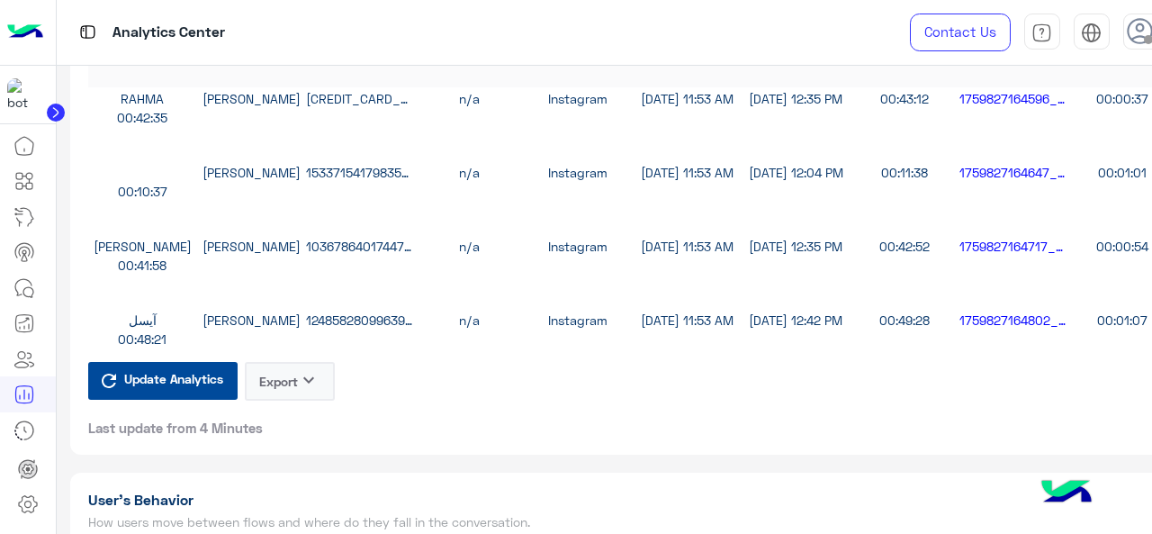
drag, startPoint x: 632, startPoint y: 426, endPoint x: 596, endPoint y: 419, distance: 36.5
click at [632, 426] on div "Update Analytics Export keyboard_arrow_down Last update from 4 Minutes" at bounding box center [632, 399] width 1089 height 75
drag, startPoint x: 293, startPoint y: 379, endPoint x: 304, endPoint y: 388, distance: 14.1
click at [293, 380] on button "Export keyboard_arrow_down" at bounding box center [290, 381] width 90 height 39
click at [308, 435] on button "CSV" at bounding box center [290, 439] width 90 height 32
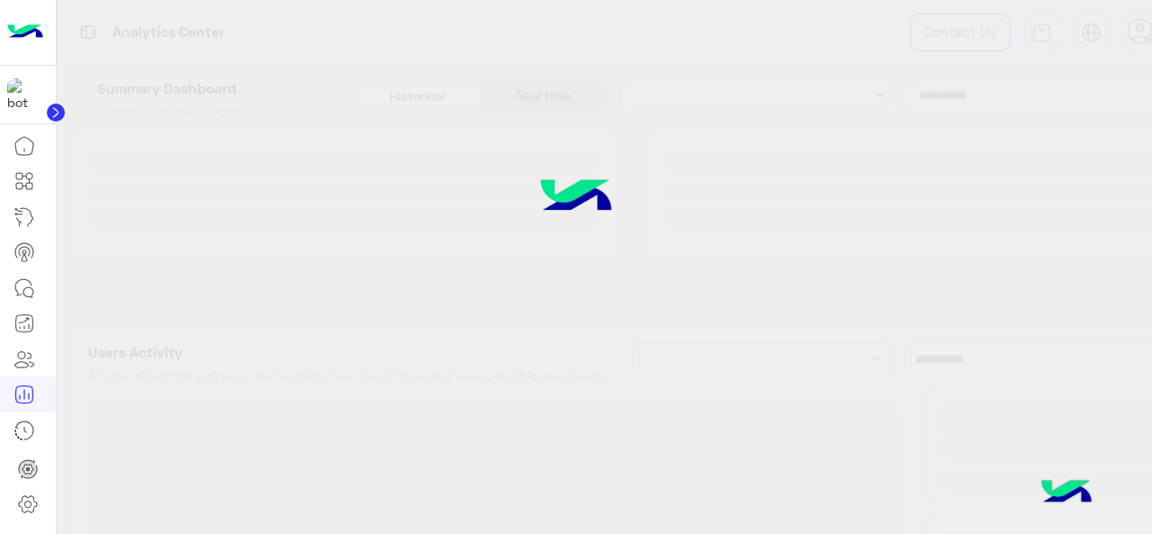
type input "**********"
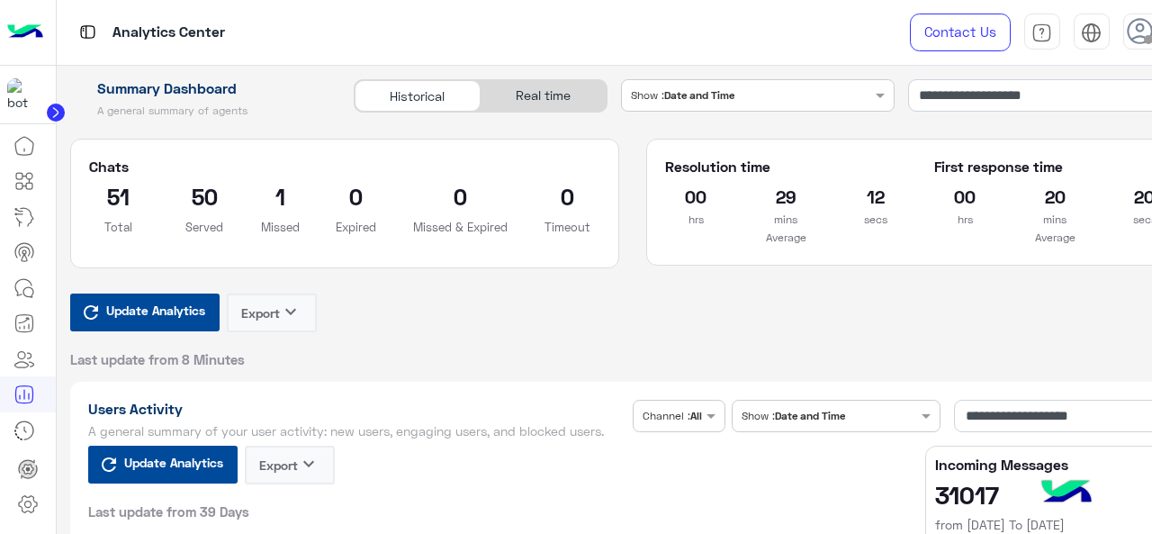
type input "**********"
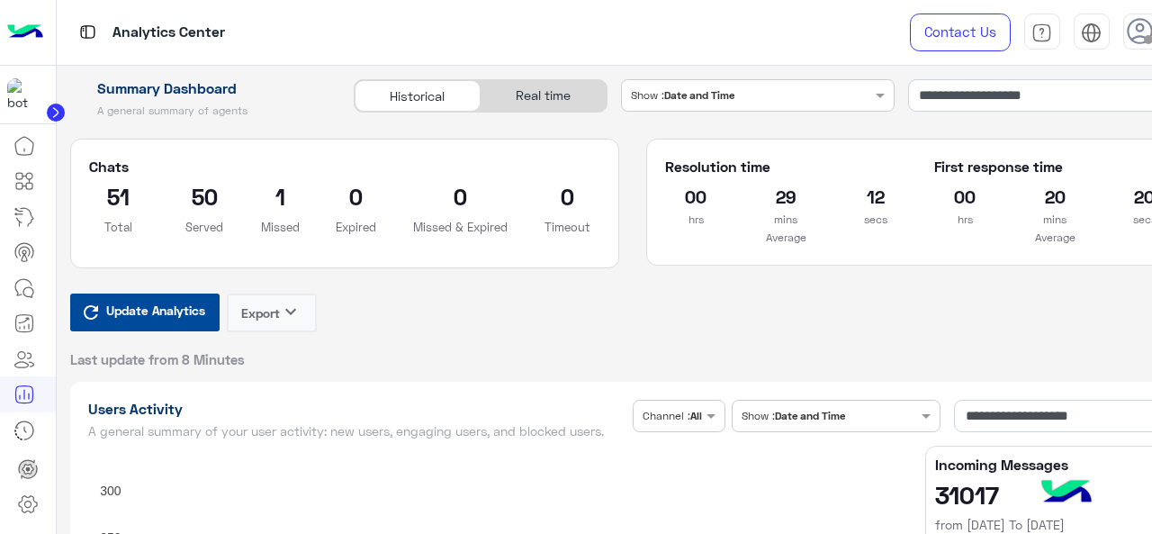
type input "**********"
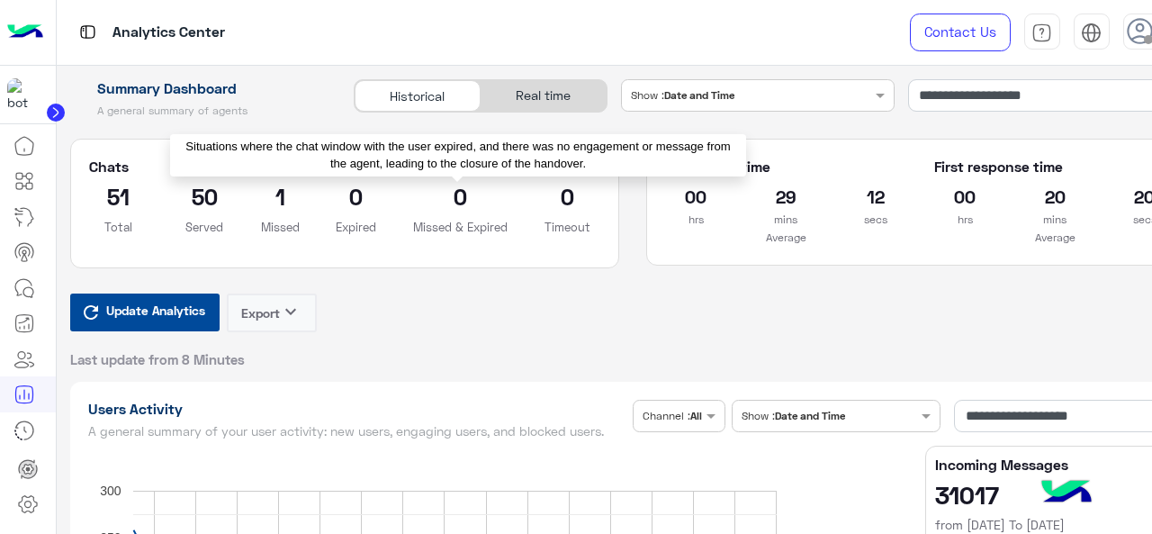
type input "**********"
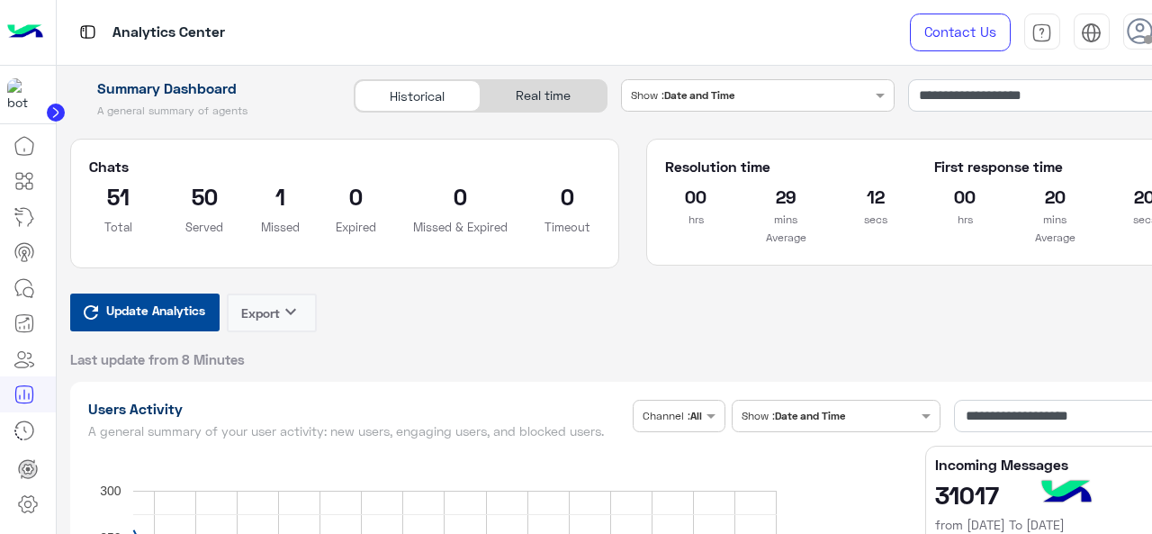
type input "**********"
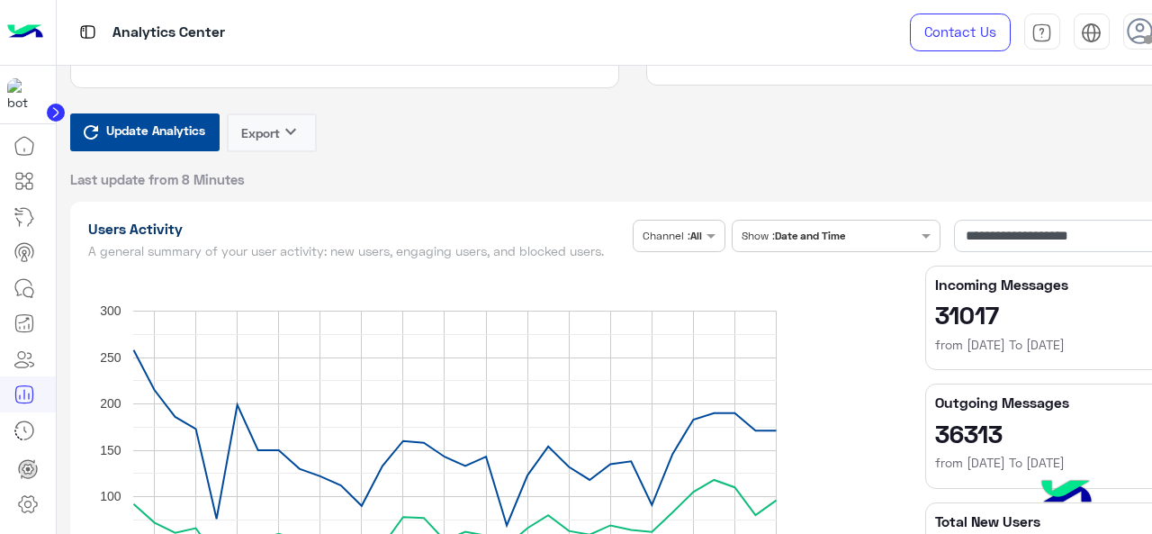
type input "**********"
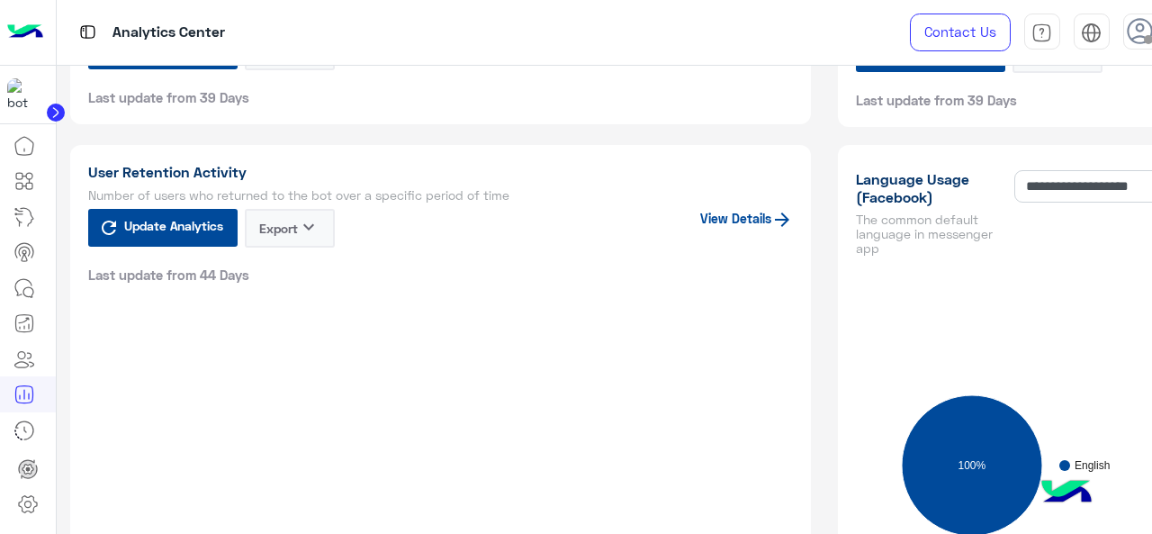
scroll to position [1710, 0]
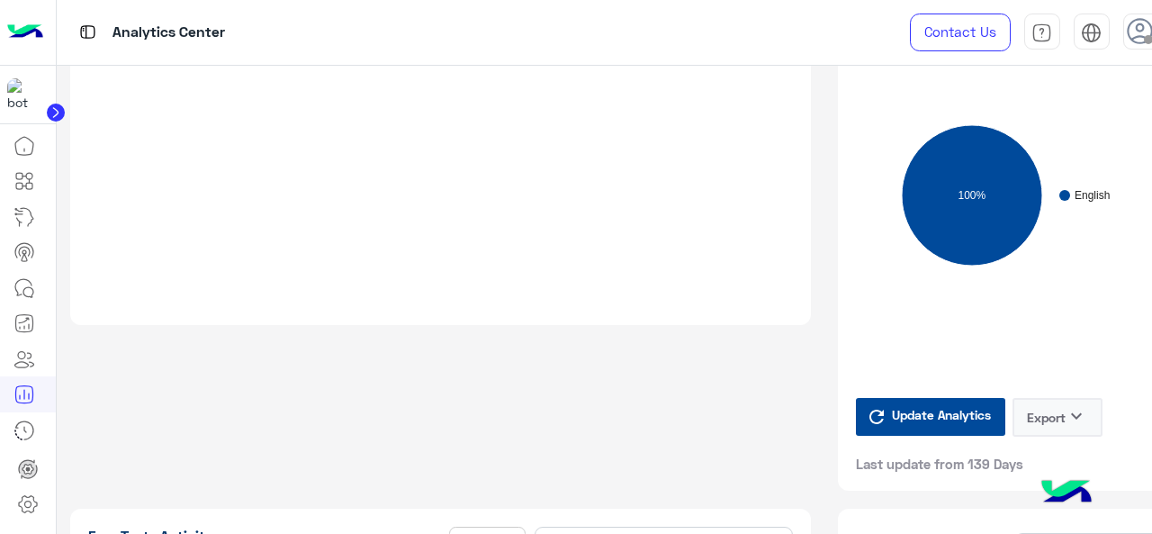
type input "**********"
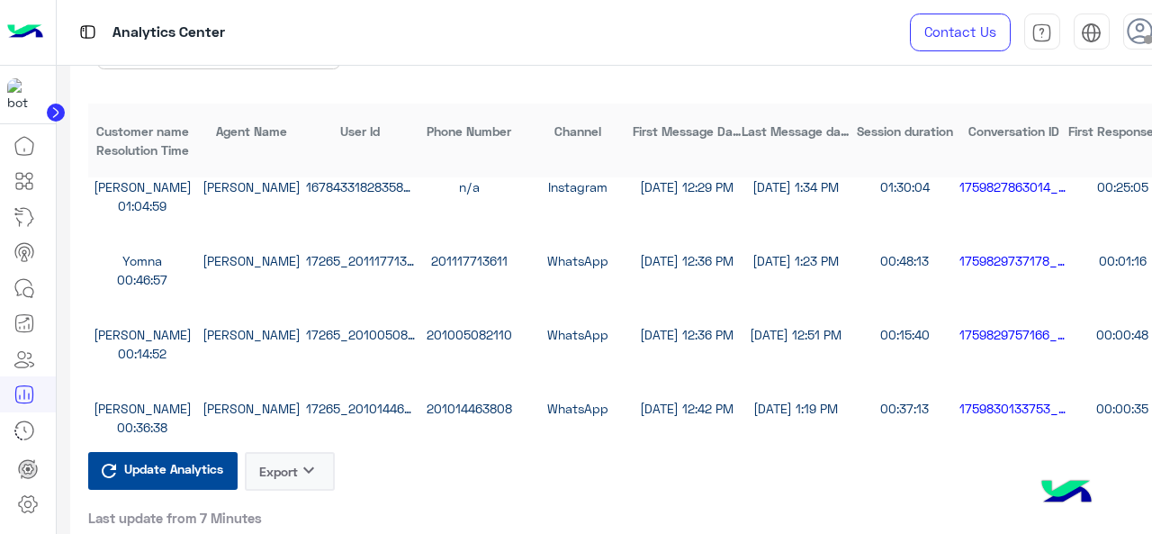
scroll to position [450, 0]
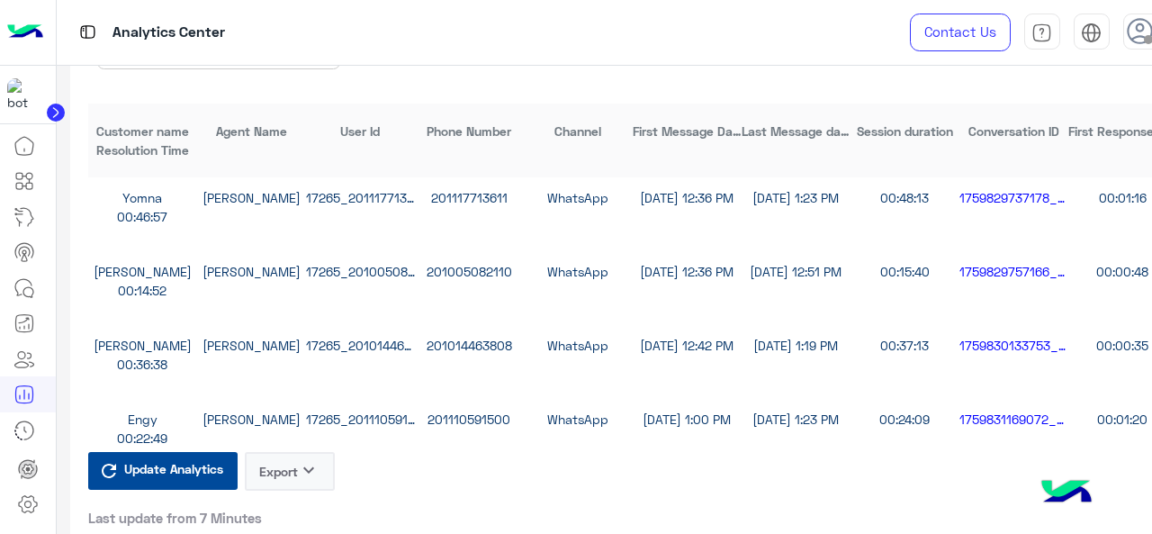
click at [285, 489] on button "Export keyboard_arrow_down" at bounding box center [290, 471] width 90 height 39
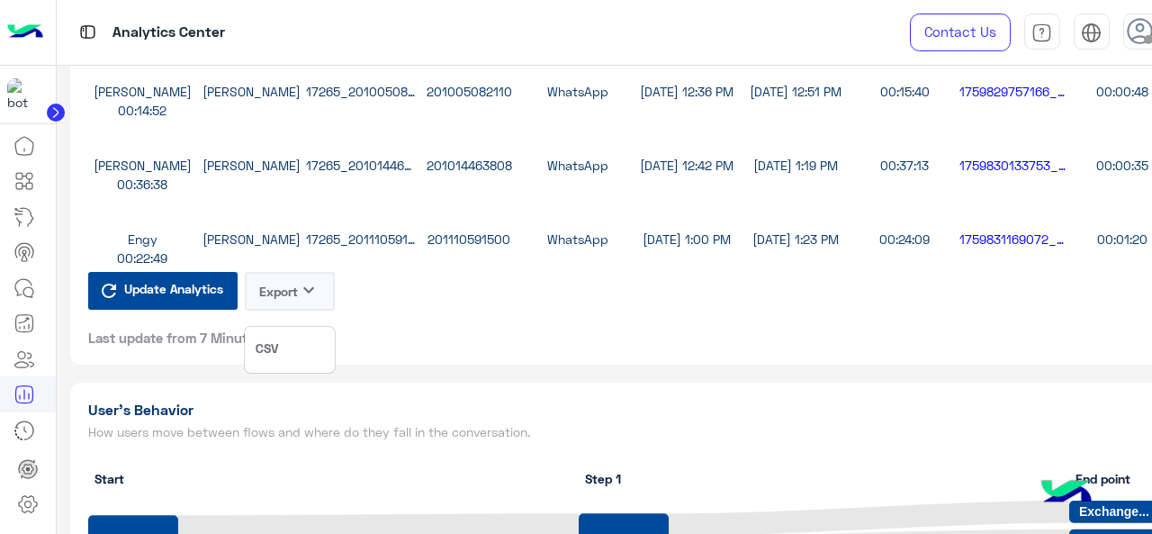
click at [301, 344] on button "CSV" at bounding box center [290, 349] width 90 height 32
click at [301, 301] on icon "keyboard_arrow_down" at bounding box center [309, 290] width 22 height 22
click at [293, 354] on button "CSV" at bounding box center [290, 349] width 90 height 32
click at [300, 301] on icon "keyboard_arrow_down" at bounding box center [309, 290] width 22 height 22
click at [293, 348] on button "CSV" at bounding box center [290, 349] width 90 height 32
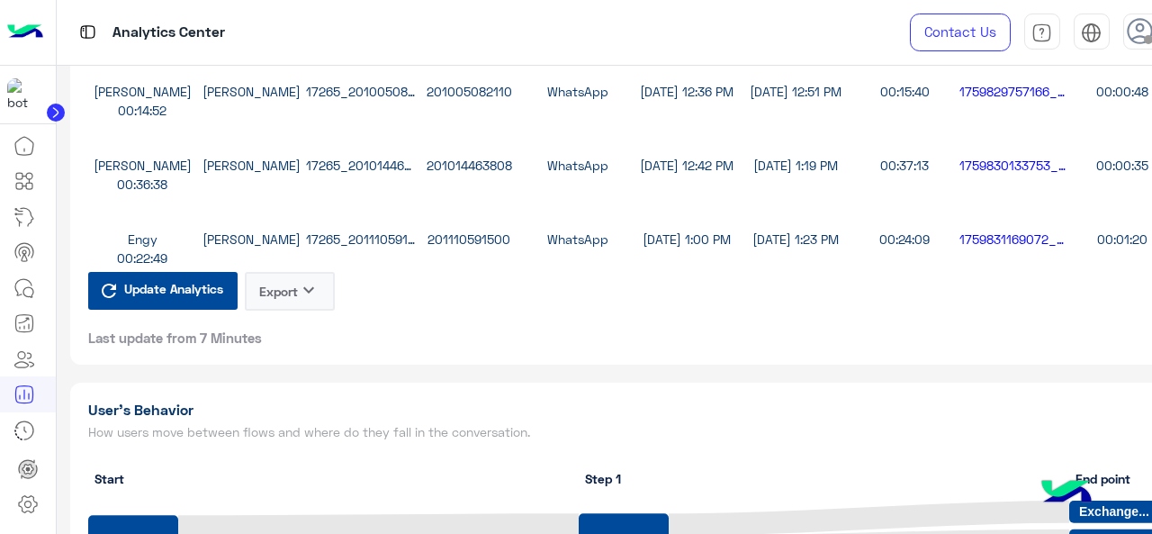
scroll to position [4859, 0]
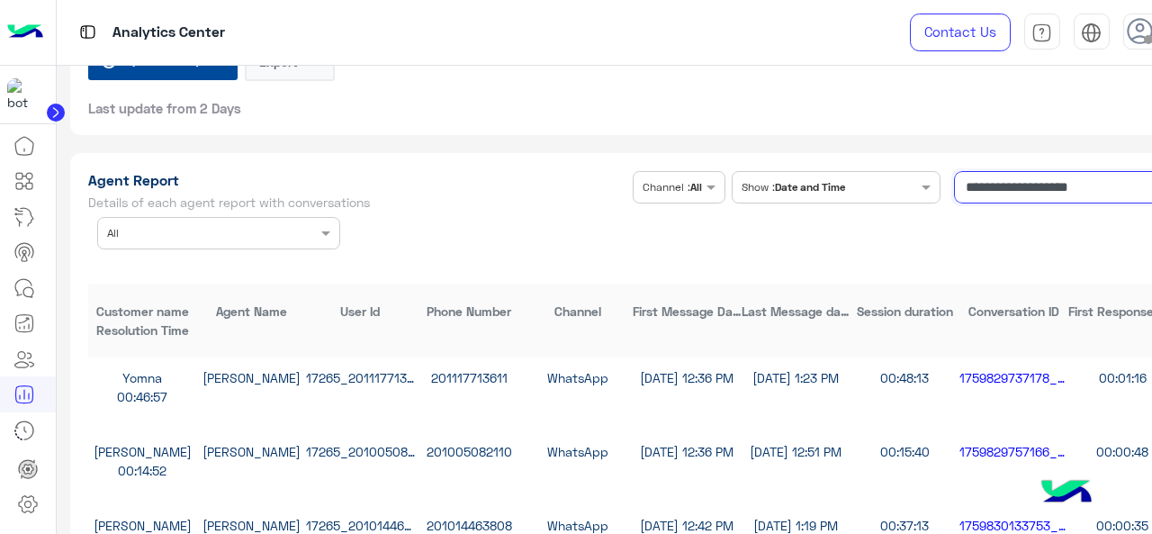
click at [1041, 201] on input "**********" at bounding box center [1065, 187] width 222 height 32
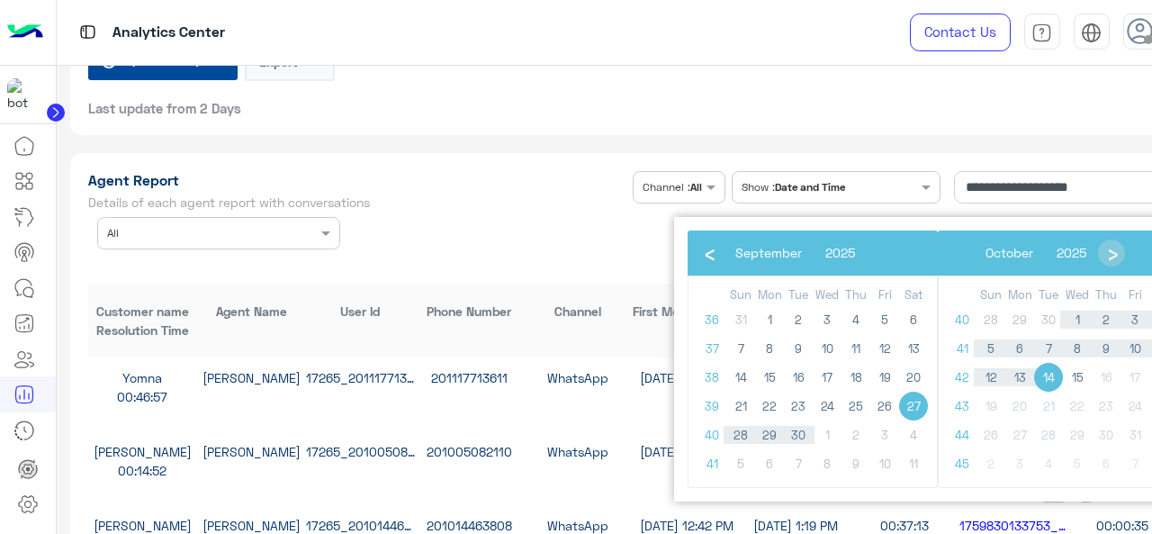
click at [906, 402] on span "27" at bounding box center [913, 405] width 29 height 29
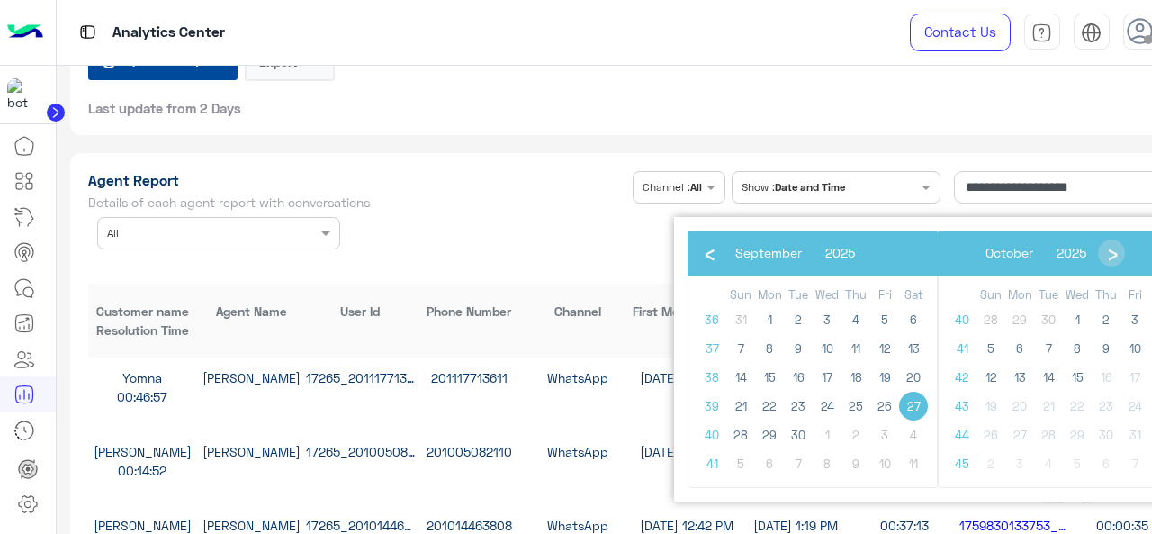
click at [920, 413] on span "27" at bounding box center [913, 405] width 29 height 29
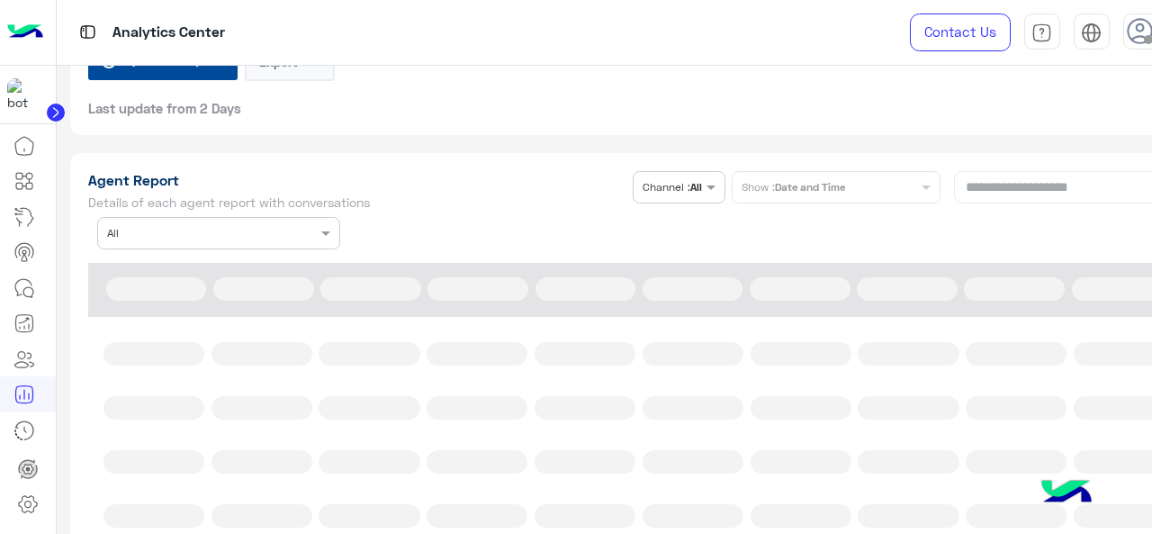
click at [1027, 195] on div "**********" at bounding box center [632, 210] width 1089 height 78
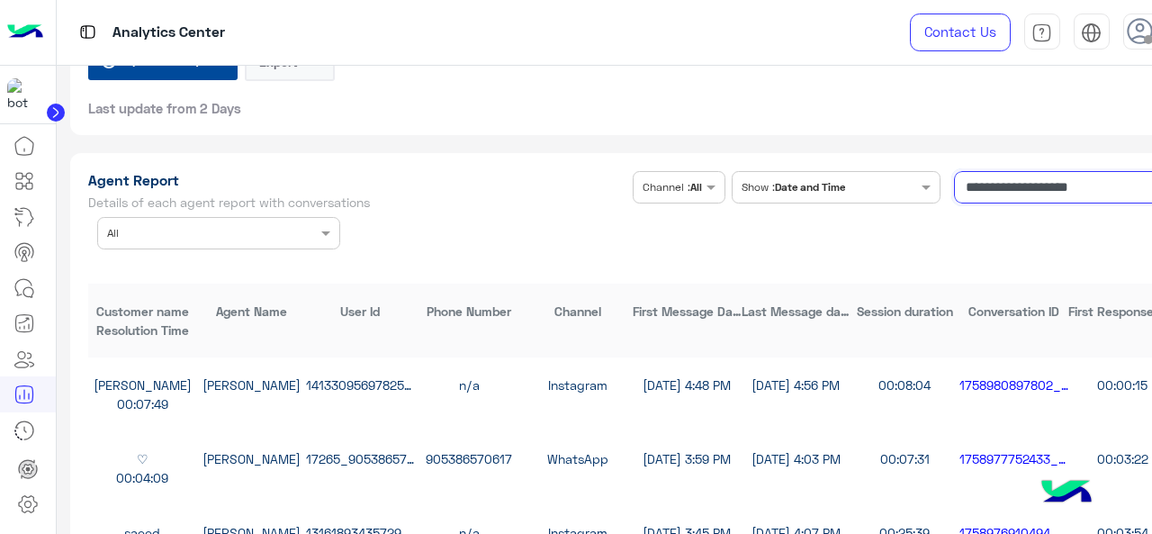
click at [1060, 201] on input "**********" at bounding box center [1065, 187] width 222 height 32
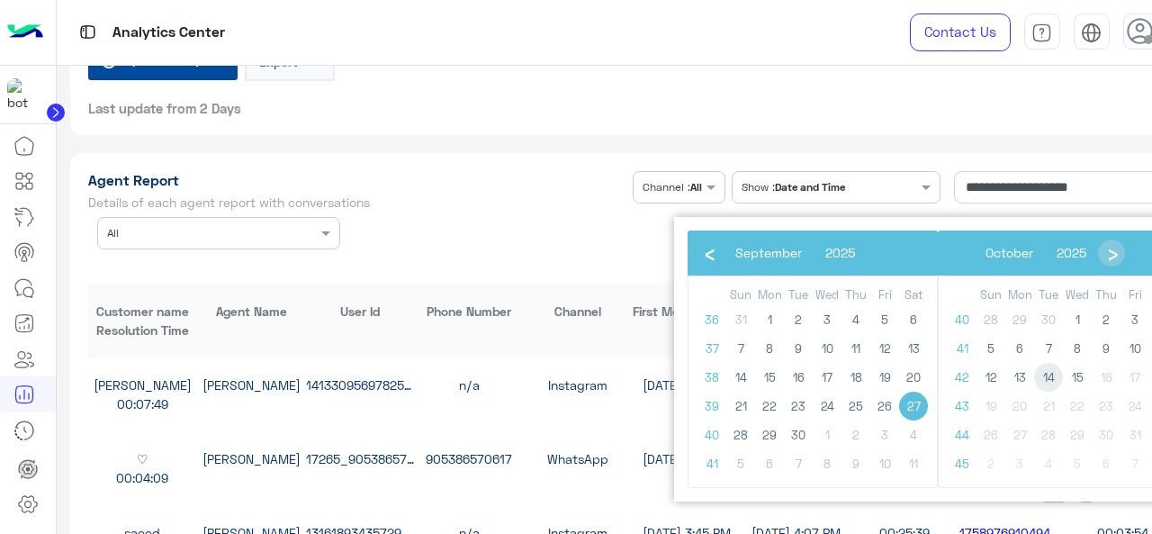
click at [1053, 374] on span "14" at bounding box center [1048, 377] width 29 height 29
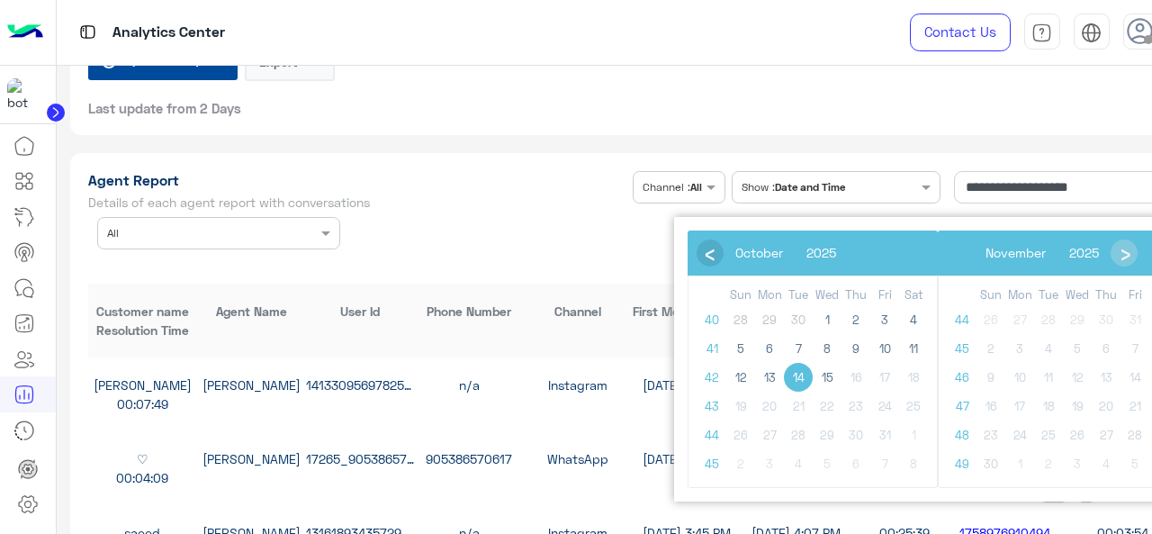
click at [718, 246] on span "‹" at bounding box center [709, 251] width 27 height 27
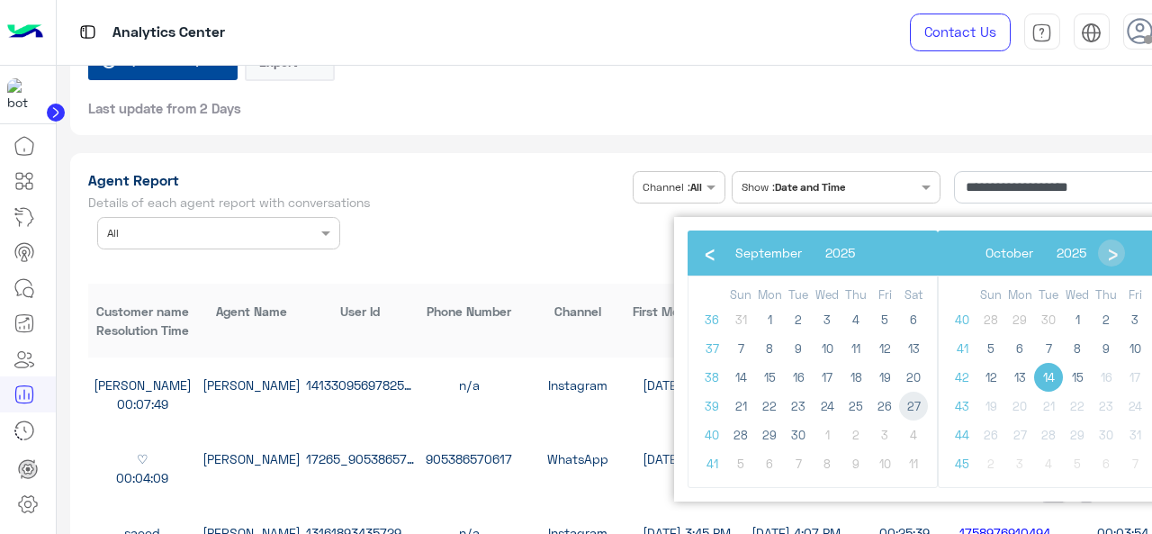
click at [917, 399] on span "27" at bounding box center [913, 405] width 29 height 29
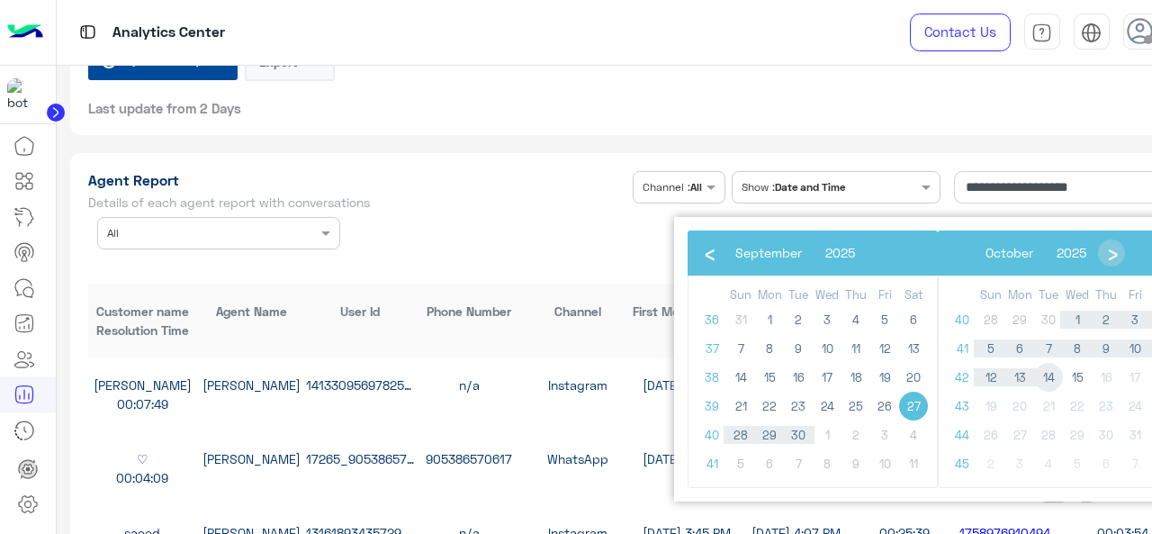
click at [1056, 374] on span "14" at bounding box center [1048, 377] width 29 height 29
type input "**********"
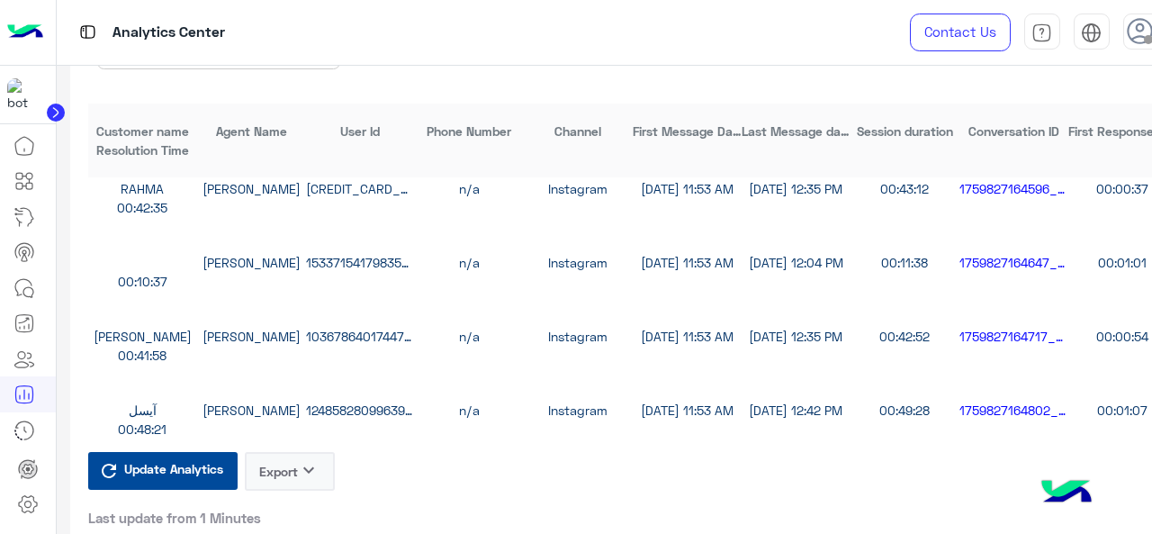
scroll to position [5129, 0]
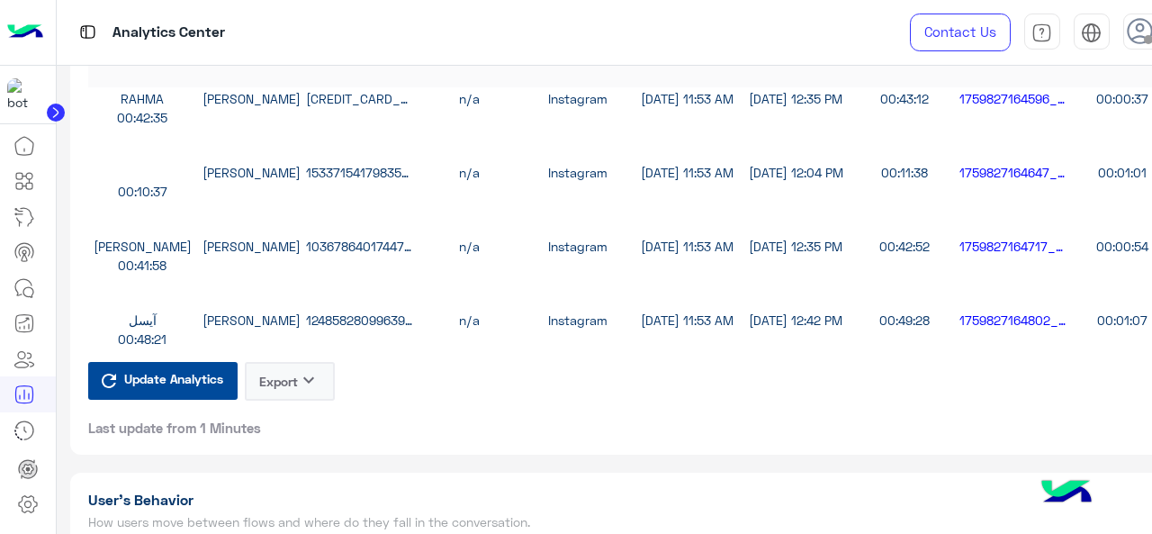
click at [285, 391] on button "Export keyboard_arrow_down" at bounding box center [290, 381] width 90 height 39
click at [282, 436] on button "CSV" at bounding box center [290, 439] width 90 height 32
click at [290, 396] on button "Export keyboard_arrow_down" at bounding box center [290, 381] width 90 height 39
click at [280, 431] on button "CSV" at bounding box center [290, 439] width 90 height 32
click at [299, 400] on button "Export keyboard_arrow_down" at bounding box center [290, 381] width 90 height 39
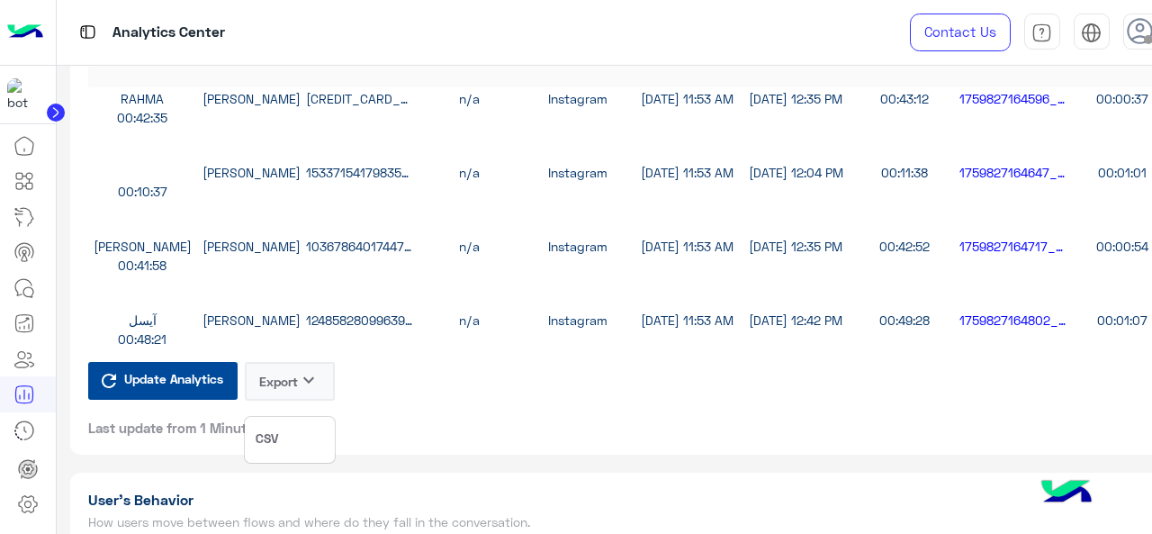
click at [273, 450] on button "CSV" at bounding box center [290, 439] width 90 height 32
click at [282, 400] on button "Export keyboard_arrow_down" at bounding box center [290, 381] width 90 height 39
click at [271, 432] on span "CSV" at bounding box center [267, 437] width 22 height 19
click at [285, 400] on button "Export keyboard_arrow_down" at bounding box center [290, 381] width 90 height 39
click at [266, 433] on span "CSV" at bounding box center [267, 437] width 22 height 19
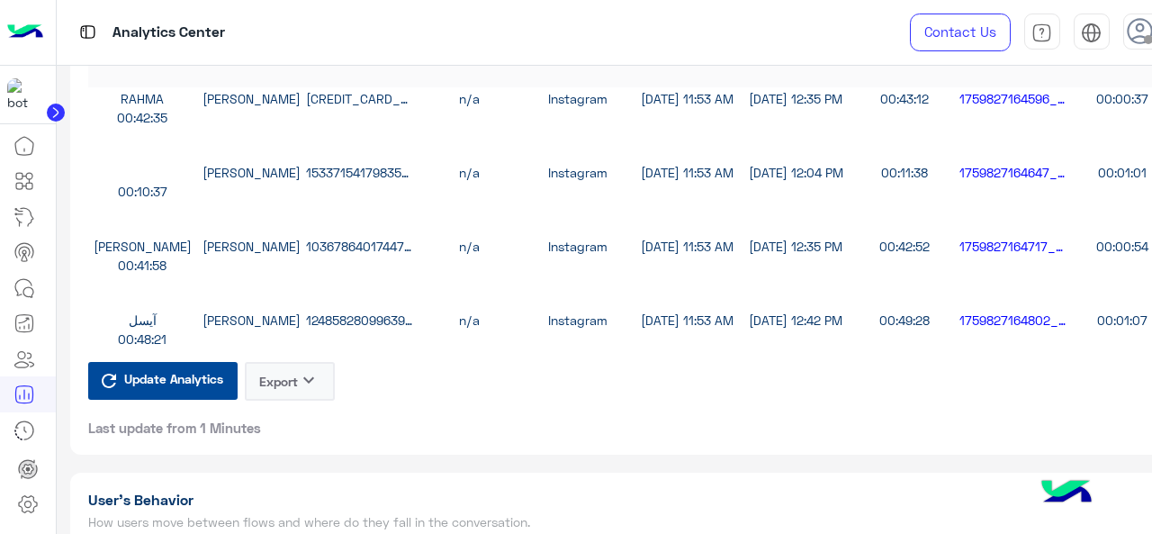
click at [288, 388] on button "Export keyboard_arrow_down" at bounding box center [290, 381] width 90 height 39
click at [274, 443] on span "CSV" at bounding box center [267, 437] width 22 height 19
click at [275, 397] on button "Export keyboard_arrow_down" at bounding box center [290, 381] width 90 height 39
click at [274, 429] on span "CSV" at bounding box center [267, 437] width 22 height 19
click at [293, 400] on button "Export keyboard_arrow_down" at bounding box center [290, 381] width 90 height 39
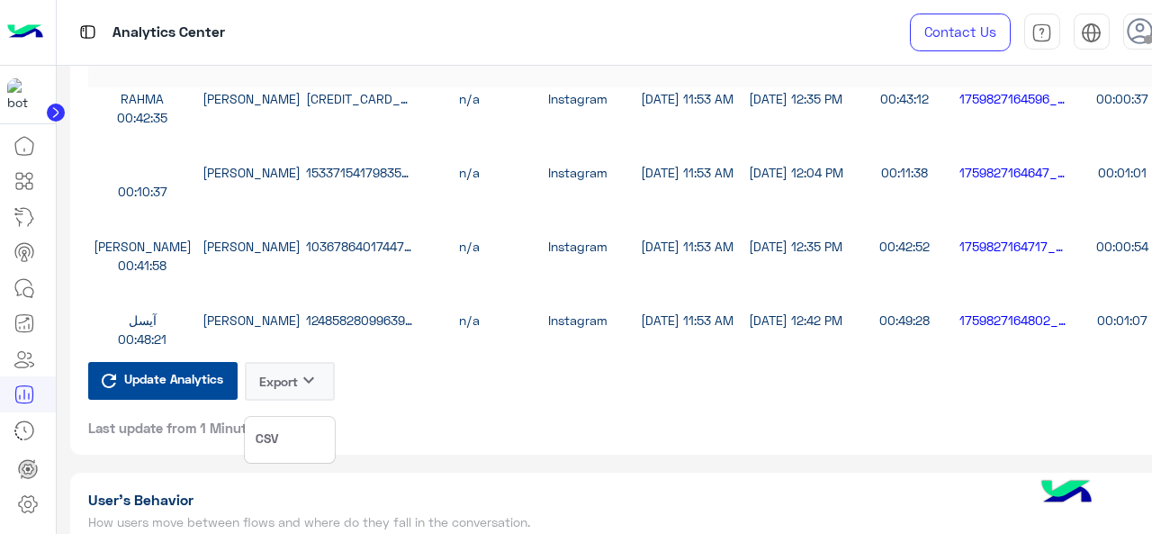
click at [284, 431] on button "CSV" at bounding box center [290, 439] width 90 height 32
click at [293, 394] on button "Export keyboard_arrow_down" at bounding box center [290, 381] width 90 height 39
click at [290, 443] on button "CSV" at bounding box center [290, 439] width 90 height 32
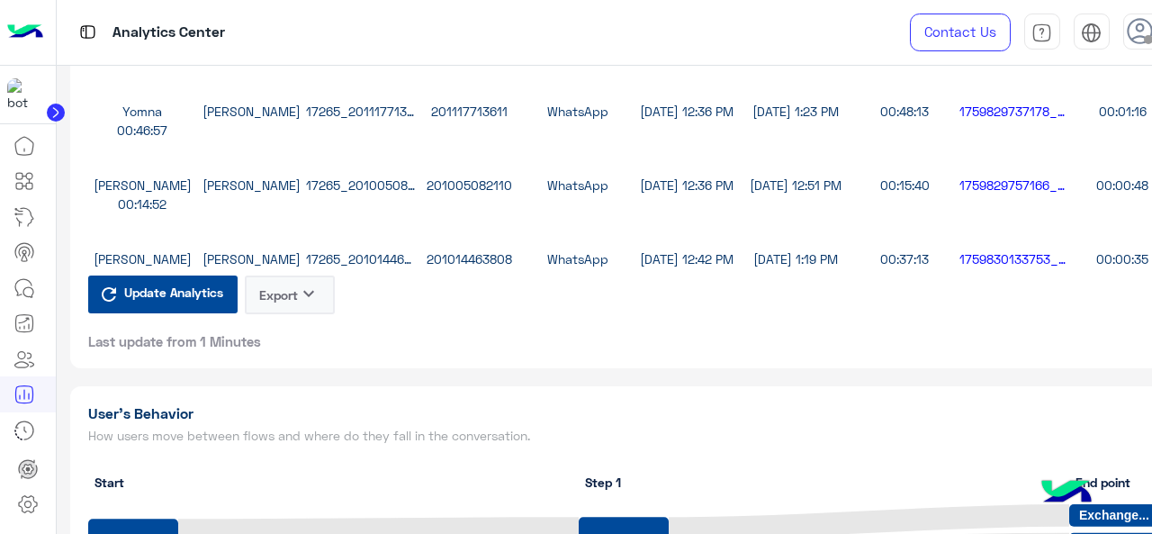
scroll to position [5219, 0]
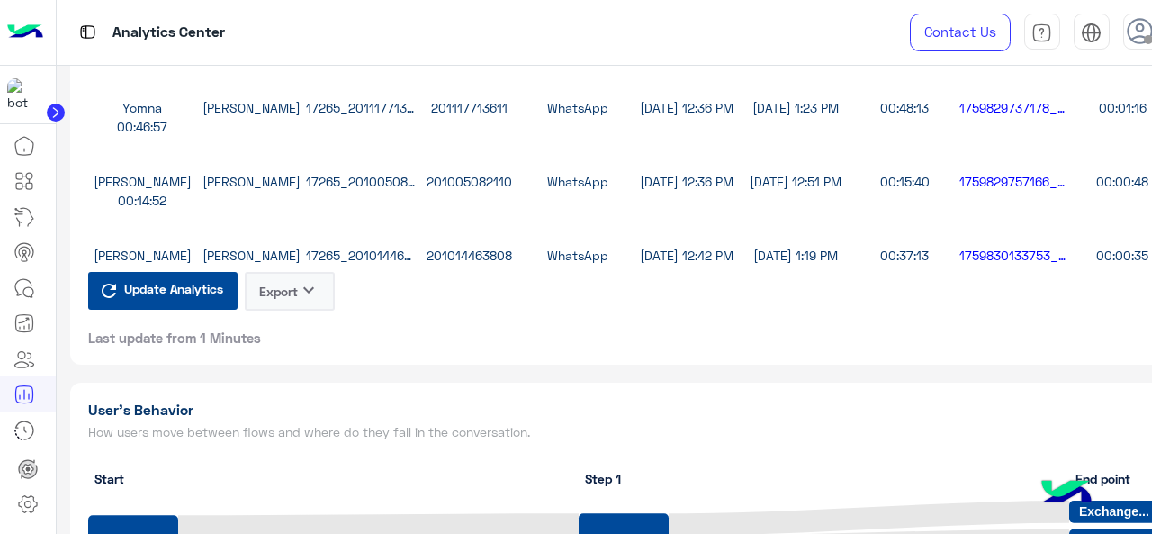
click at [312, 301] on icon "keyboard_arrow_down" at bounding box center [309, 290] width 22 height 22
click at [275, 351] on span "CSV" at bounding box center [267, 347] width 22 height 19
click at [295, 310] on button "Export keyboard_arrow_down" at bounding box center [290, 291] width 90 height 39
click at [301, 363] on button "CSV" at bounding box center [290, 349] width 90 height 32
click at [293, 292] on button "Export keyboard_arrow_down" at bounding box center [290, 291] width 90 height 39
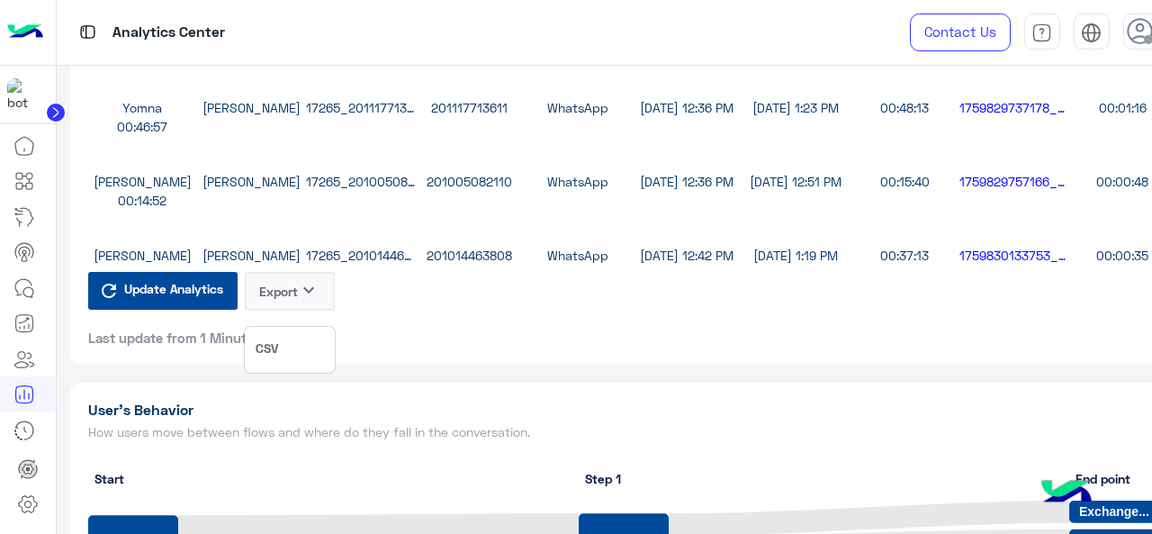
click at [286, 363] on button "CSV" at bounding box center [290, 349] width 90 height 32
click at [293, 305] on button "Export keyboard_arrow_down" at bounding box center [290, 291] width 90 height 39
click at [286, 366] on div "CSV" at bounding box center [290, 350] width 92 height 48
click at [286, 364] on div "**********" at bounding box center [632, 78] width 1125 height 571
click at [323, 303] on button "Export keyboard_arrow_down" at bounding box center [290, 291] width 90 height 39
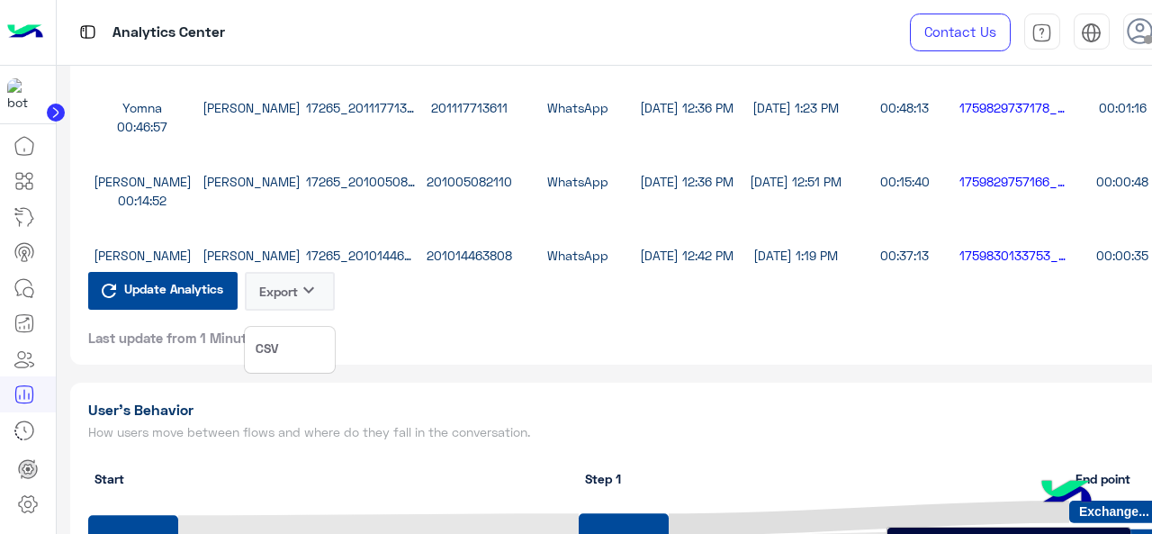
click at [754, 532] on icon "A chart." at bounding box center [869, 517] width 400 height 35
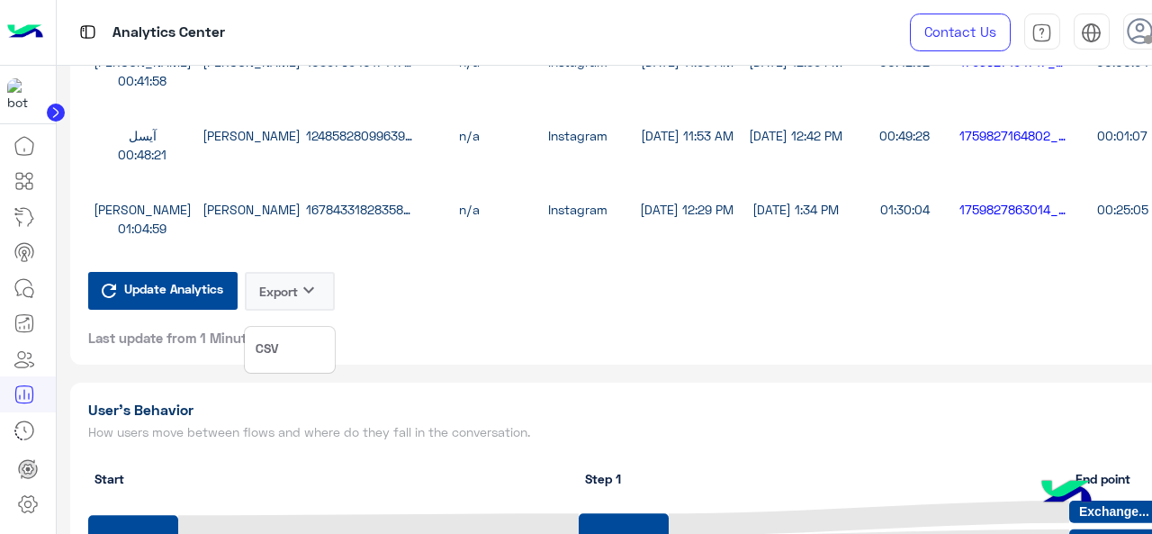
scroll to position [180, 0]
